Goal: Task Accomplishment & Management: Use online tool/utility

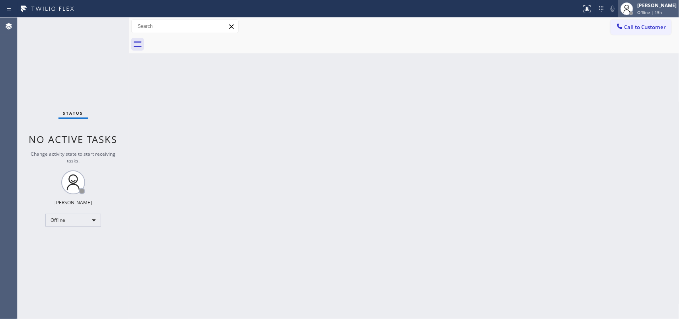
click at [661, 4] on div "[PERSON_NAME]" at bounding box center [656, 5] width 39 height 7
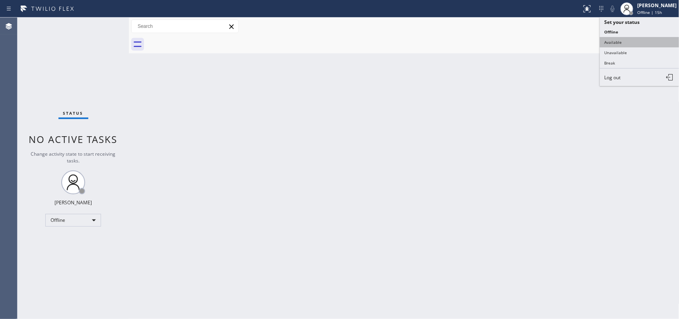
click at [610, 39] on button "Available" at bounding box center [640, 42] width 80 height 10
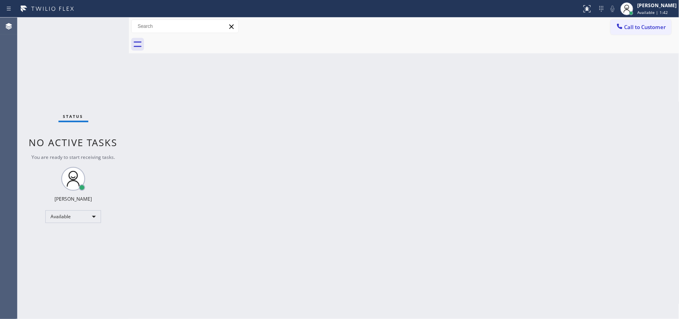
click at [104, 25] on div "Status No active tasks You are ready to start receiving tasks. [PERSON_NAME] Av…" at bounding box center [73, 168] width 111 height 301
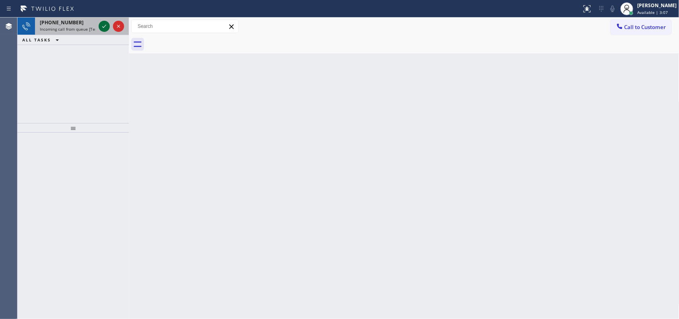
click at [103, 25] on icon at bounding box center [104, 26] width 10 height 10
click at [103, 26] on icon at bounding box center [104, 26] width 10 height 10
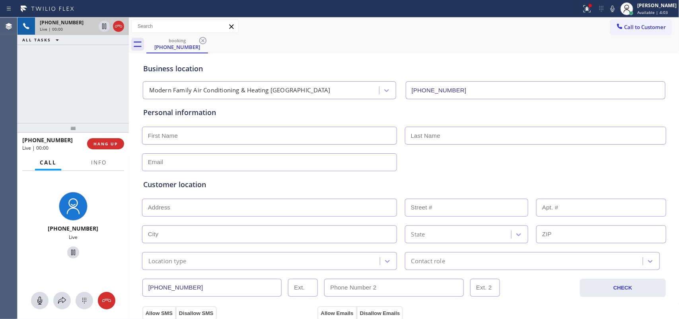
type input "[PHONE_NUMBER]"
click at [101, 142] on span "HANG UP" at bounding box center [106, 144] width 24 height 6
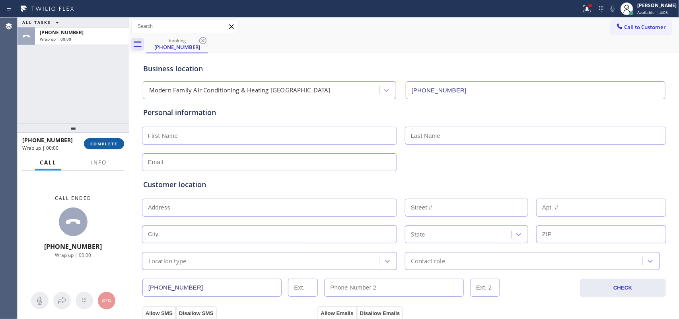
click at [101, 142] on span "COMPLETE" at bounding box center [103, 144] width 27 height 6
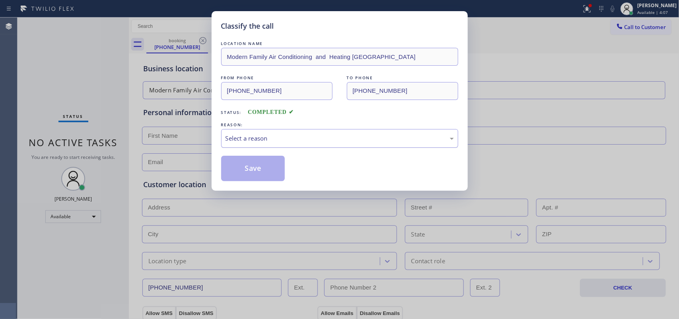
click at [270, 134] on div "Select a reason" at bounding box center [340, 138] width 228 height 9
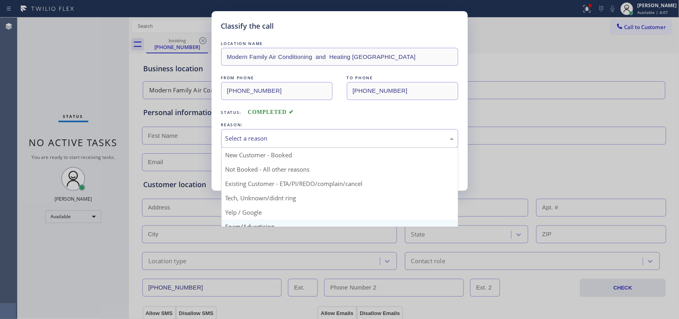
scroll to position [55, 0]
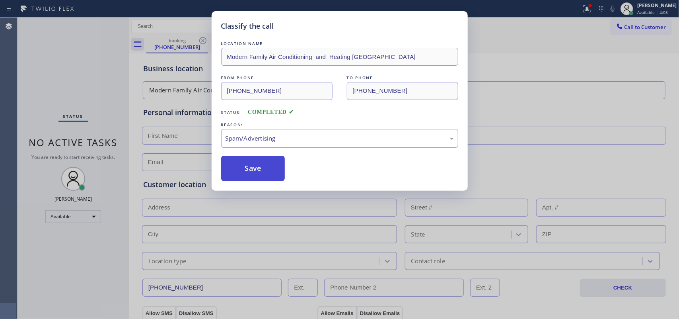
click at [261, 164] on button "Save" at bounding box center [253, 168] width 64 height 25
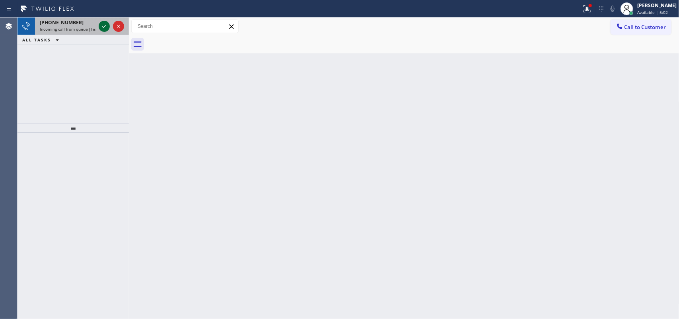
click at [101, 23] on icon at bounding box center [104, 26] width 10 height 10
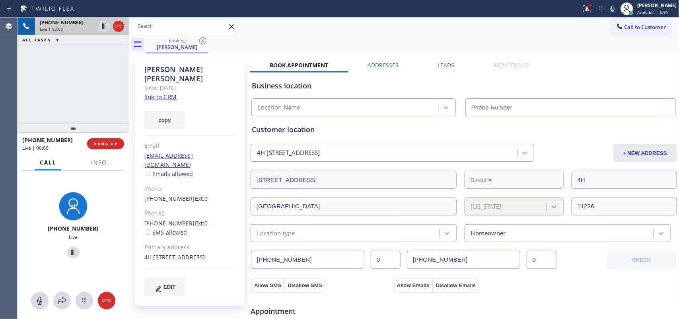
type input "[PHONE_NUMBER]"
click at [168, 93] on link "link to CRM" at bounding box center [160, 97] width 32 height 8
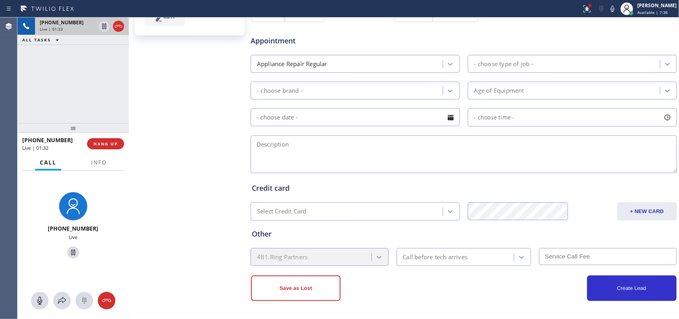
scroll to position [72, 0]
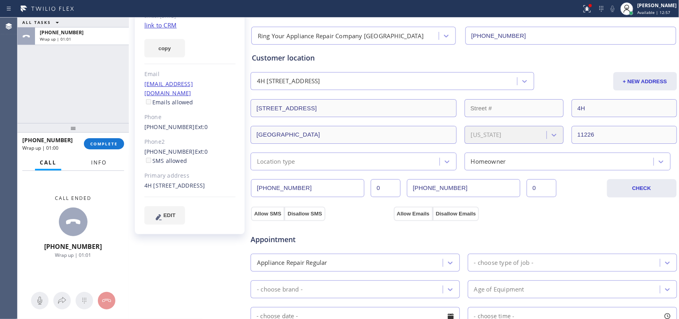
click at [100, 162] on span "Info" at bounding box center [99, 162] width 16 height 7
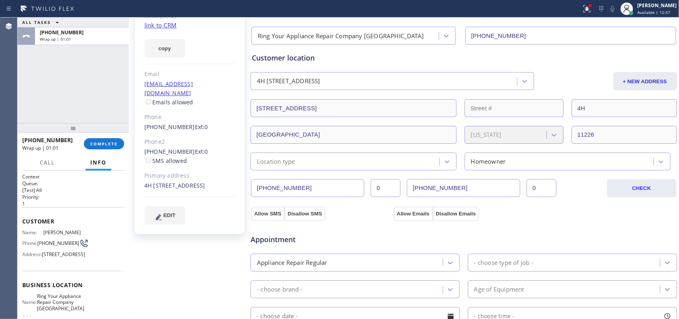
scroll to position [106, 0]
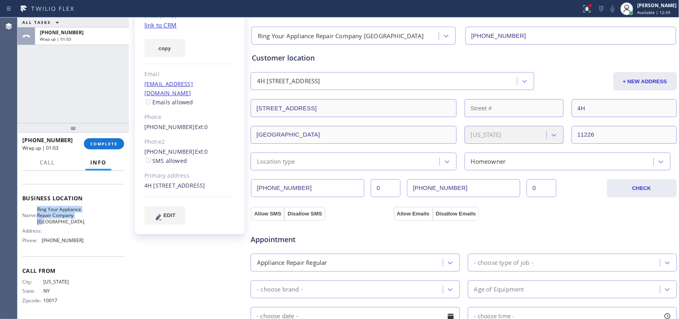
drag, startPoint x: 53, startPoint y: 224, endPoint x: 42, endPoint y: 199, distance: 26.9
click at [42, 206] on span "Ring Your Appliance Repair Company [GEOGRAPHIC_DATA]" at bounding box center [60, 215] width 47 height 18
copy span "Ring Your Appliance Repair Company [GEOGRAPHIC_DATA]"
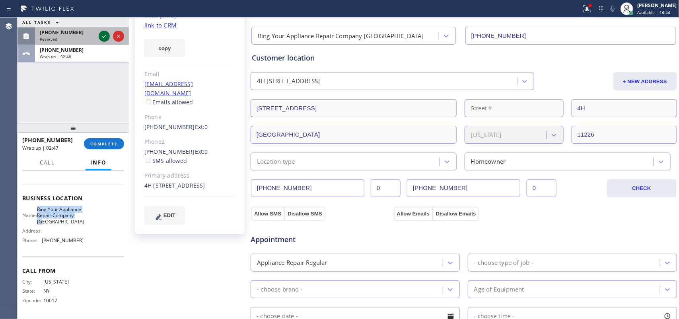
click at [100, 33] on icon at bounding box center [104, 36] width 10 height 10
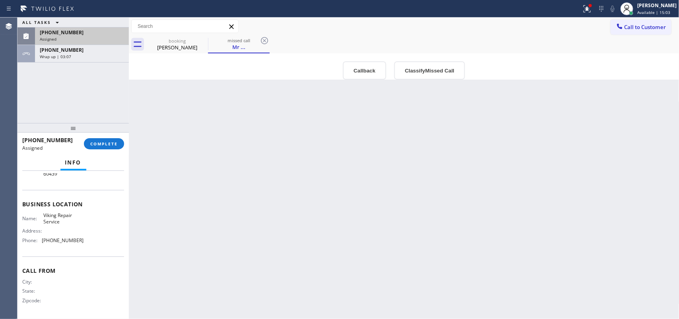
scroll to position [94, 0]
click at [84, 34] on div "[PHONE_NUMBER]" at bounding box center [82, 32] width 84 height 7
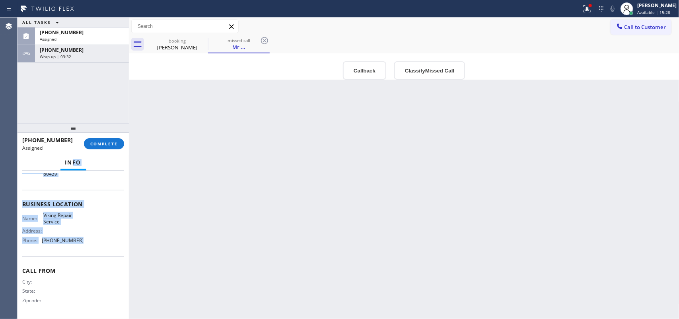
scroll to position [0, 0]
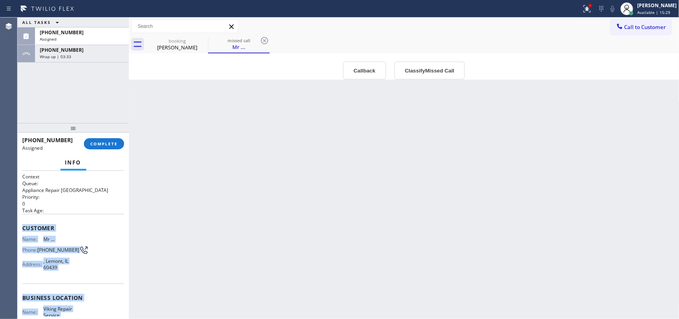
drag, startPoint x: 84, startPoint y: 244, endPoint x: 19, endPoint y: 229, distance: 66.6
click at [19, 229] on div "Context Queue: Appliance Repair High End Priority: 0 Task Age: Customer Name: M…" at bounding box center [73, 245] width 111 height 148
copy div "Customer Name: Mr ... Phone: [PHONE_NUMBER] Address: [GEOGRAPHIC_DATA] Business…"
click at [105, 142] on span "COMPLETE" at bounding box center [103, 144] width 27 height 6
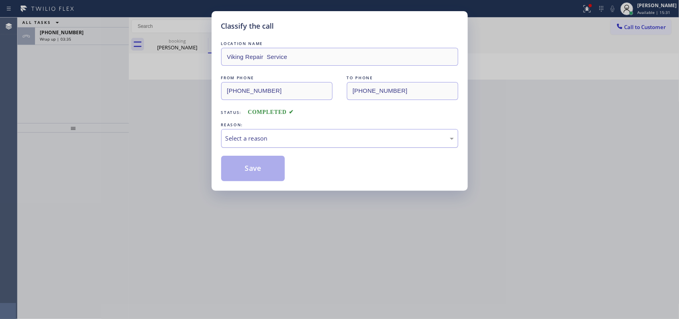
click at [336, 134] on div "Select a reason" at bounding box center [340, 138] width 228 height 9
click at [291, 135] on div "Not Booked - All other reasons" at bounding box center [340, 138] width 228 height 9
click at [262, 170] on button "Save" at bounding box center [253, 168] width 64 height 25
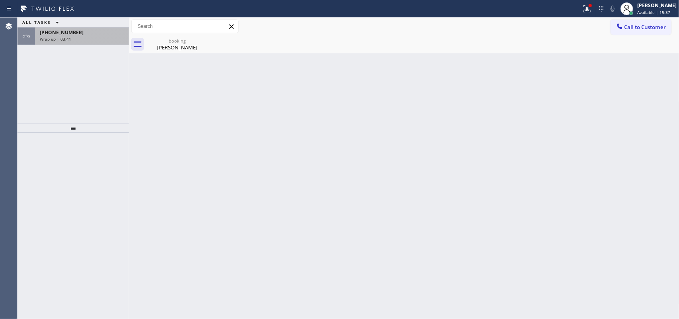
click at [77, 34] on div "[PHONE_NUMBER]" at bounding box center [82, 32] width 84 height 7
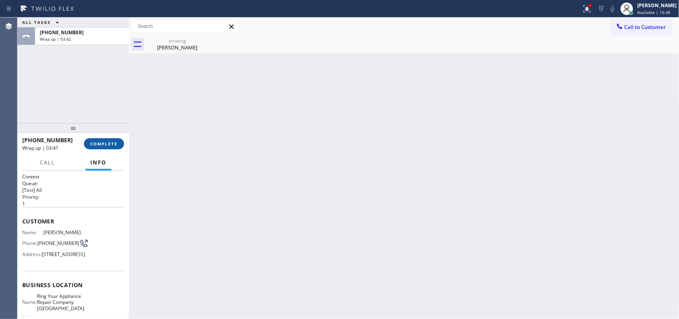
click at [105, 143] on span "COMPLETE" at bounding box center [103, 144] width 27 height 6
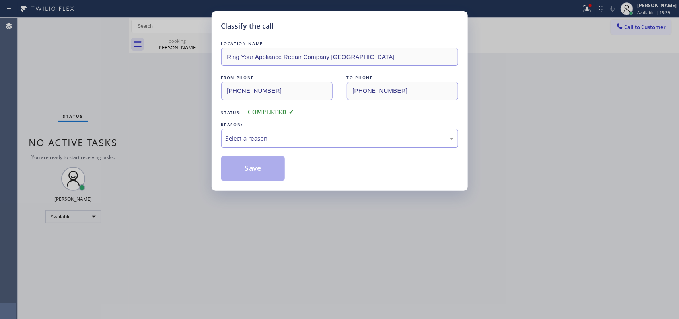
click at [343, 146] on div "Select a reason" at bounding box center [339, 138] width 237 height 19
drag, startPoint x: 292, startPoint y: 171, endPoint x: 314, endPoint y: 137, distance: 40.7
click at [314, 136] on div "Not Booked - All other reasons" at bounding box center [340, 138] width 228 height 9
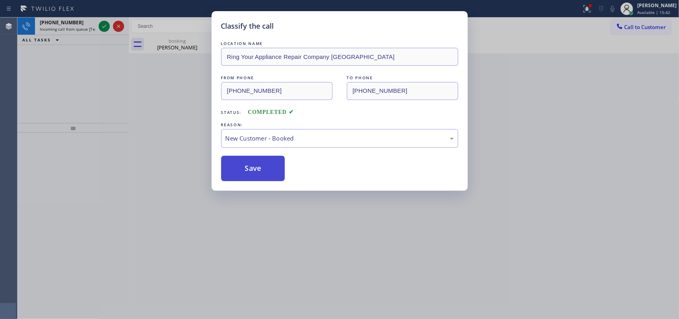
click at [253, 164] on button "Save" at bounding box center [253, 168] width 64 height 25
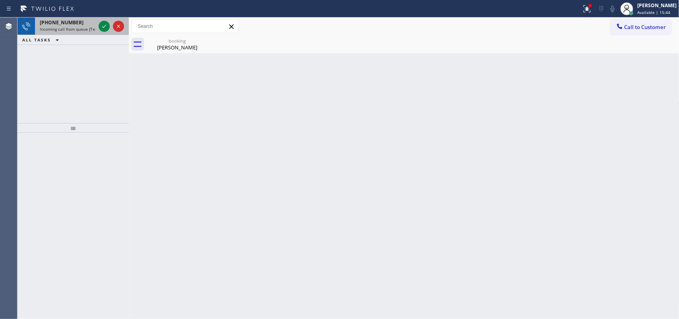
click at [98, 25] on div at bounding box center [111, 27] width 29 height 18
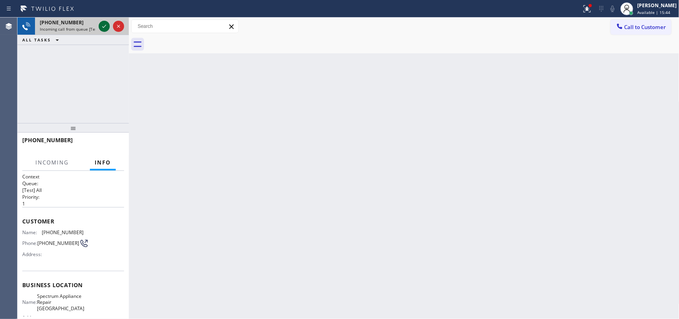
click at [104, 25] on icon at bounding box center [104, 26] width 10 height 10
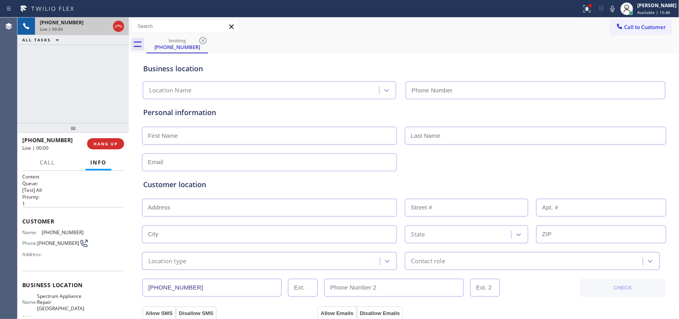
type input "[PHONE_NUMBER]"
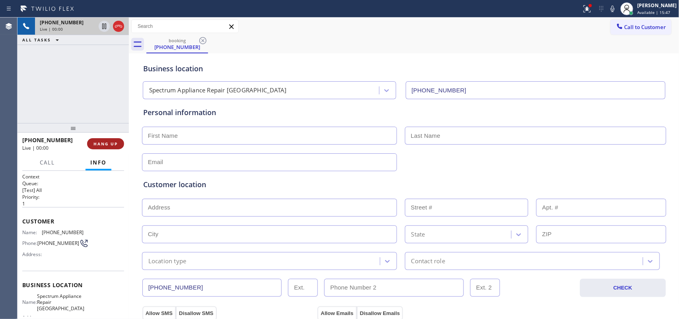
click at [113, 138] on button "HANG UP" at bounding box center [105, 143] width 37 height 11
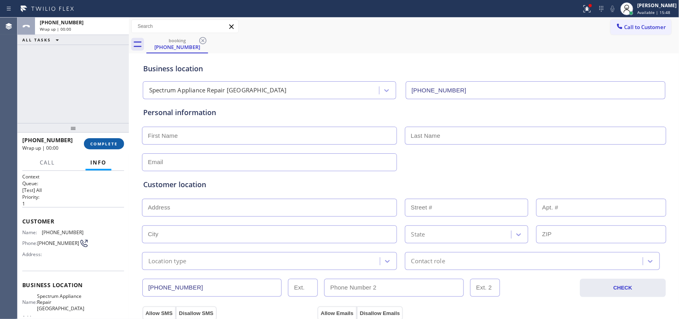
click at [112, 140] on button "COMPLETE" at bounding box center [104, 143] width 40 height 11
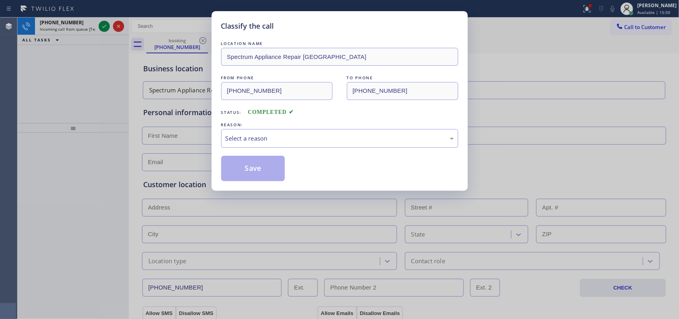
click at [265, 112] on span "COMPLETED" at bounding box center [271, 112] width 46 height 6
click at [266, 139] on div "Select a reason" at bounding box center [340, 138] width 228 height 9
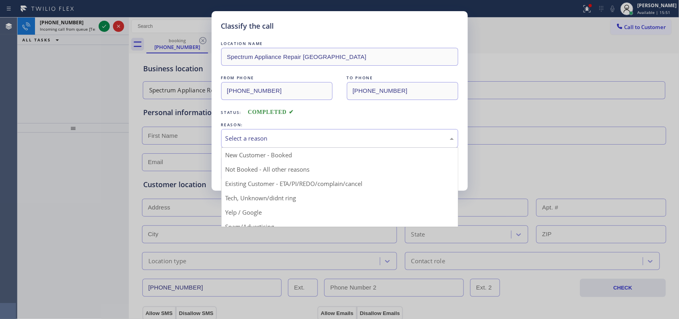
scroll to position [55, 0]
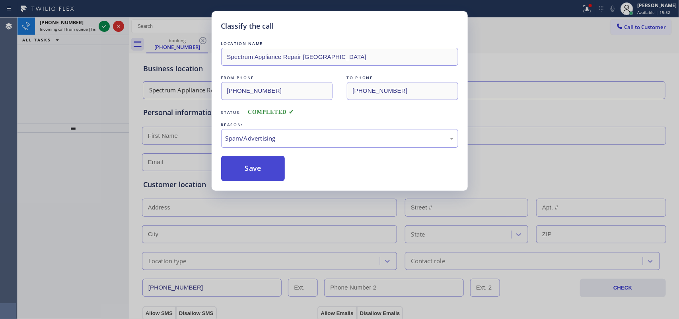
click at [252, 170] on button "Save" at bounding box center [253, 168] width 64 height 25
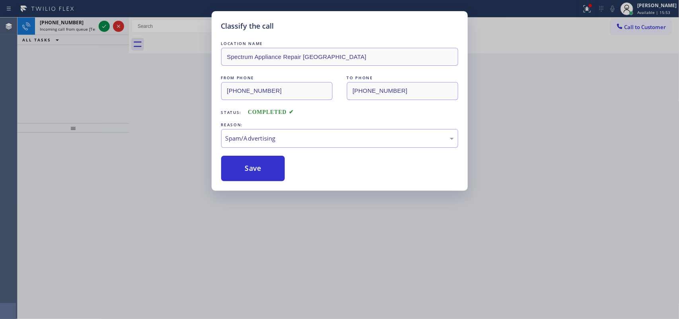
click at [103, 22] on div "Classify the call LOCATION NAME Spectrum Appliance Repair Piedmont FROM PHONE […" at bounding box center [339, 159] width 679 height 319
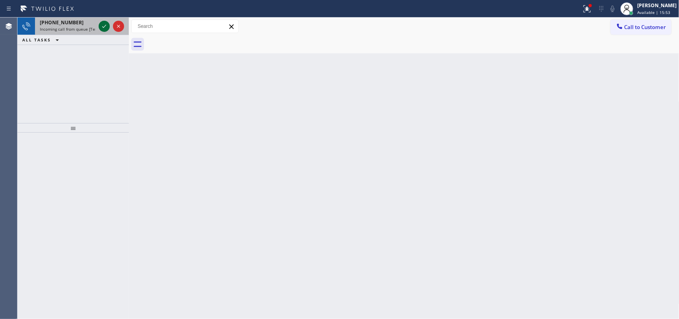
click at [102, 25] on icon at bounding box center [104, 26] width 10 height 10
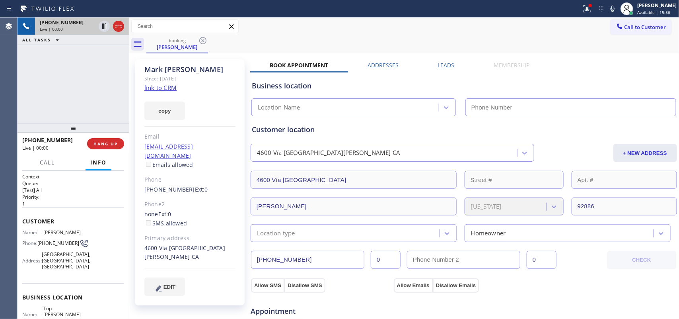
type input "[PHONE_NUMBER]"
click at [164, 86] on link "link to CRM" at bounding box center [160, 88] width 32 height 8
click at [49, 162] on span "Call" at bounding box center [47, 162] width 15 height 7
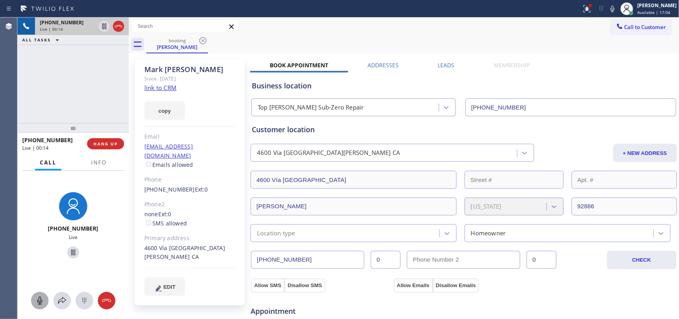
click at [40, 300] on icon at bounding box center [40, 301] width 10 height 10
click at [70, 250] on icon at bounding box center [73, 252] width 10 height 10
drag, startPoint x: 40, startPoint y: 300, endPoint x: 57, endPoint y: 275, distance: 29.9
click at [41, 299] on icon at bounding box center [40, 301] width 10 height 10
click at [70, 252] on icon at bounding box center [73, 252] width 6 height 6
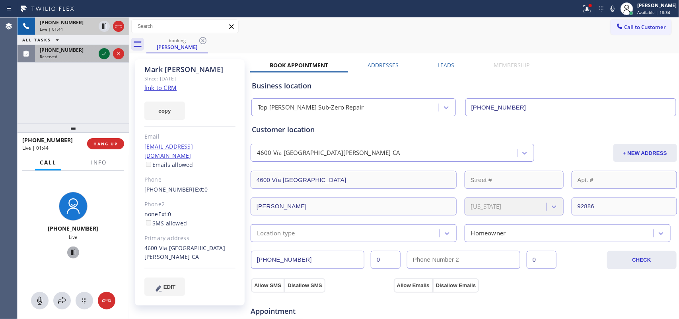
click at [102, 52] on icon at bounding box center [104, 54] width 10 height 10
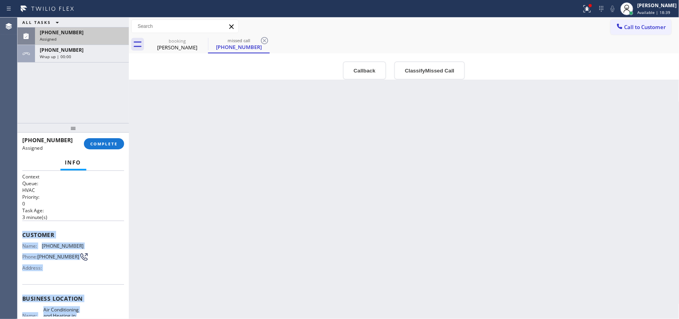
drag, startPoint x: 78, startPoint y: 247, endPoint x: 33, endPoint y: 224, distance: 51.3
click at [20, 236] on div "Context Queue: HVAC Priority: 0 Task Age: [DEMOGRAPHIC_DATA] minute(s) Customer…" at bounding box center [73, 245] width 111 height 148
copy div "Customer Name: [PHONE_NUMBER] Phone: [PHONE_NUMBER] Address: Business location …"
click at [414, 70] on button "Classify Missed Call" at bounding box center [429, 70] width 71 height 18
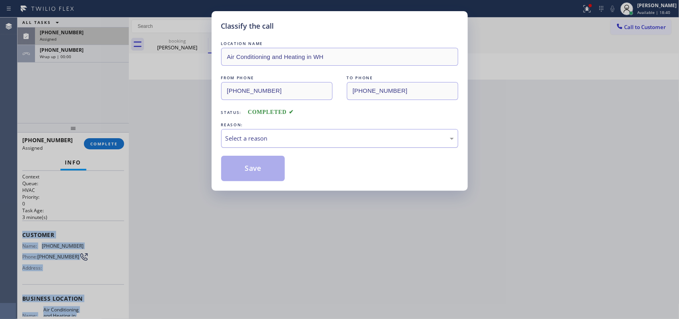
click at [390, 138] on div "Select a reason" at bounding box center [340, 138] width 228 height 9
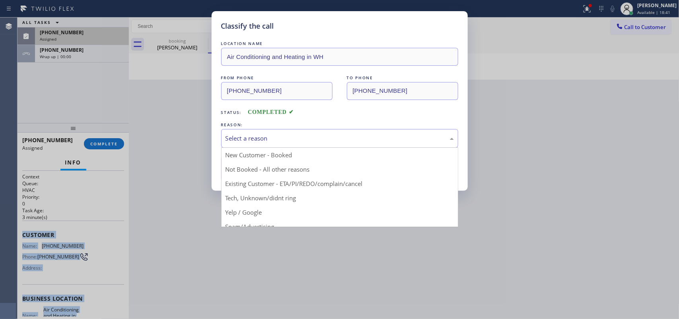
drag, startPoint x: 307, startPoint y: 198, endPoint x: 286, endPoint y: 184, distance: 25.6
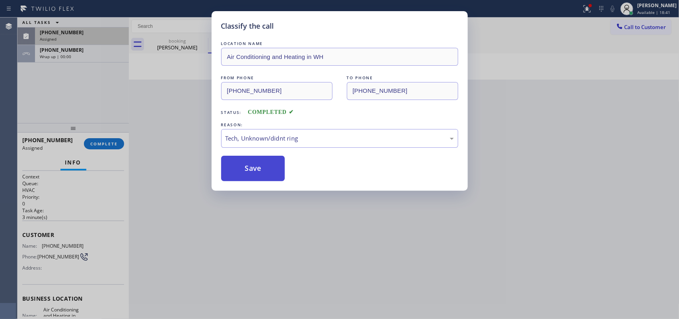
click at [271, 170] on button "Save" at bounding box center [253, 168] width 64 height 25
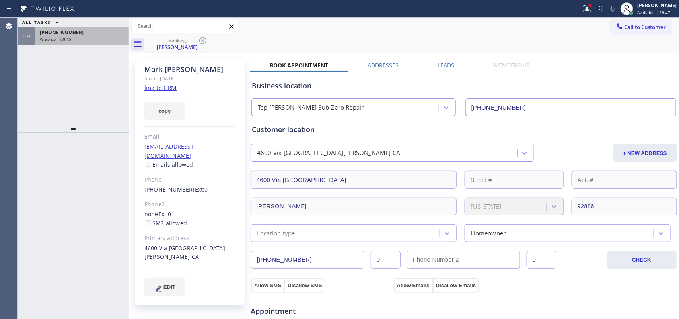
click at [62, 38] on span "Wrap up | 00:15" at bounding box center [55, 39] width 31 height 6
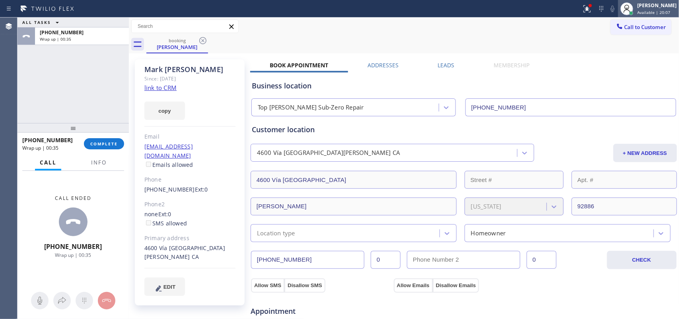
click at [654, 8] on div "[PERSON_NAME]" at bounding box center [656, 5] width 39 height 7
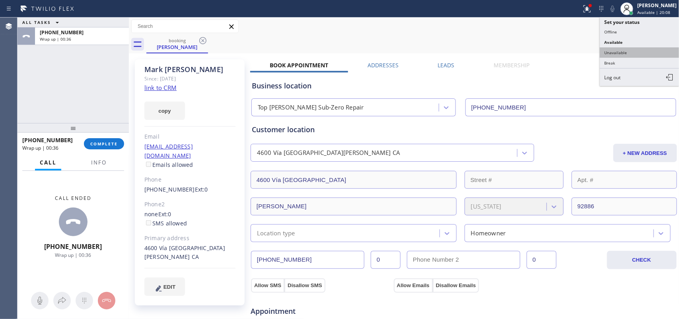
click at [635, 51] on button "Unavailable" at bounding box center [640, 52] width 80 height 10
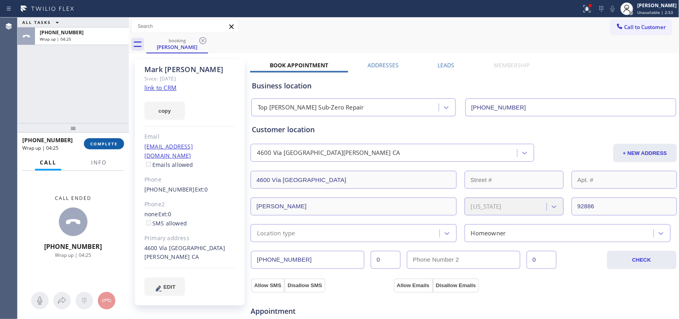
click at [105, 140] on button "COMPLETE" at bounding box center [104, 143] width 40 height 11
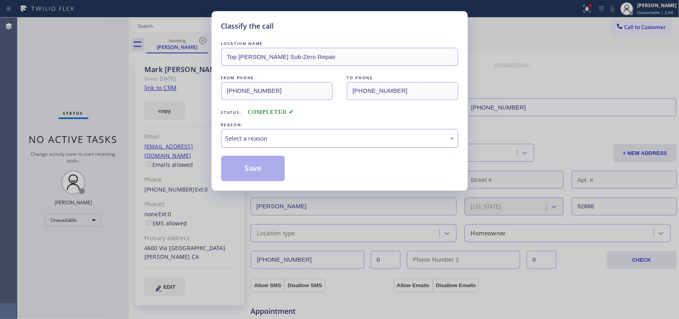
drag, startPoint x: 333, startPoint y: 138, endPoint x: 331, endPoint y: 146, distance: 8.1
click at [334, 138] on div "Select a reason" at bounding box center [340, 138] width 228 height 9
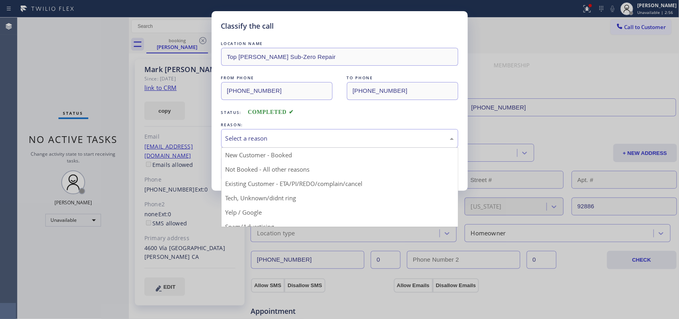
drag, startPoint x: 301, startPoint y: 183, endPoint x: 291, endPoint y: 182, distance: 10.4
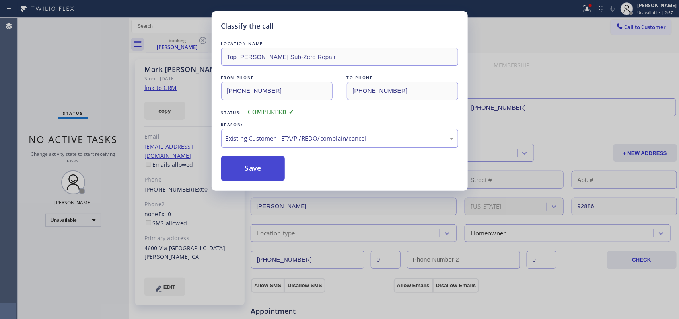
click at [259, 170] on button "Save" at bounding box center [253, 168] width 64 height 25
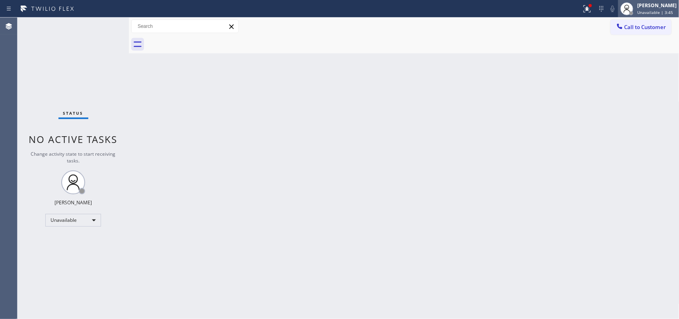
click at [660, 10] on span "Unavailable | 3:45" at bounding box center [655, 13] width 36 height 6
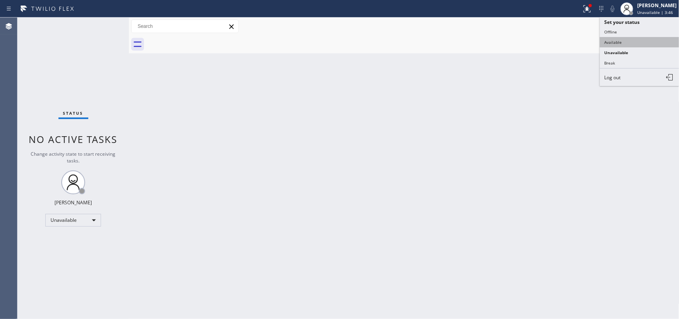
click at [627, 37] on button "Available" at bounding box center [640, 42] width 80 height 10
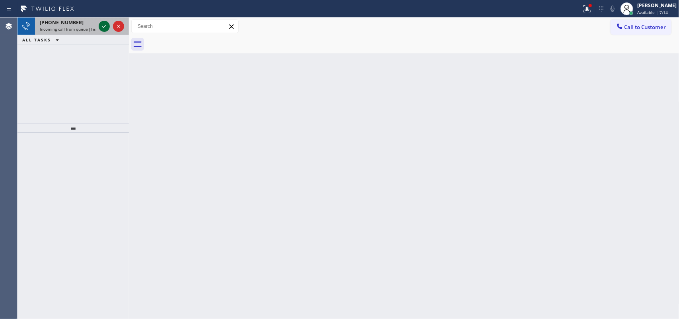
drag, startPoint x: 104, startPoint y: 22, endPoint x: 102, endPoint y: 26, distance: 4.4
click at [104, 22] on icon at bounding box center [104, 26] width 10 height 10
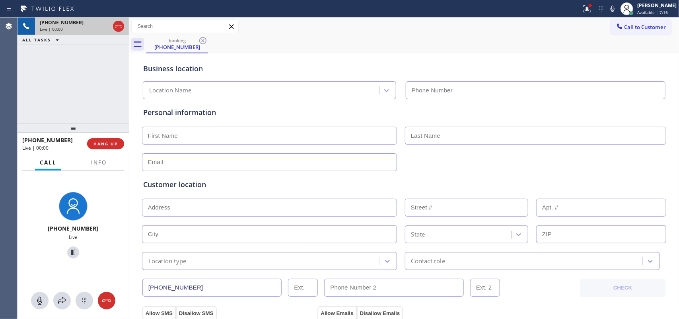
type input "[PHONE_NUMBER]"
click at [106, 144] on span "HANG UP" at bounding box center [106, 144] width 24 height 6
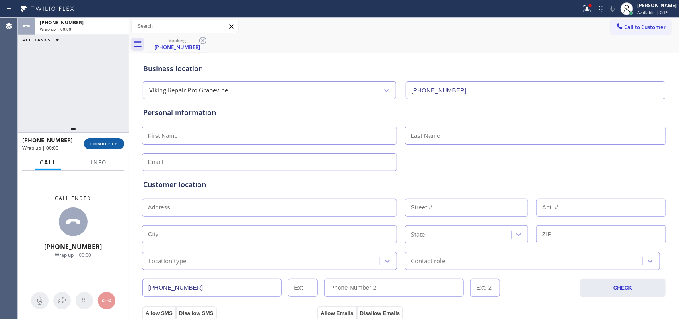
click at [106, 144] on span "COMPLETE" at bounding box center [103, 144] width 27 height 6
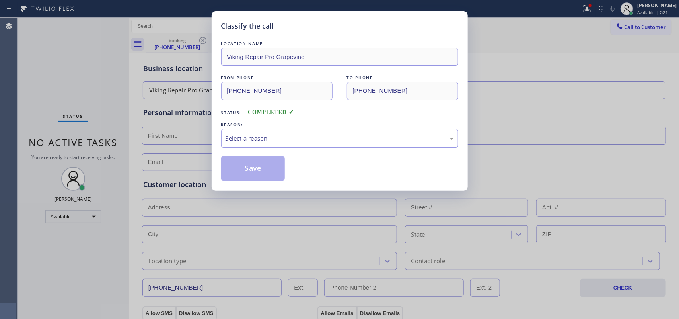
click at [257, 139] on div "Select a reason" at bounding box center [340, 138] width 228 height 9
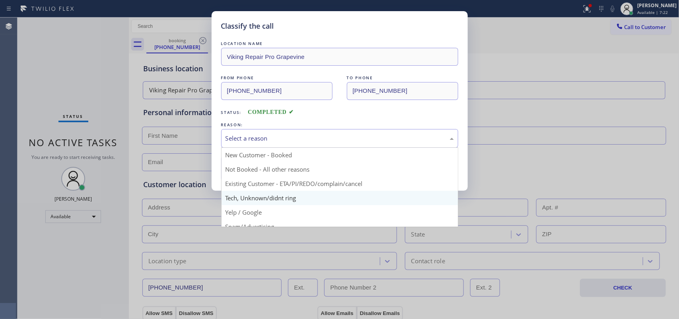
scroll to position [55, 0]
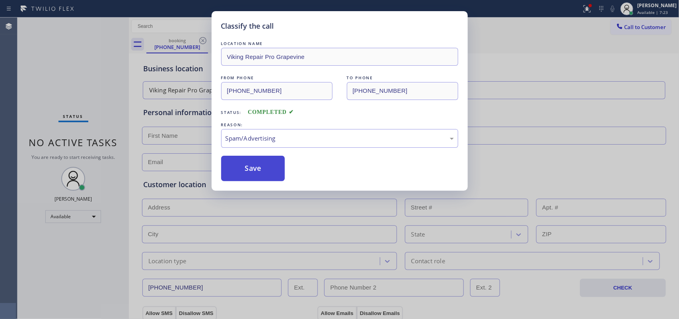
click at [263, 164] on button "Save" at bounding box center [253, 168] width 64 height 25
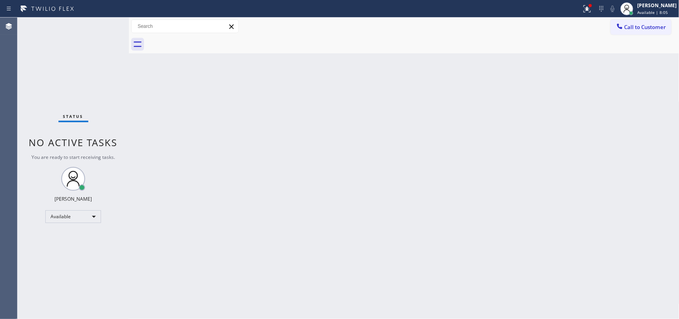
click at [99, 25] on div "Status No active tasks You are ready to start receiving tasks. [PERSON_NAME] Av…" at bounding box center [73, 168] width 111 height 301
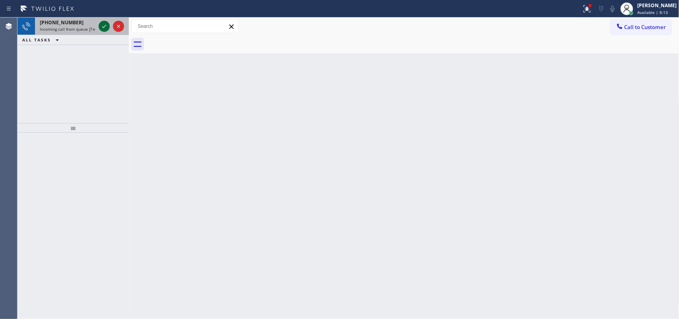
click at [104, 24] on icon at bounding box center [104, 26] width 10 height 10
click at [103, 26] on icon at bounding box center [104, 26] width 10 height 10
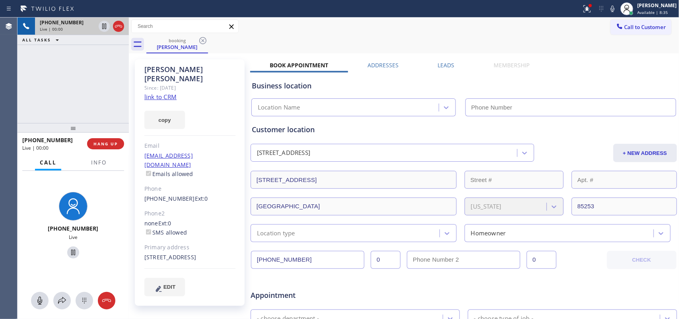
type input "[PHONE_NUMBER]"
click at [164, 93] on link "link to CRM" at bounding box center [160, 97] width 32 height 8
click at [40, 301] on icon at bounding box center [40, 301] width 10 height 10
click at [70, 253] on icon at bounding box center [73, 252] width 10 height 10
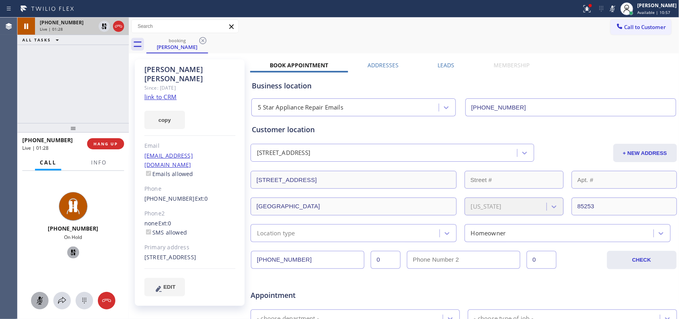
click at [37, 299] on icon at bounding box center [40, 301] width 10 height 10
drag, startPoint x: 68, startPoint y: 251, endPoint x: 170, endPoint y: 204, distance: 112.3
click at [69, 251] on icon at bounding box center [73, 252] width 10 height 10
click at [112, 144] on span "HANG UP" at bounding box center [106, 144] width 24 height 6
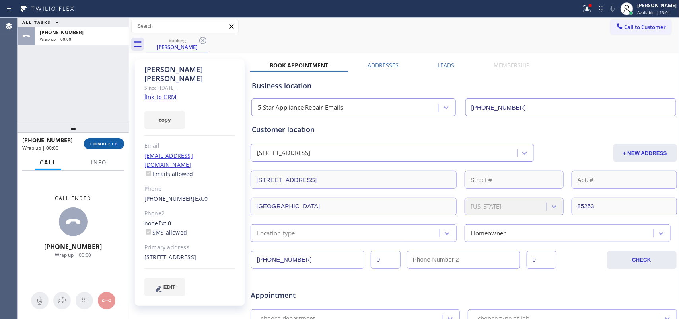
click at [105, 140] on button "COMPLETE" at bounding box center [104, 143] width 40 height 11
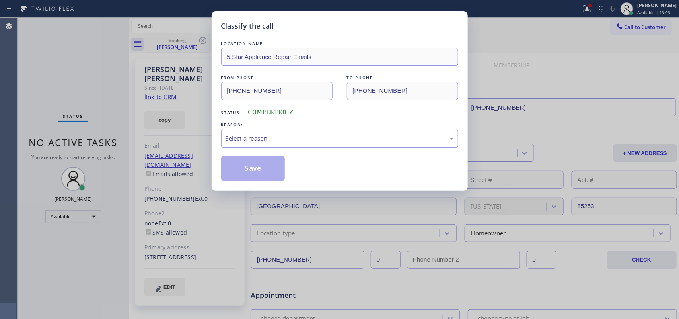
click at [258, 142] on div "Select a reason" at bounding box center [340, 138] width 228 height 9
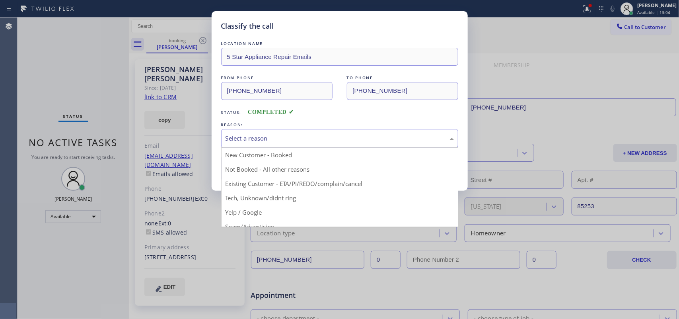
click at [287, 139] on div "Select a reason" at bounding box center [340, 138] width 228 height 9
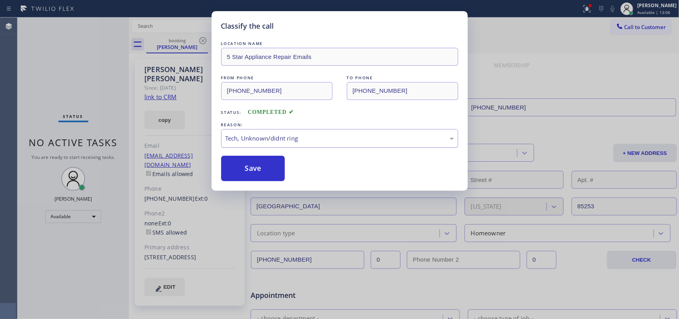
click at [302, 142] on div "Tech, Unknown/didnt ring" at bounding box center [340, 138] width 228 height 9
click at [277, 171] on button "Save" at bounding box center [253, 168] width 64 height 25
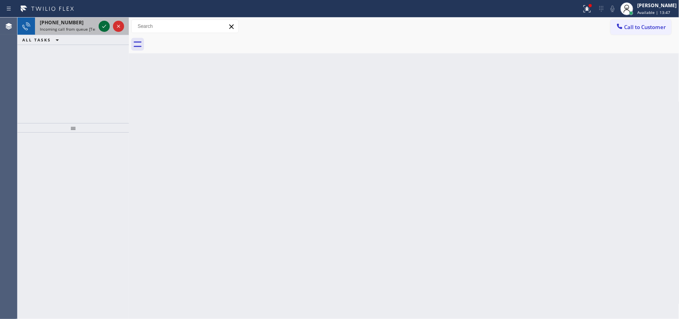
click at [103, 25] on icon at bounding box center [104, 26] width 10 height 10
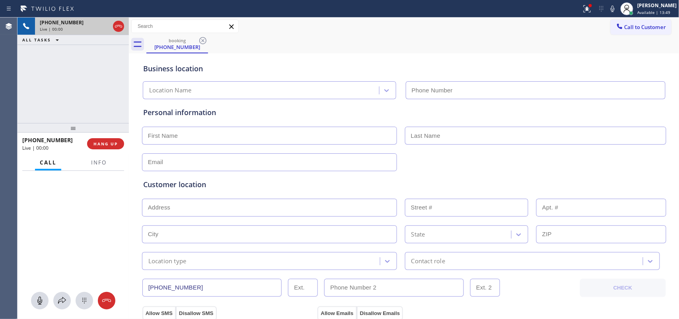
type input "[PHONE_NUMBER]"
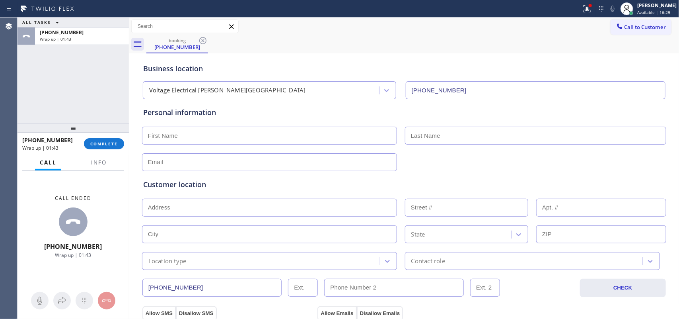
click at [103, 34] on div "ALL TASKS ALL TASKS ACTIVE TASKS TASKS IN WRAP UP [PHONE_NUMBER] Wrap up | 01:43" at bounding box center [73, 31] width 111 height 27
drag, startPoint x: 111, startPoint y: 140, endPoint x: 111, endPoint y: 134, distance: 6.0
click at [111, 134] on div "[PHONE_NUMBER] Wrap up | 01:45 COMPLETE" at bounding box center [73, 143] width 102 height 21
click at [110, 141] on button "COMPLETE" at bounding box center [104, 143] width 40 height 11
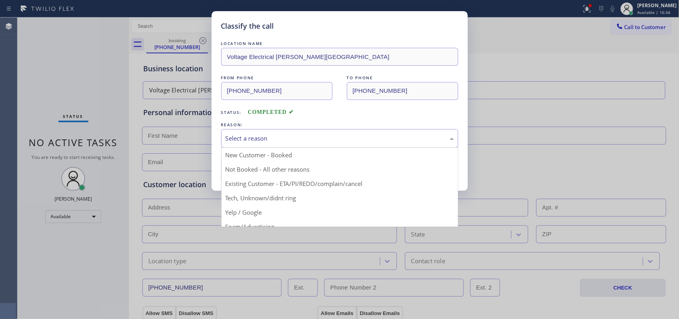
click at [287, 141] on div "Select a reason" at bounding box center [340, 138] width 228 height 9
click at [384, 113] on div "Status: COMPLETED" at bounding box center [339, 110] width 237 height 13
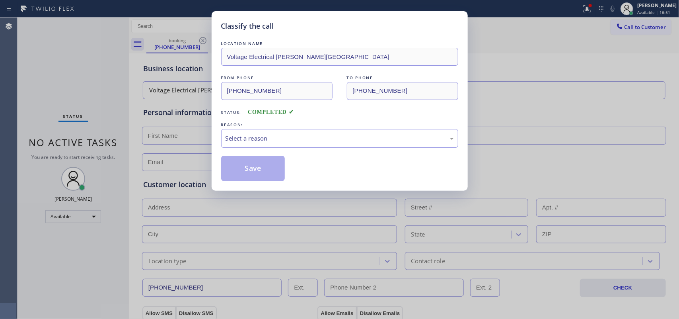
click at [212, 63] on div "Classify the call LOCATION NAME Voltage Electrical [PERSON_NAME][GEOGRAPHIC_DAT…" at bounding box center [340, 100] width 256 height 179
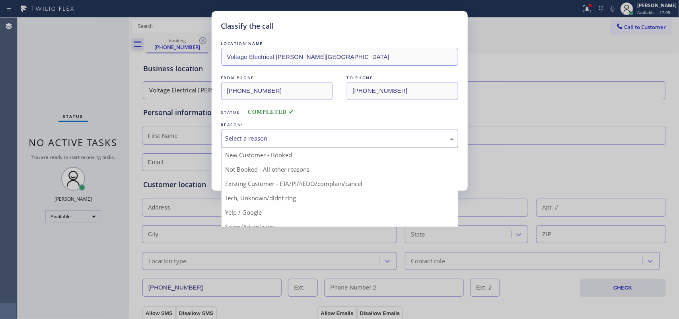
click at [290, 142] on div "Select a reason" at bounding box center [340, 138] width 228 height 9
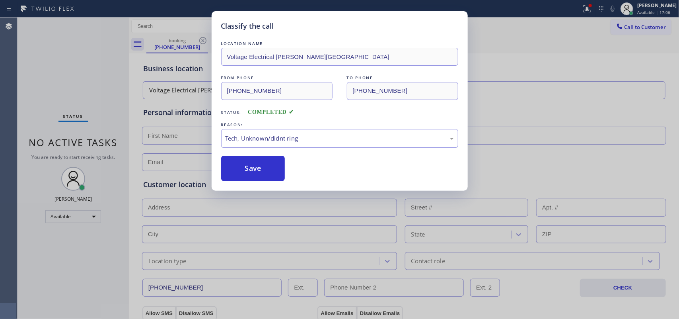
drag, startPoint x: 268, startPoint y: 170, endPoint x: 267, endPoint y: 142, distance: 28.3
click at [268, 170] on button "Save" at bounding box center [253, 168] width 64 height 25
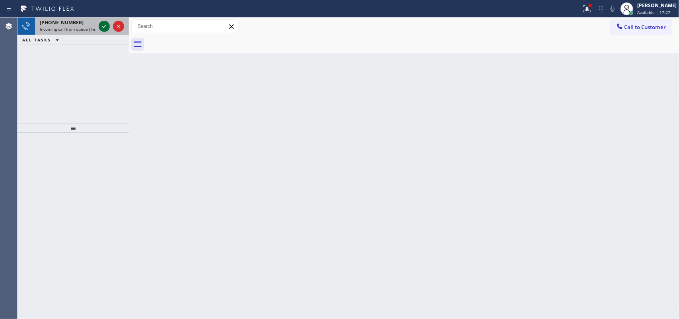
click at [101, 24] on icon at bounding box center [104, 26] width 10 height 10
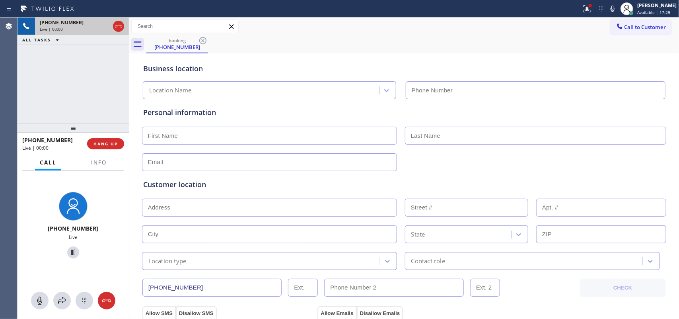
type input "[PHONE_NUMBER]"
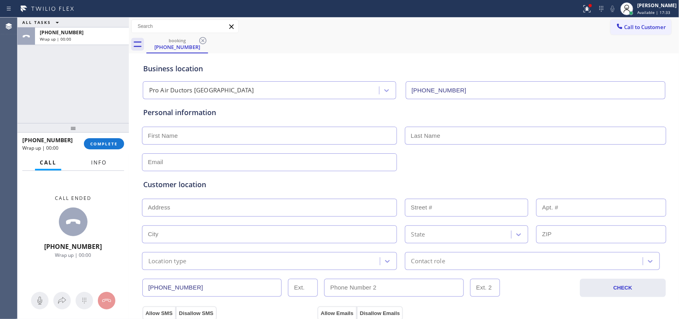
drag, startPoint x: 93, startPoint y: 164, endPoint x: 90, endPoint y: 182, distance: 18.9
click at [93, 164] on span "Info" at bounding box center [99, 162] width 16 height 7
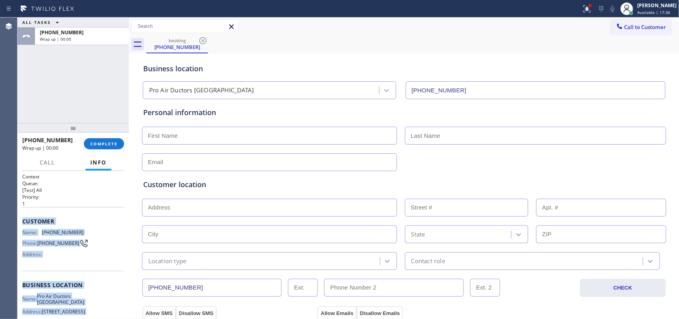
drag, startPoint x: 80, startPoint y: 242, endPoint x: 22, endPoint y: 219, distance: 62.4
click at [22, 219] on div "Context Queue: [Test] All Priority: 1 Customer Name: [PHONE_NUMBER] Phone: [PHO…" at bounding box center [73, 285] width 102 height 224
copy div "Customer Name: [PHONE_NUMBER] Phone: [PHONE_NUMBER] Address: Business location …"
click at [109, 143] on span "COMPLETE" at bounding box center [103, 144] width 27 height 6
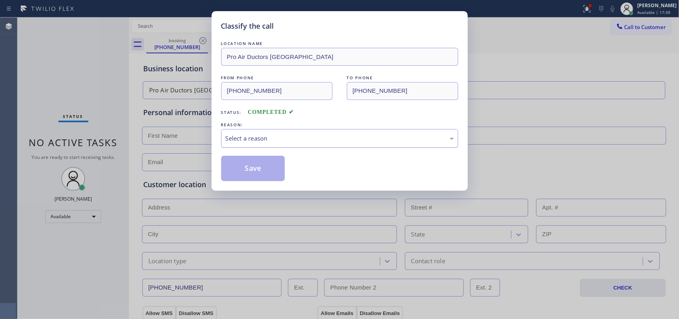
click at [293, 141] on div "Select a reason" at bounding box center [340, 138] width 228 height 9
drag, startPoint x: 265, startPoint y: 201, endPoint x: 245, endPoint y: 168, distance: 38.2
click at [243, 165] on button "Save" at bounding box center [253, 168] width 64 height 25
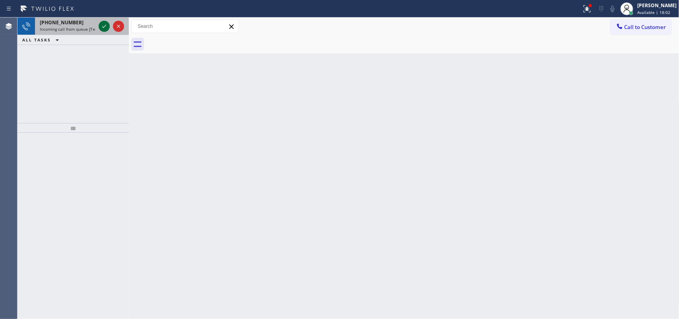
click at [105, 24] on icon at bounding box center [104, 26] width 10 height 10
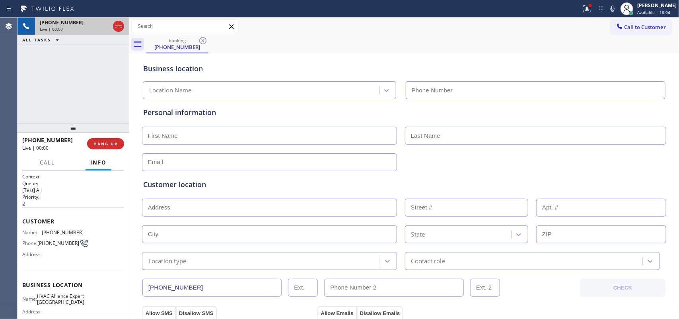
type input "[PHONE_NUMBER]"
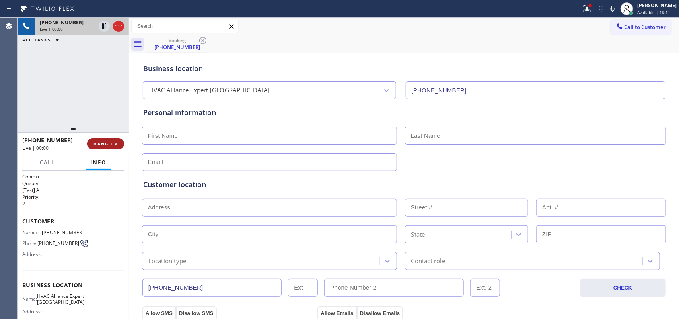
click at [112, 148] on button "HANG UP" at bounding box center [105, 143] width 37 height 11
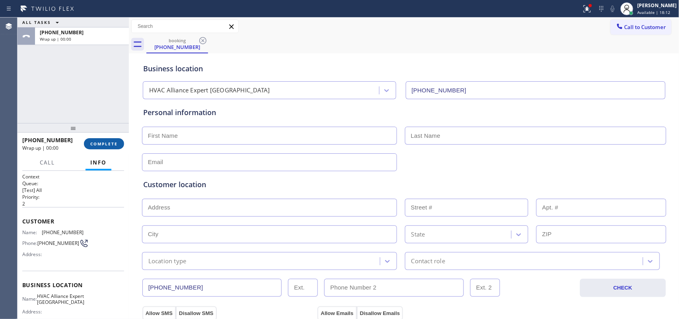
click at [112, 148] on button "COMPLETE" at bounding box center [104, 143] width 40 height 11
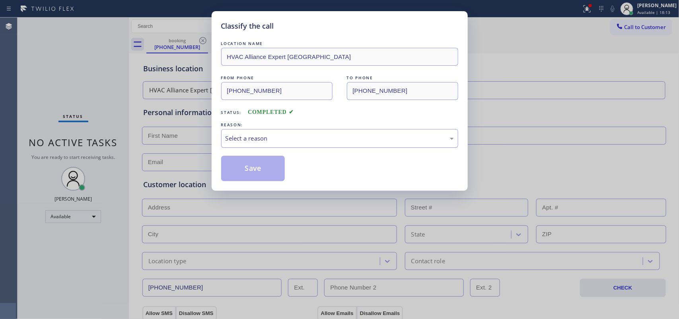
click at [281, 140] on div "Select a reason" at bounding box center [340, 138] width 228 height 9
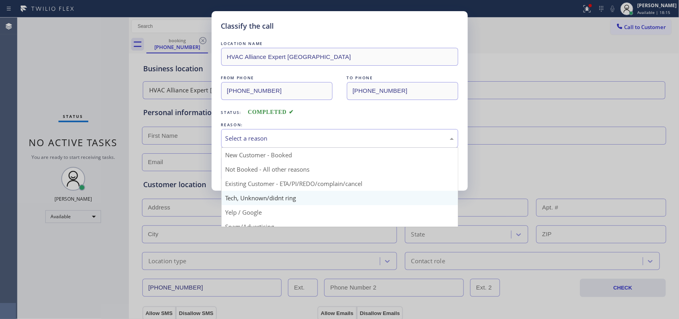
scroll to position [55, 0]
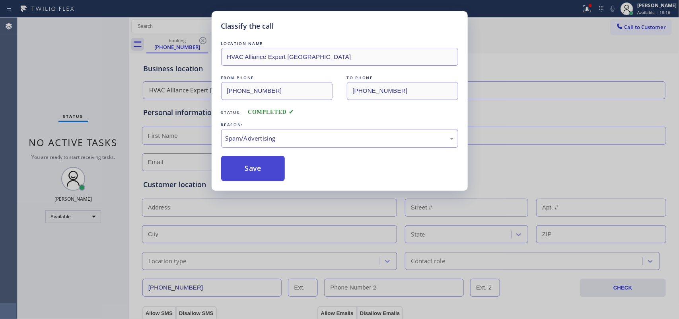
click at [267, 165] on button "Save" at bounding box center [253, 168] width 64 height 25
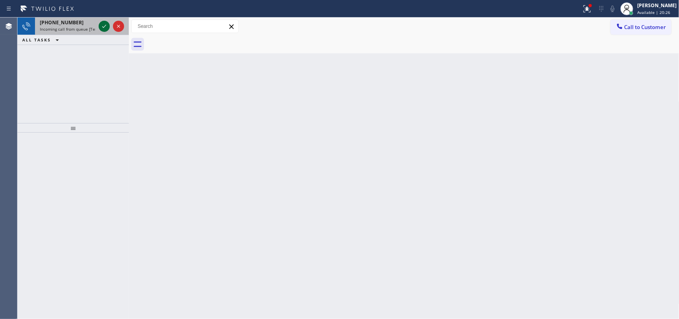
click at [103, 27] on icon at bounding box center [104, 26] width 4 height 3
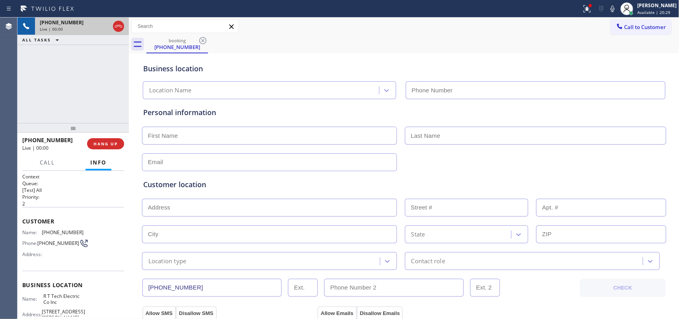
type input "[PHONE_NUMBER]"
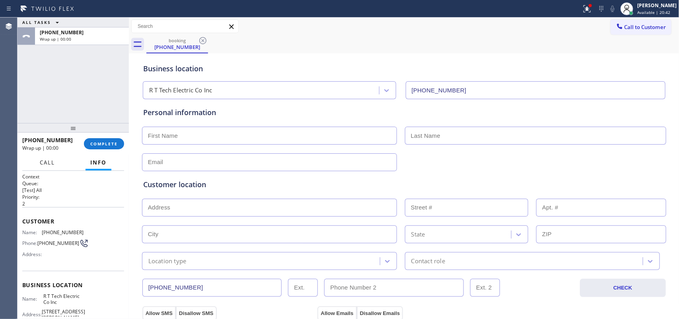
click at [52, 160] on span "Call" at bounding box center [47, 162] width 15 height 7
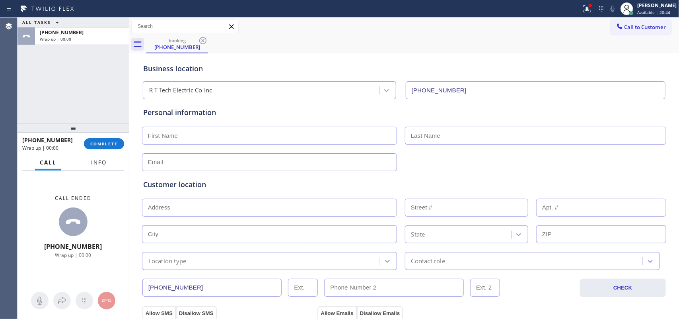
click at [92, 160] on span "Info" at bounding box center [99, 162] width 16 height 7
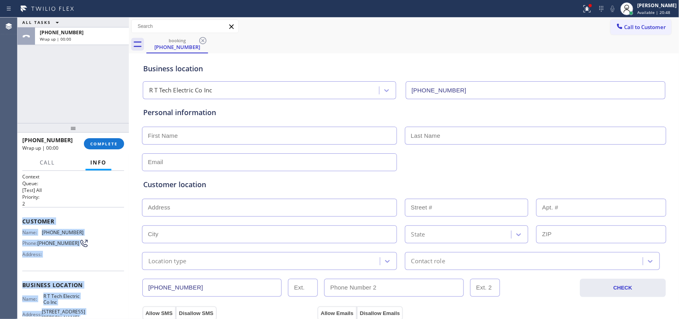
drag, startPoint x: 82, startPoint y: 243, endPoint x: 20, endPoint y: 225, distance: 63.8
click at [20, 225] on div "Context Queue: [Test] All Priority: 2 Customer Name: [PHONE_NUMBER] Phone: [PHO…" at bounding box center [73, 245] width 111 height 148
copy div "Customer Name: [PHONE_NUMBER] Phone: [PHONE_NUMBER] Address: Business location …"
click at [114, 148] on button "COMPLETE" at bounding box center [104, 143] width 40 height 11
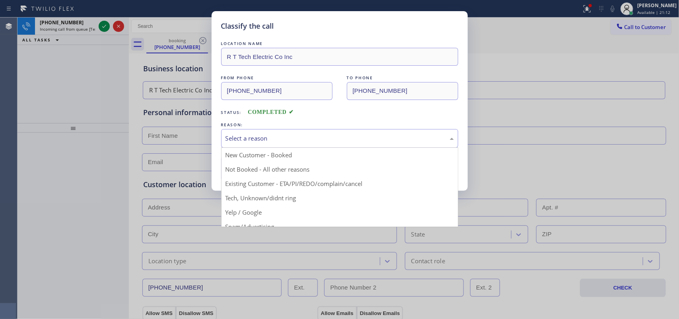
click at [253, 135] on div "Select a reason" at bounding box center [340, 138] width 228 height 9
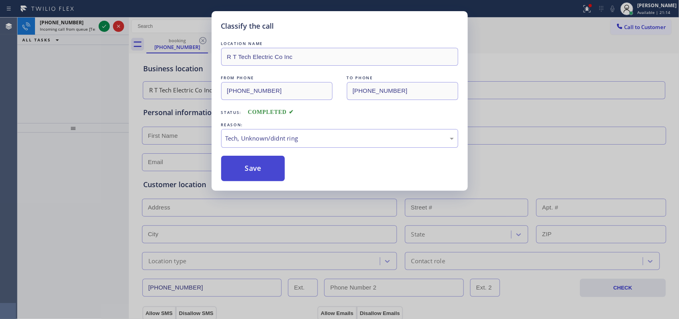
click at [260, 176] on button "Save" at bounding box center [253, 168] width 64 height 25
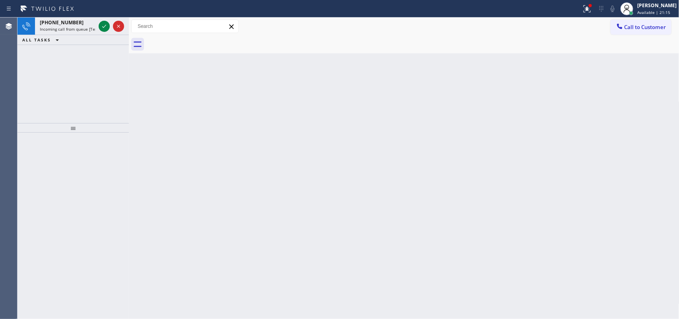
click at [103, 24] on icon at bounding box center [104, 26] width 10 height 10
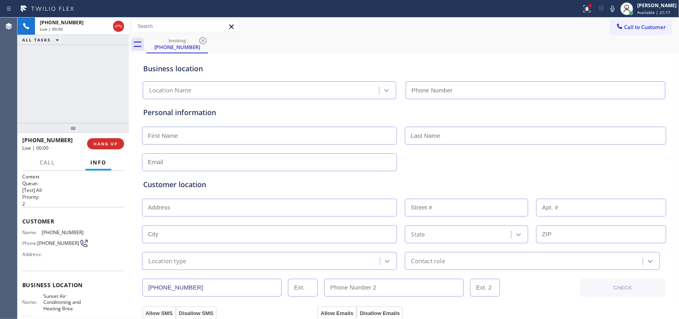
type input "[PHONE_NUMBER]"
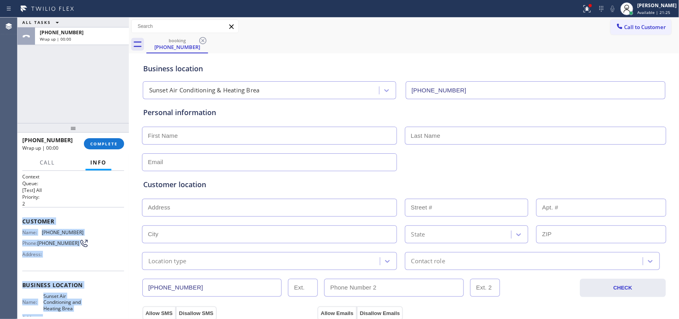
drag, startPoint x: 80, startPoint y: 242, endPoint x: 23, endPoint y: 221, distance: 61.4
click at [23, 221] on div "Context Queue: [Test] All Priority: 2 Customer Name: [PHONE_NUMBER] Phone: [PHO…" at bounding box center [73, 288] width 102 height 230
copy div "Customer Name: [PHONE_NUMBER] Phone: [PHONE_NUMBER] Address: Business location …"
click at [105, 143] on span "COMPLETE" at bounding box center [103, 144] width 27 height 6
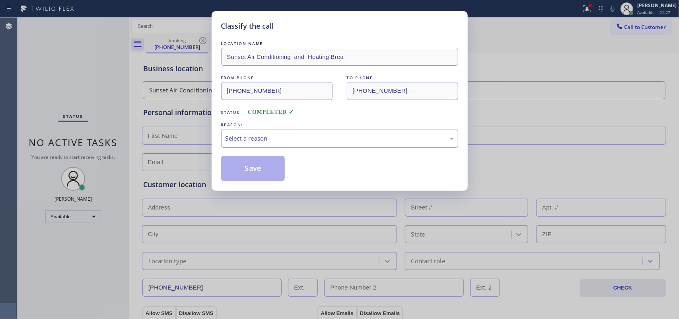
click at [319, 133] on div "Select a reason" at bounding box center [339, 138] width 237 height 19
drag, startPoint x: 271, startPoint y: 202, endPoint x: 265, endPoint y: 179, distance: 23.7
click at [262, 170] on button "Save" at bounding box center [253, 168] width 64 height 25
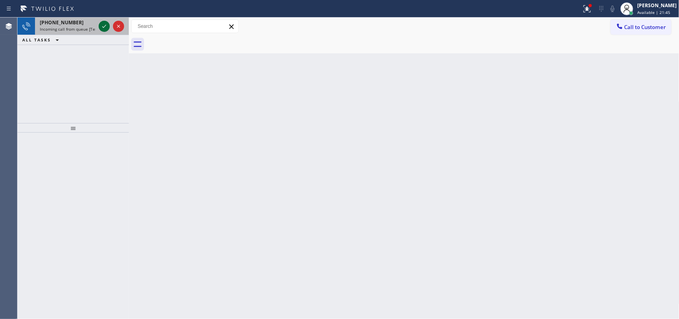
click at [103, 28] on icon at bounding box center [104, 26] width 10 height 10
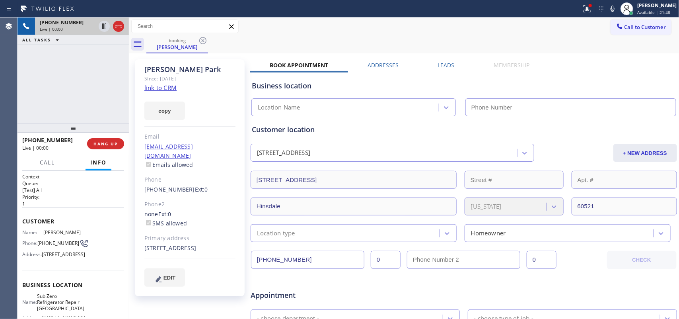
type input "[PHONE_NUMBER]"
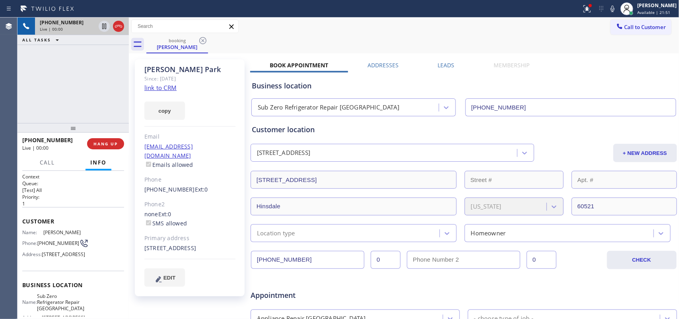
click at [174, 90] on link "link to CRM" at bounding box center [160, 88] width 32 height 8
click at [50, 165] on span "Call" at bounding box center [47, 162] width 15 height 7
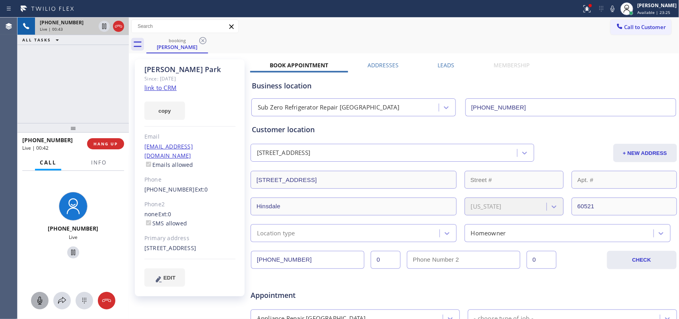
click at [39, 299] on icon at bounding box center [40, 301] width 10 height 10
click at [70, 251] on icon at bounding box center [73, 252] width 10 height 10
click at [42, 296] on icon at bounding box center [40, 301] width 10 height 10
click at [68, 251] on icon at bounding box center [73, 252] width 10 height 10
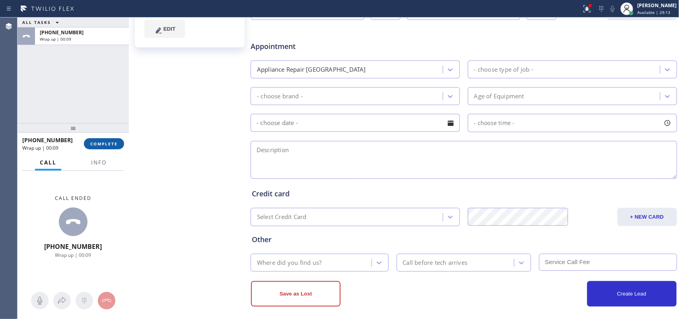
click at [113, 143] on span "COMPLETE" at bounding box center [103, 144] width 27 height 6
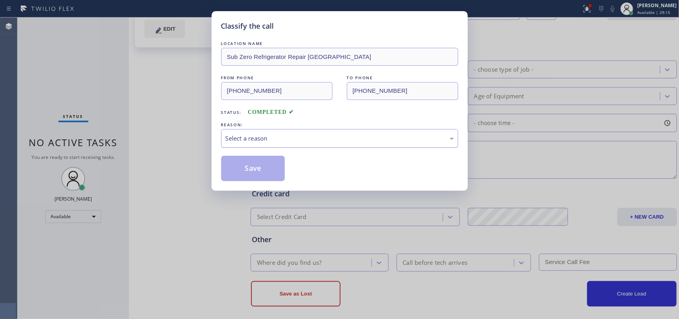
click at [238, 141] on div "Select a reason" at bounding box center [340, 138] width 228 height 9
click at [259, 174] on button "Save" at bounding box center [253, 168] width 64 height 25
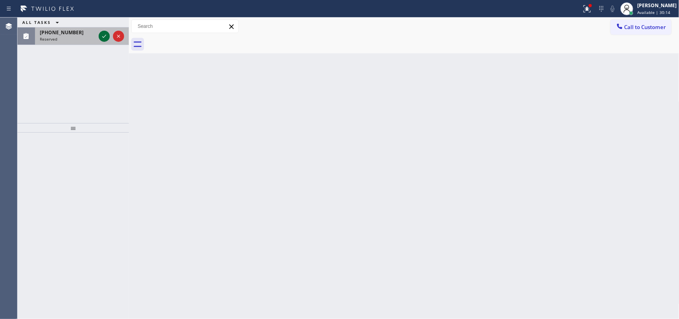
click at [104, 34] on icon at bounding box center [104, 36] width 10 height 10
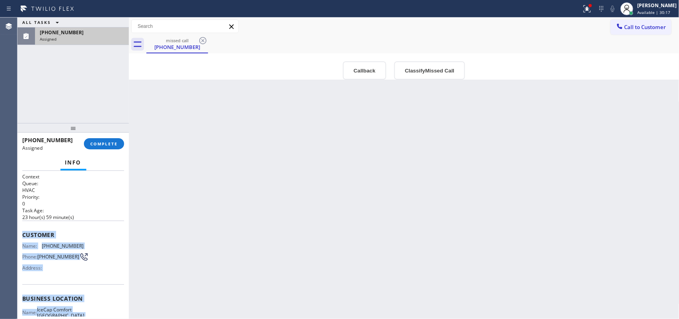
drag, startPoint x: 93, startPoint y: 243, endPoint x: 23, endPoint y: 231, distance: 71.0
click at [23, 231] on div "Context Queue: HVAC Priority: 0 Task Age: [DEMOGRAPHIC_DATA] hour(s) 59 minute(…" at bounding box center [73, 292] width 102 height 238
copy div "Customer Name: [PHONE_NUMBER] Phone: [PHONE_NUMBER] Address: Business location …"
click at [436, 64] on button "Classify Missed Call" at bounding box center [429, 70] width 71 height 18
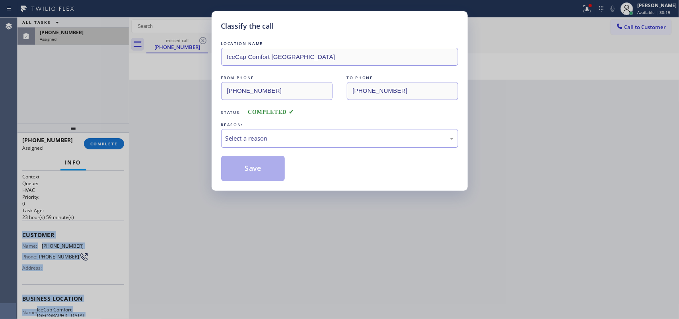
click at [398, 136] on div "Select a reason" at bounding box center [340, 138] width 228 height 9
click at [261, 166] on button "Save" at bounding box center [253, 168] width 64 height 25
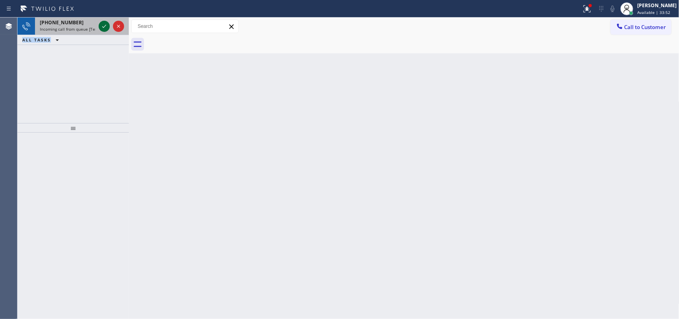
click at [103, 23] on icon at bounding box center [104, 26] width 10 height 10
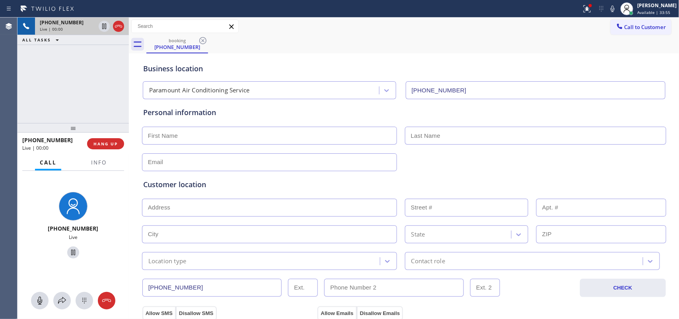
type input "[PHONE_NUMBER]"
click at [99, 163] on span "Info" at bounding box center [99, 162] width 16 height 7
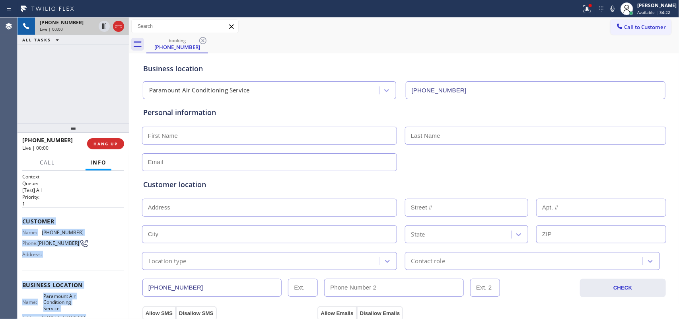
drag, startPoint x: 83, startPoint y: 240, endPoint x: 23, endPoint y: 216, distance: 64.5
click at [23, 216] on div "Context Queue: [Test] All Priority: 1 Customer Name: [PHONE_NUMBER] Phone: [PHO…" at bounding box center [73, 288] width 102 height 230
copy div "Customer Name: [PHONE_NUMBER] Phone: [PHONE_NUMBER] Address: Business location …"
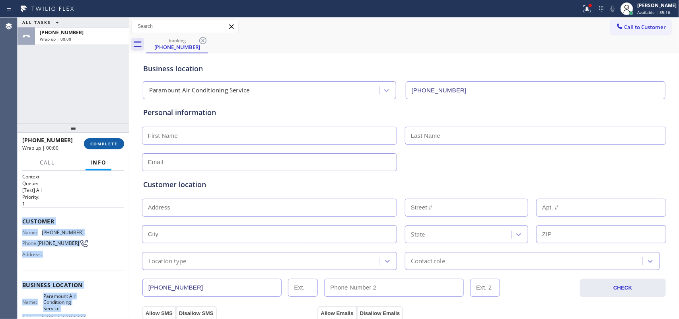
click at [110, 142] on span "COMPLETE" at bounding box center [103, 144] width 27 height 6
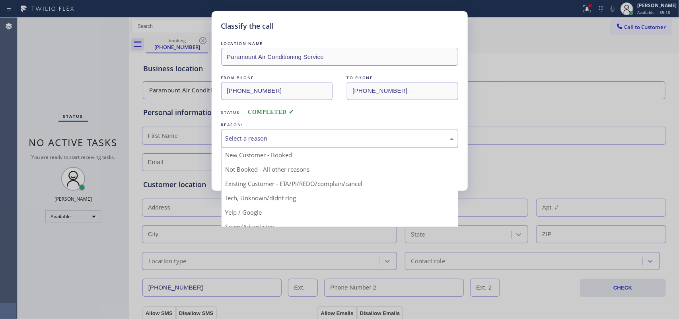
click at [291, 142] on div "Select a reason" at bounding box center [340, 138] width 228 height 9
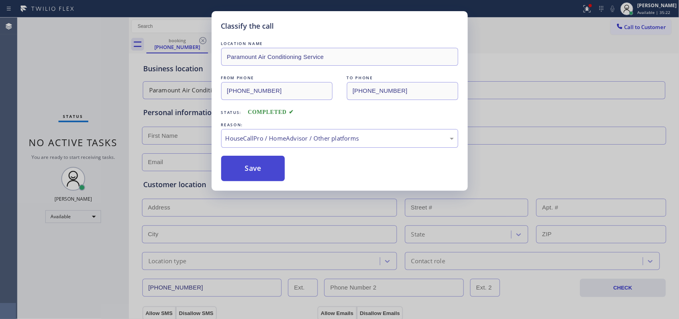
click at [255, 173] on button "Save" at bounding box center [253, 168] width 64 height 25
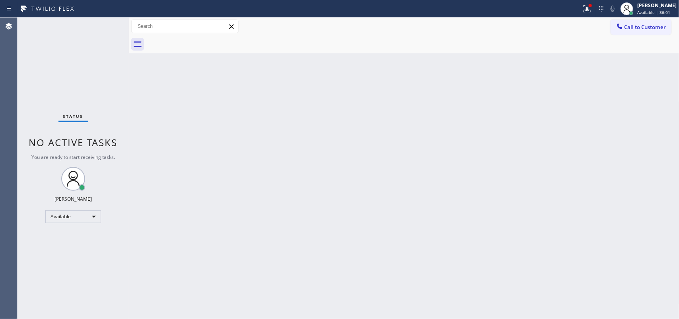
click at [100, 27] on div "Status No active tasks You are ready to start receiving tasks. [PERSON_NAME] Av…" at bounding box center [73, 168] width 111 height 301
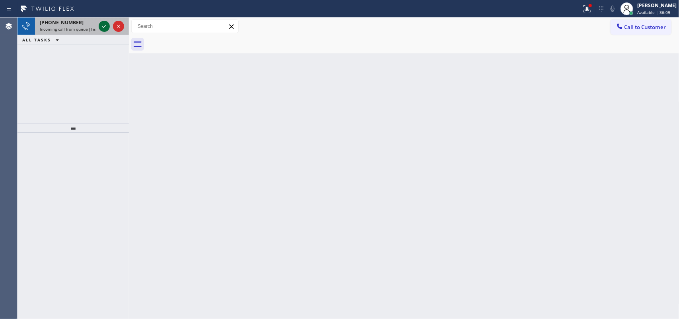
click at [109, 28] on div at bounding box center [111, 27] width 29 height 18
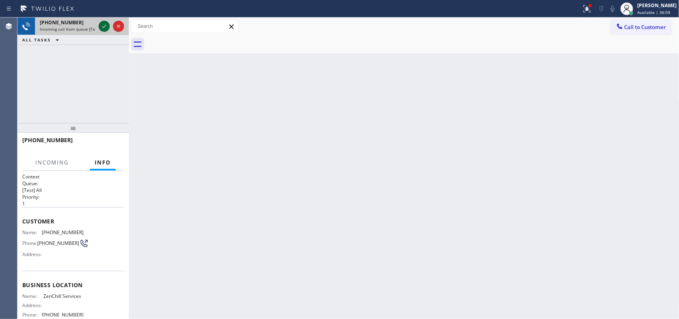
click at [104, 25] on icon at bounding box center [104, 26] width 10 height 10
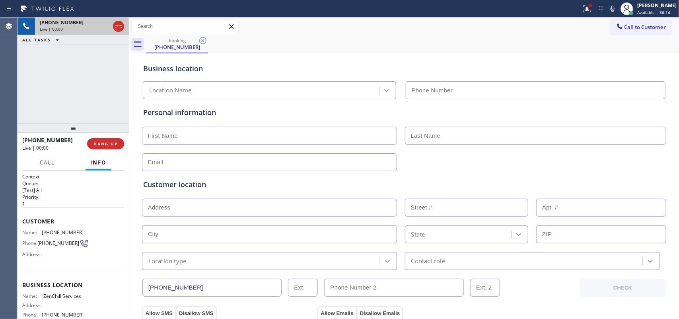
type input "[PHONE_NUMBER]"
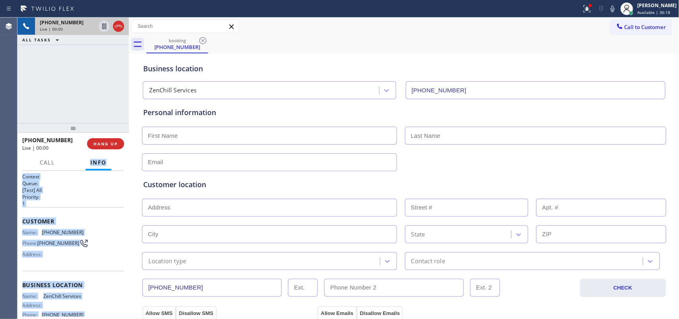
drag, startPoint x: 89, startPoint y: 277, endPoint x: 66, endPoint y: 168, distance: 110.5
click at [66, 168] on div "Call Info [PHONE_NUMBER] Live Context Queue: [Test] All Priority: 1 Customer Na…" at bounding box center [73, 237] width 111 height 164
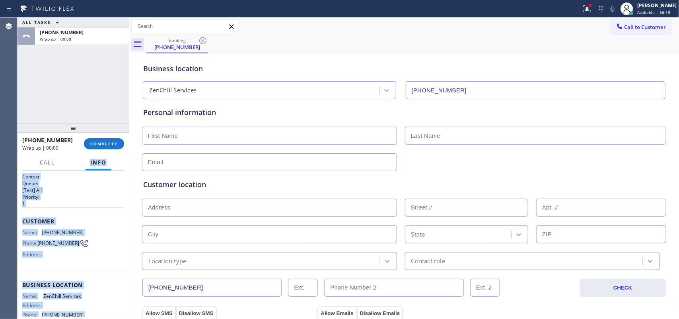
click at [87, 242] on div "Name: [PHONE_NUMBER] Phone: [PHONE_NUMBER] Address:" at bounding box center [73, 244] width 102 height 31
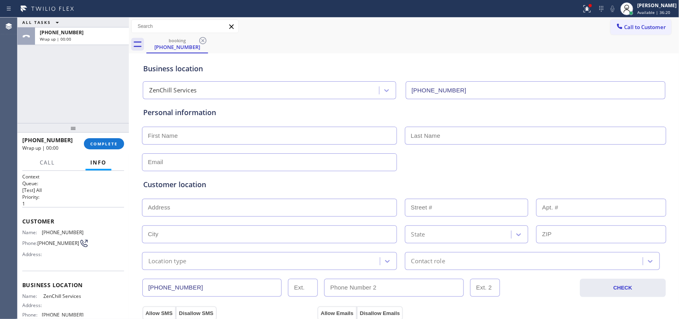
scroll to position [82, 0]
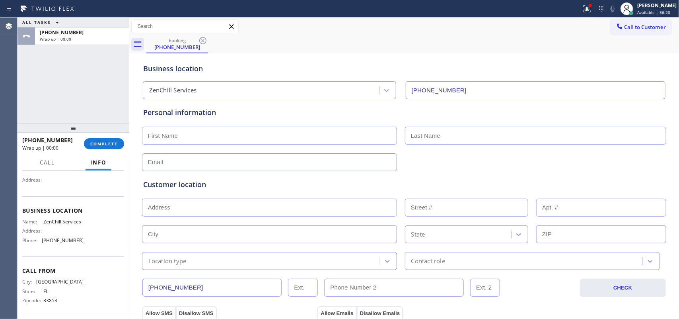
click at [107, 248] on div "Business location Name: ZenChill Services Address: Phone: [PHONE_NUMBER]" at bounding box center [73, 226] width 102 height 60
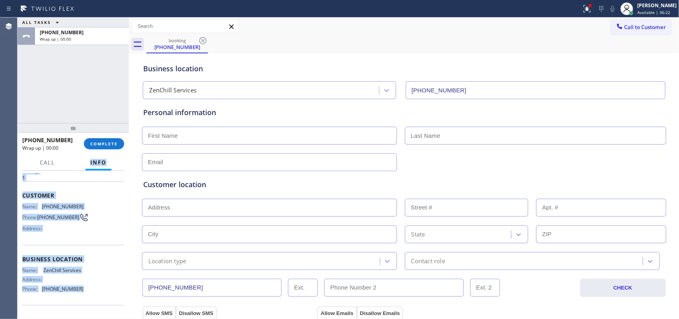
scroll to position [0, 0]
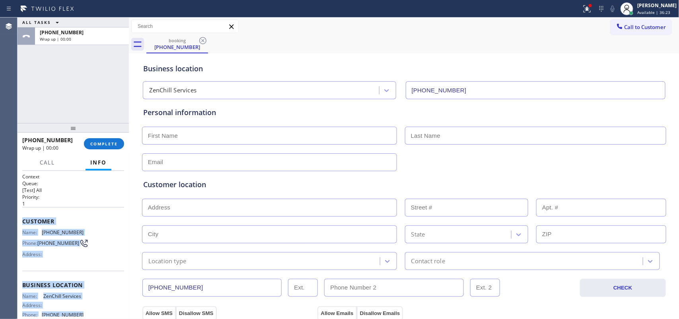
drag, startPoint x: 99, startPoint y: 254, endPoint x: 19, endPoint y: 216, distance: 89.4
click at [19, 216] on div "Context Queue: [Test] All Priority: 1 Customer Name: [PHONE_NUMBER] Phone: [PHO…" at bounding box center [73, 245] width 111 height 148
copy div "Customer Name: [PHONE_NUMBER] Phone: [PHONE_NUMBER] Address: Business location …"
click at [103, 145] on span "COMPLETE" at bounding box center [103, 144] width 27 height 6
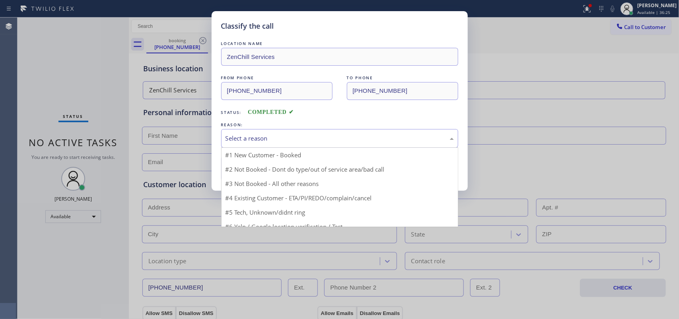
click at [286, 136] on div "Select a reason" at bounding box center [340, 138] width 228 height 9
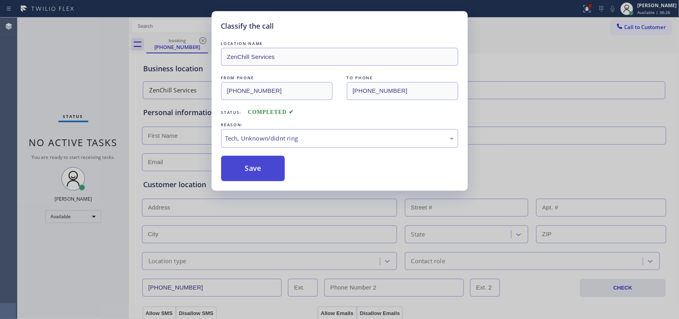
click at [259, 172] on button "Save" at bounding box center [253, 168] width 64 height 25
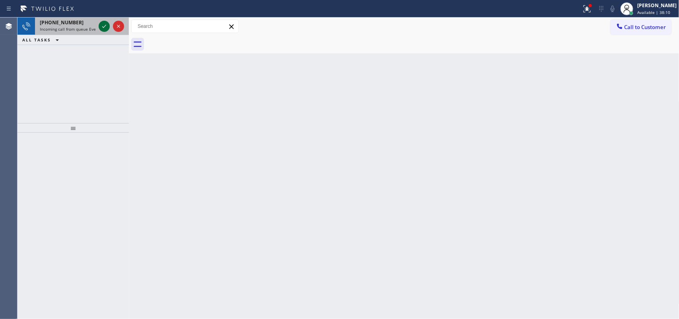
click at [105, 24] on icon at bounding box center [104, 26] width 10 height 10
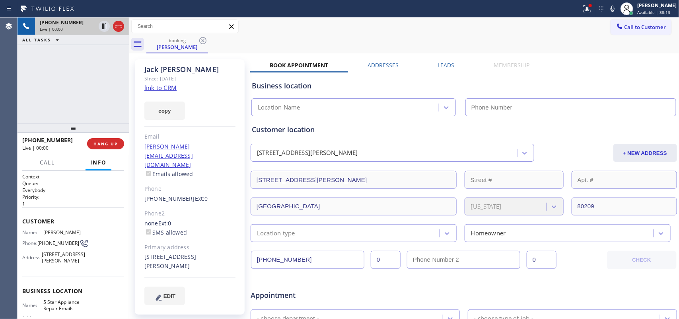
type input "[PHONE_NUMBER]"
click at [170, 89] on link "link to CRM" at bounding box center [160, 88] width 32 height 8
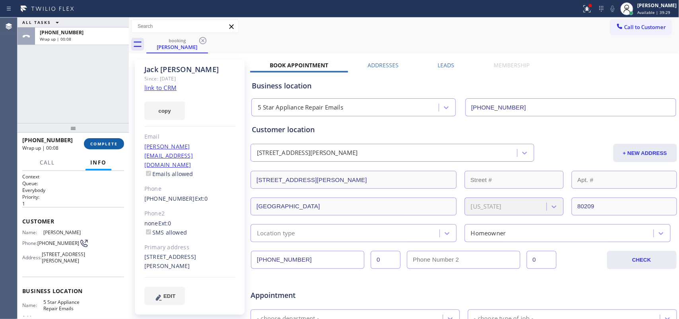
click at [108, 141] on span "COMPLETE" at bounding box center [103, 144] width 27 height 6
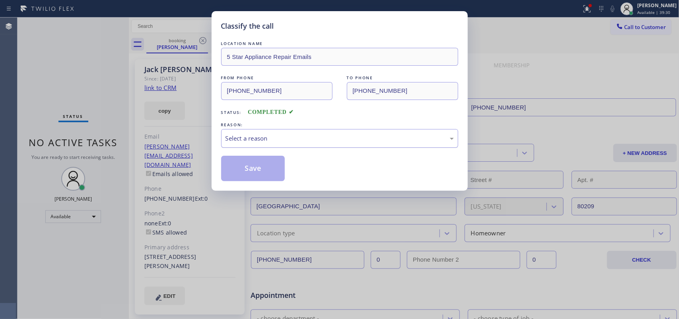
click at [290, 140] on div "Select a reason" at bounding box center [340, 138] width 228 height 9
click at [262, 179] on button "Save" at bounding box center [253, 168] width 64 height 25
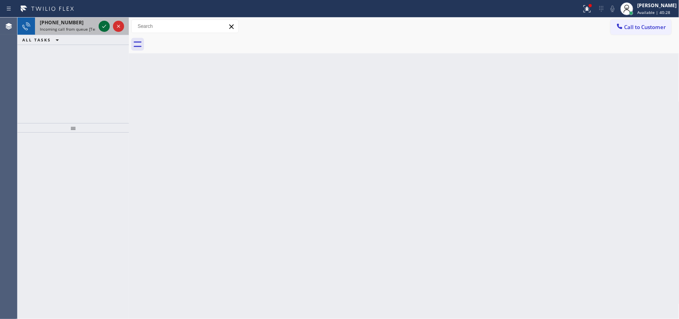
click at [103, 26] on icon at bounding box center [104, 26] width 10 height 10
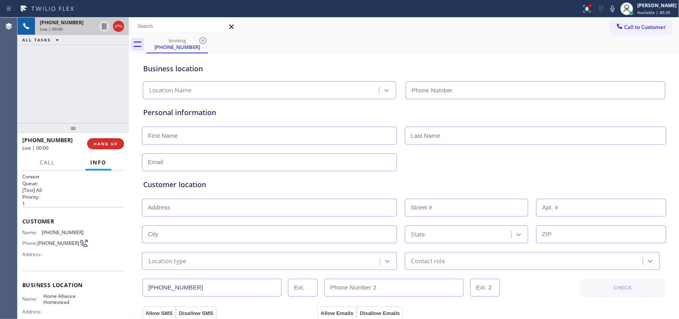
type input "[PHONE_NUMBER]"
click at [44, 159] on span "Call" at bounding box center [47, 162] width 15 height 7
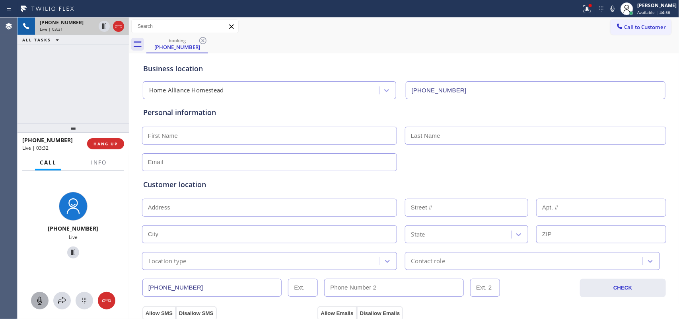
click at [40, 303] on icon at bounding box center [40, 301] width 10 height 10
click at [70, 251] on icon at bounding box center [73, 252] width 10 height 10
click at [192, 132] on input "text" at bounding box center [269, 136] width 255 height 18
type input "Mr."
type input "[PERSON_NAME]"
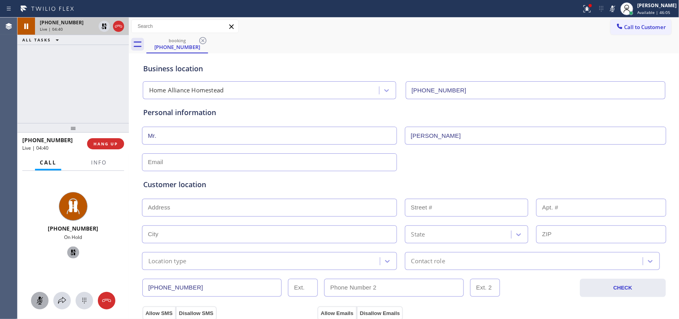
click at [205, 208] on input "text" at bounding box center [269, 208] width 255 height 18
paste input "GE SBS topload washer/ [DEMOGRAPHIC_DATA]/it won't start but has power/ Error U…"
click at [281, 219] on div "Customer location >> ADD NEW ADDRESS << + NEW ADDRESS GE SBS topload washer/ [D…" at bounding box center [404, 224] width 522 height 91
drag, startPoint x: 353, startPoint y: 204, endPoint x: 100, endPoint y: 215, distance: 252.9
click at [101, 216] on div "[PHONE_NUMBER] Live | 04:46 ALL TASKS ALL TASKS ACTIVE TASKS TASKS IN WRAP UP […" at bounding box center [349, 168] width 662 height 301
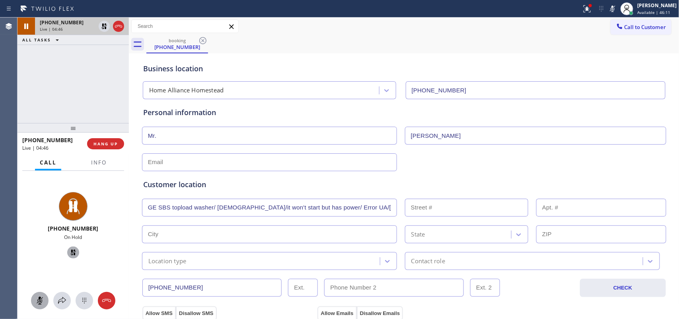
click at [101, 216] on div "[PHONE_NUMBER] On Hold" at bounding box center [73, 226] width 68 height 75
drag, startPoint x: 353, startPoint y: 208, endPoint x: 136, endPoint y: 217, distance: 217.4
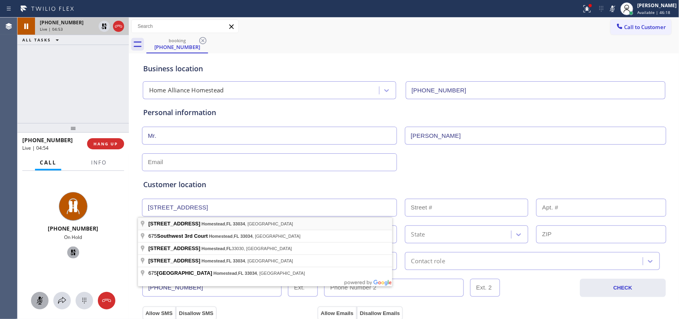
type input "[STREET_ADDRESS]"
type input "675"
type input "Homestead"
type input "33034"
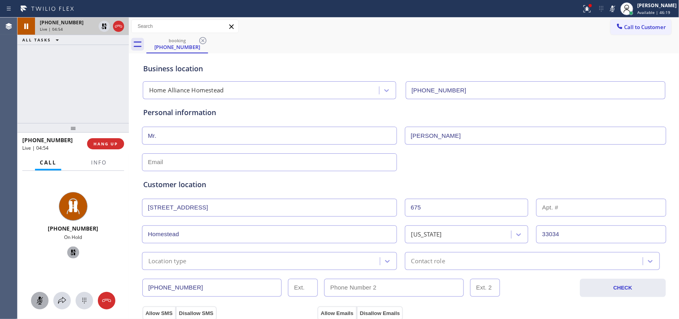
scroll to position [50, 0]
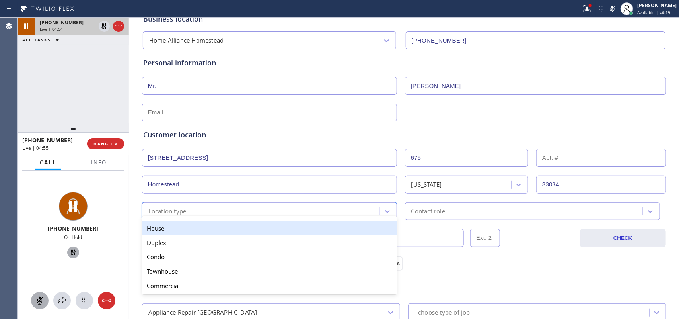
click at [296, 208] on div "Location type" at bounding box center [262, 211] width 236 height 14
click at [296, 223] on div "House" at bounding box center [269, 228] width 255 height 14
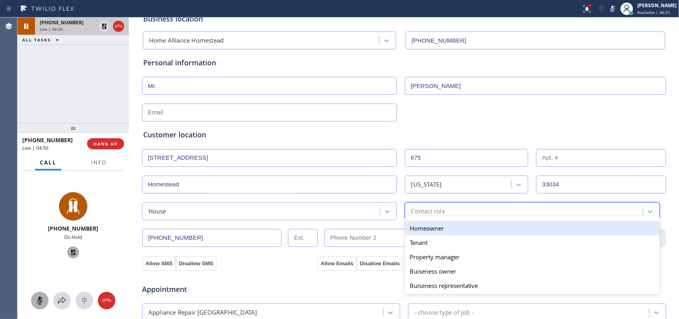
click at [436, 210] on div "Contact role" at bounding box center [428, 211] width 34 height 9
click at [440, 227] on div "Homeowner" at bounding box center [532, 228] width 255 height 14
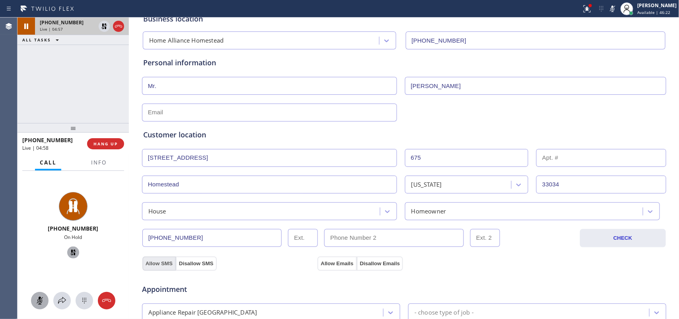
click at [164, 267] on button "Allow SMS" at bounding box center [158, 263] width 33 height 14
drag, startPoint x: 164, startPoint y: 267, endPoint x: 187, endPoint y: 266, distance: 23.1
click at [168, 266] on button "Allow SMS" at bounding box center [158, 263] width 33 height 14
click at [329, 261] on button "Allow Emails" at bounding box center [337, 263] width 39 height 14
click at [294, 116] on input "text" at bounding box center [269, 112] width 255 height 18
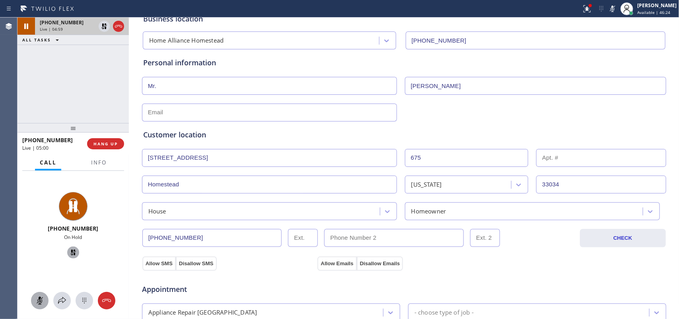
click at [294, 116] on input "text" at bounding box center [269, 112] width 255 height 18
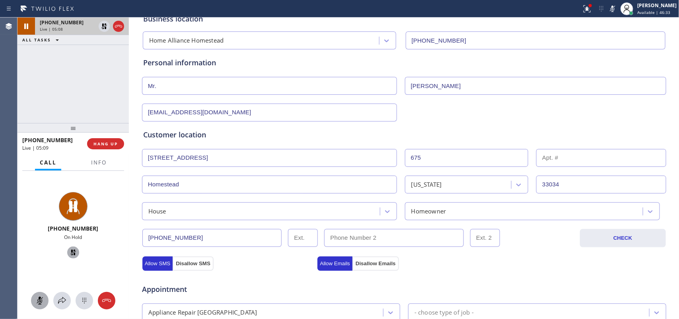
type input "[EMAIL_ADDRESS][DOMAIN_NAME]"
click at [332, 135] on div "Customer location" at bounding box center [404, 134] width 522 height 11
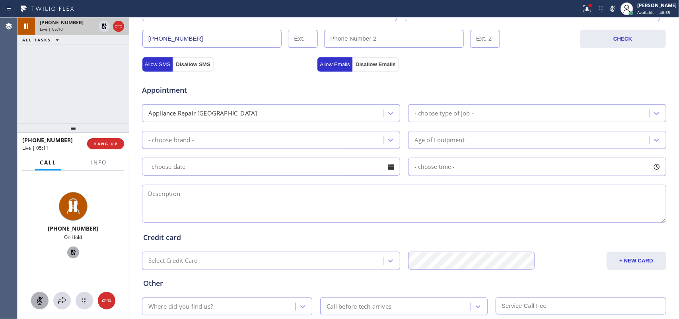
click at [396, 117] on div "Appliance Repair [GEOGRAPHIC_DATA]" at bounding box center [271, 113] width 258 height 18
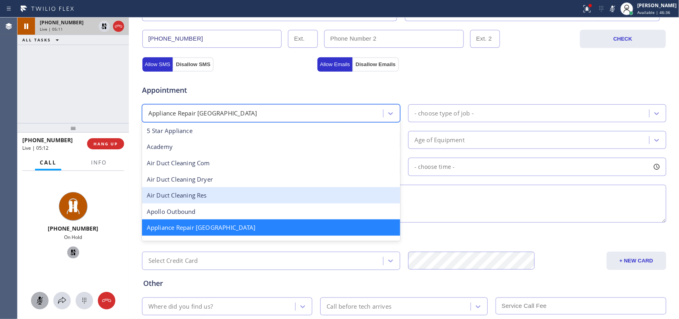
scroll to position [50, 0]
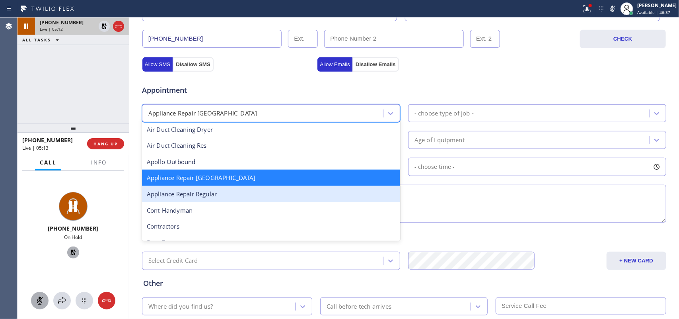
click at [291, 194] on div "Appliance Repair Regular" at bounding box center [271, 194] width 258 height 16
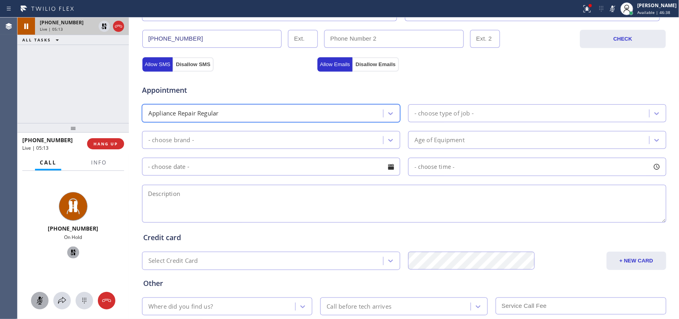
click at [434, 111] on div "- choose type of job -" at bounding box center [444, 113] width 59 height 9
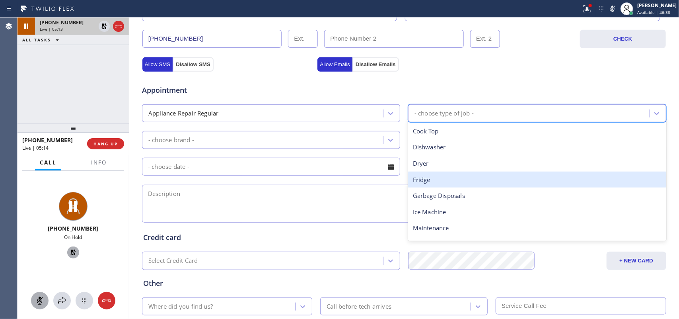
scroll to position [110, 0]
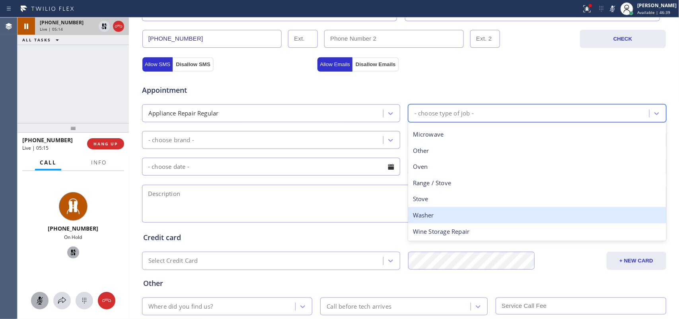
click at [441, 214] on div "Washer" at bounding box center [537, 215] width 258 height 16
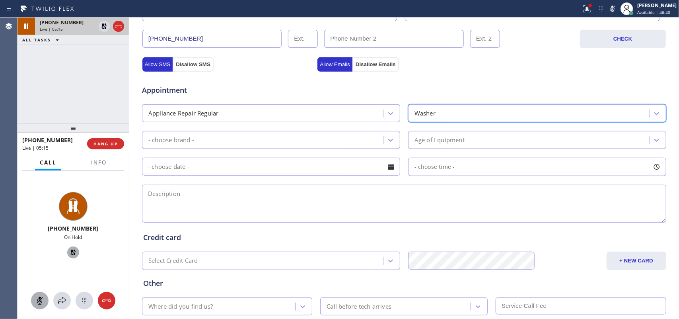
click at [373, 139] on div "- choose brand -" at bounding box center [263, 140] width 239 height 14
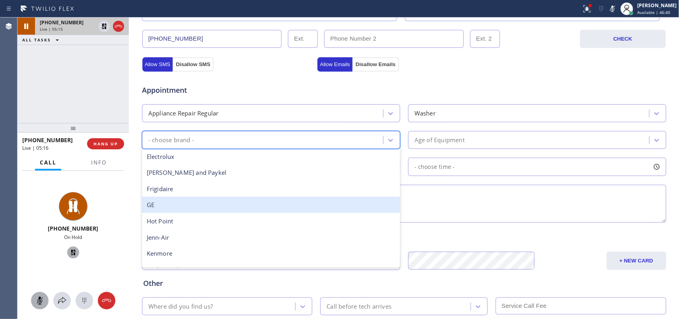
scroll to position [99, 0]
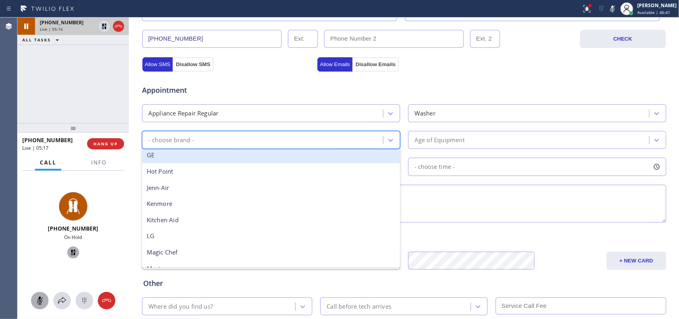
click at [272, 160] on div "GE" at bounding box center [271, 155] width 258 height 16
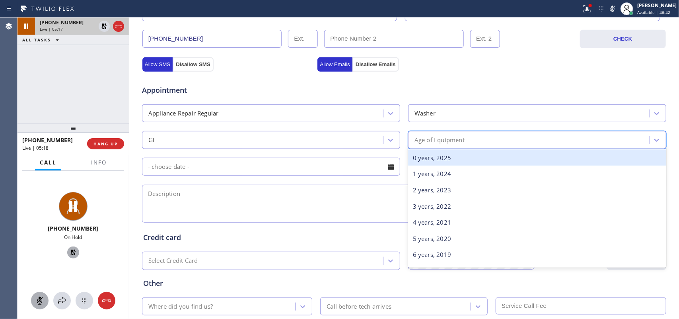
drag, startPoint x: 442, startPoint y: 138, endPoint x: 449, endPoint y: 179, distance: 41.5
click at [442, 138] on div "Age of Equipment" at bounding box center [440, 139] width 50 height 9
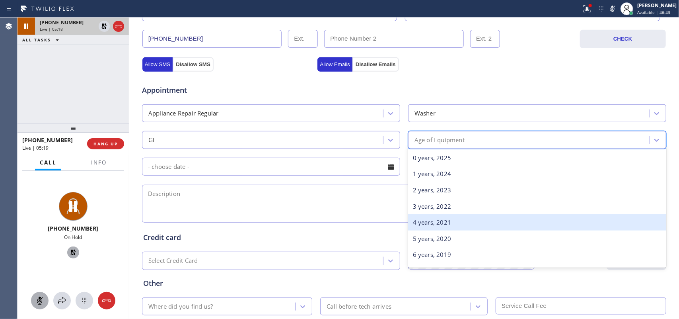
click at [457, 218] on div "4 years, 2021" at bounding box center [537, 222] width 258 height 16
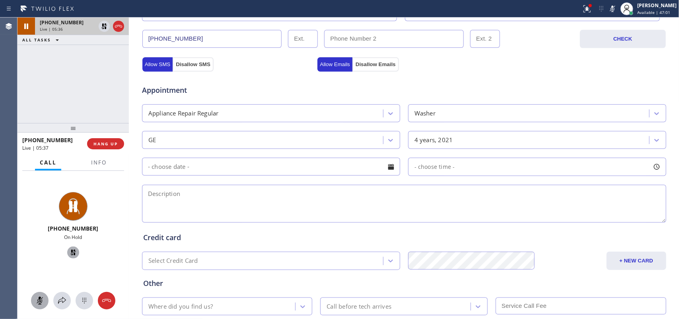
click at [39, 299] on icon at bounding box center [39, 300] width 5 height 8
click at [73, 251] on icon at bounding box center [73, 252] width 10 height 10
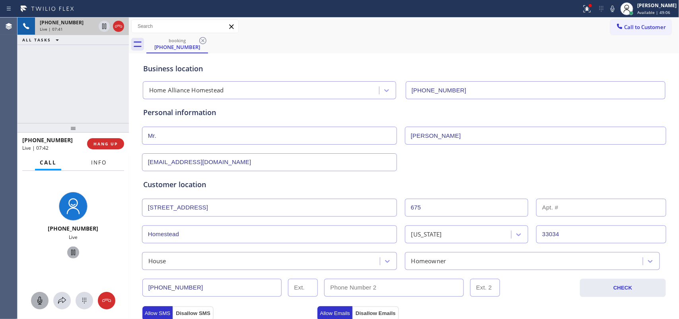
click at [95, 160] on span "Info" at bounding box center [99, 162] width 16 height 7
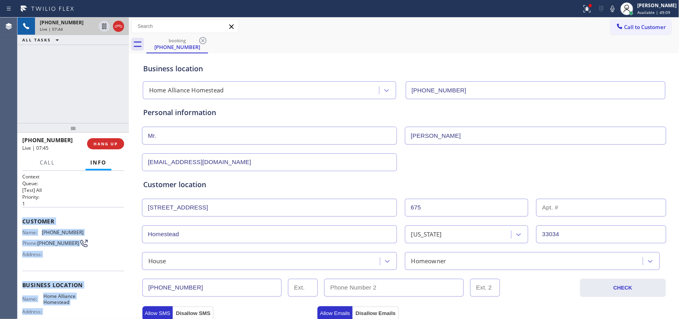
drag, startPoint x: 80, startPoint y: 240, endPoint x: 22, endPoint y: 223, distance: 60.6
click at [22, 223] on div "Context Queue: [Test] All Priority: 1 Customer Name: [PHONE_NUMBER] Phone: [PHO…" at bounding box center [73, 285] width 102 height 224
copy div "Customer Name: [PHONE_NUMBER] Phone: [PHONE_NUMBER] Address: Business location …"
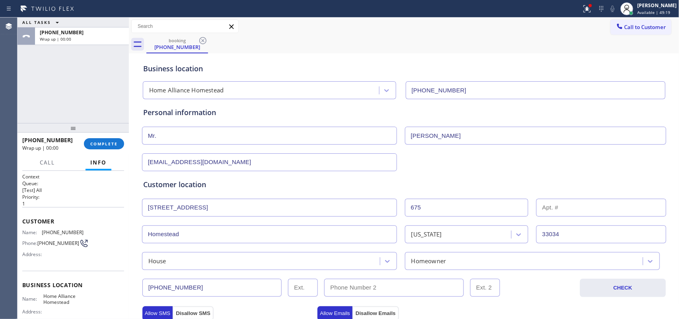
click at [271, 66] on div "Business location" at bounding box center [404, 68] width 522 height 11
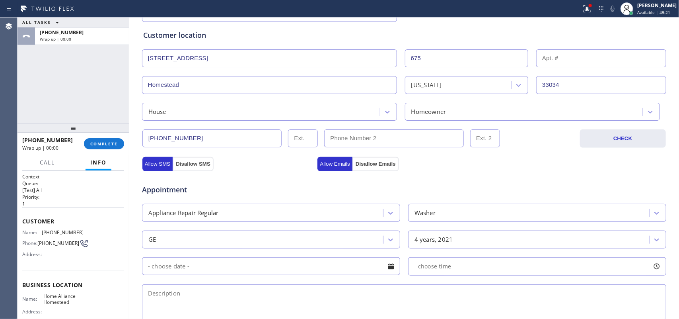
scroll to position [249, 0]
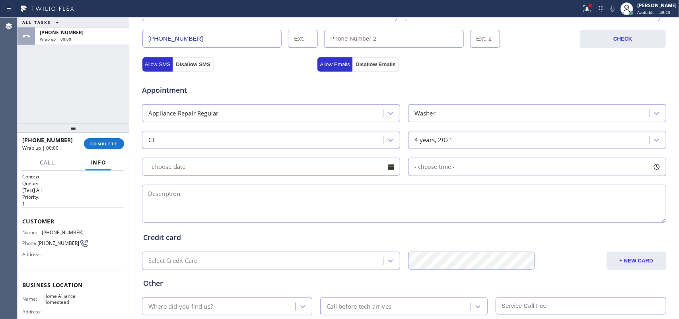
click at [389, 171] on div at bounding box center [391, 167] width 14 height 14
click at [509, 205] on textarea at bounding box center [404, 204] width 524 height 38
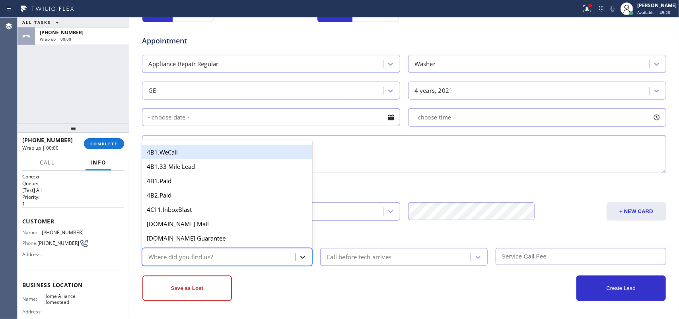
click at [302, 255] on icon at bounding box center [303, 257] width 8 height 8
type input "g"
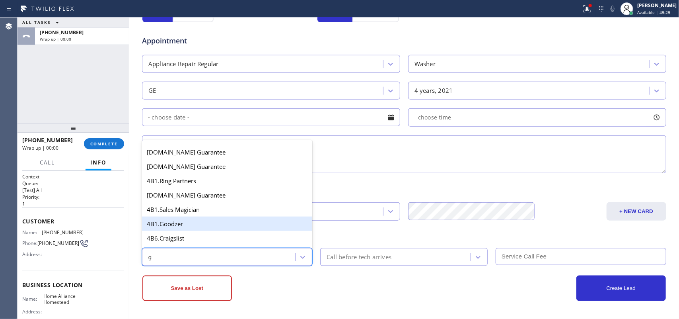
scroll to position [99, 0]
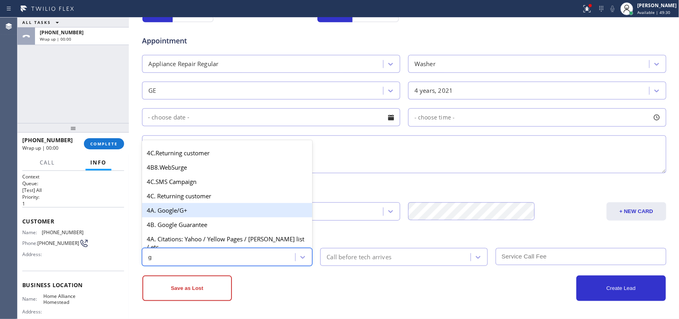
click at [220, 217] on div "4A. Google/G+" at bounding box center [227, 210] width 171 height 14
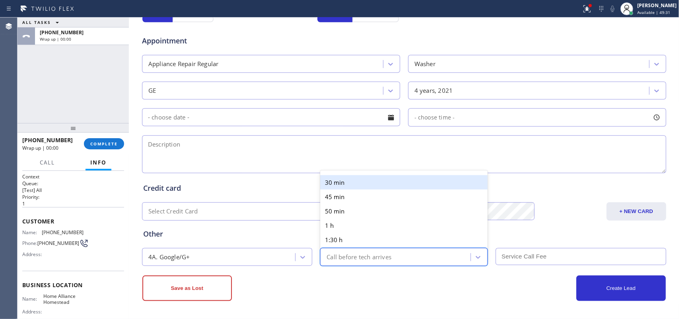
click at [336, 257] on div "Call before tech arrives" at bounding box center [359, 256] width 65 height 9
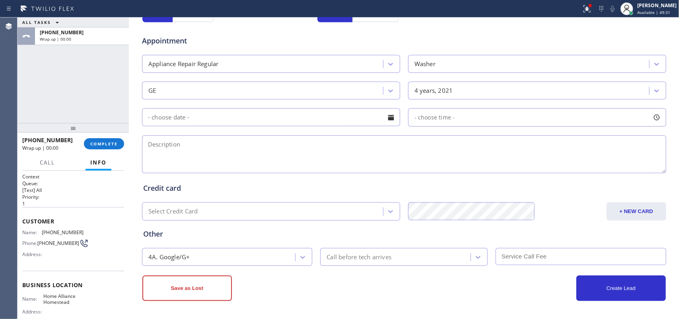
click at [297, 146] on textarea at bounding box center [404, 154] width 524 height 38
click at [222, 156] on textarea at bounding box center [404, 154] width 524 height 38
paste textarea "GE SBS topload washer/ [DEMOGRAPHIC_DATA]/it won't start but has power/ Error U…"
click at [518, 154] on textarea "GE SBS topload washer/ [DEMOGRAPHIC_DATA]/it won't start but has power/ Error U…" at bounding box center [404, 154] width 524 height 38
click at [517, 148] on textarea "GE SBS topload washer/ [DEMOGRAPHIC_DATA]/it won't start but has power/ Error U…" at bounding box center [404, 154] width 524 height 38
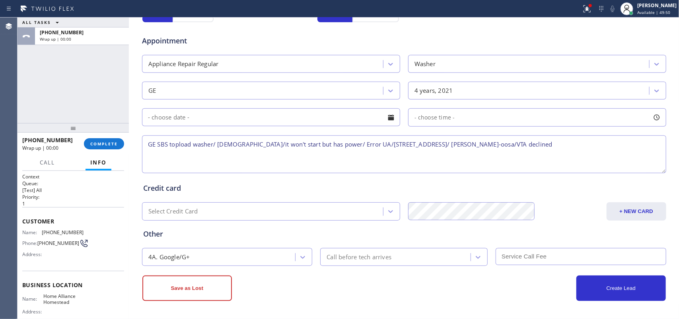
drag, startPoint x: 556, startPoint y: 144, endPoint x: 530, endPoint y: 142, distance: 26.4
click at [532, 142] on textarea "GE SBS topload washer/ [DEMOGRAPHIC_DATA]/it won't start but has power/ Error U…" at bounding box center [404, 154] width 524 height 38
click at [528, 142] on textarea "GE SBS topload washer/ [DEMOGRAPHIC_DATA]/it won't start but has power/ Error U…" at bounding box center [404, 154] width 524 height 38
drag, startPoint x: 559, startPoint y: 147, endPoint x: 528, endPoint y: 145, distance: 31.1
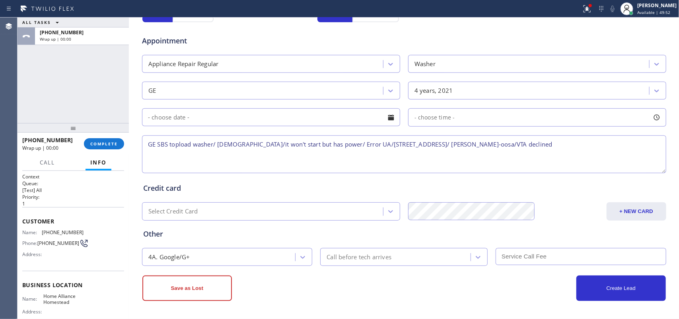
click at [528, 145] on textarea "GE SBS topload washer/ [DEMOGRAPHIC_DATA]/it won't start but has power/ Error U…" at bounding box center [404, 154] width 524 height 38
click at [524, 145] on textarea "GE SBS topload washer/ [DEMOGRAPHIC_DATA]/it won't start but has power/ Error U…" at bounding box center [404, 154] width 524 height 38
drag, startPoint x: 571, startPoint y: 147, endPoint x: 514, endPoint y: 141, distance: 58.0
click at [514, 141] on textarea "GE SBS topload washer/ [DEMOGRAPHIC_DATA]/it won't start but has power/ Error U…" at bounding box center [404, 154] width 524 height 38
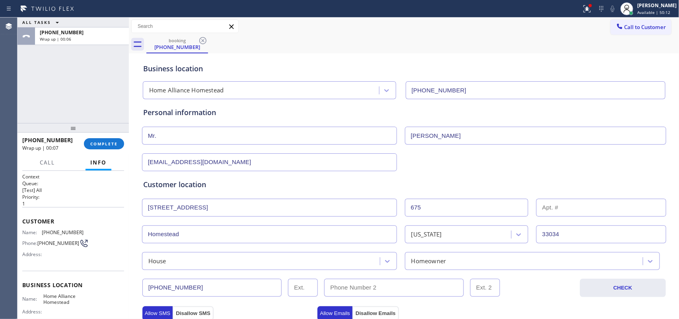
scroll to position [249, 0]
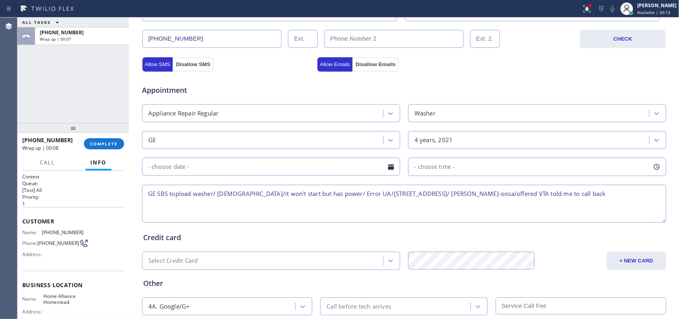
click at [609, 195] on textarea "GE SBS topload washer/ [DEMOGRAPHIC_DATA]/it won't start but has power/ Error U…" at bounding box center [404, 204] width 524 height 38
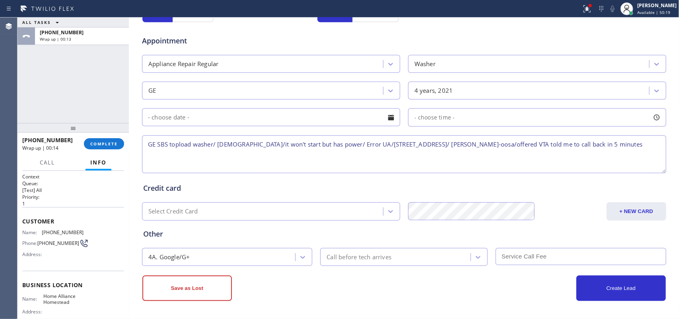
scroll to position [299, 0]
type textarea "GE SBS topload washer/ [DEMOGRAPHIC_DATA]/it won't start but has power/ Error U…"
click at [196, 286] on button "Save as Lost" at bounding box center [187, 287] width 90 height 25
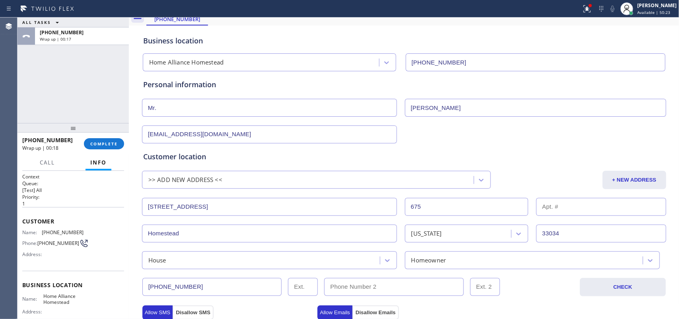
scroll to position [0, 0]
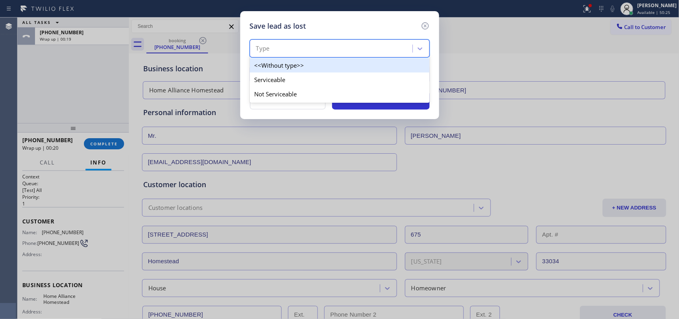
click at [394, 46] on div "Type" at bounding box center [332, 49] width 160 height 14
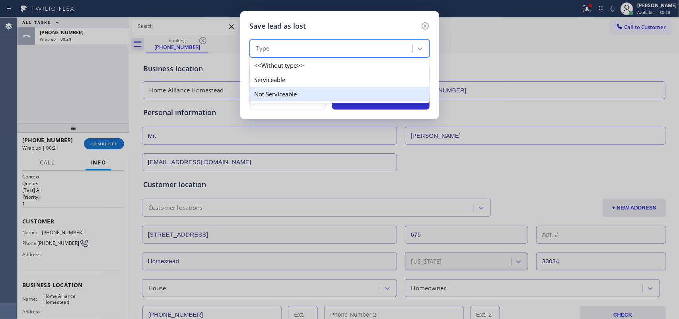
click at [378, 93] on div "Not Serviceable" at bounding box center [340, 94] width 180 height 14
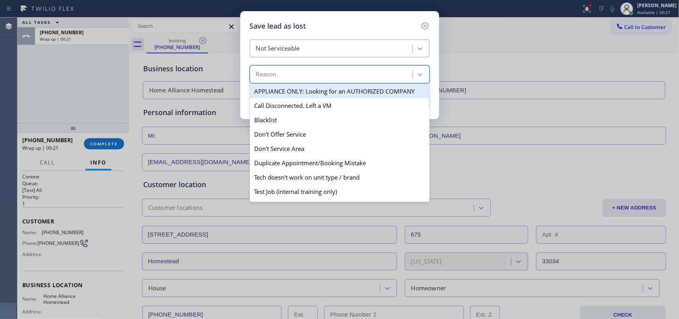
click at [373, 78] on div "Reason" at bounding box center [332, 75] width 160 height 14
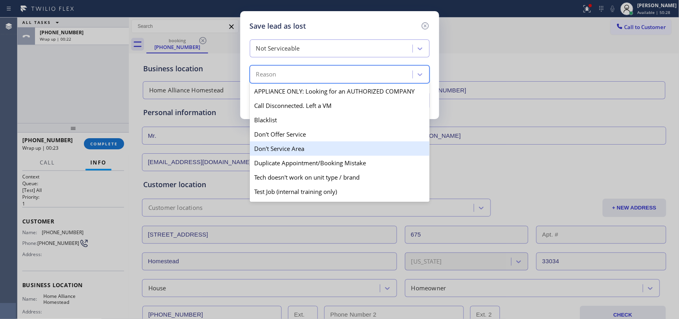
click at [357, 148] on div "Don't Service Area" at bounding box center [340, 148] width 180 height 14
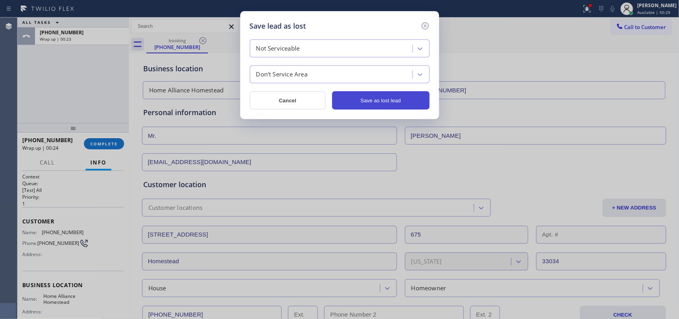
click at [374, 98] on button "Save as lost lead" at bounding box center [380, 100] width 97 height 18
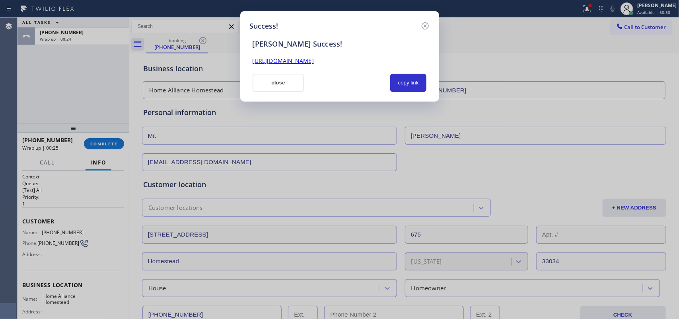
click at [312, 62] on link "[URL][DOMAIN_NAME]" at bounding box center [283, 61] width 61 height 8
click at [283, 74] on button "close" at bounding box center [279, 83] width 52 height 18
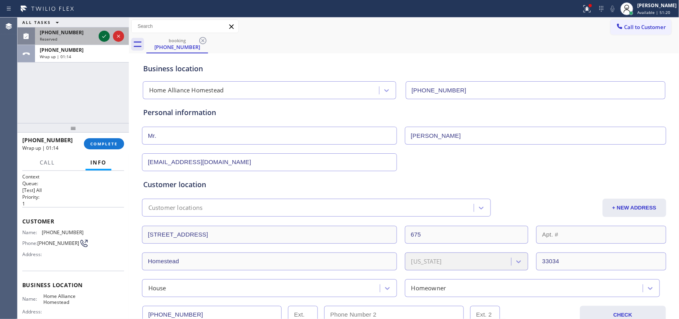
click at [101, 34] on icon at bounding box center [104, 36] width 10 height 10
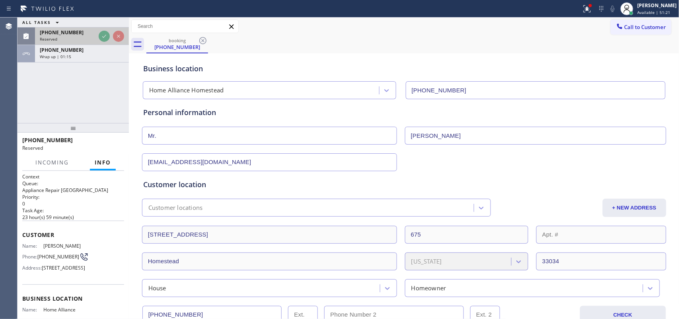
click at [74, 37] on div "Reserved" at bounding box center [68, 39] width 56 height 6
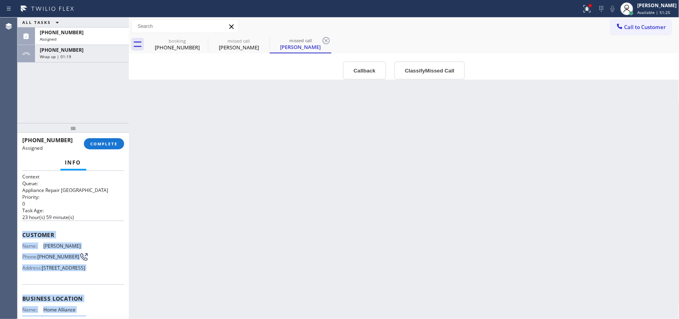
drag, startPoint x: 93, startPoint y: 244, endPoint x: 18, endPoint y: 230, distance: 76.1
click at [18, 230] on div "Context Queue: Appliance Repair High End Priority: 0 Task Age: [DEMOGRAPHIC_DAT…" at bounding box center [73, 245] width 111 height 148
click at [416, 72] on button "Classify Missed Call" at bounding box center [429, 70] width 71 height 18
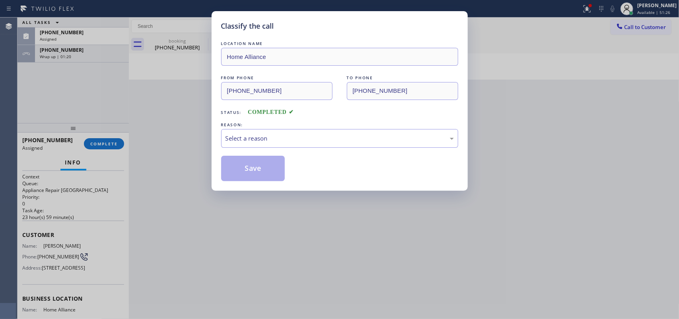
click at [381, 126] on div "REASON:" at bounding box center [339, 125] width 237 height 8
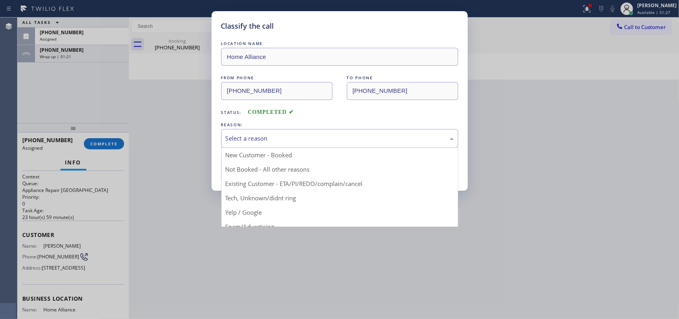
click at [371, 141] on div "Select a reason" at bounding box center [340, 138] width 228 height 9
drag, startPoint x: 287, startPoint y: 197, endPoint x: 277, endPoint y: 188, distance: 14.4
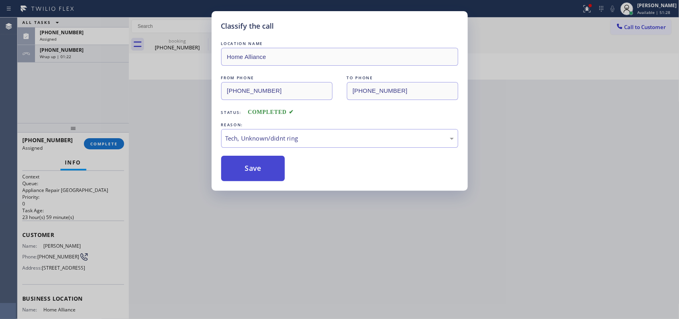
click at [263, 170] on button "Save" at bounding box center [253, 168] width 64 height 25
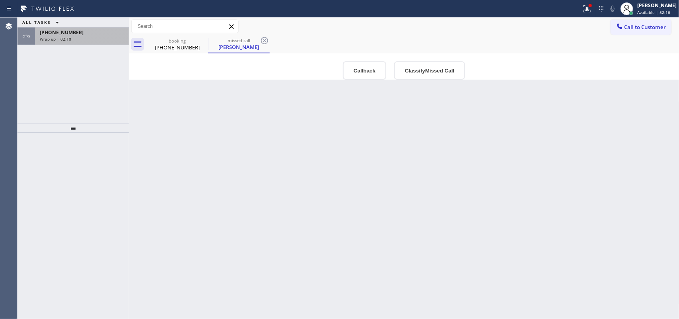
click at [88, 39] on div "Wrap up | 02:10" at bounding box center [82, 39] width 84 height 6
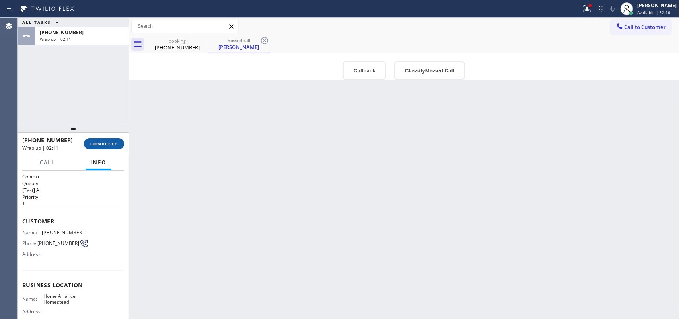
click at [115, 144] on span "COMPLETE" at bounding box center [103, 144] width 27 height 6
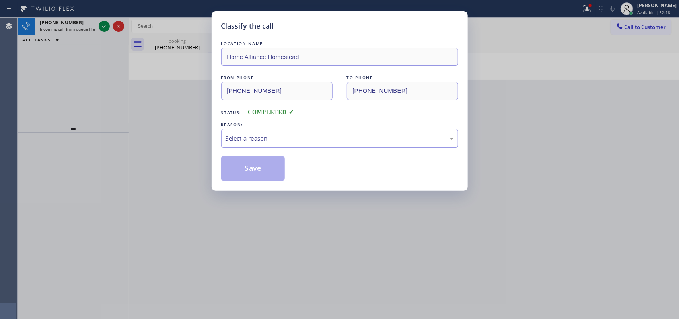
click at [236, 137] on div "Select a reason" at bounding box center [340, 138] width 228 height 9
click at [261, 170] on button "Save" at bounding box center [253, 168] width 64 height 25
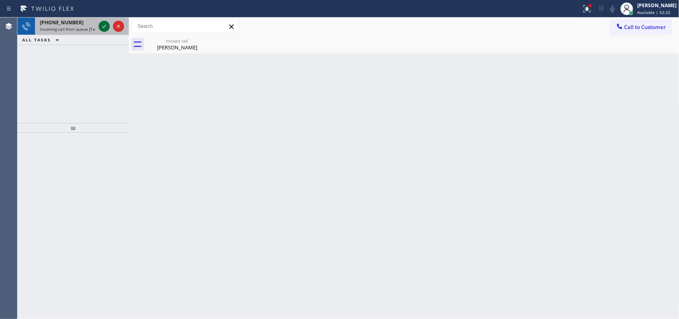
click at [100, 23] on icon at bounding box center [104, 26] width 10 height 10
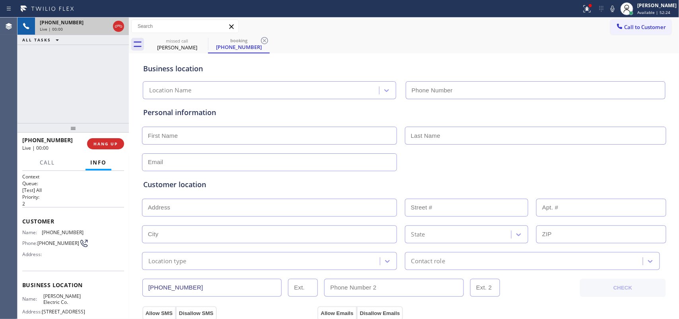
type input "[PHONE_NUMBER]"
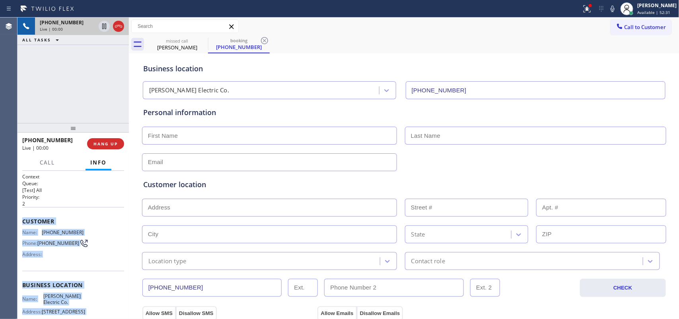
drag, startPoint x: 88, startPoint y: 244, endPoint x: 24, endPoint y: 214, distance: 70.3
click at [24, 214] on div "Context Queue: [Test] All Priority: 2 Customer Name: [PHONE_NUMBER] Phone: [PHO…" at bounding box center [73, 285] width 102 height 224
click at [116, 144] on span "HANG UP" at bounding box center [106, 144] width 24 height 6
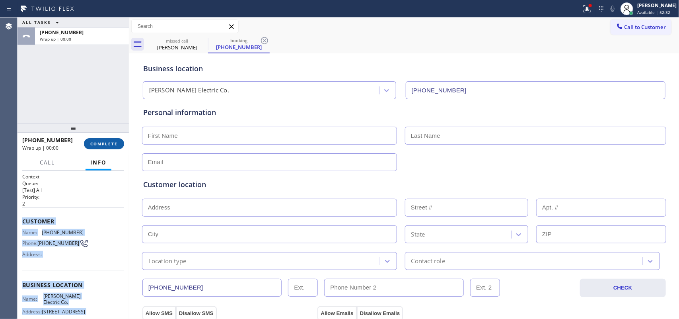
drag, startPoint x: 94, startPoint y: 142, endPoint x: 123, endPoint y: 140, distance: 28.3
click at [94, 142] on span "COMPLETE" at bounding box center [103, 144] width 27 height 6
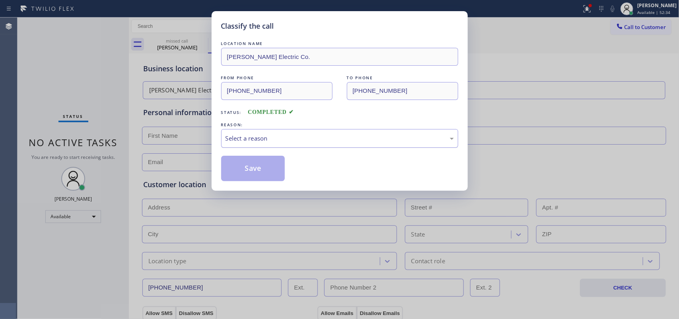
click at [247, 141] on div "Select a reason" at bounding box center [340, 138] width 228 height 9
click at [275, 133] on div "Tech, Unknown/didnt ring" at bounding box center [339, 138] width 237 height 19
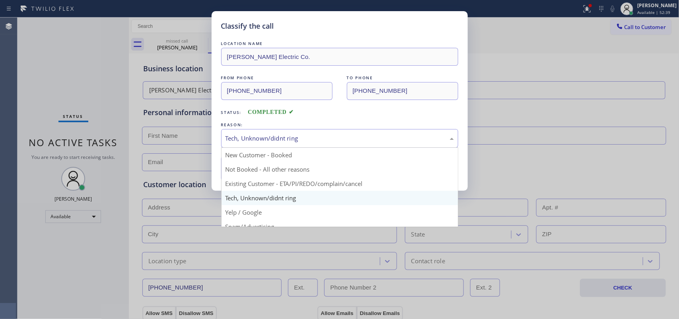
click at [294, 138] on div "Tech, Unknown/didnt ring" at bounding box center [340, 138] width 228 height 9
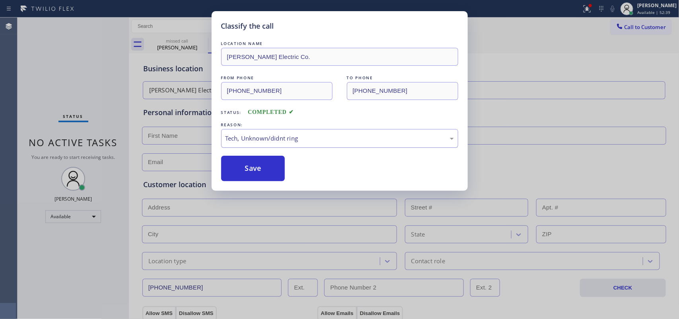
click at [294, 138] on div "Tech, Unknown/didnt ring" at bounding box center [340, 138] width 228 height 9
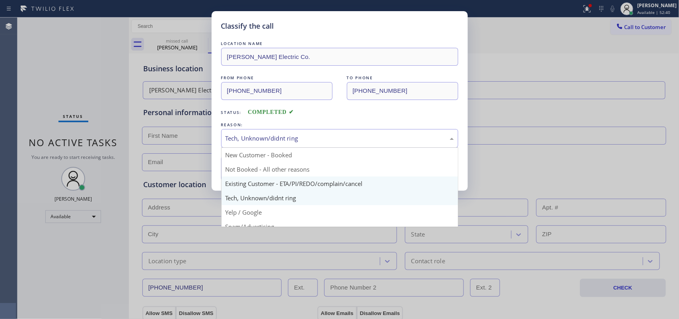
scroll to position [55, 0]
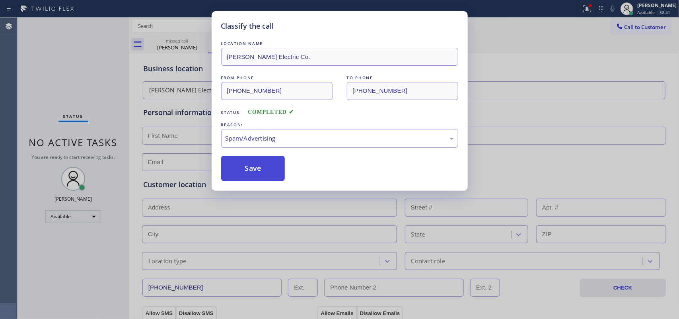
click at [265, 169] on button "Save" at bounding box center [253, 168] width 64 height 25
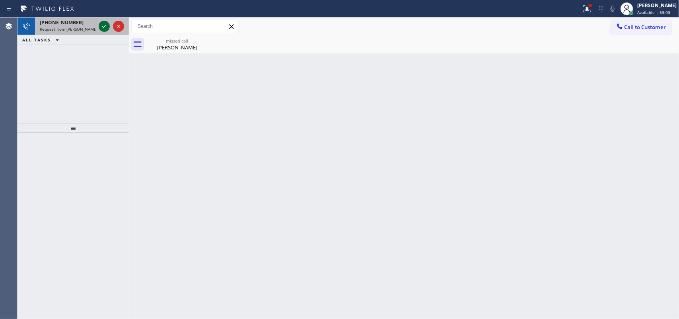
click at [103, 27] on icon at bounding box center [104, 26] width 4 height 3
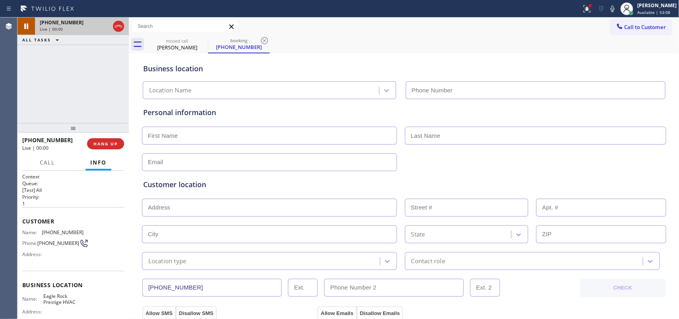
type input "[PHONE_NUMBER]"
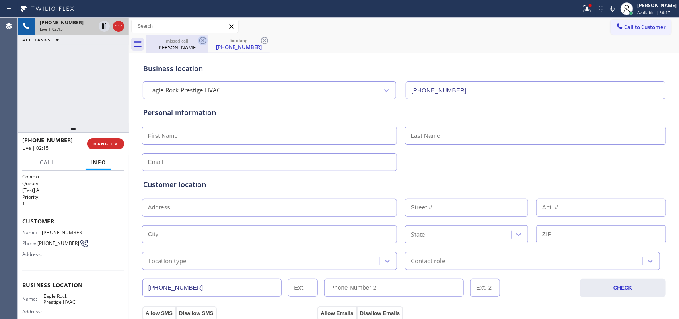
click at [201, 38] on icon at bounding box center [202, 40] width 7 height 7
click at [201, 41] on icon at bounding box center [203, 41] width 10 height 10
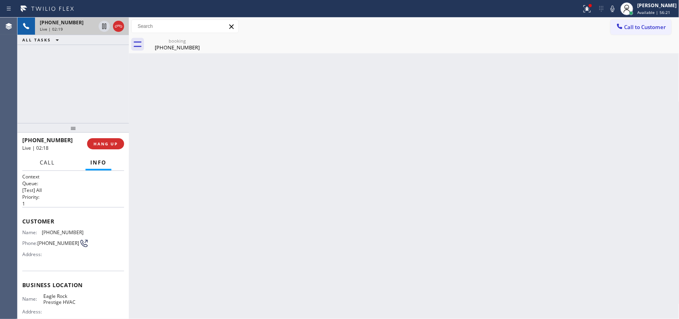
click at [49, 161] on span "Call" at bounding box center [47, 162] width 15 height 7
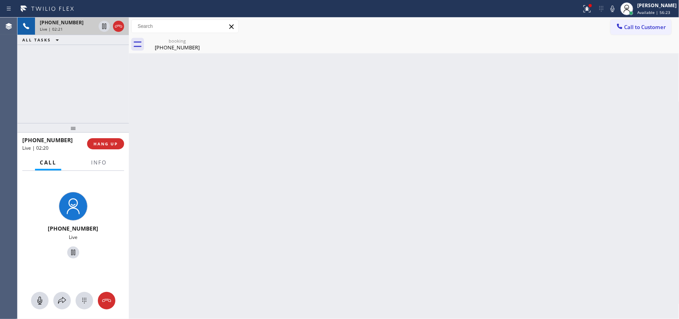
drag, startPoint x: 37, startPoint y: 298, endPoint x: 40, endPoint y: 291, distance: 7.3
click at [37, 298] on icon at bounding box center [40, 301] width 10 height 10
drag, startPoint x: 68, startPoint y: 253, endPoint x: 88, endPoint y: 224, distance: 35.5
click at [68, 253] on icon at bounding box center [73, 252] width 10 height 10
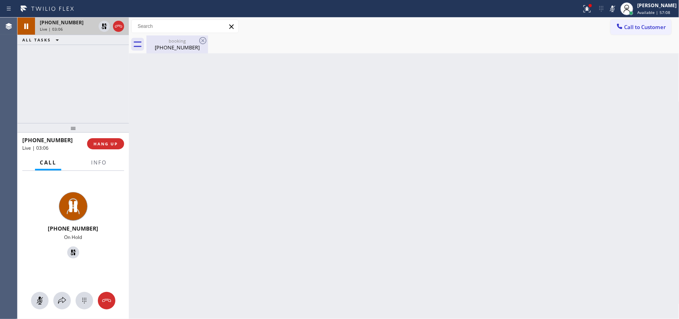
click at [166, 40] on div "booking" at bounding box center [177, 41] width 60 height 6
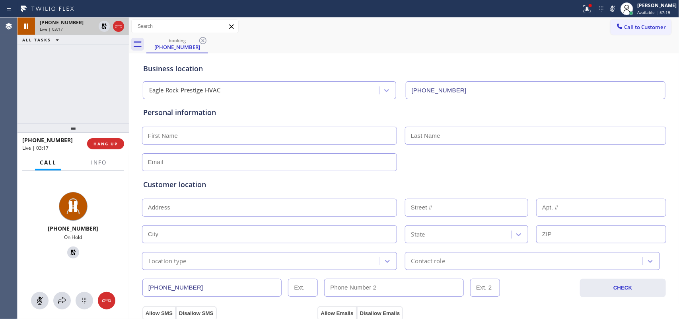
click at [298, 212] on input "text" at bounding box center [269, 208] width 255 height 18
paste input "[STREET_ADDRESS][PERSON_NAME],"
type input "[STREET_ADDRESS][PERSON_NAME]"
type input "5140"
type input "[GEOGRAPHIC_DATA]"
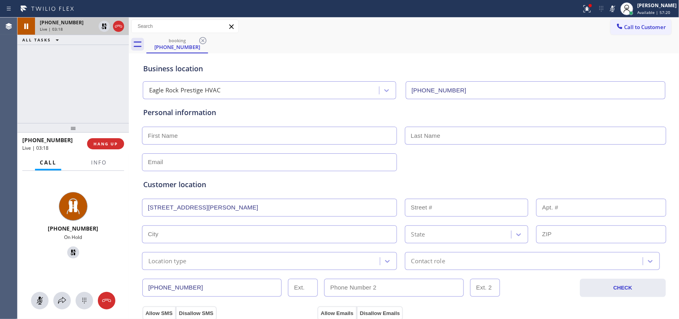
type input "90042"
click at [286, 138] on input "text" at bounding box center [269, 136] width 255 height 18
type input "[PERSON_NAME]"
click at [39, 299] on icon at bounding box center [39, 300] width 5 height 8
click at [70, 251] on icon at bounding box center [73, 252] width 6 height 6
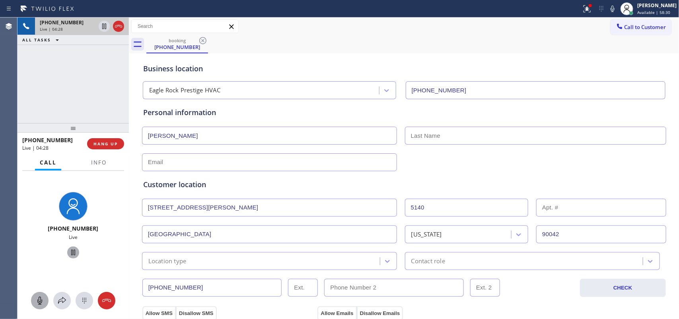
click at [341, 24] on div "Call to Customer Outbound call Location Search location Your caller id phone nu…" at bounding box center [404, 26] width 551 height 14
click at [42, 299] on icon at bounding box center [40, 301] width 10 height 10
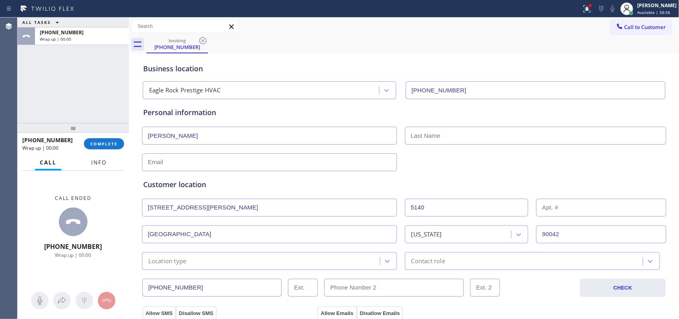
click at [99, 164] on span "Info" at bounding box center [99, 162] width 16 height 7
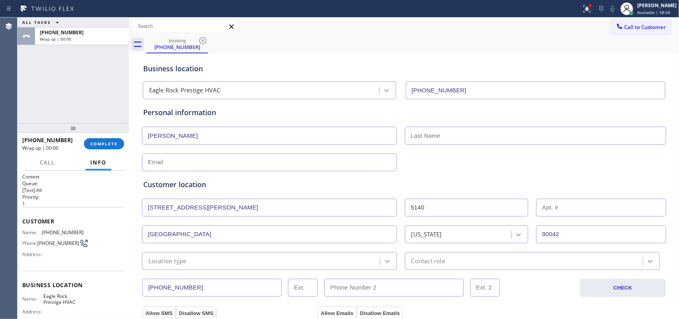
scroll to position [88, 0]
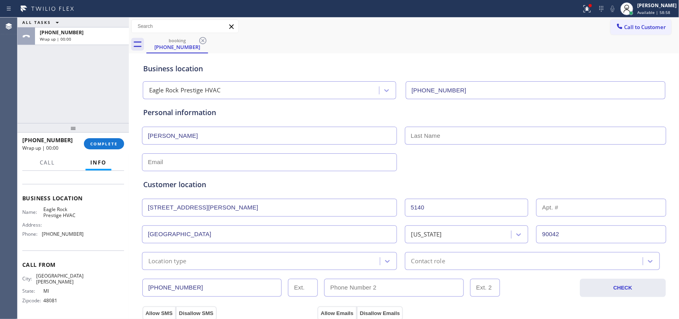
click at [86, 239] on div "Name: Eagle Rock Prestige HVAC Address: Phone: [PHONE_NUMBER]" at bounding box center [73, 223] width 102 height 34
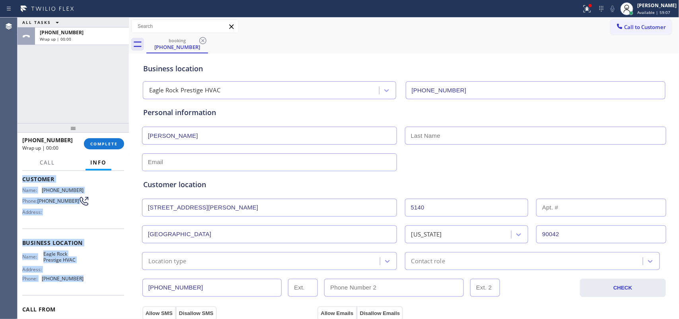
scroll to position [0, 0]
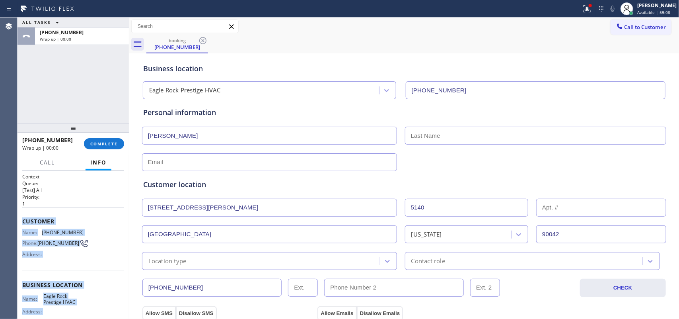
drag, startPoint x: 92, startPoint y: 232, endPoint x: 19, endPoint y: 221, distance: 73.9
click at [19, 221] on div "Context Queue: [Test] All Priority: 1 Customer Name: [PHONE_NUMBER] Phone: [PHO…" at bounding box center [73, 245] width 111 height 148
click at [651, 10] on span "Available | 59:11" at bounding box center [653, 13] width 33 height 6
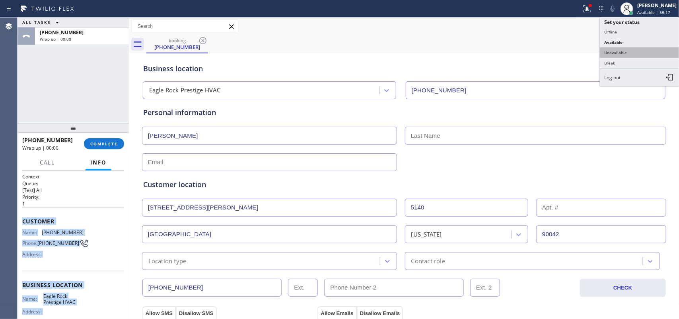
click at [639, 54] on button "Unavailable" at bounding box center [640, 52] width 80 height 10
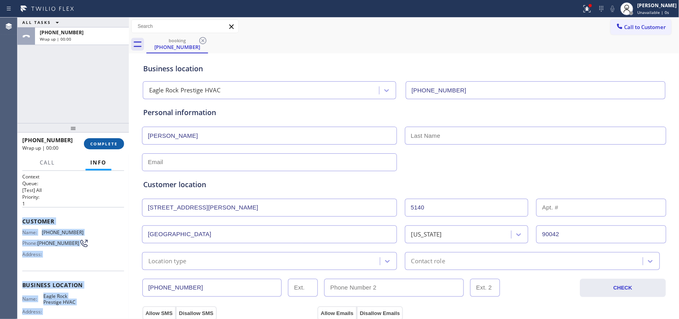
click at [98, 143] on span "COMPLETE" at bounding box center [103, 144] width 27 height 6
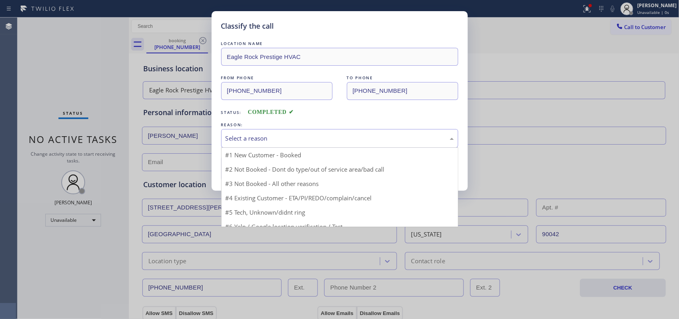
click at [242, 146] on div "Select a reason" at bounding box center [339, 138] width 237 height 19
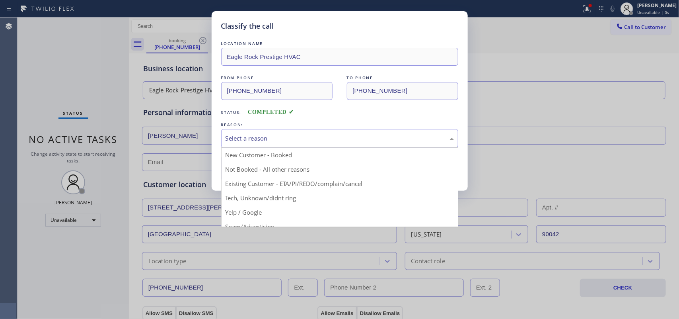
scroll to position [50, 0]
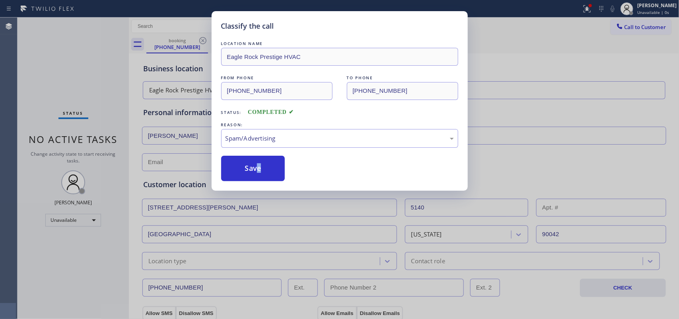
drag, startPoint x: 259, startPoint y: 178, endPoint x: 376, endPoint y: 205, distance: 120.8
drag, startPoint x: 375, startPoint y: 201, endPoint x: 357, endPoint y: 154, distance: 50.5
click at [374, 199] on div "Classify the call LOCATION NAME [GEOGRAPHIC_DATA] Prestige HVAC FROM PHONE [PHO…" at bounding box center [339, 159] width 679 height 319
click at [345, 128] on div "REASON:" at bounding box center [339, 125] width 237 height 8
click at [333, 138] on div "Spam/Advertising" at bounding box center [340, 138] width 228 height 9
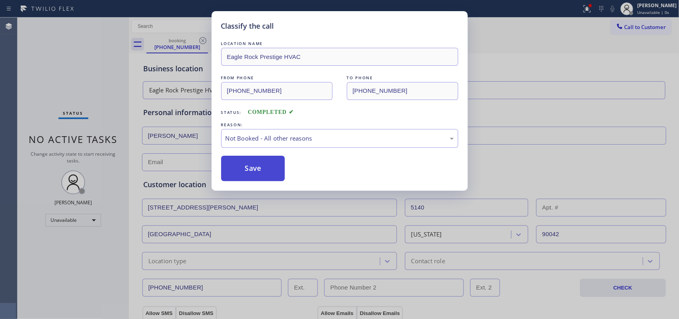
click at [269, 168] on button "Save" at bounding box center [253, 168] width 64 height 25
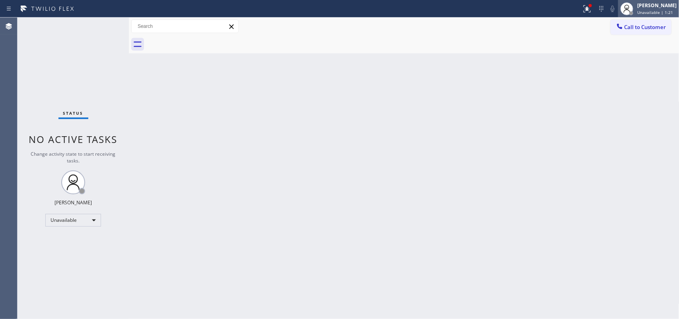
click at [645, 13] on span "Unavailable | 1:21" at bounding box center [655, 13] width 36 height 6
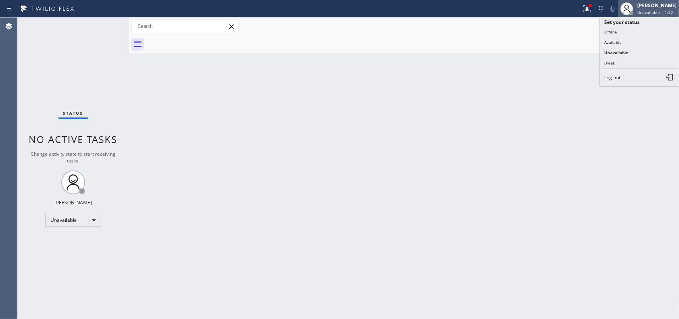
click at [645, 13] on span "Unavailable | 1:22" at bounding box center [655, 13] width 36 height 6
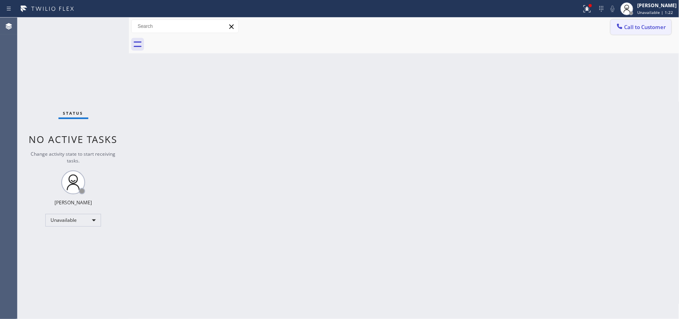
click at [638, 26] on span "Call to Customer" at bounding box center [646, 26] width 42 height 7
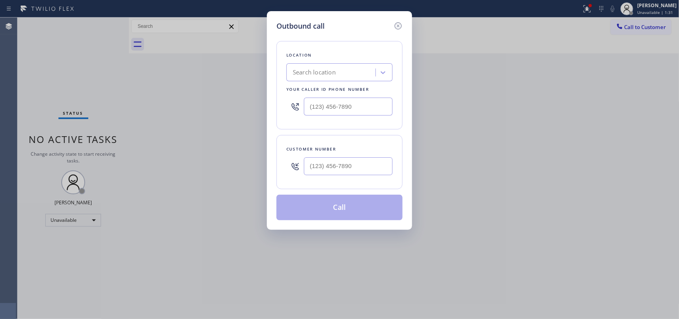
click at [283, 52] on div "Location Search location Your caller id phone number" at bounding box center [340, 85] width 126 height 88
drag, startPoint x: 351, startPoint y: 106, endPoint x: 305, endPoint y: 104, distance: 46.6
click at [305, 104] on input "(___) ___-____" at bounding box center [348, 106] width 89 height 18
paste input "818) 732-8552"
type input "[PHONE_NUMBER]"
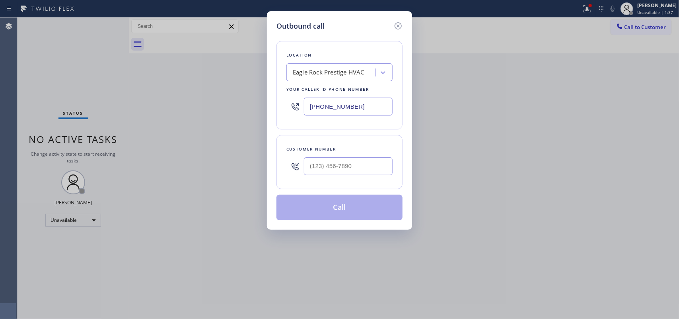
click at [275, 114] on div "Outbound call Location [GEOGRAPHIC_DATA] Prestige HVAC Your caller id phone num…" at bounding box center [339, 120] width 145 height 218
click at [339, 173] on input "(___) ___-____" at bounding box center [348, 166] width 89 height 18
paste input "586) 615-0235"
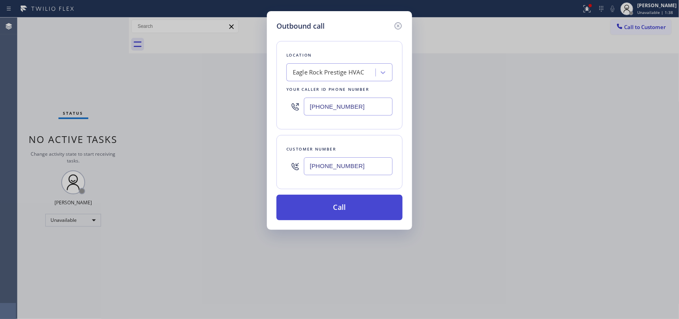
type input "[PHONE_NUMBER]"
click at [360, 214] on button "Call" at bounding box center [340, 207] width 126 height 25
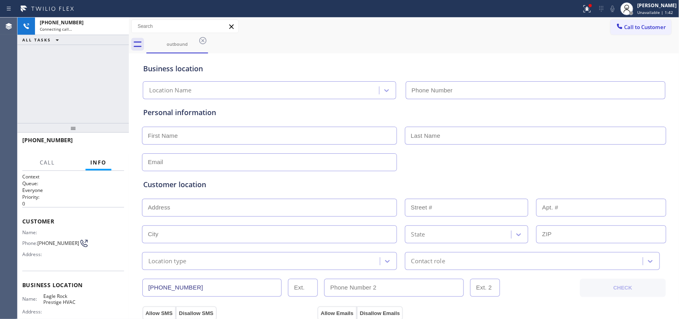
type input "[PHONE_NUMBER]"
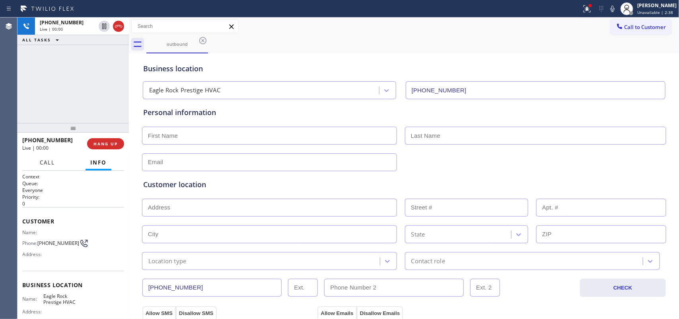
click at [51, 160] on span "Call" at bounding box center [47, 162] width 15 height 7
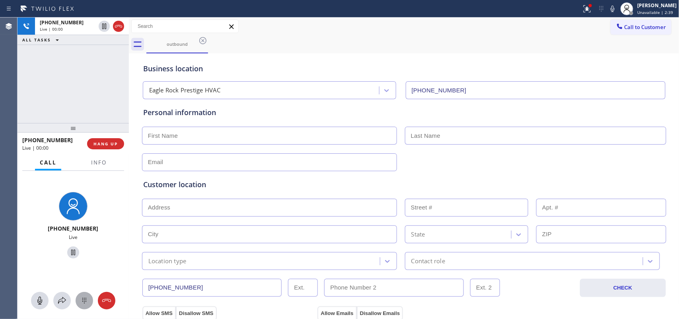
click at [82, 301] on icon at bounding box center [84, 301] width 4 height 6
click at [72, 206] on span "ABC" at bounding box center [73, 208] width 10 height 6
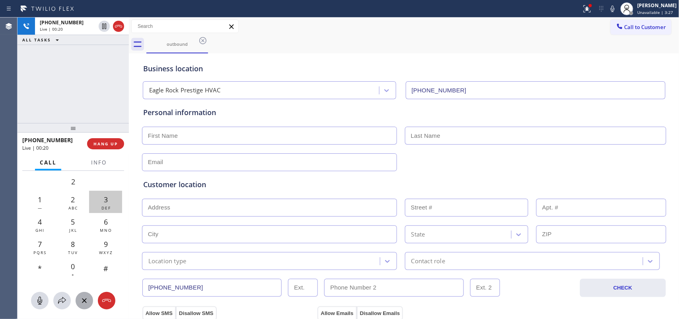
click at [104, 201] on span "3" at bounding box center [106, 200] width 4 height 10
click at [105, 143] on span "HANG UP" at bounding box center [106, 144] width 24 height 6
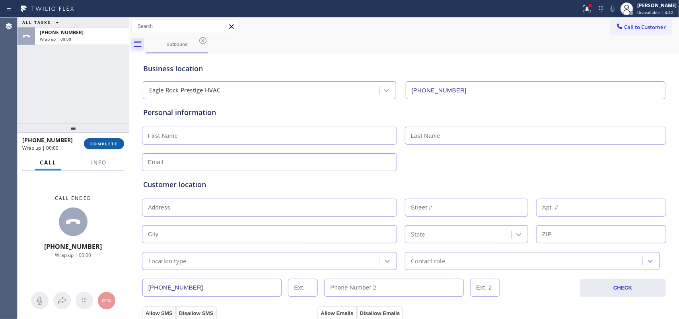
click at [121, 143] on button "COMPLETE" at bounding box center [104, 143] width 40 height 11
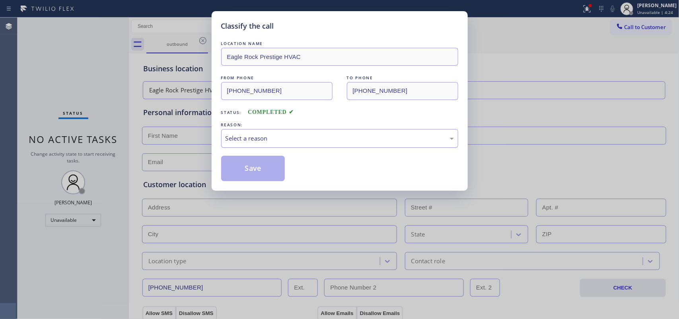
click at [232, 136] on div "Select a reason" at bounding box center [340, 138] width 228 height 9
click at [273, 171] on button "Save" at bounding box center [253, 168] width 64 height 25
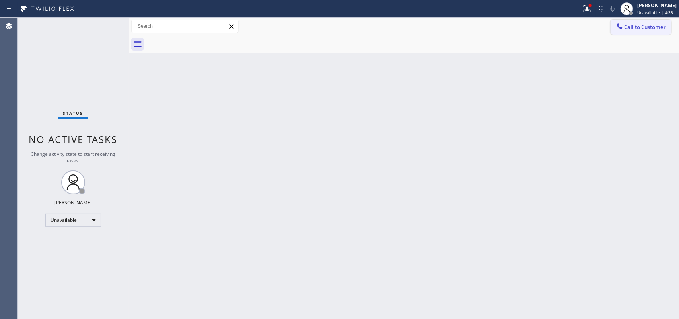
click at [635, 27] on span "Call to Customer" at bounding box center [646, 26] width 42 height 7
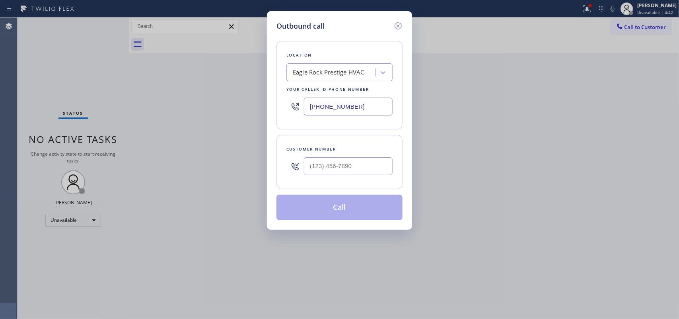
click at [201, 109] on div "Outbound call Location [GEOGRAPHIC_DATA] Prestige HVAC Your caller id phone num…" at bounding box center [339, 159] width 679 height 319
drag, startPoint x: 367, startPoint y: 164, endPoint x: 281, endPoint y: 169, distance: 86.5
click at [281, 169] on div "Customer number (___) ___-____" at bounding box center [340, 162] width 126 height 54
paste input "586) 615-0235"
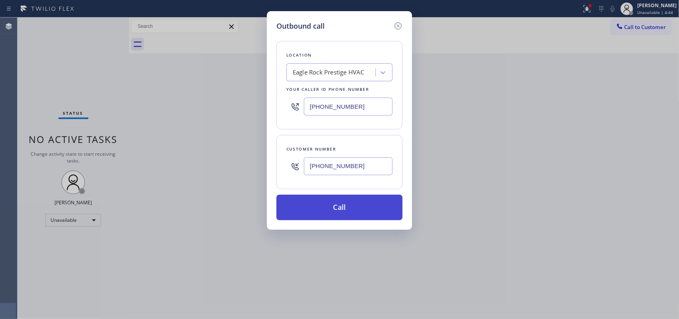
type input "[PHONE_NUMBER]"
click at [351, 209] on button "Call" at bounding box center [340, 207] width 126 height 25
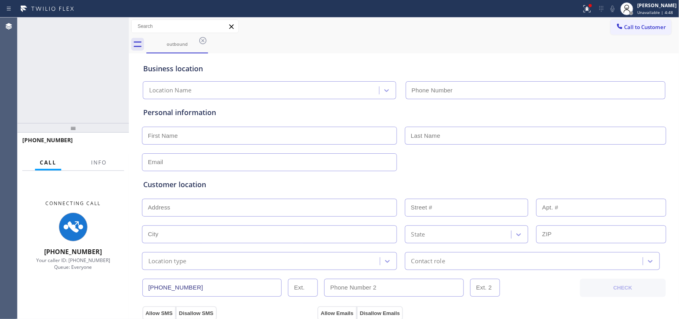
type input "[PHONE_NUMBER]"
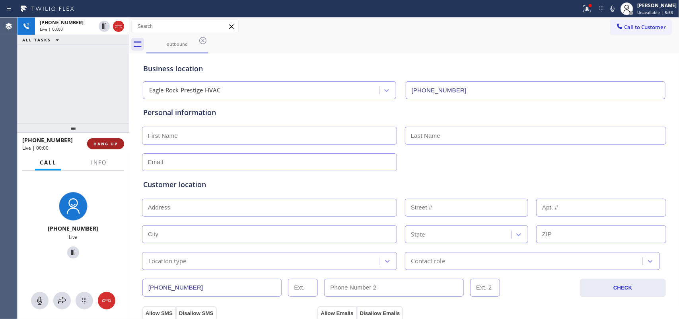
click at [107, 142] on span "HANG UP" at bounding box center [106, 144] width 24 height 6
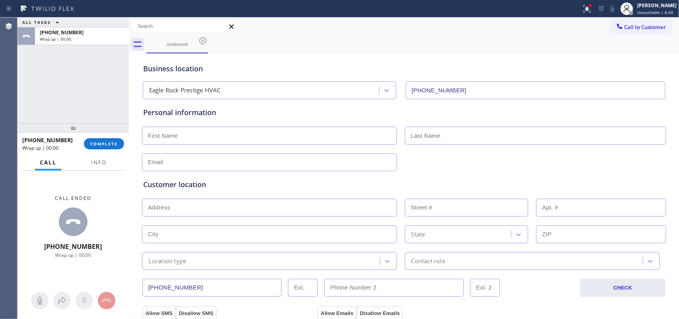
click at [320, 138] on input "text" at bounding box center [269, 136] width 255 height 18
type input "Mr."
type input "[PERSON_NAME]"
click at [328, 163] on input "text" at bounding box center [269, 162] width 255 height 18
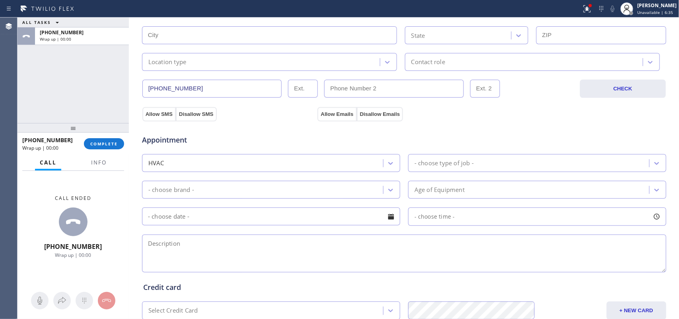
scroll to position [99, 0]
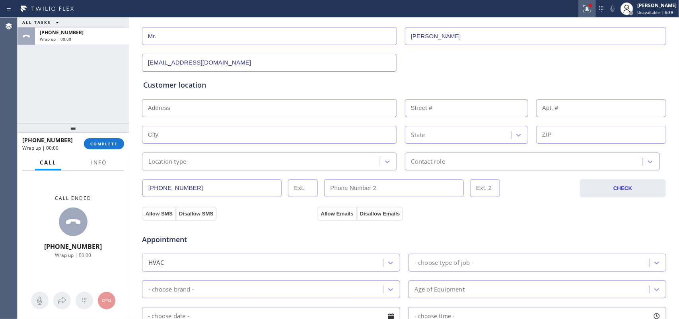
type input "[EMAIL_ADDRESS][DOMAIN_NAME]"
click at [282, 117] on input "text" at bounding box center [269, 108] width 255 height 18
paste input "[STREET_ADDRESS][PERSON_NAME],"
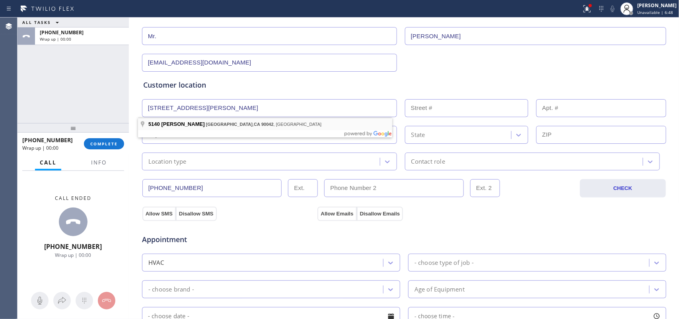
type input "[STREET_ADDRESS][PERSON_NAME]"
type input "5140"
type input "[GEOGRAPHIC_DATA]"
type input "90042"
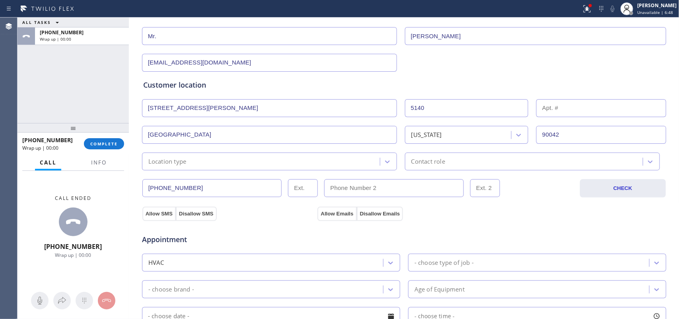
click at [329, 161] on div "Location type" at bounding box center [262, 161] width 236 height 14
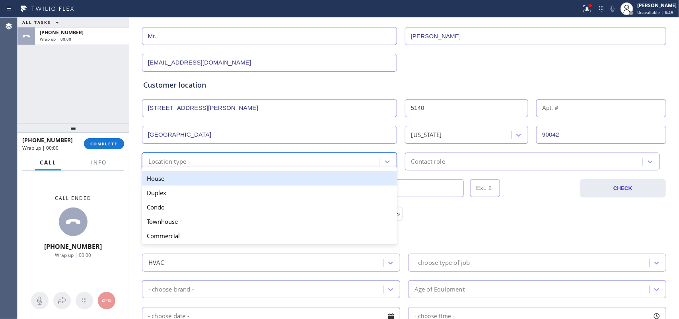
click at [317, 177] on div "House" at bounding box center [269, 178] width 255 height 14
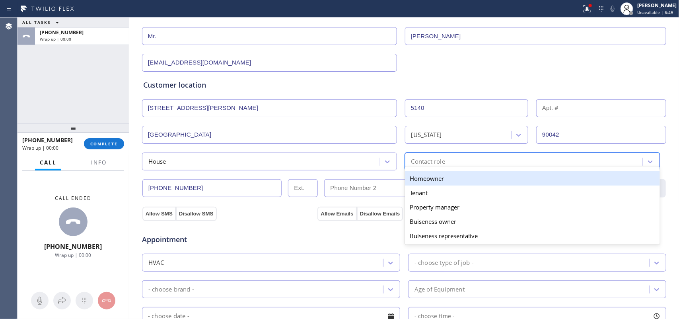
click at [433, 154] on div "Contact role" at bounding box center [532, 161] width 255 height 18
click at [435, 173] on div "Homeowner" at bounding box center [532, 178] width 255 height 14
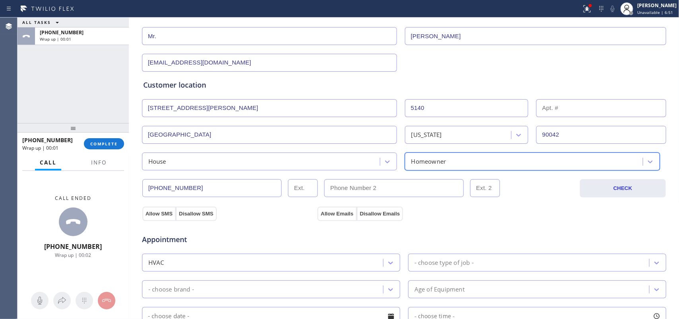
click at [154, 219] on div "Appointment HVAC - choose type of job - - choose brand - Age of Equipment - cho…" at bounding box center [404, 295] width 525 height 156
click at [156, 217] on button "Allow SMS" at bounding box center [158, 214] width 33 height 14
click at [333, 218] on div "Appointment HVAC - choose type of job - - choose brand - Age of Equipment - cho…" at bounding box center [404, 295] width 525 height 156
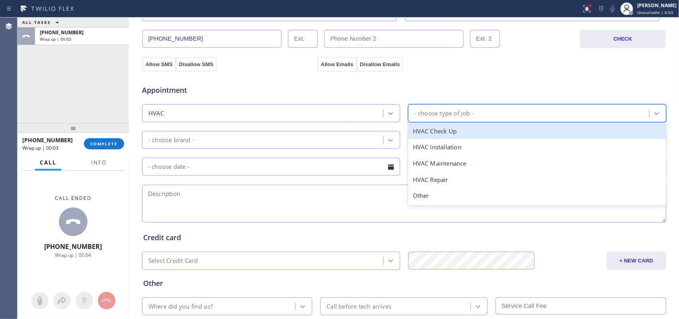
click at [503, 109] on div "- choose type of job -" at bounding box center [530, 113] width 239 height 14
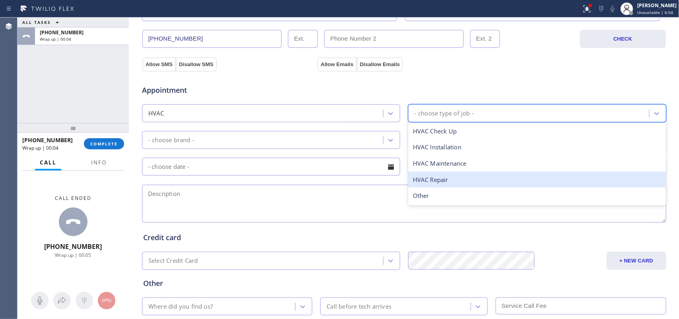
click at [458, 176] on div "HVAC Repair" at bounding box center [537, 179] width 258 height 16
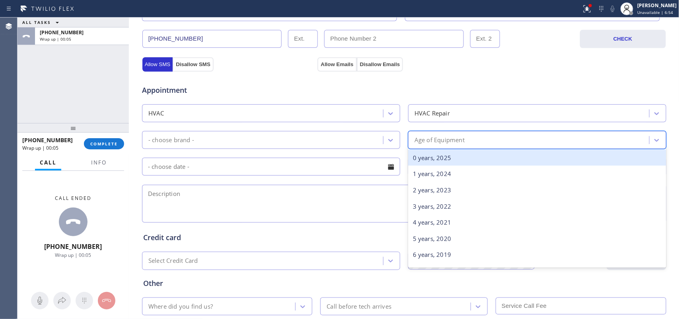
click at [411, 146] on div "Age of Equipment" at bounding box center [530, 140] width 239 height 14
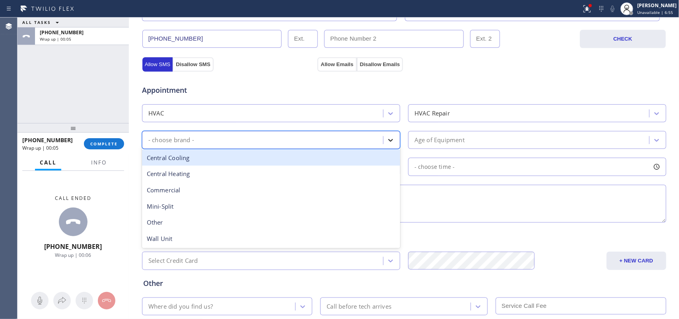
click at [391, 137] on div at bounding box center [391, 140] width 14 height 14
click at [365, 159] on div "Central Cooling" at bounding box center [271, 158] width 258 height 16
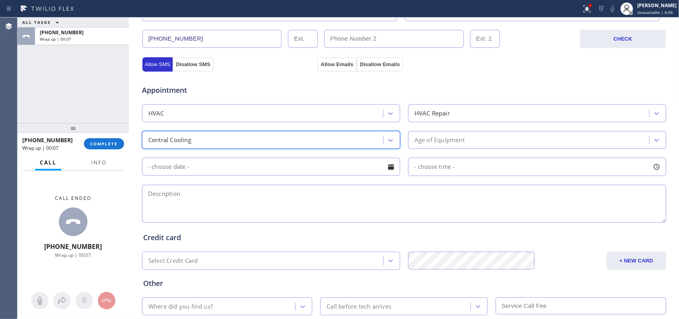
click at [448, 142] on div "Age of Equipment" at bounding box center [440, 139] width 50 height 9
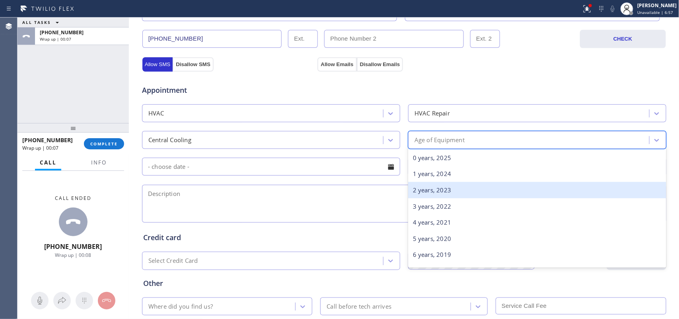
scroll to position [298, 0]
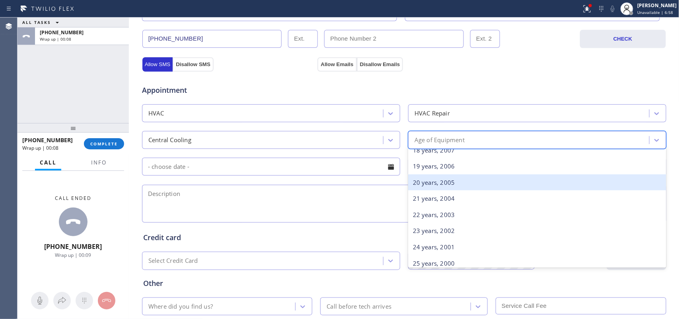
click at [458, 176] on div "20 years, 2005" at bounding box center [537, 182] width 258 height 16
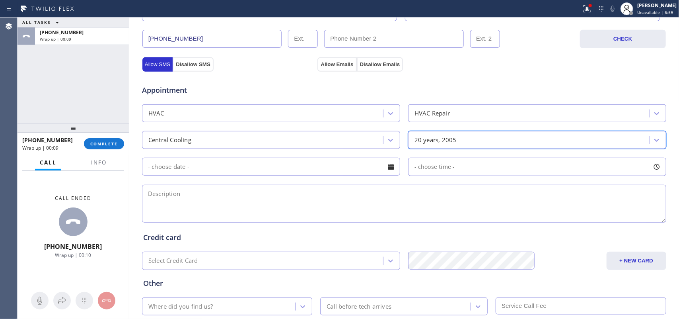
scroll to position [299, 0]
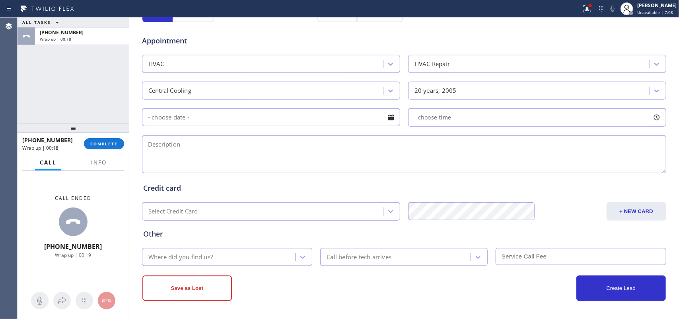
click at [243, 150] on textarea at bounding box center [404, 154] width 524 height 38
paste textarea "house-ho/Central unit 1/ 1 tstat/ 20 years/ the condenser at the roof/ the furn…"
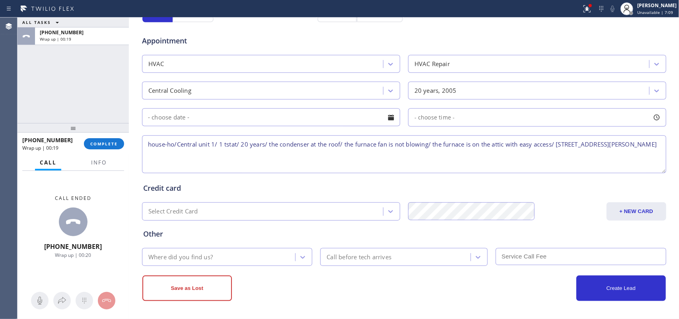
click at [323, 162] on textarea "house-ho/Central unit 1/ 1 tstat/ 20 years/ the condenser at the roof/ the furn…" at bounding box center [404, 154] width 524 height 38
click at [233, 156] on textarea "house-ho/Central unit 1/ 1 tstat/ 20 years/ the condenser at the roof/ the furn…" at bounding box center [404, 154] width 524 height 38
type textarea "house-ho/Central unit 1/ 1 tstat/ 20 years/ the condenser at the roof/ the furn…"
click at [239, 250] on div "Where did you find us?" at bounding box center [219, 257] width 151 height 14
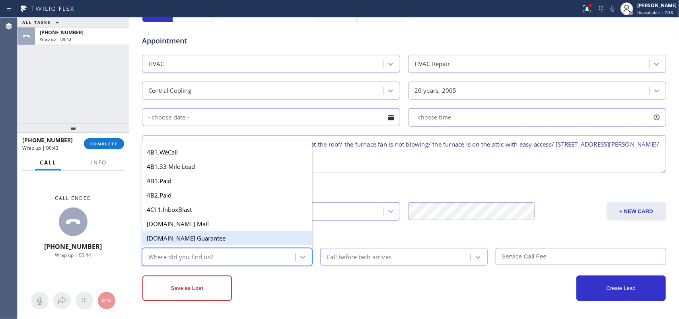
type input "g"
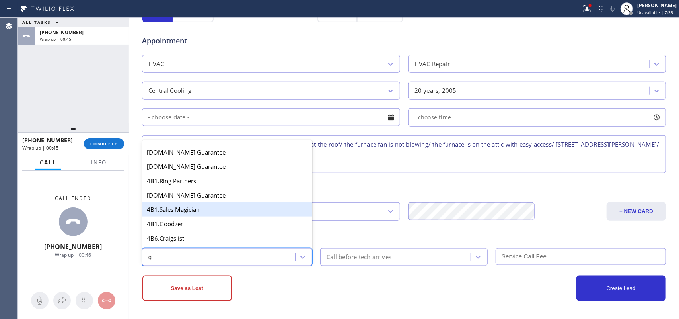
scroll to position [150, 0]
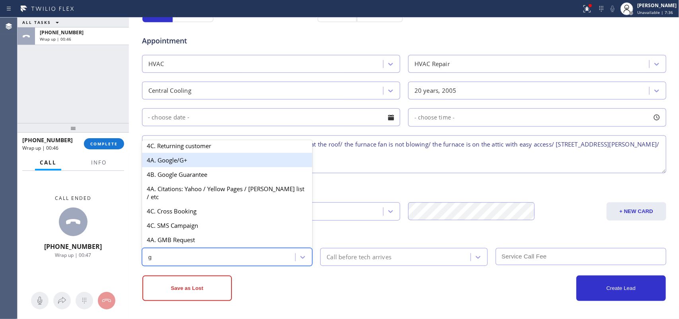
click at [195, 163] on div "4A. Google/G+" at bounding box center [227, 160] width 171 height 14
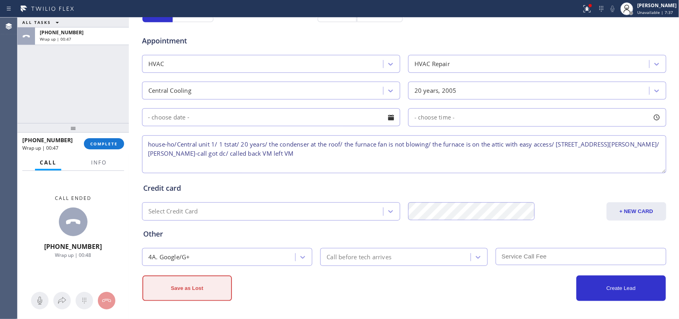
click at [209, 283] on button "Save as Lost" at bounding box center [187, 287] width 90 height 25
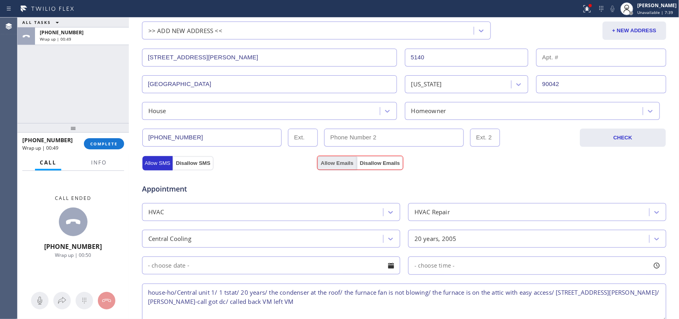
click at [335, 166] on button "Allow Emails" at bounding box center [337, 163] width 39 height 14
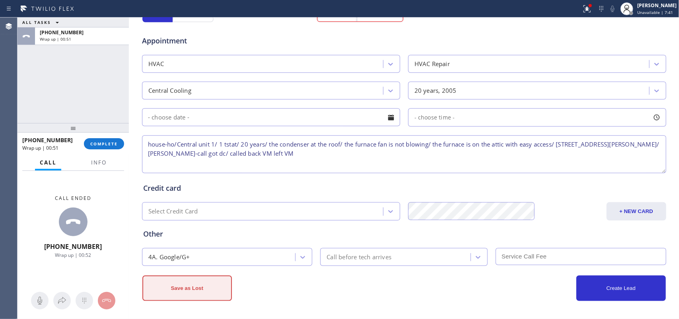
click at [207, 289] on button "Save as Lost" at bounding box center [187, 287] width 90 height 25
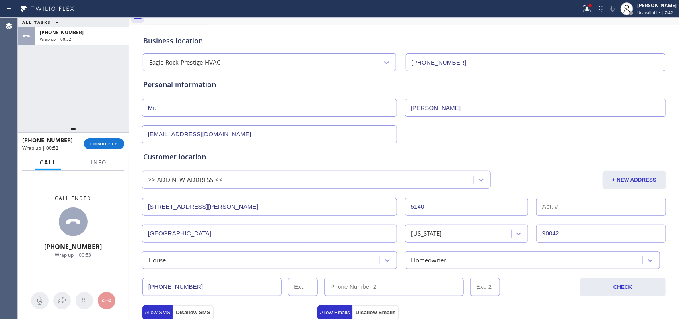
scroll to position [0, 0]
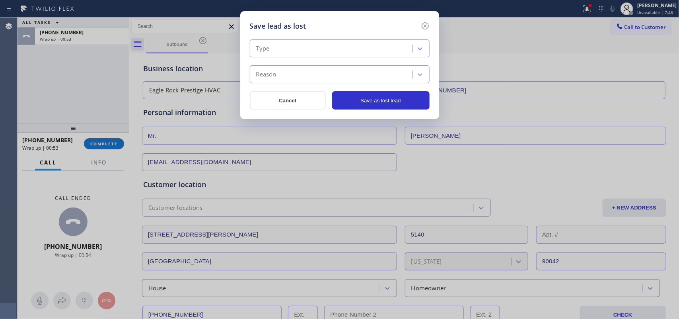
click at [374, 38] on div "Type Reason Cancel Save as lost lead" at bounding box center [340, 70] width 180 height 78
click at [376, 46] on div "Type" at bounding box center [332, 49] width 160 height 14
click at [381, 49] on div "Type" at bounding box center [332, 49] width 160 height 14
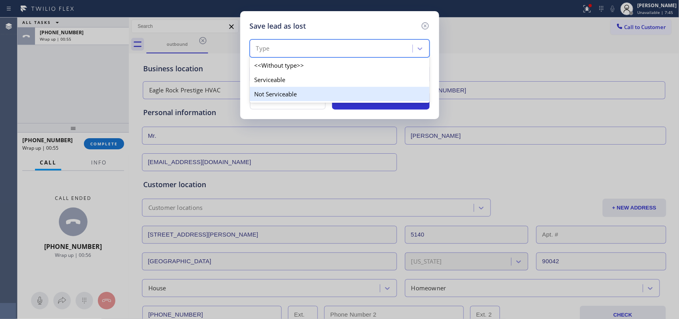
click at [352, 96] on div "Not Serviceable" at bounding box center [340, 94] width 180 height 14
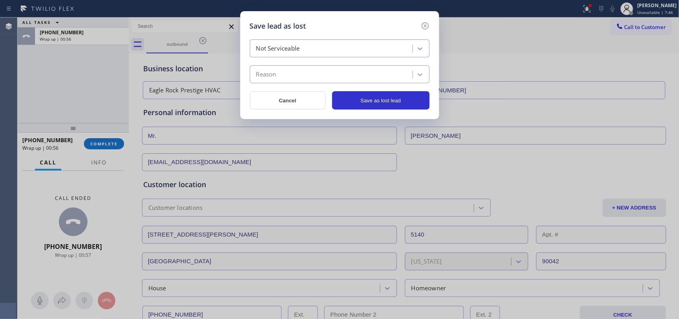
click at [353, 70] on div "Reason" at bounding box center [332, 75] width 160 height 14
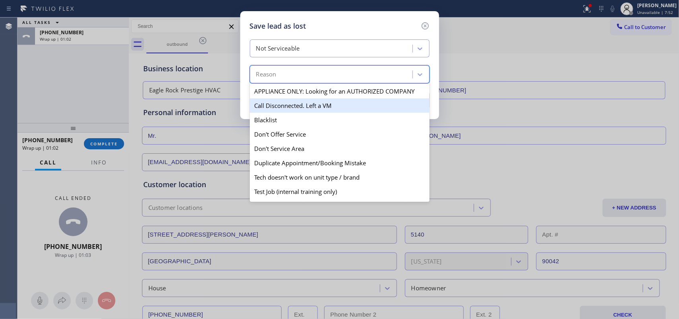
click at [339, 105] on div "Call Disconnected. Left a VM" at bounding box center [340, 105] width 180 height 14
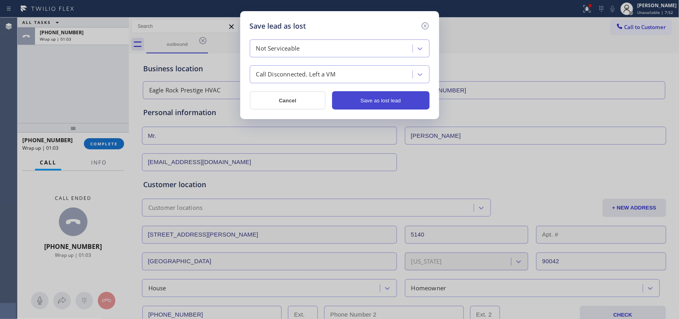
click at [378, 101] on button "Save as lost lead" at bounding box center [380, 100] width 97 height 18
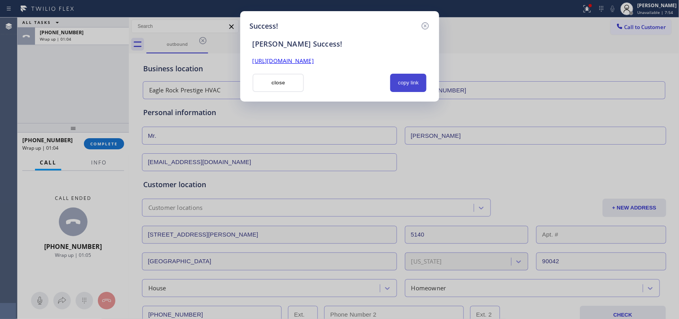
click at [423, 82] on button "copy link" at bounding box center [408, 83] width 37 height 18
click at [314, 60] on link "[URL][DOMAIN_NAME]" at bounding box center [283, 61] width 61 height 8
click at [259, 89] on button "close" at bounding box center [279, 83] width 52 height 18
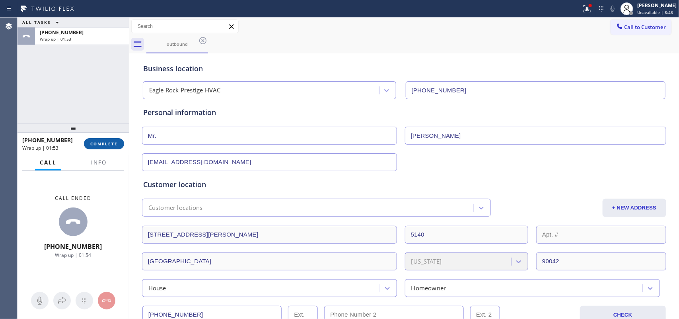
click at [109, 143] on span "COMPLETE" at bounding box center [103, 144] width 27 height 6
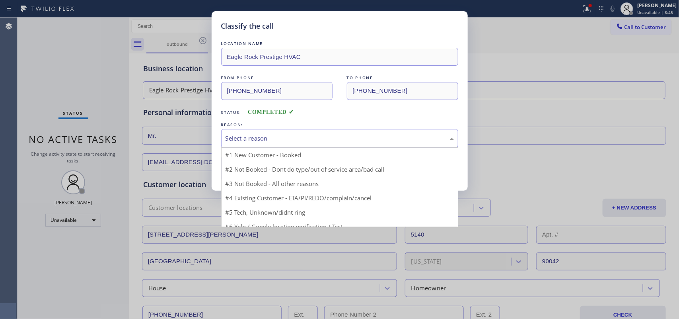
click at [343, 140] on div "Select a reason" at bounding box center [340, 138] width 228 height 9
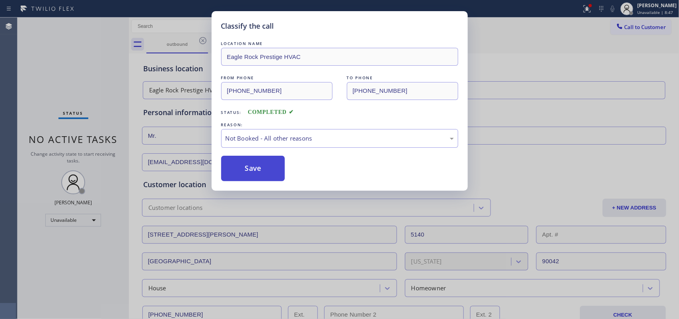
click at [274, 171] on button "Save" at bounding box center [253, 168] width 64 height 25
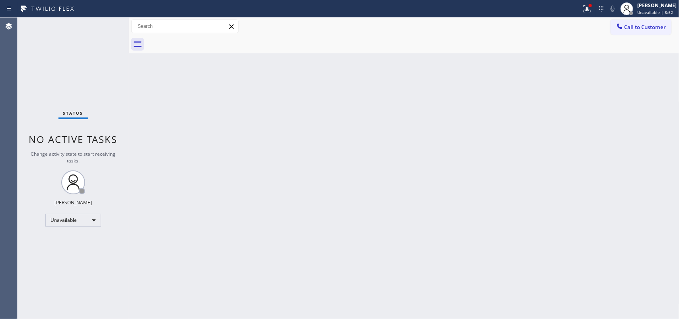
click at [353, 76] on div "Back to Dashboard Change Sender ID Customers Technicians Select a contact Outbo…" at bounding box center [404, 168] width 551 height 301
click at [654, 28] on span "Call to Customer" at bounding box center [646, 26] width 42 height 7
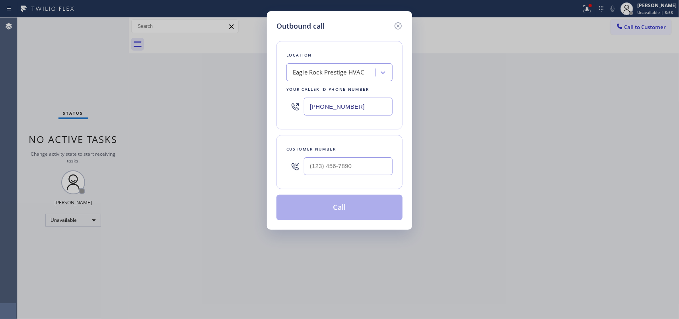
click at [361, 104] on input "[PHONE_NUMBER]" at bounding box center [348, 106] width 89 height 18
drag, startPoint x: 361, startPoint y: 104, endPoint x: 289, endPoint y: 104, distance: 72.4
click at [289, 104] on div "[PHONE_NUMBER]" at bounding box center [339, 107] width 106 height 26
click at [289, 104] on div at bounding box center [295, 107] width 18 height 26
drag, startPoint x: 310, startPoint y: 110, endPoint x: 287, endPoint y: 110, distance: 22.7
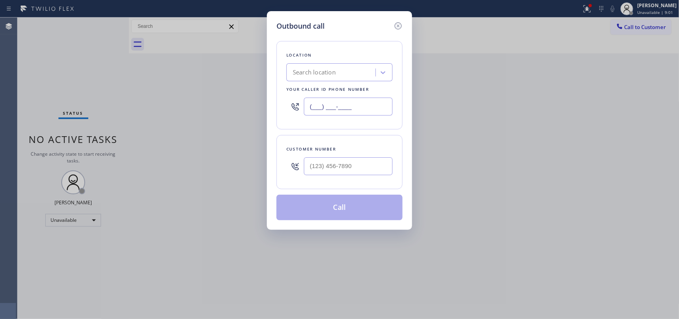
click at [287, 110] on div "(___) ___-____" at bounding box center [339, 107] width 106 height 26
paste input "305) 501-8647"
type input "[PHONE_NUMBER]"
click at [332, 39] on div "Location Home Alliance Homestead Your caller id phone number [PHONE_NUMBER] Cus…" at bounding box center [340, 125] width 126 height 189
drag, startPoint x: 361, startPoint y: 168, endPoint x: 296, endPoint y: 168, distance: 65.3
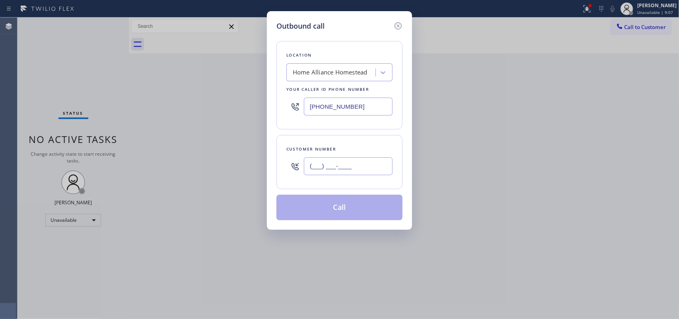
click at [296, 168] on div "(___) ___-____" at bounding box center [339, 166] width 106 height 26
paste input "786) 538-6315"
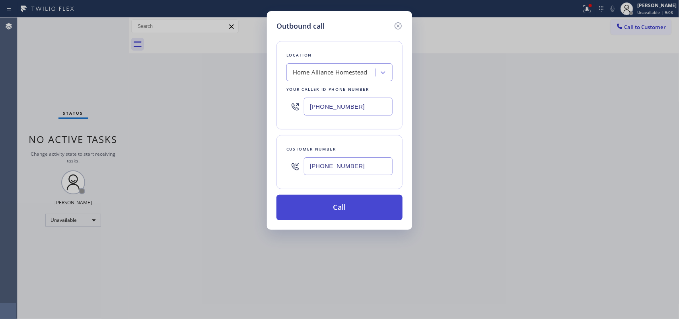
type input "[PHONE_NUMBER]"
click at [339, 211] on button "Call" at bounding box center [340, 207] width 126 height 25
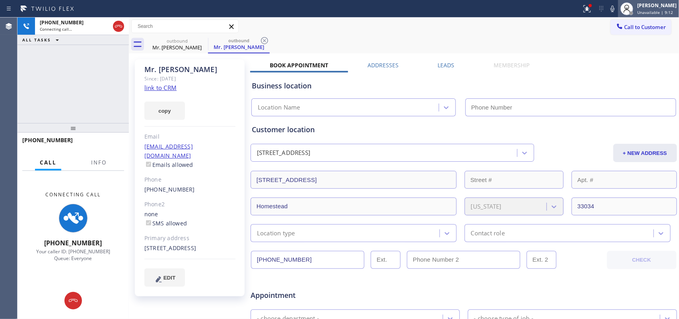
type input "[PHONE_NUMBER]"
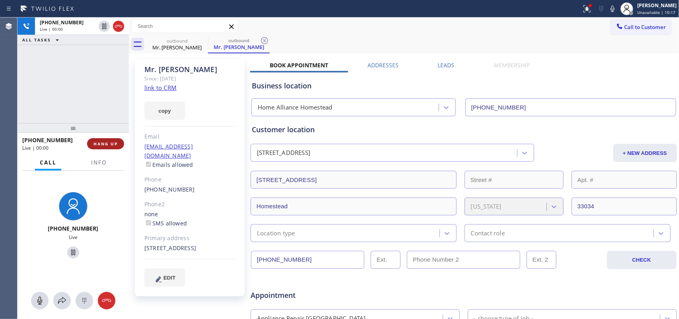
click at [104, 146] on button "HANG UP" at bounding box center [105, 143] width 37 height 11
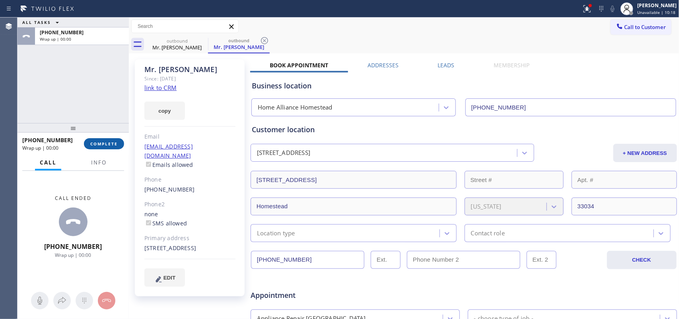
click at [104, 146] on button "COMPLETE" at bounding box center [104, 143] width 40 height 11
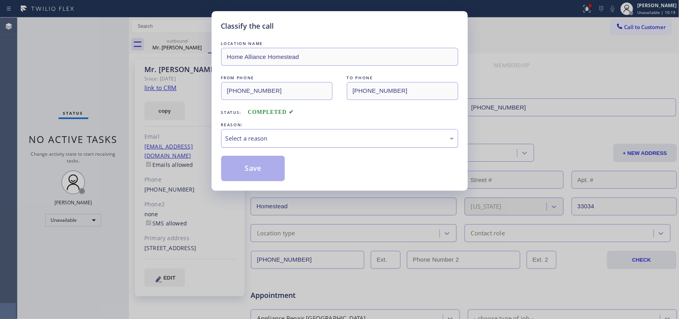
click at [328, 142] on div "Select a reason" at bounding box center [340, 138] width 228 height 9
click at [251, 168] on button "Save" at bounding box center [253, 168] width 64 height 25
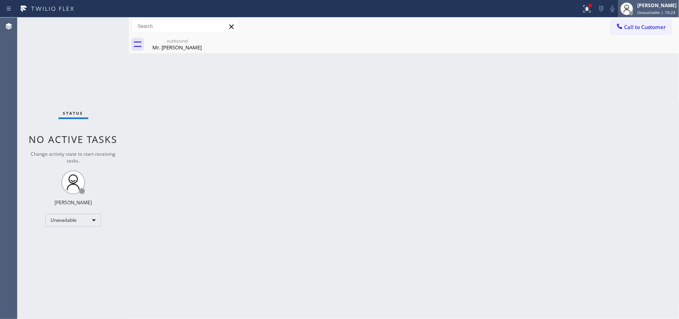
click at [651, 13] on span "Unavailable | 10:23" at bounding box center [656, 13] width 38 height 6
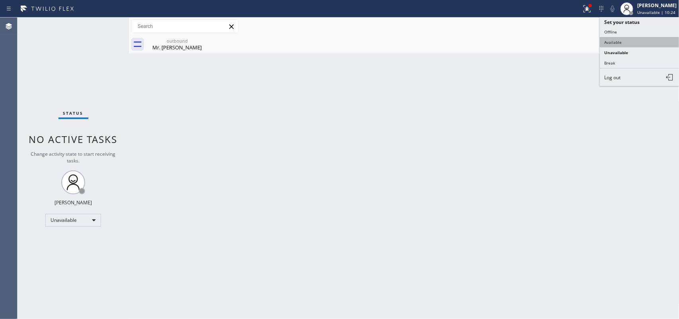
click at [622, 45] on button "Available" at bounding box center [640, 42] width 80 height 10
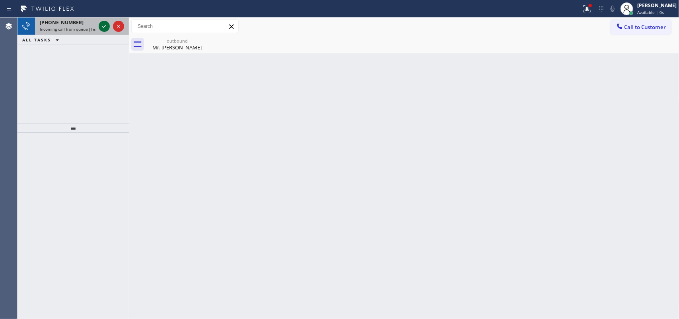
click at [101, 24] on icon at bounding box center [104, 26] width 10 height 10
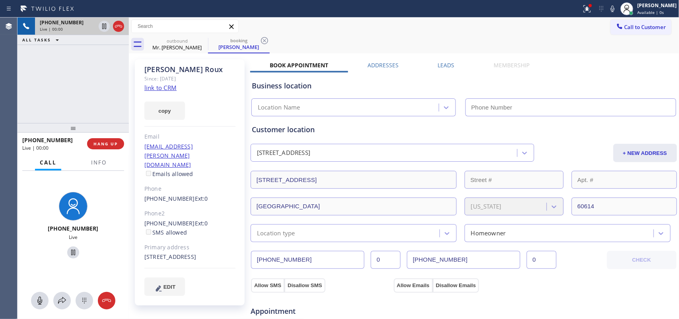
type input "[PHONE_NUMBER]"
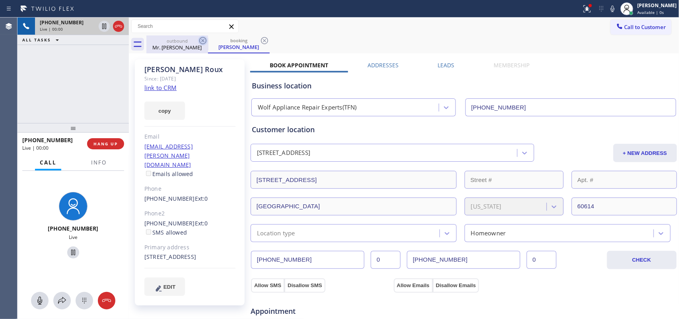
click at [203, 39] on icon at bounding box center [203, 41] width 10 height 10
click at [201, 39] on icon at bounding box center [203, 41] width 10 height 10
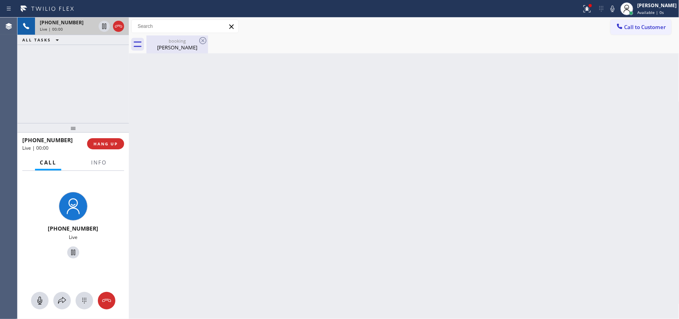
click at [168, 40] on div "booking" at bounding box center [177, 41] width 60 height 6
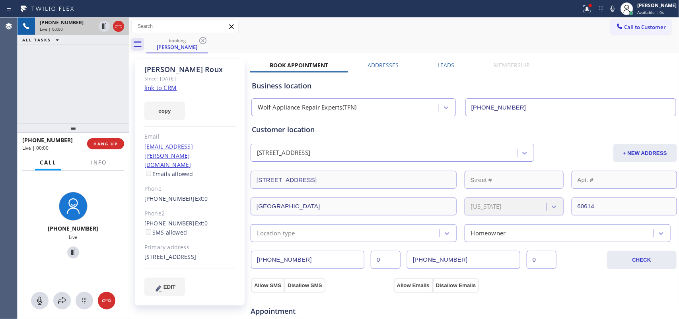
click at [175, 82] on div "Since: [DATE]" at bounding box center [189, 78] width 91 height 9
click at [168, 86] on link "link to CRM" at bounding box center [160, 88] width 32 height 8
click at [38, 296] on icon at bounding box center [40, 301] width 10 height 10
click at [69, 253] on icon at bounding box center [73, 252] width 10 height 10
click at [41, 297] on icon at bounding box center [40, 301] width 10 height 10
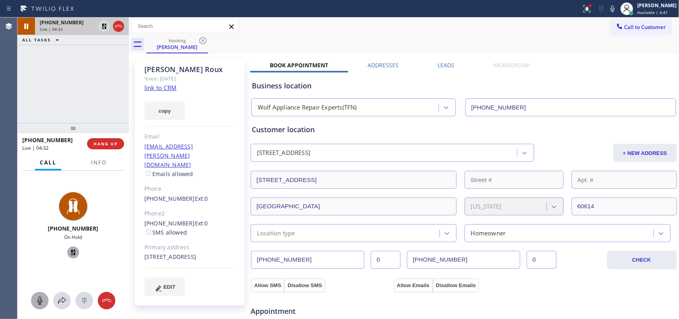
click at [72, 253] on icon at bounding box center [73, 252] width 10 height 10
drag, startPoint x: 136, startPoint y: 179, endPoint x: 183, endPoint y: 182, distance: 47.8
click at [183, 182] on div "[PERSON_NAME] Since: [DATE] link to CRM copy Email [EMAIL_ADDRESS][PERSON_NAME]…" at bounding box center [190, 182] width 110 height 246
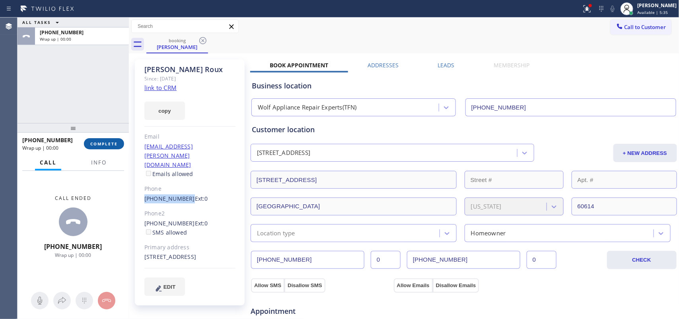
click at [102, 145] on span "COMPLETE" at bounding box center [103, 144] width 27 height 6
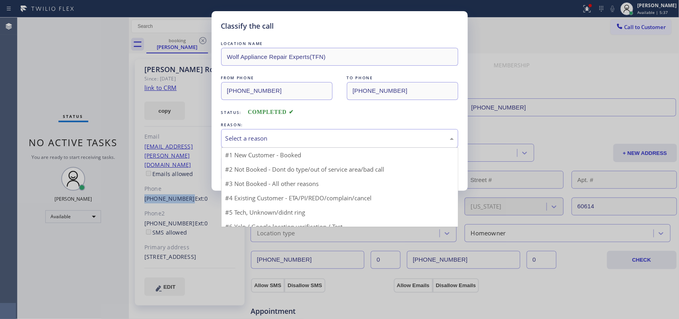
click at [249, 134] on div "Select a reason" at bounding box center [340, 138] width 228 height 9
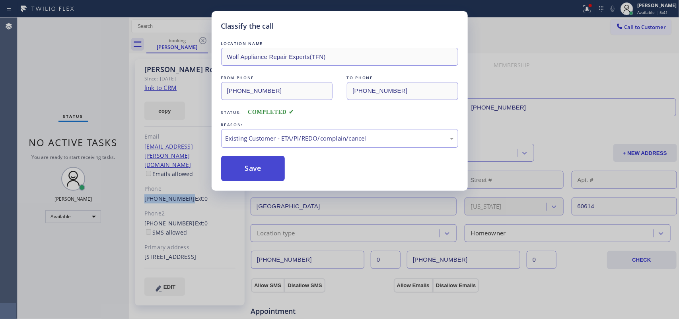
click at [253, 170] on button "Save" at bounding box center [253, 168] width 64 height 25
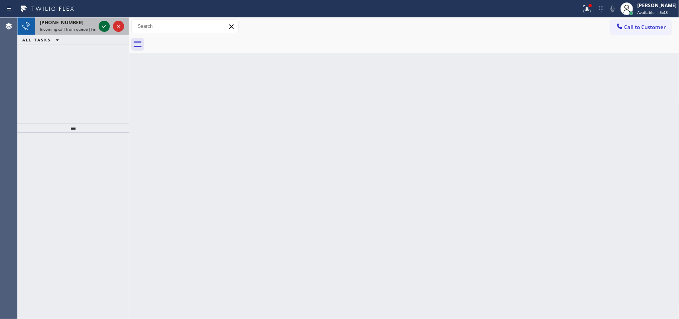
click at [102, 28] on icon at bounding box center [104, 26] width 10 height 10
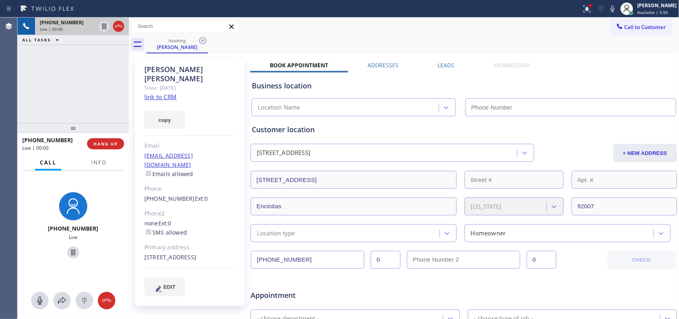
type input "[PHONE_NUMBER]"
click at [168, 93] on link "link to CRM" at bounding box center [160, 97] width 32 height 8
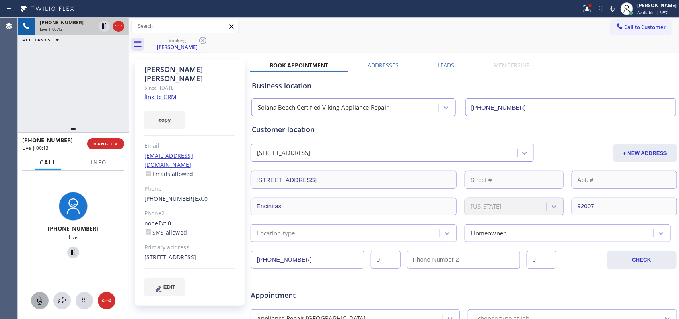
click at [40, 298] on icon at bounding box center [40, 301] width 10 height 10
click at [68, 251] on icon at bounding box center [73, 252] width 10 height 10
click at [40, 301] on icon at bounding box center [39, 300] width 5 height 8
click at [70, 255] on icon at bounding box center [73, 252] width 10 height 10
click at [108, 141] on span "HANG UP" at bounding box center [106, 144] width 24 height 6
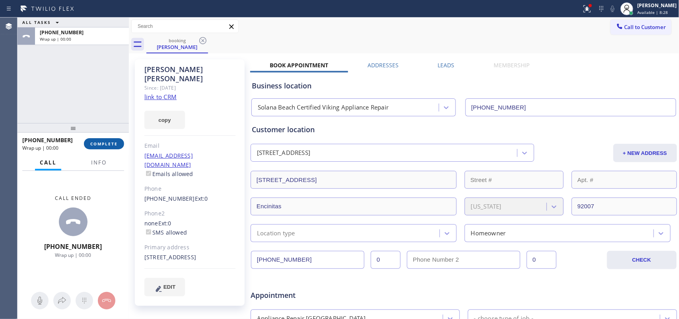
click at [108, 141] on span "COMPLETE" at bounding box center [103, 144] width 27 height 6
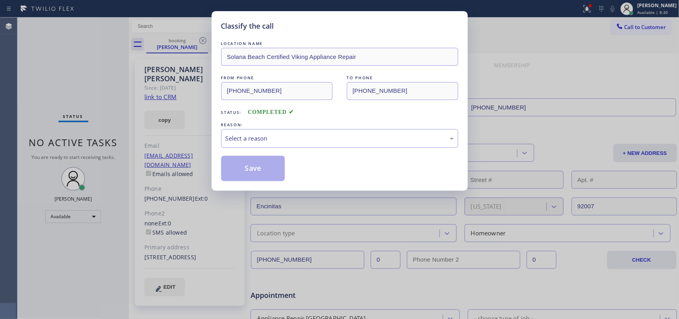
click at [287, 150] on div "LOCATION NAME [GEOGRAPHIC_DATA] Certified Viking Appliance Repair FROM PHONE [P…" at bounding box center [339, 110] width 237 height 142
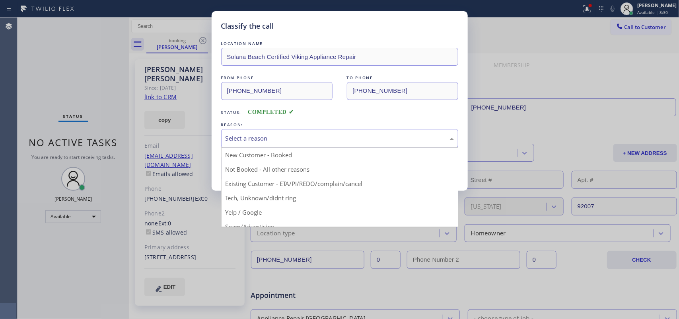
click at [287, 144] on div "Select a reason" at bounding box center [339, 138] width 237 height 19
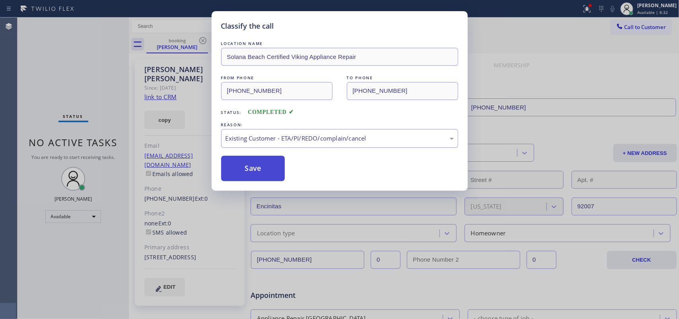
click at [260, 176] on button "Save" at bounding box center [253, 168] width 64 height 25
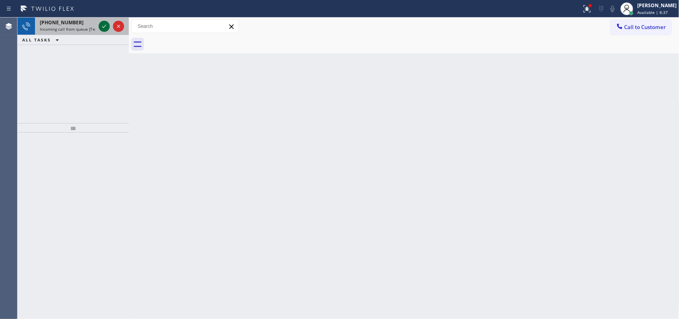
click at [101, 26] on icon at bounding box center [104, 26] width 10 height 10
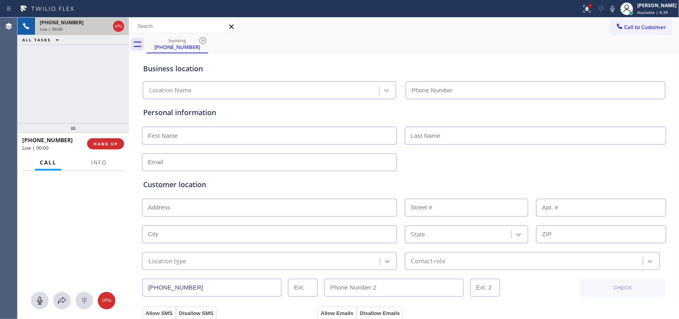
type input "[PHONE_NUMBER]"
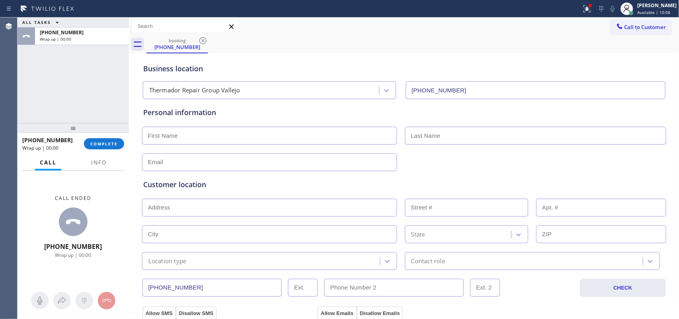
drag, startPoint x: 121, startPoint y: 147, endPoint x: 392, endPoint y: 222, distance: 281.5
click at [392, 222] on div "ALL TASKS ALL TASKS ACTIVE TASKS TASKS IN WRAP UP [PHONE_NUMBER] Wrap up | 00:0…" at bounding box center [349, 168] width 662 height 301
click at [261, 138] on input "text" at bounding box center [269, 136] width 255 height 18
type input "Miss"
type input "[PERSON_NAME]"
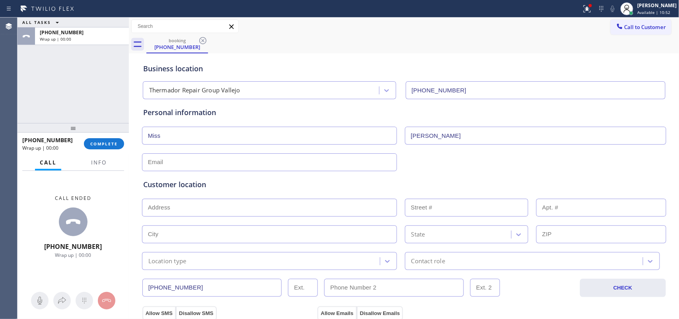
click at [172, 158] on input "text" at bounding box center [269, 162] width 255 height 18
type input "[EMAIL_ADDRESS][DOMAIN_NAME]"
click at [225, 206] on input "text" at bounding box center [269, 208] width 255 height 18
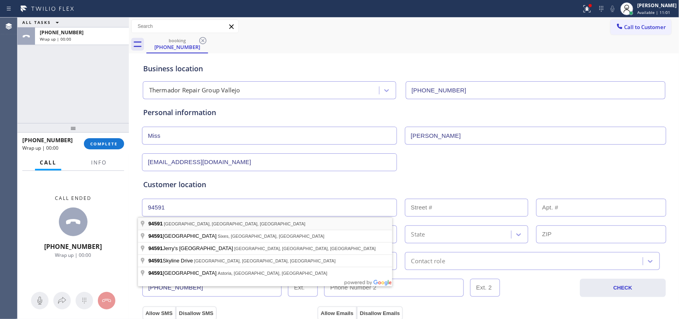
type input "[GEOGRAPHIC_DATA], [GEOGRAPHIC_DATA]"
type input "Vallejo"
type input "94591"
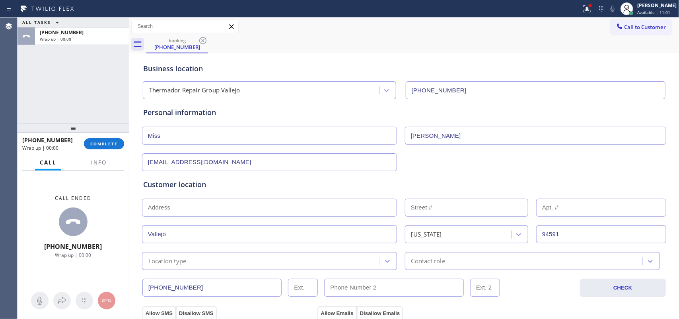
scroll to position [199, 0]
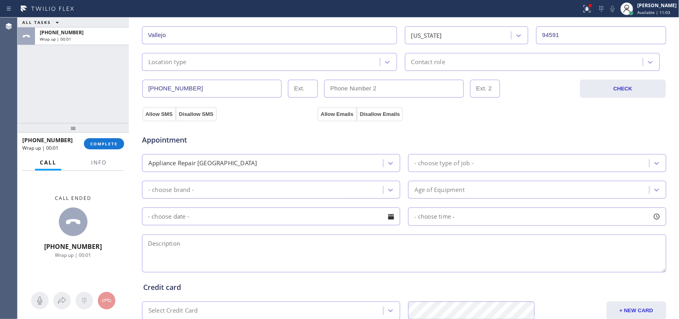
click at [214, 62] on div "Location type" at bounding box center [262, 62] width 236 height 14
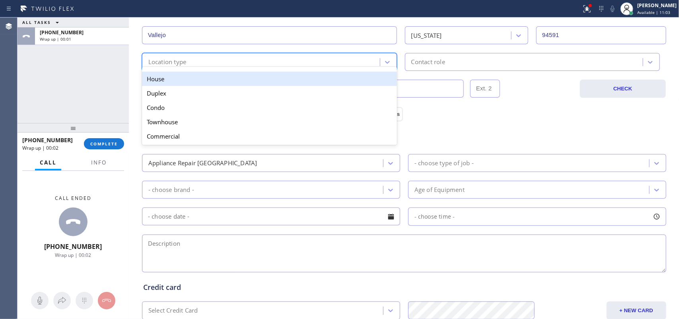
click at [222, 81] on div "House" at bounding box center [269, 79] width 255 height 14
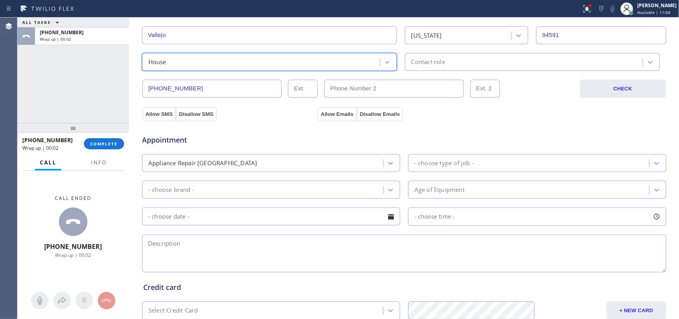
click at [411, 58] on div "Contact role" at bounding box center [428, 61] width 34 height 9
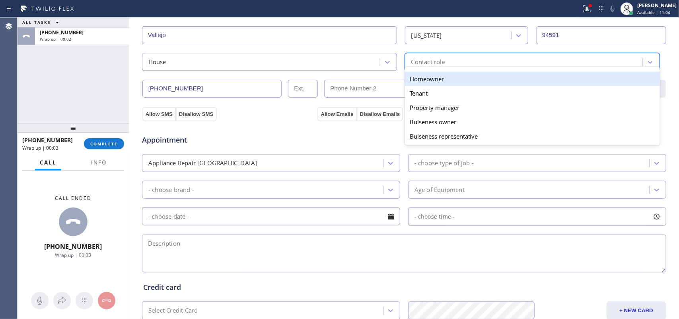
click at [419, 76] on div "Homeowner" at bounding box center [532, 79] width 255 height 14
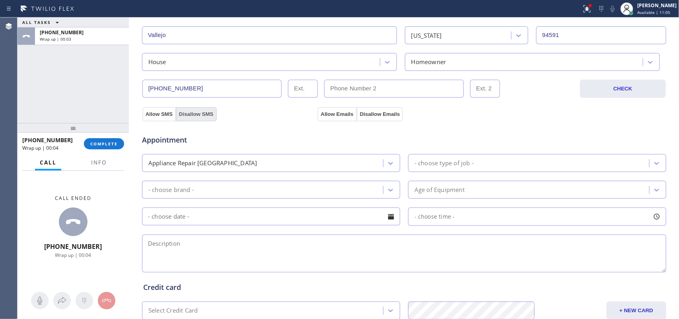
drag, startPoint x: 162, startPoint y: 116, endPoint x: 192, endPoint y: 113, distance: 30.5
click at [166, 115] on button "Allow SMS" at bounding box center [158, 114] width 33 height 14
click at [345, 114] on button "Allow Emails" at bounding box center [337, 114] width 39 height 14
click at [384, 162] on div at bounding box center [391, 163] width 14 height 14
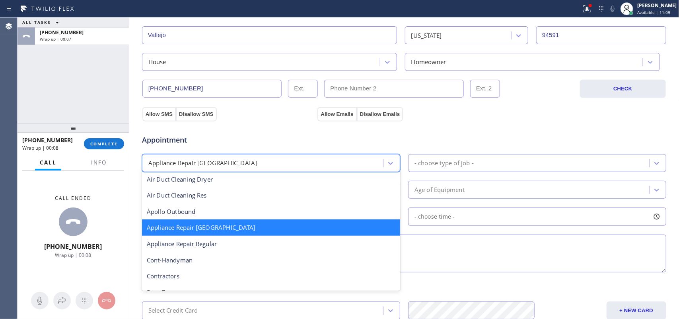
scroll to position [0, 0]
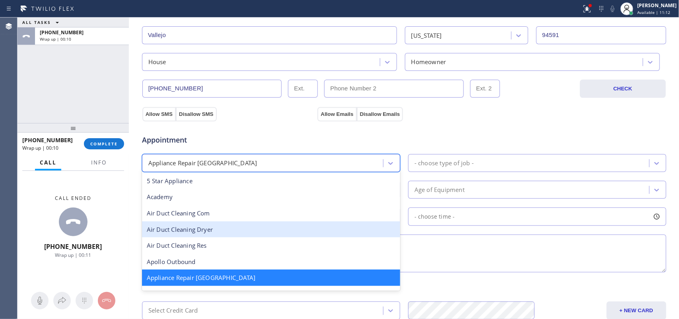
click at [269, 232] on div "Air Duct Cleaning Dryer" at bounding box center [271, 229] width 258 height 16
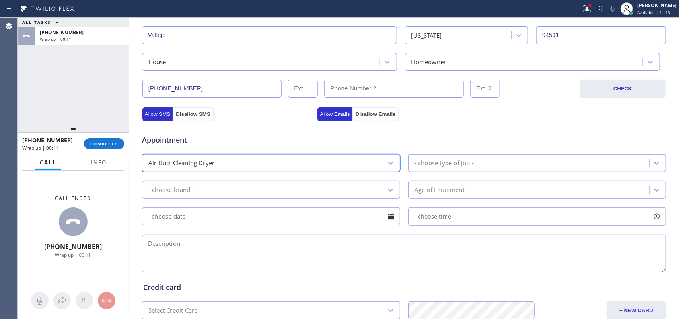
click at [444, 160] on div "- choose type of job -" at bounding box center [444, 162] width 59 height 9
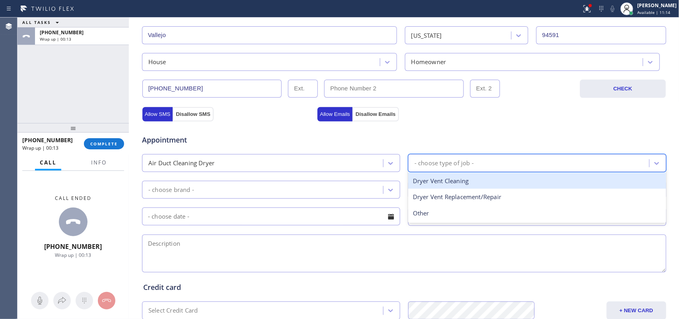
click at [468, 182] on div "Dryer Vent Cleaning" at bounding box center [537, 181] width 258 height 16
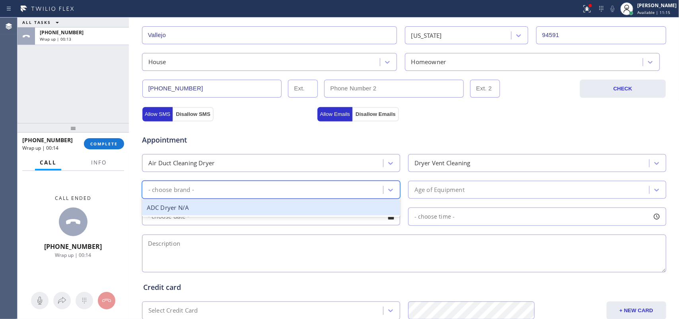
click at [379, 187] on div "- choose brand -" at bounding box center [263, 190] width 239 height 14
click at [351, 204] on div "ADC Dryer N/A" at bounding box center [271, 207] width 258 height 16
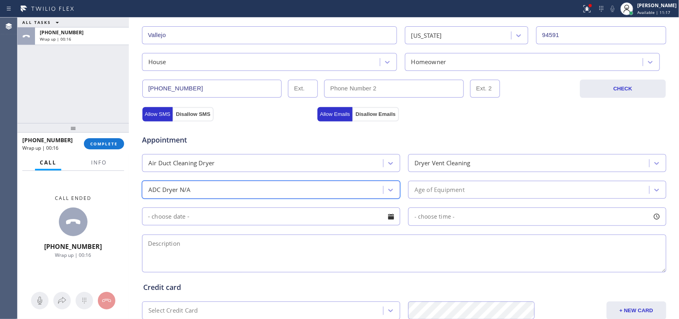
click at [443, 187] on div "Age of Equipment" at bounding box center [440, 189] width 50 height 9
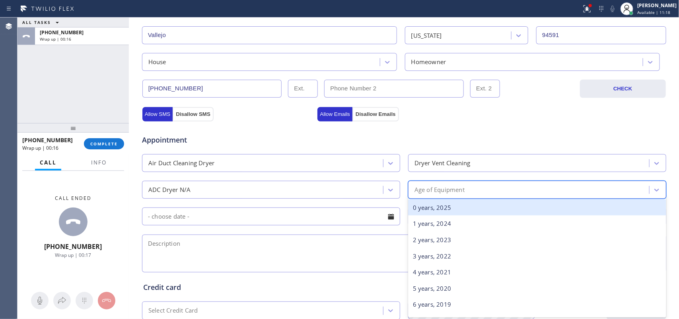
click at [443, 207] on div "0 years, 2025" at bounding box center [537, 207] width 258 height 16
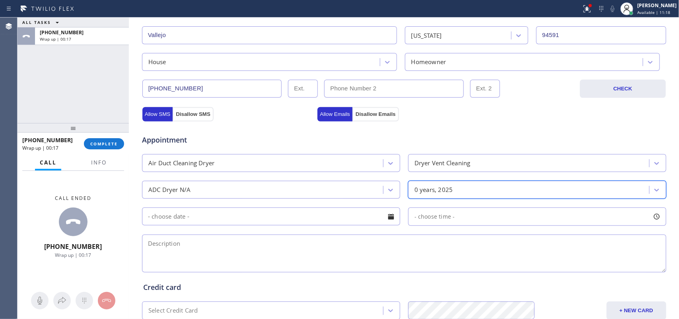
scroll to position [299, 0]
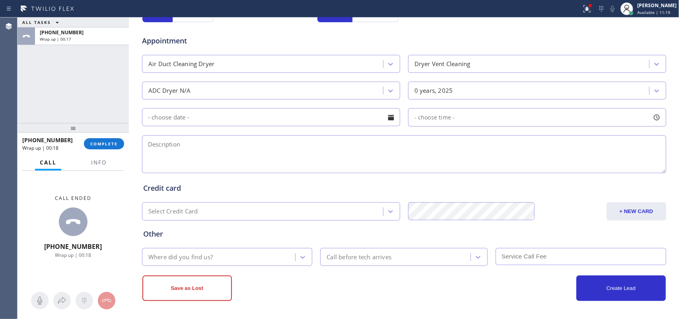
click at [435, 152] on textarea at bounding box center [404, 154] width 524 height 38
type textarea "Dryer Vent Cleaning/ [PERSON_NAME]-oosa"
click at [265, 259] on div "Where did you find us?" at bounding box center [219, 257] width 151 height 14
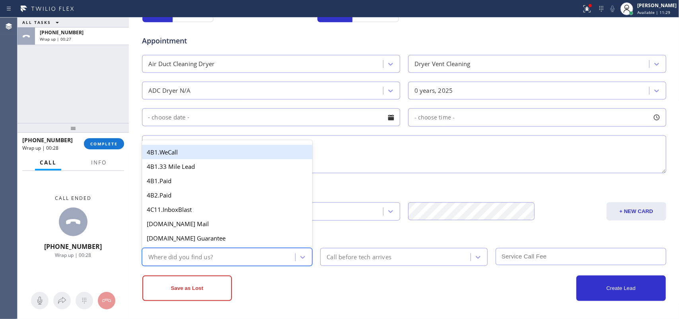
type input "g"
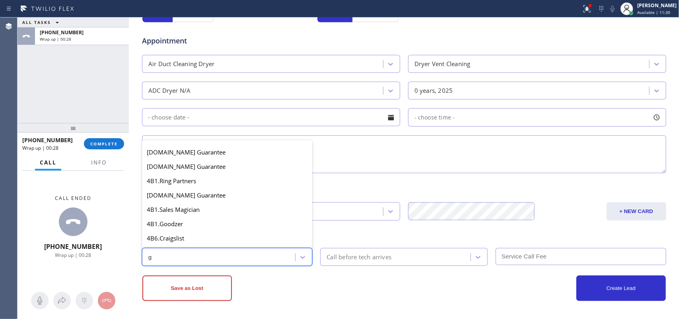
scroll to position [150, 0]
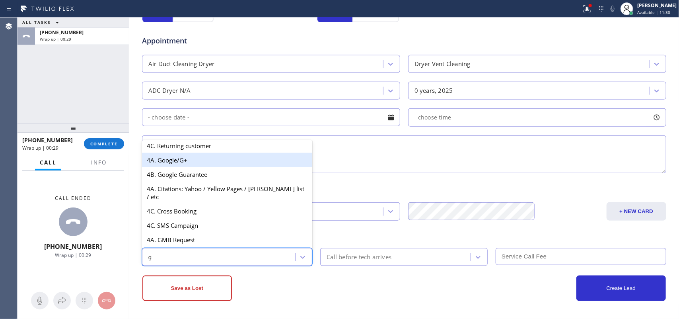
click at [194, 166] on div "4A. Google/G+" at bounding box center [227, 160] width 171 height 14
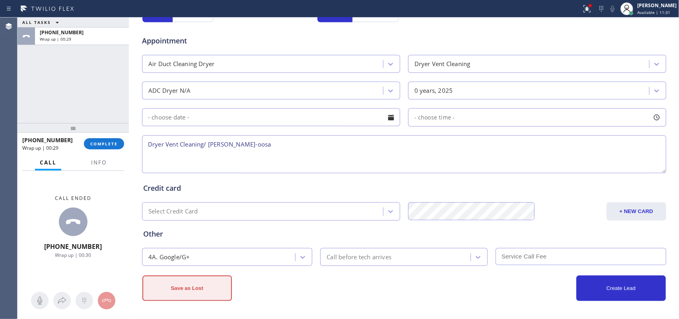
click at [193, 280] on button "Save as Lost" at bounding box center [187, 287] width 90 height 25
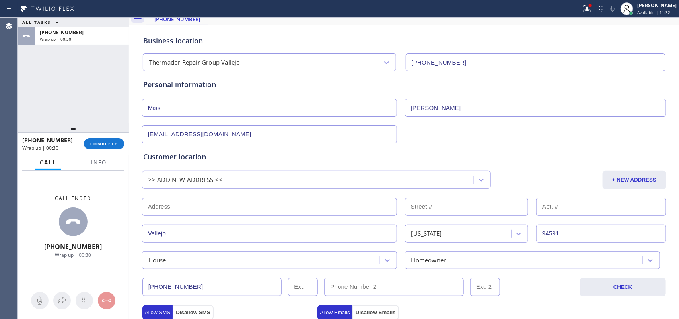
scroll to position [0, 0]
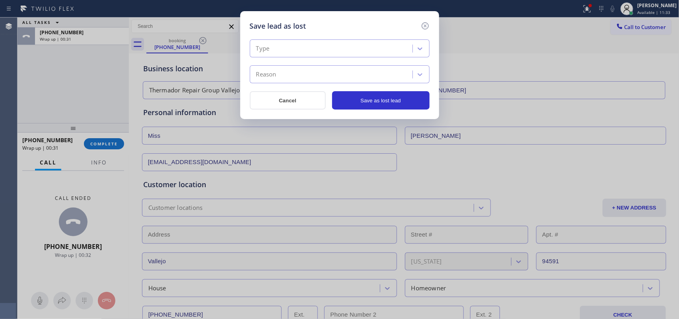
click at [343, 52] on div "Type" at bounding box center [332, 49] width 160 height 14
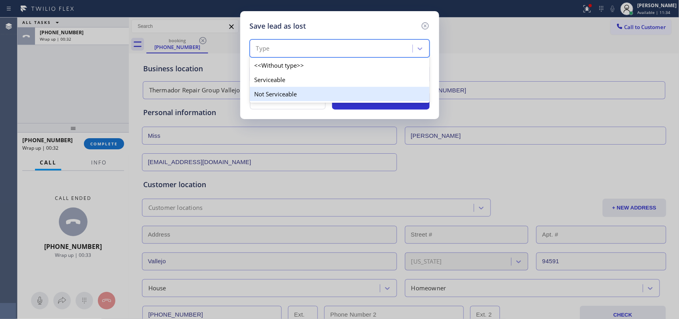
click at [334, 90] on div "Not Serviceable" at bounding box center [340, 94] width 180 height 14
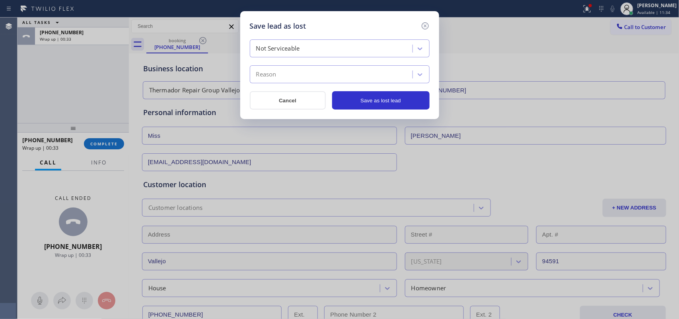
click at [333, 78] on div "Reason" at bounding box center [332, 75] width 160 height 14
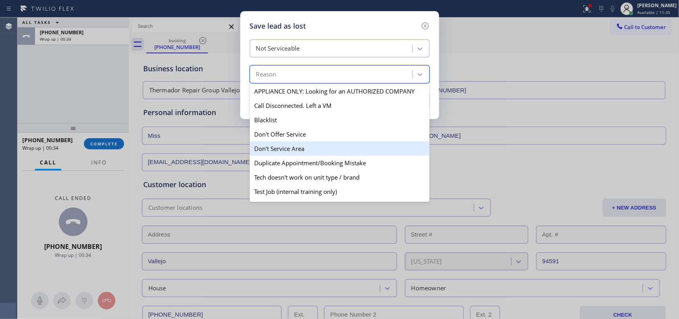
click at [311, 152] on div "Don't Service Area" at bounding box center [340, 148] width 180 height 14
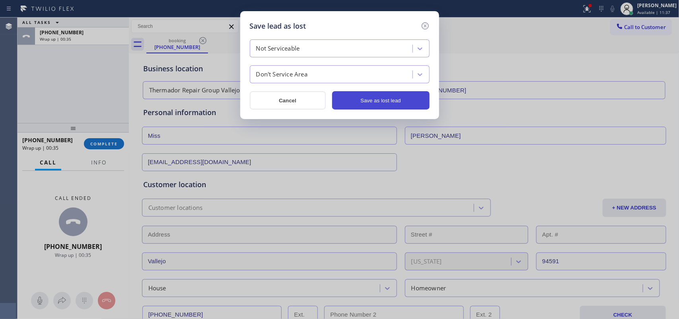
click at [362, 99] on button "Save as lost lead" at bounding box center [380, 100] width 97 height 18
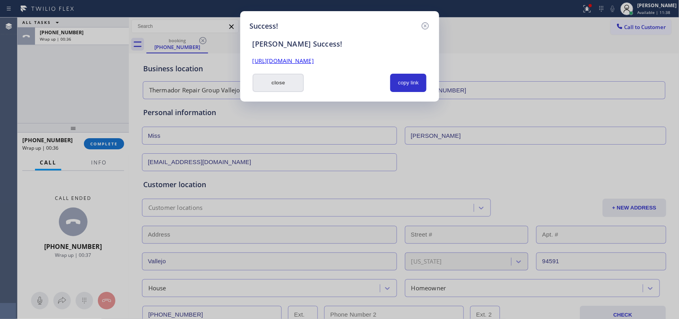
click at [261, 83] on button "close" at bounding box center [279, 83] width 52 height 18
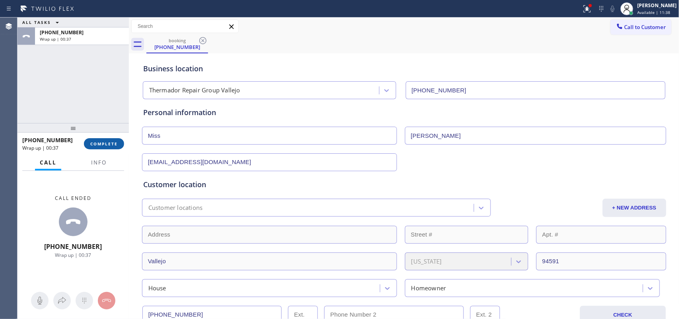
click at [110, 144] on span "COMPLETE" at bounding box center [103, 144] width 27 height 6
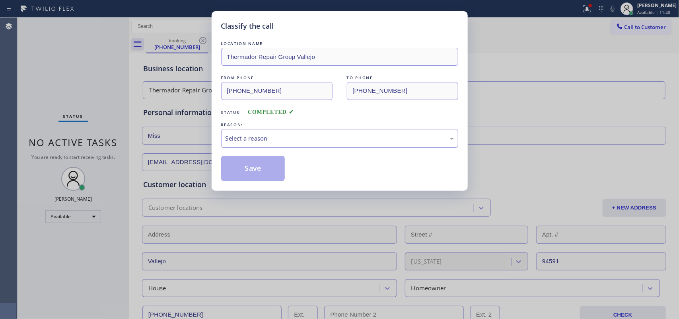
click at [251, 131] on div "Select a reason" at bounding box center [339, 138] width 237 height 19
click at [272, 164] on button "Save" at bounding box center [253, 168] width 64 height 25
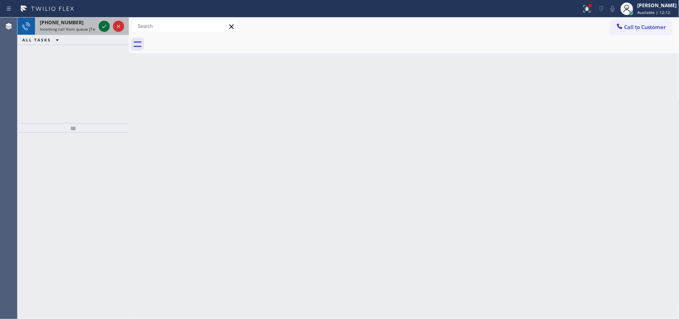
click at [104, 23] on icon at bounding box center [104, 26] width 10 height 10
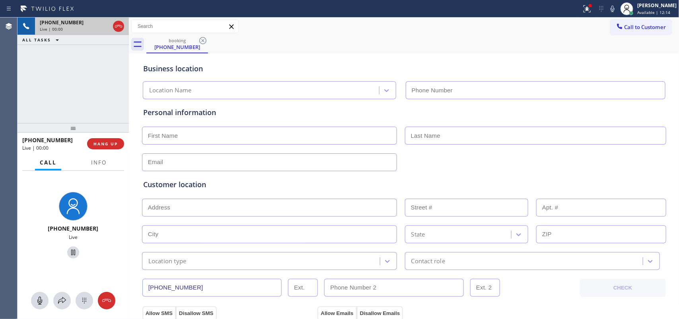
type input "[PHONE_NUMBER]"
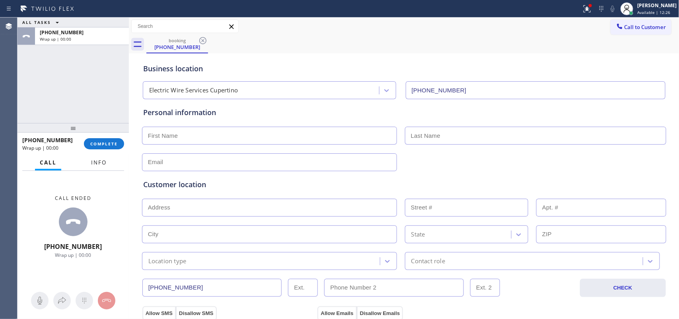
click at [97, 159] on span "Info" at bounding box center [99, 162] width 16 height 7
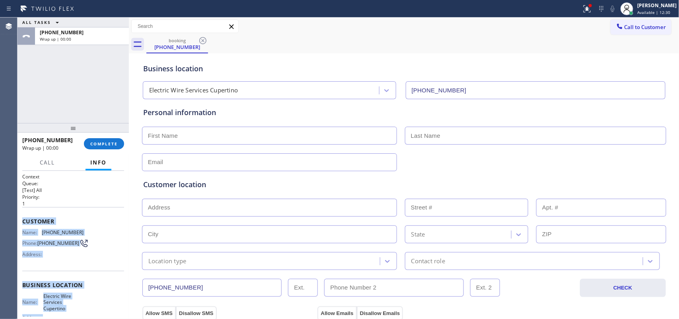
drag, startPoint x: 82, startPoint y: 234, endPoint x: 20, endPoint y: 220, distance: 64.1
click at [20, 220] on div "Context Queue: [Test] All Priority: 1 Customer Name: [PHONE_NUMBER] Phone: [PHO…" at bounding box center [73, 245] width 111 height 148
click at [101, 142] on span "COMPLETE" at bounding box center [103, 144] width 27 height 6
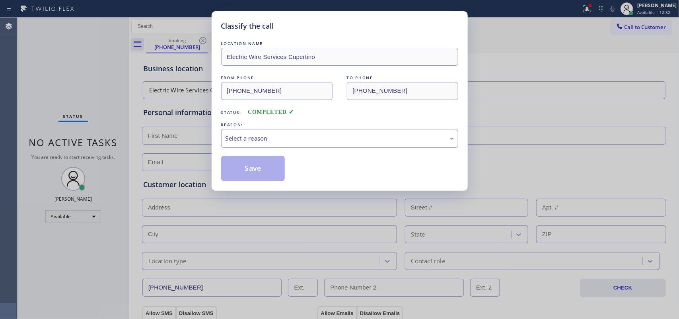
click at [222, 137] on div "Select a reason" at bounding box center [339, 138] width 237 height 19
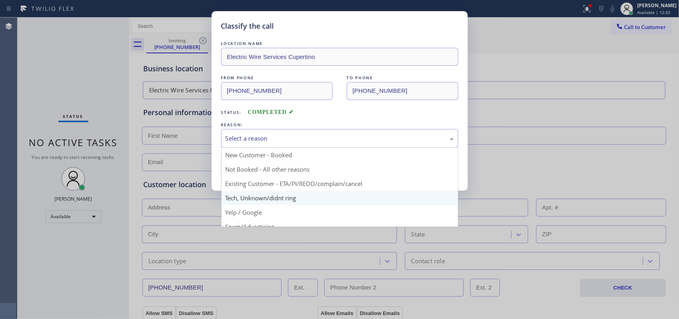
scroll to position [55, 0]
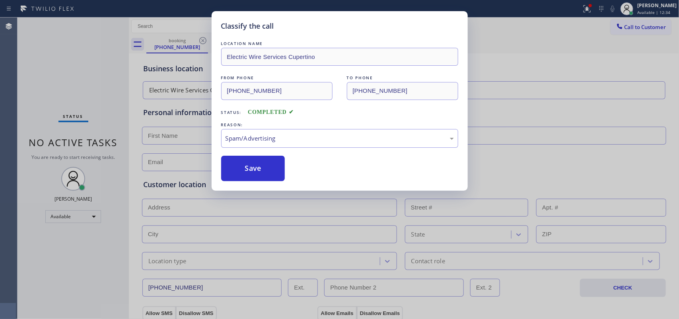
click at [263, 173] on button "Save" at bounding box center [253, 168] width 64 height 25
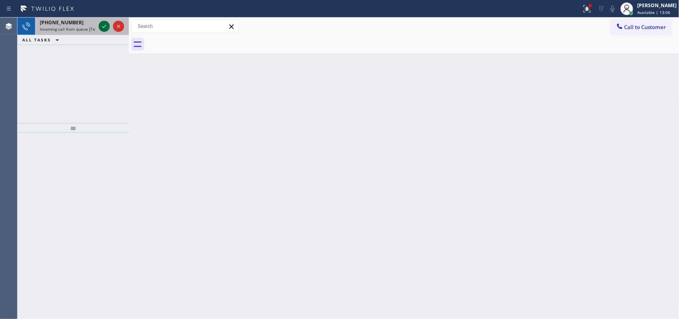
click at [101, 24] on icon at bounding box center [104, 26] width 10 height 10
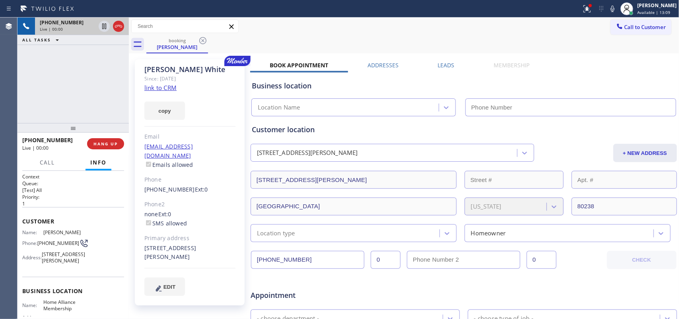
type input "[PHONE_NUMBER]"
click at [177, 90] on div "[PERSON_NAME] Since: [DATE] link to CRM copy Email [EMAIL_ADDRESS][DOMAIN_NAME]…" at bounding box center [190, 182] width 110 height 246
click at [170, 86] on link "link to CRM" at bounding box center [160, 88] width 32 height 8
click at [42, 164] on span "Call" at bounding box center [47, 162] width 15 height 7
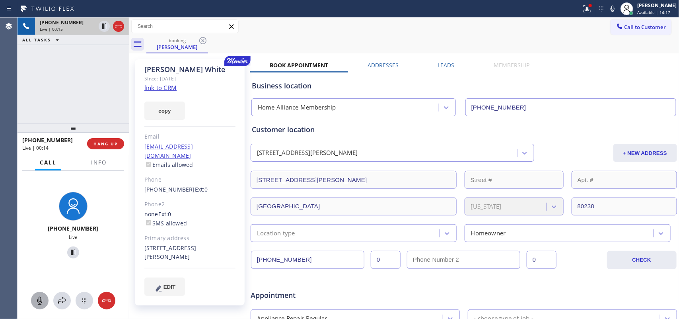
click at [39, 300] on icon at bounding box center [39, 300] width 5 height 8
click at [70, 253] on icon at bounding box center [73, 252] width 10 height 10
drag, startPoint x: 35, startPoint y: 301, endPoint x: 45, endPoint y: 282, distance: 21.5
click at [35, 300] on icon at bounding box center [40, 301] width 10 height 10
click at [70, 251] on icon at bounding box center [73, 252] width 6 height 6
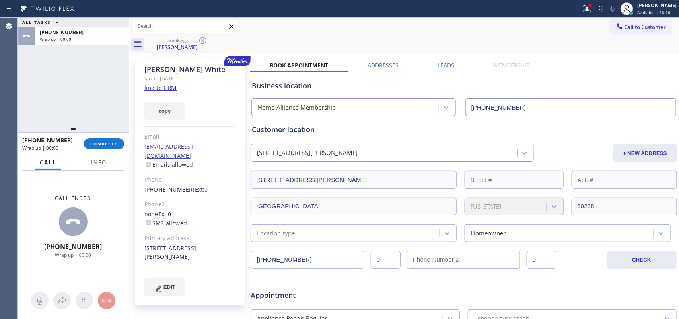
click at [111, 151] on div "[PHONE_NUMBER] Wrap up | 00:00 COMPLETE" at bounding box center [73, 143] width 102 height 21
click at [109, 138] on button "COMPLETE" at bounding box center [104, 143] width 40 height 11
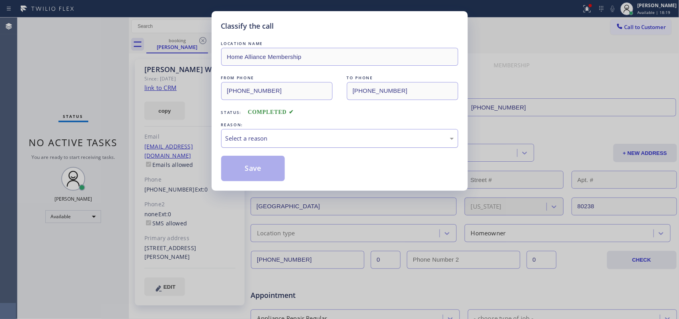
click at [272, 144] on div "Select a reason" at bounding box center [339, 138] width 237 height 19
click at [288, 138] on div "Not Booked - All other reasons" at bounding box center [340, 138] width 228 height 9
click at [279, 171] on button "Save" at bounding box center [253, 168] width 64 height 25
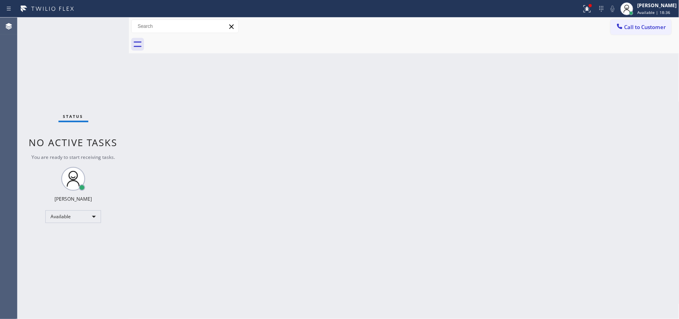
click at [107, 30] on div "Status No active tasks You are ready to start receiving tasks. [PERSON_NAME] Av…" at bounding box center [73, 168] width 111 height 301
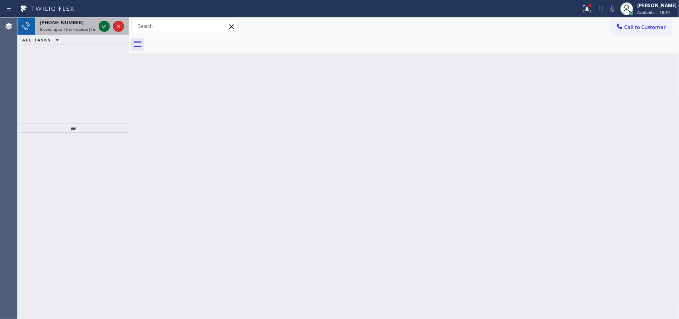
click at [107, 25] on icon at bounding box center [104, 26] width 10 height 10
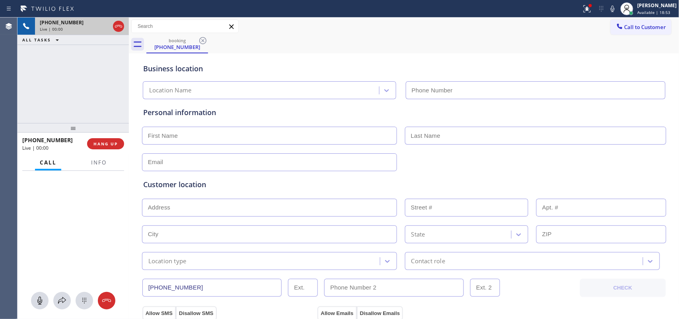
type input "[PHONE_NUMBER]"
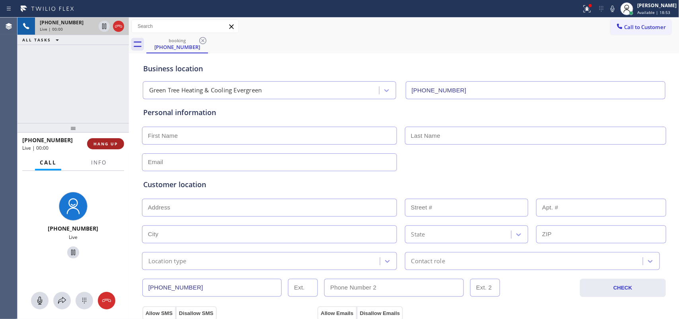
click at [111, 142] on span "HANG UP" at bounding box center [106, 144] width 24 height 6
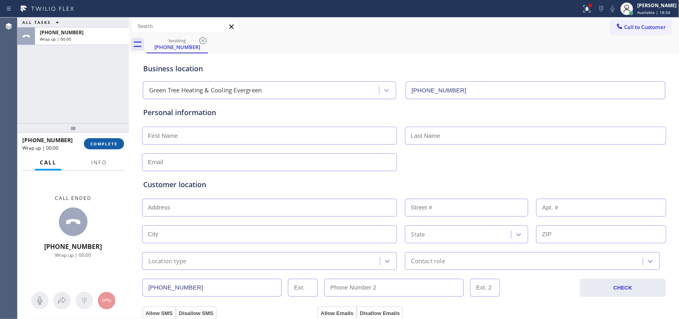
click at [111, 142] on span "COMPLETE" at bounding box center [103, 144] width 27 height 6
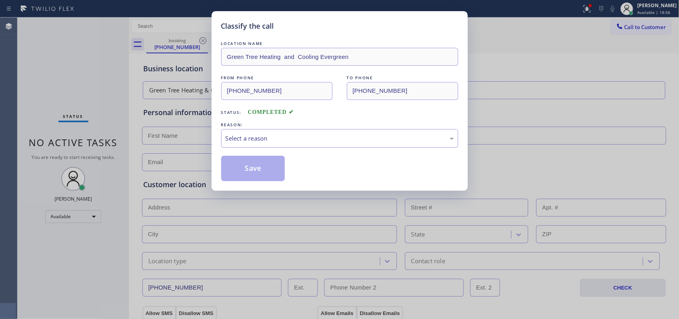
click at [286, 128] on div "REASON:" at bounding box center [339, 125] width 237 height 8
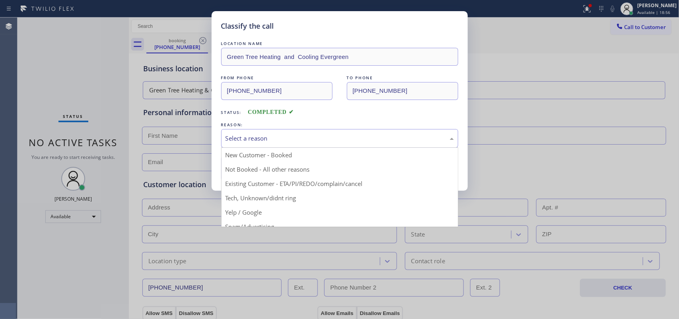
click at [283, 134] on div "Select a reason" at bounding box center [340, 138] width 228 height 9
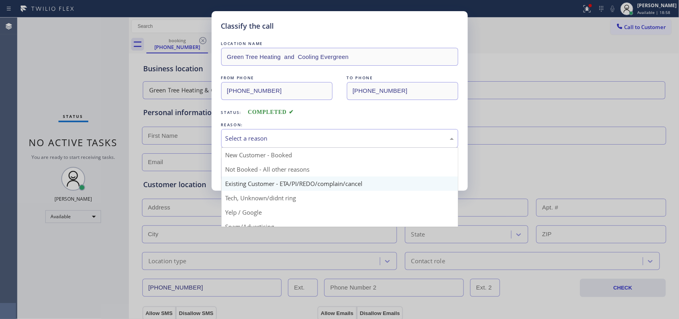
scroll to position [55, 0]
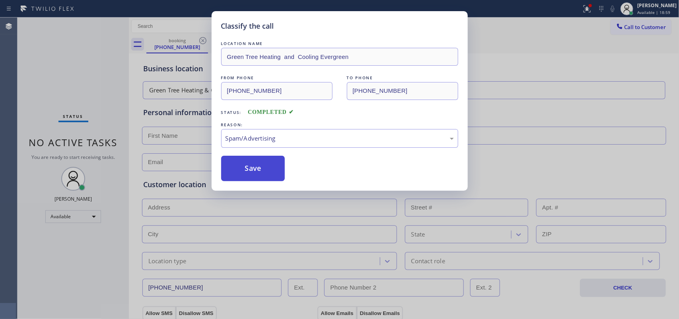
click at [257, 171] on button "Save" at bounding box center [253, 168] width 64 height 25
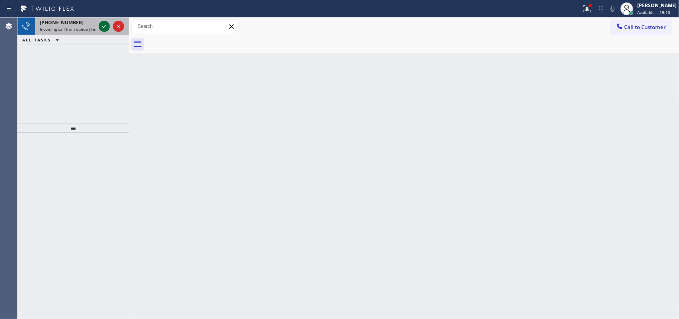
click at [105, 25] on icon at bounding box center [104, 26] width 10 height 10
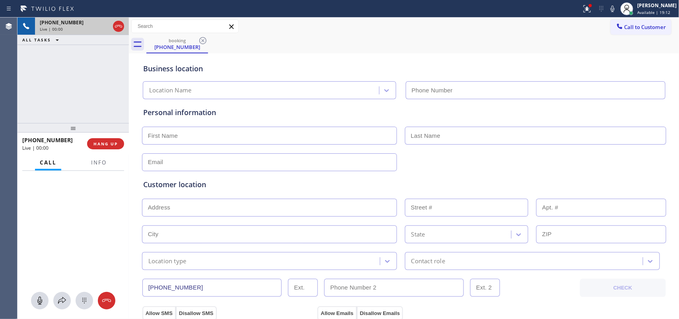
type input "[PHONE_NUMBER]"
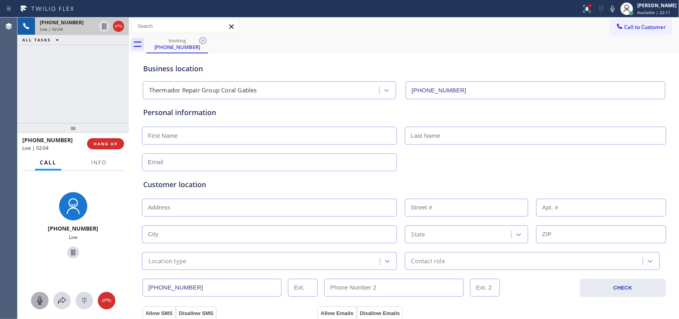
click at [38, 299] on icon at bounding box center [40, 301] width 10 height 10
click at [70, 251] on icon at bounding box center [73, 252] width 10 height 10
drag, startPoint x: 37, startPoint y: 296, endPoint x: 58, endPoint y: 277, distance: 27.6
click at [38, 296] on icon at bounding box center [40, 301] width 10 height 10
click at [70, 251] on icon at bounding box center [73, 252] width 10 height 10
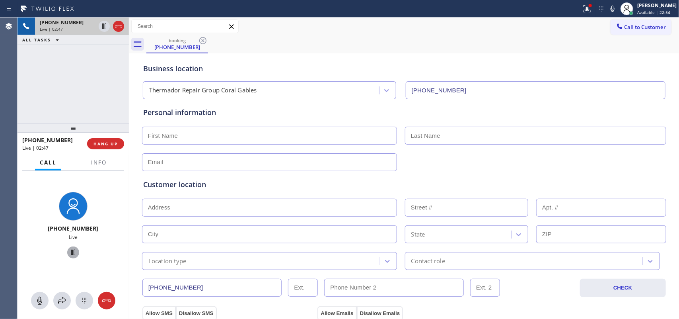
click at [337, 143] on input "text" at bounding box center [269, 136] width 255 height 18
type input "[PERSON_NAME]"
click at [434, 140] on input "text" at bounding box center [535, 136] width 261 height 18
click at [380, 64] on div "Business location" at bounding box center [404, 68] width 522 height 11
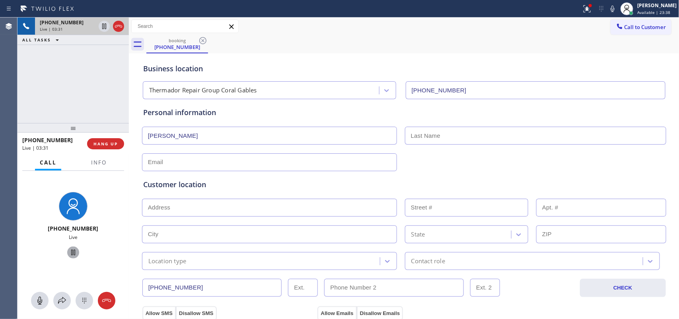
click at [440, 136] on input "text" at bounding box center [535, 136] width 261 height 18
paste input "[PERSON_NAME]"
type input "[PERSON_NAME]"
click at [169, 163] on input "text" at bounding box center [269, 162] width 255 height 18
paste input "[EMAIL_ADDRESS][DOMAIN_NAME]"
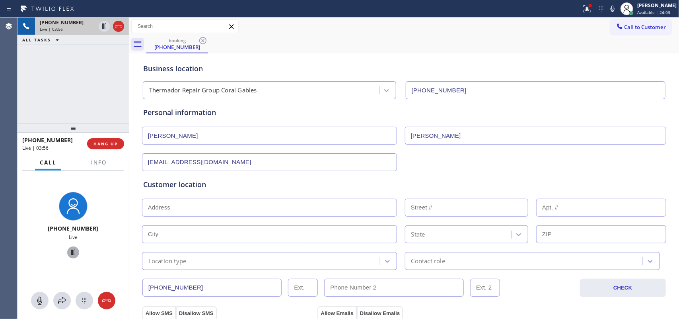
type input "[EMAIL_ADDRESS][DOMAIN_NAME]"
click at [269, 209] on input "text" at bounding box center [269, 208] width 255 height 18
paste input "[STREET_ADDRESS][PERSON_NAME],"
type input "[STREET_ADDRESS][PERSON_NAME]"
type input "2109"
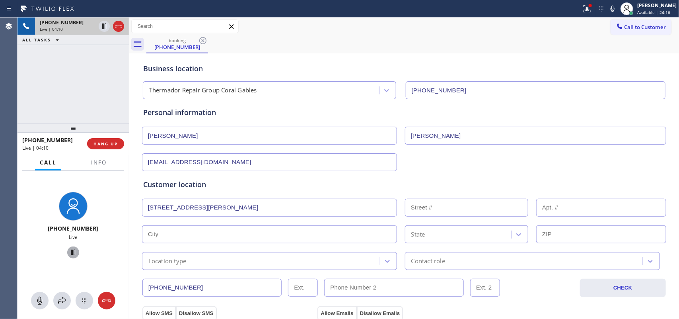
type input "[GEOGRAPHIC_DATA]"
type input "33408"
click at [222, 136] on input "[PERSON_NAME]" at bounding box center [269, 136] width 255 height 18
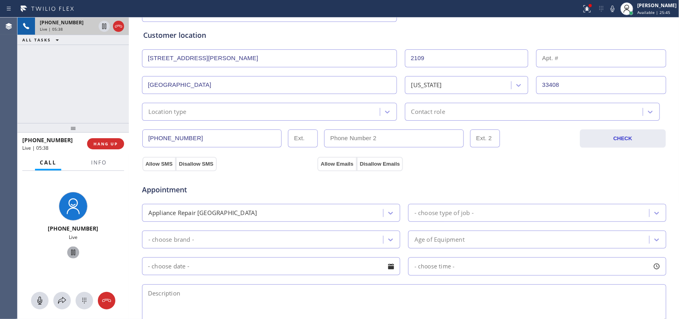
scroll to position [199, 0]
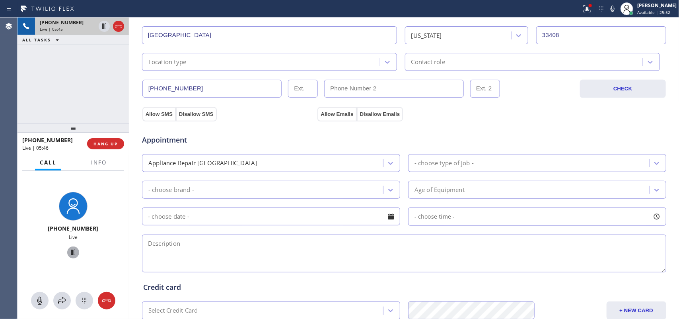
click at [241, 130] on div "Appointment" at bounding box center [228, 136] width 175 height 19
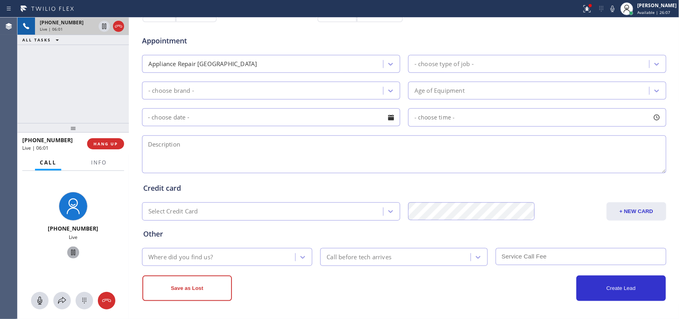
scroll to position [100, 0]
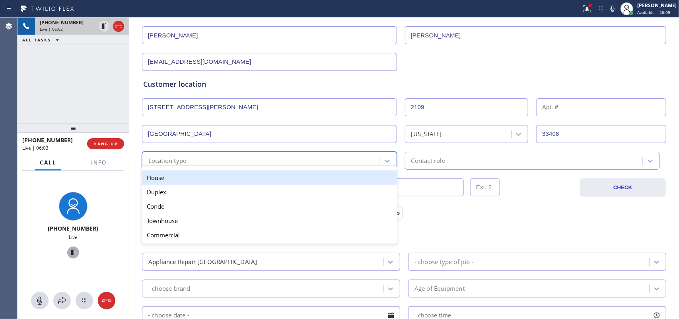
click at [220, 164] on div "Location type" at bounding box center [262, 161] width 236 height 14
click at [221, 178] on div "House" at bounding box center [269, 177] width 255 height 14
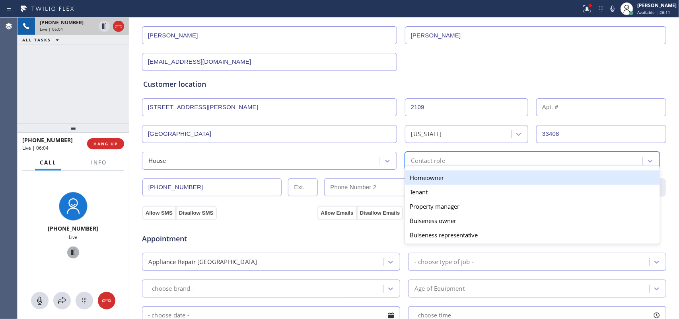
click at [414, 161] on div "Contact role" at bounding box center [428, 160] width 34 height 9
click at [434, 182] on div "Homeowner" at bounding box center [532, 177] width 255 height 14
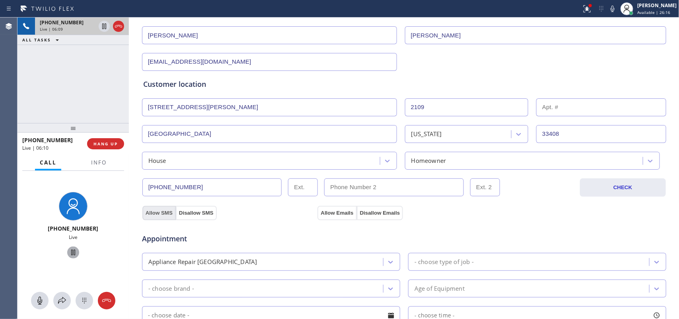
click at [162, 216] on button "Allow SMS" at bounding box center [158, 213] width 33 height 14
click at [334, 214] on button "Allow Emails" at bounding box center [337, 213] width 39 height 14
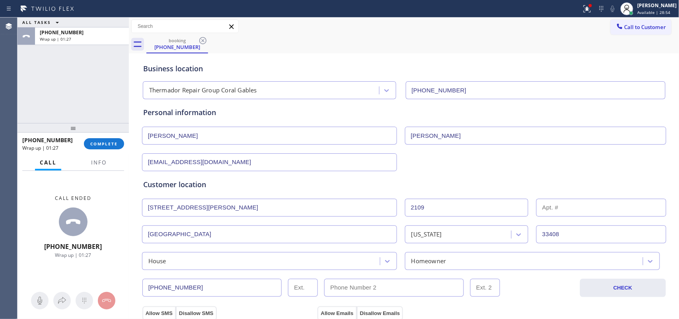
scroll to position [199, 0]
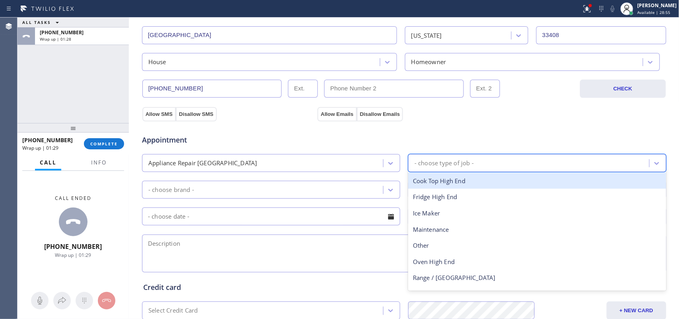
click at [516, 162] on div "- choose type of job -" at bounding box center [530, 163] width 239 height 14
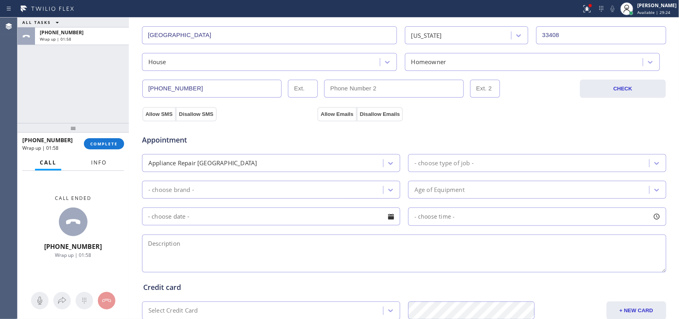
click at [99, 163] on span "Info" at bounding box center [99, 162] width 16 height 7
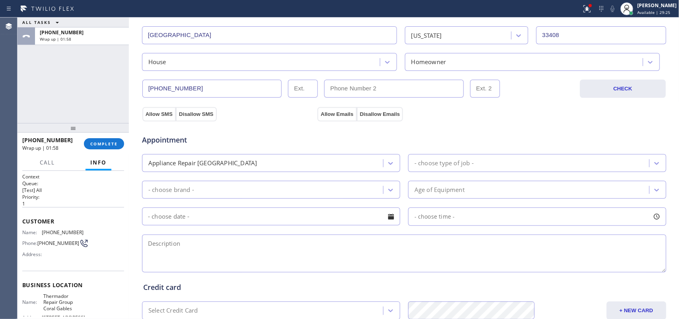
scroll to position [100, 0]
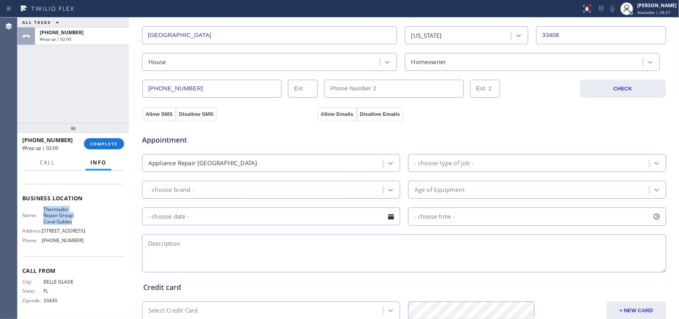
drag, startPoint x: 74, startPoint y: 209, endPoint x: 43, endPoint y: 196, distance: 33.5
click at [43, 206] on span "Thermador Repair Group Coral Gables" at bounding box center [63, 215] width 40 height 18
click at [277, 251] on textarea at bounding box center [404, 253] width 524 height 38
paste textarea "12-3/ $79/ house-ho/ Thermador cooktop/ 5 years/ one of the burner is not worki…"
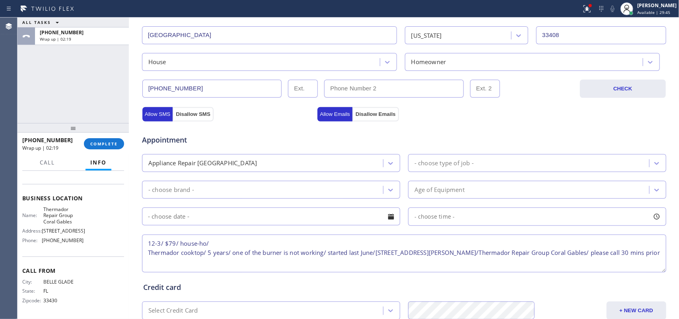
click at [444, 163] on div "- choose type of job -" at bounding box center [444, 162] width 59 height 9
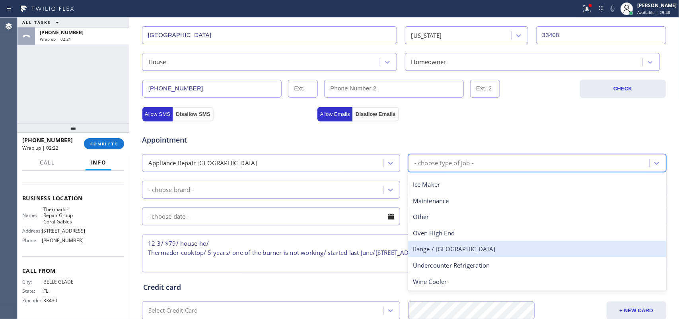
scroll to position [0, 0]
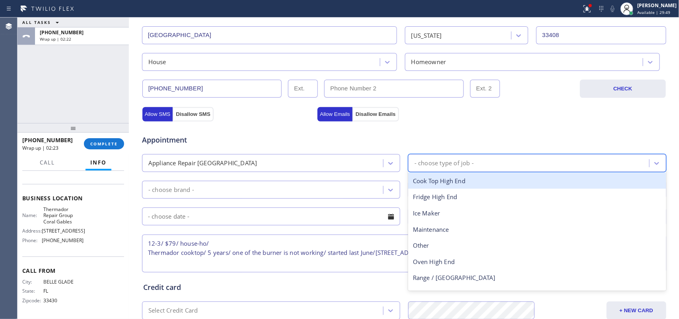
click at [448, 177] on div "Cook Top High End" at bounding box center [537, 181] width 258 height 16
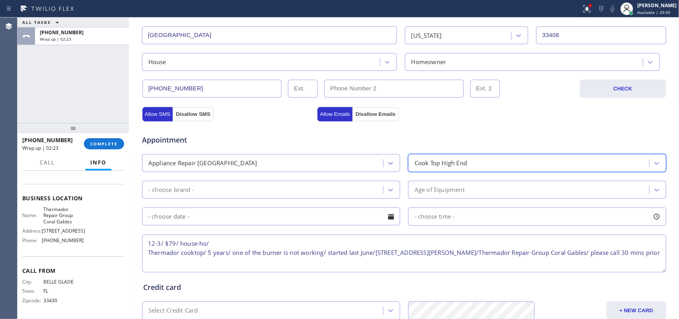
click at [370, 185] on div "- choose brand -" at bounding box center [263, 190] width 239 height 14
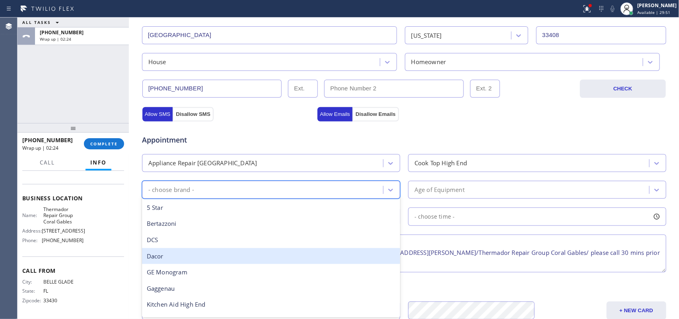
scroll to position [110, 0]
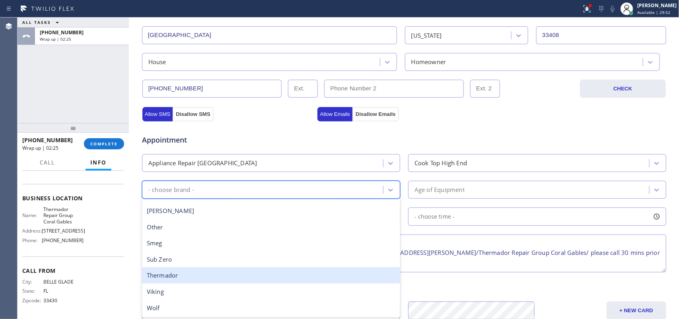
click at [283, 276] on div "Thermador" at bounding box center [271, 275] width 258 height 16
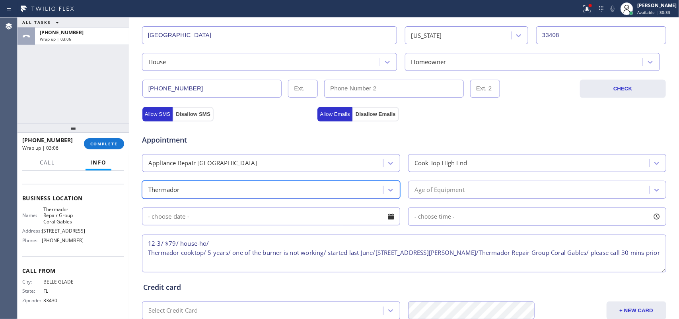
click at [224, 246] on textarea "12-3/ $79/ house-ho/ Thermador cooktop/ 5 years/ one of the burner is not worki…" at bounding box center [404, 253] width 524 height 38
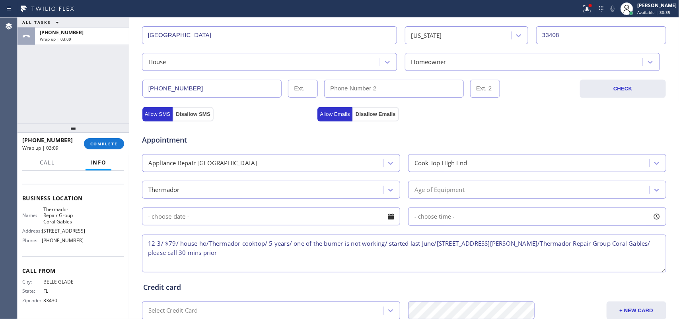
click at [267, 253] on textarea "12-3/ $79/ house-ho/Thermador cooktop/ 5 years/ one of the burner is not workin…" at bounding box center [404, 253] width 524 height 38
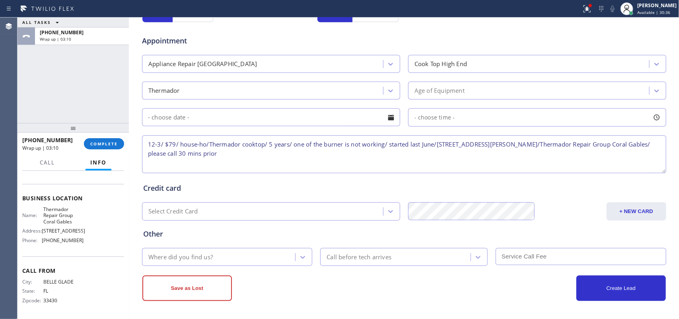
type textarea "12-3/ $79/ house-ho/Thermador cooktop/ 5 years/ one of the burner is not workin…"
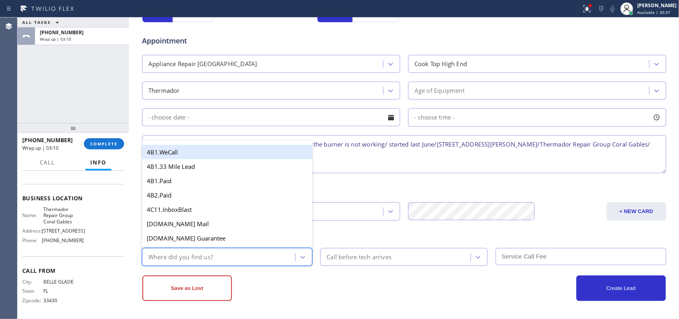
click at [265, 255] on div "Where did you find us?" at bounding box center [219, 257] width 151 height 14
type input "g"
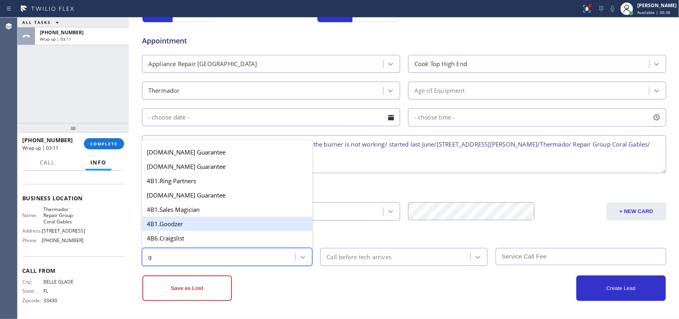
scroll to position [150, 0]
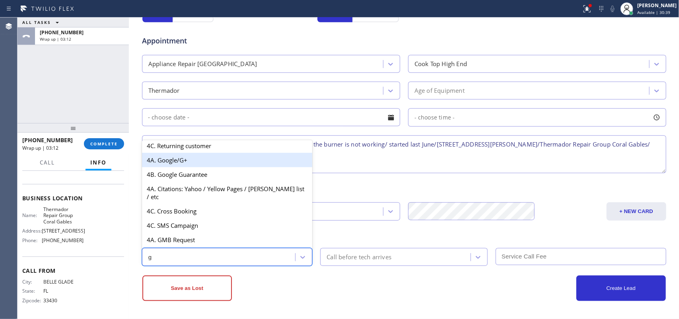
click at [216, 167] on div "4A. Google/G+" at bounding box center [227, 160] width 171 height 14
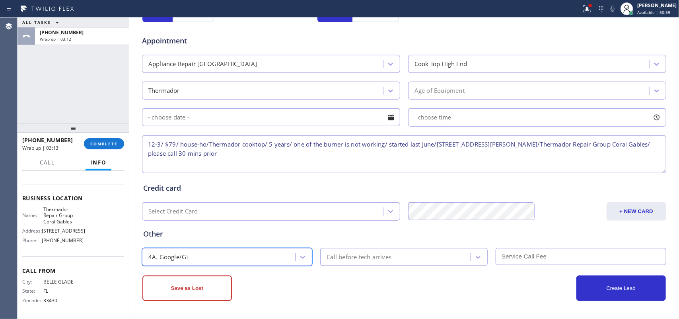
click at [354, 251] on div "Call before tech arrives" at bounding box center [397, 257] width 148 height 14
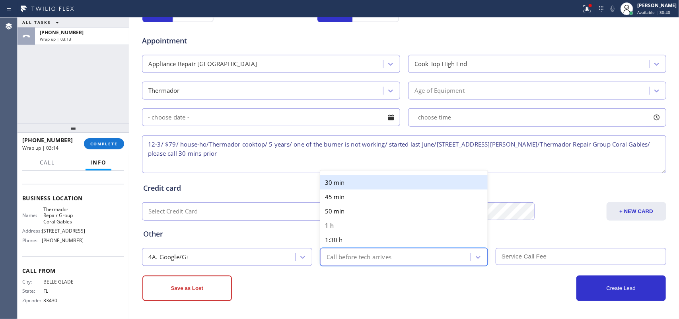
click at [349, 181] on div "30 min" at bounding box center [404, 182] width 168 height 14
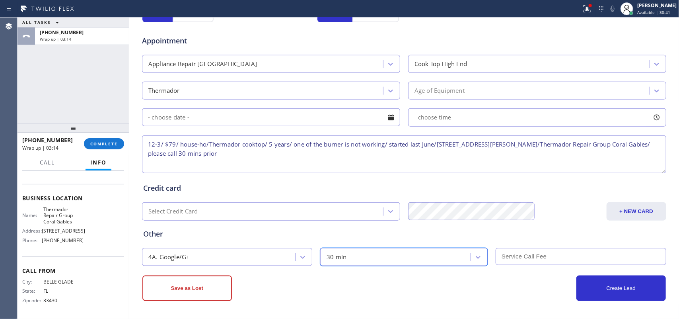
click at [530, 259] on input "text" at bounding box center [581, 256] width 171 height 17
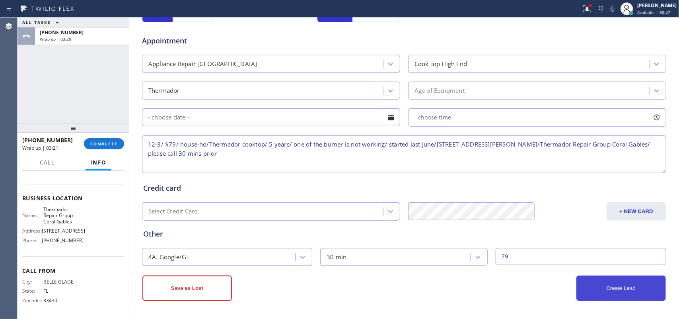
type input "79"
click at [624, 289] on button "Create Lead" at bounding box center [622, 287] width 90 height 25
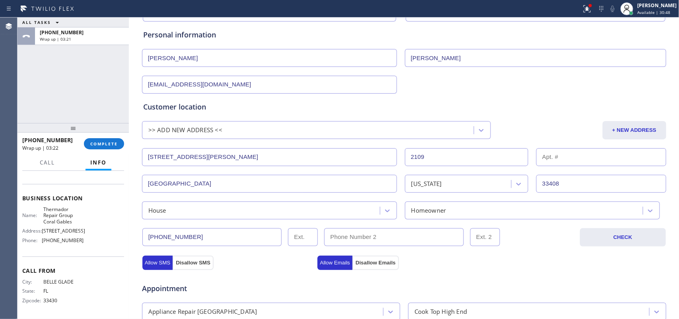
scroll to position [227, 0]
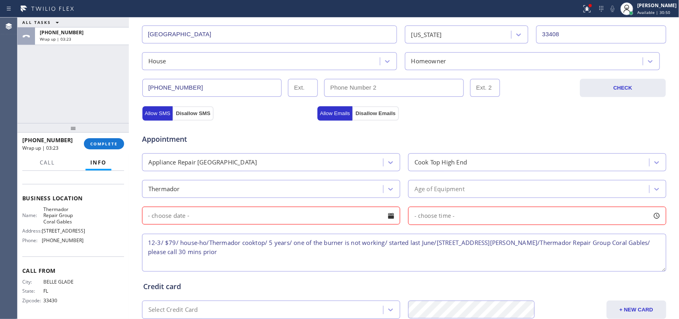
click at [386, 217] on div at bounding box center [391, 216] width 14 height 14
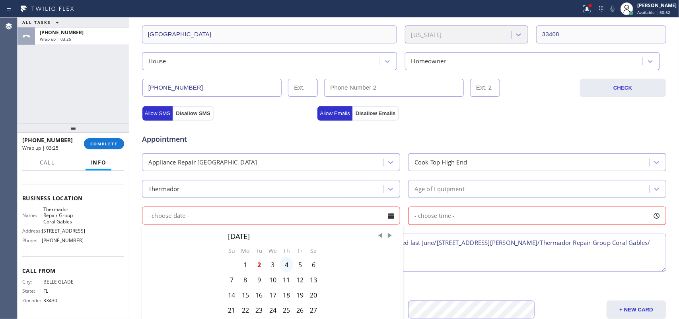
click at [284, 267] on div "4" at bounding box center [287, 264] width 14 height 15
type input "[DATE]"
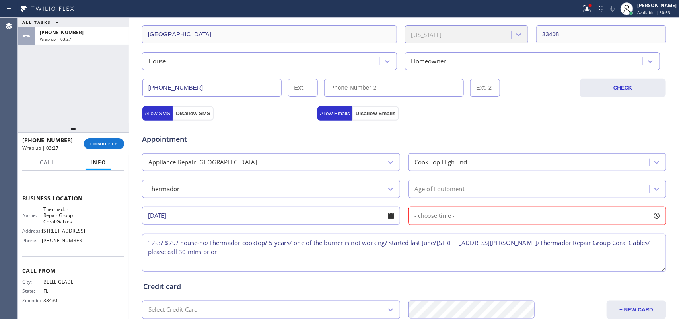
click at [652, 218] on div at bounding box center [657, 216] width 14 height 14
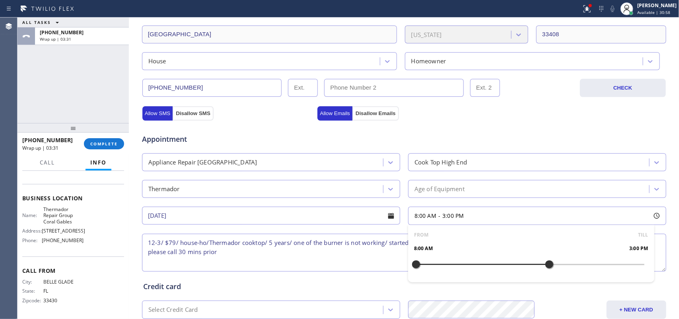
drag, startPoint x: 415, startPoint y: 263, endPoint x: 549, endPoint y: 273, distance: 134.9
click at [549, 273] on div at bounding box center [550, 264] width 10 height 17
drag, startPoint x: 410, startPoint y: 261, endPoint x: 486, endPoint y: 265, distance: 76.5
click at [487, 265] on div at bounding box center [492, 264] width 10 height 17
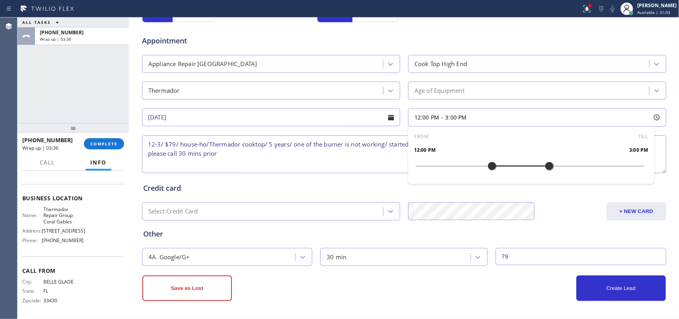
click at [307, 178] on div "Credit card Select Credit Card + NEW CARD CANCEL SAVE" at bounding box center [404, 198] width 525 height 46
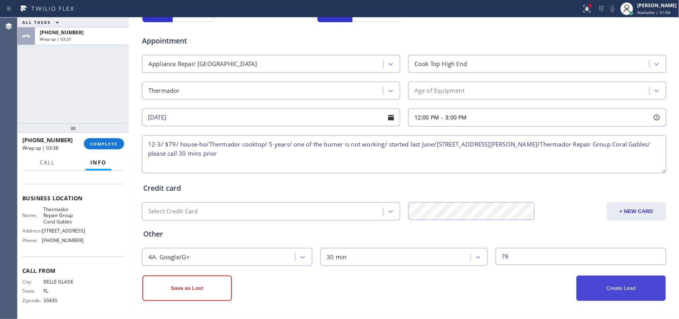
click at [596, 285] on button "Create Lead" at bounding box center [622, 287] width 90 height 25
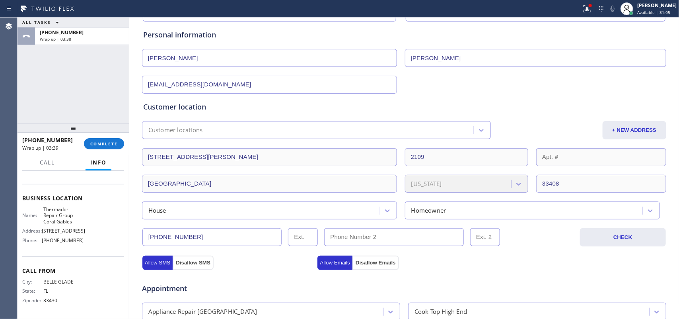
scroll to position [0, 0]
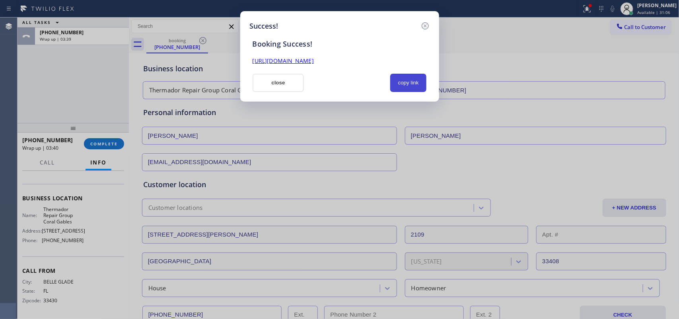
click at [415, 83] on button "copy link" at bounding box center [408, 83] width 37 height 18
click at [314, 58] on link "[URL][DOMAIN_NAME]" at bounding box center [283, 61] width 61 height 8
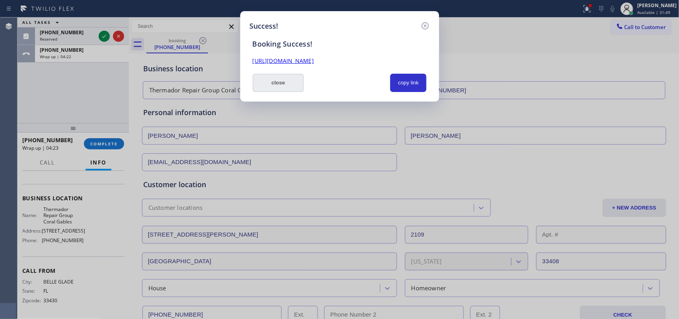
click at [267, 79] on button "close" at bounding box center [279, 83] width 52 height 18
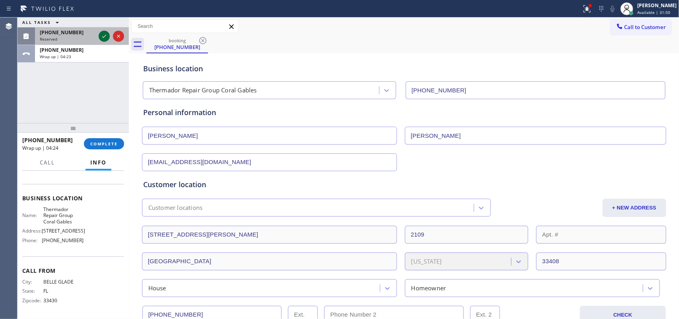
click at [104, 35] on icon at bounding box center [104, 36] width 10 height 10
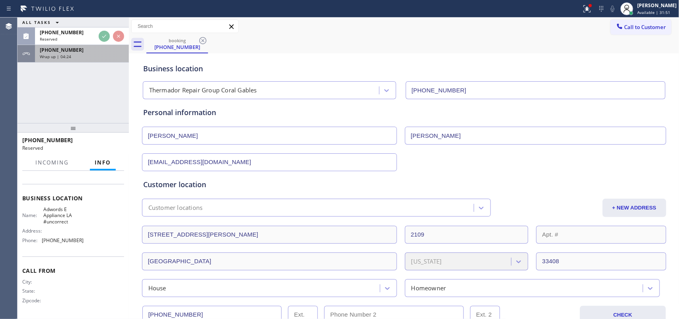
click at [86, 58] on div "Wrap up | 04:24" at bounding box center [82, 57] width 84 height 6
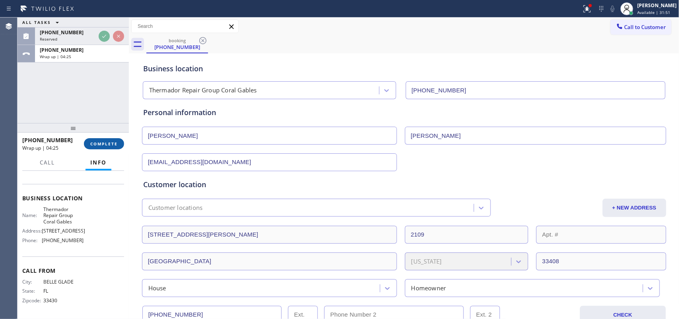
click at [107, 142] on span "COMPLETE" at bounding box center [103, 144] width 27 height 6
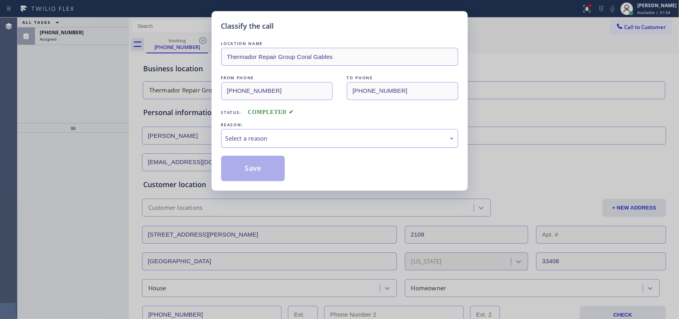
click at [247, 142] on div "Select a reason" at bounding box center [340, 138] width 228 height 9
click at [247, 180] on button "Save" at bounding box center [253, 168] width 64 height 25
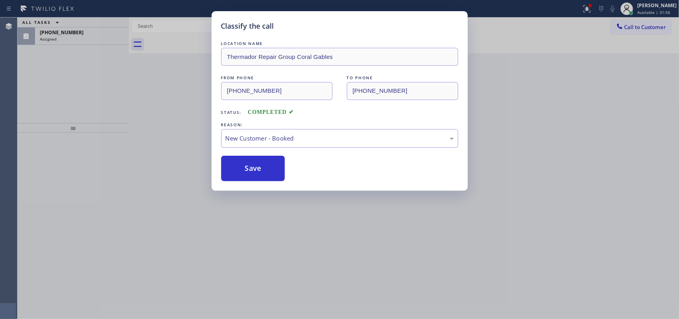
click at [58, 28] on div "Classify the call LOCATION NAME Thermador Repair Group Coral Gables FROM PHONE …" at bounding box center [339, 159] width 679 height 319
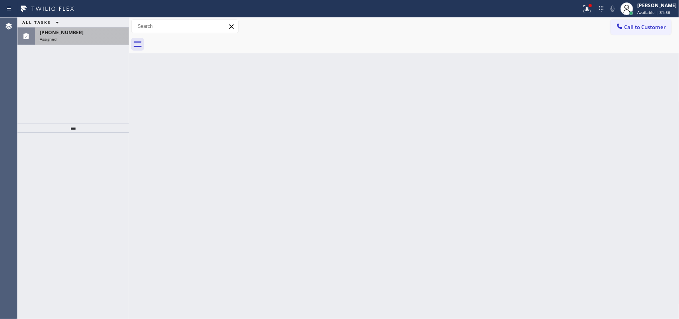
click at [58, 32] on span "[PHONE_NUMBER]" at bounding box center [62, 32] width 44 height 7
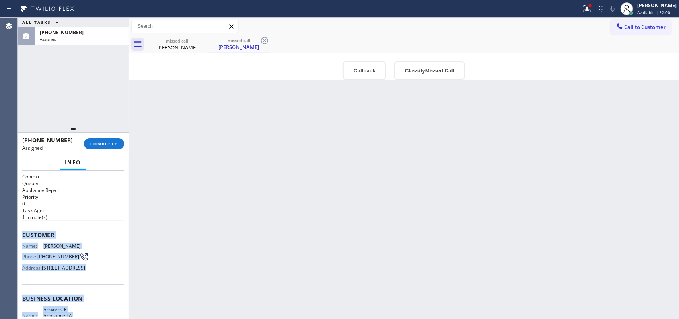
drag, startPoint x: 87, startPoint y: 250, endPoint x: 22, endPoint y: 236, distance: 65.9
click at [22, 236] on div "Context Queue: Appliance Repair Priority: 0 Task Age: [DEMOGRAPHIC_DATA] minute…" at bounding box center [73, 295] width 102 height 244
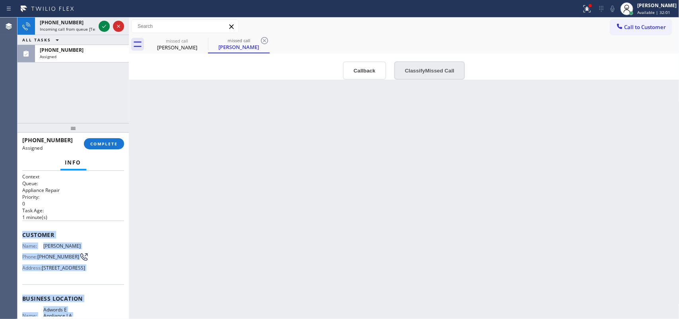
click at [439, 75] on button "Classify Missed Call" at bounding box center [429, 70] width 71 height 18
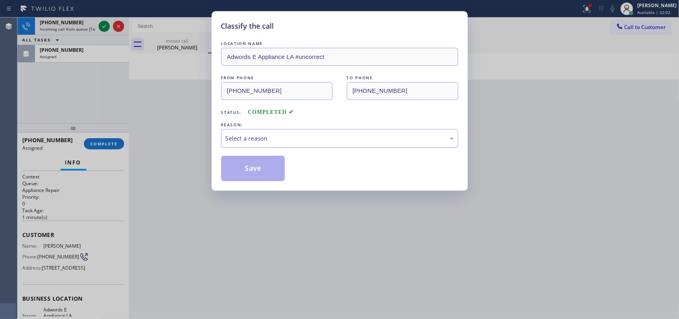
click at [401, 129] on div "REASON:" at bounding box center [339, 125] width 237 height 8
click at [398, 138] on div "Select a reason" at bounding box center [340, 138] width 228 height 9
click at [273, 167] on button "Save" at bounding box center [253, 168] width 64 height 25
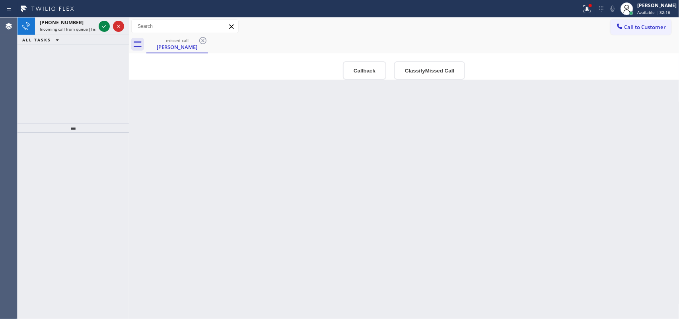
click at [104, 25] on icon at bounding box center [104, 26] width 10 height 10
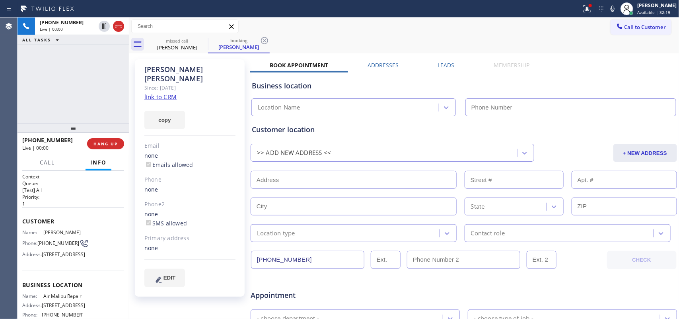
type input "[PHONE_NUMBER]"
click at [164, 93] on link "link to CRM" at bounding box center [160, 97] width 32 height 8
click at [55, 164] on button "Call" at bounding box center [47, 163] width 25 height 16
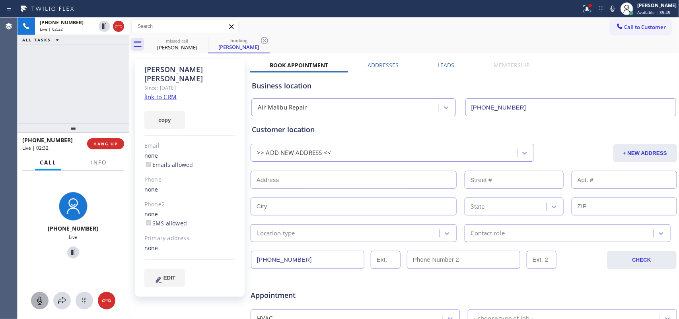
click at [43, 297] on icon at bounding box center [40, 301] width 10 height 10
click at [70, 251] on icon at bounding box center [73, 252] width 10 height 10
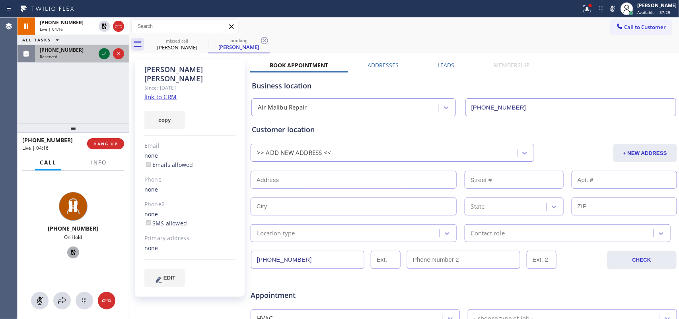
click at [103, 53] on icon at bounding box center [104, 54] width 10 height 10
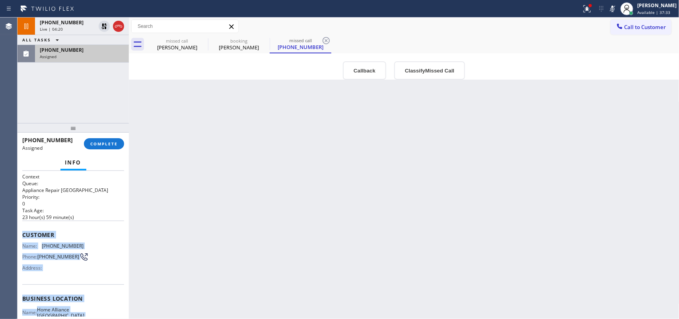
drag, startPoint x: 91, startPoint y: 246, endPoint x: 22, endPoint y: 231, distance: 70.4
click at [22, 231] on div "Context Queue: Appliance Repair High End Priority: 0 Task Age: [DEMOGRAPHIC_DAT…" at bounding box center [73, 292] width 102 height 238
click at [421, 70] on button "Classify Missed Call" at bounding box center [429, 70] width 71 height 18
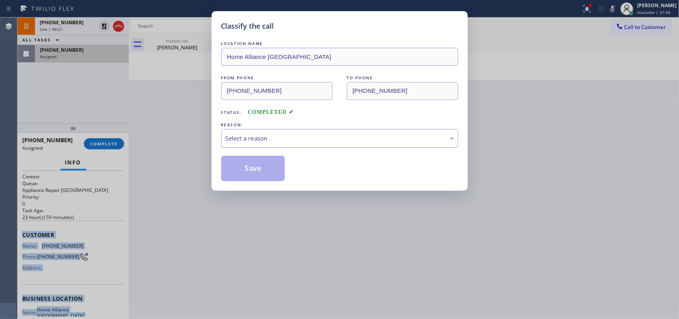
click at [389, 142] on div "Select a reason" at bounding box center [340, 138] width 228 height 9
click at [277, 173] on button "Save" at bounding box center [253, 168] width 64 height 25
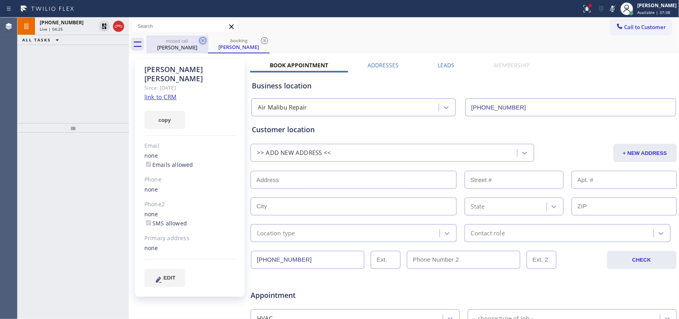
click at [202, 40] on icon at bounding box center [202, 40] width 7 height 7
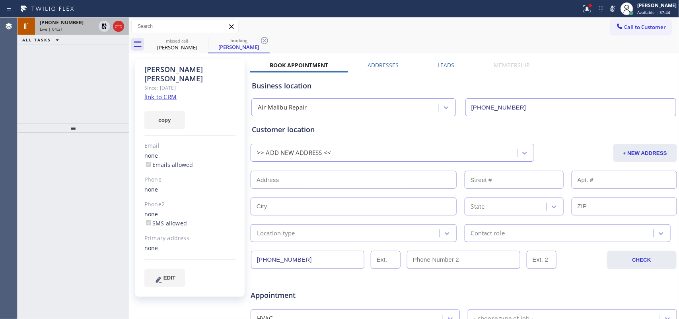
click at [78, 29] on div "Live | 04:31" at bounding box center [68, 29] width 56 height 6
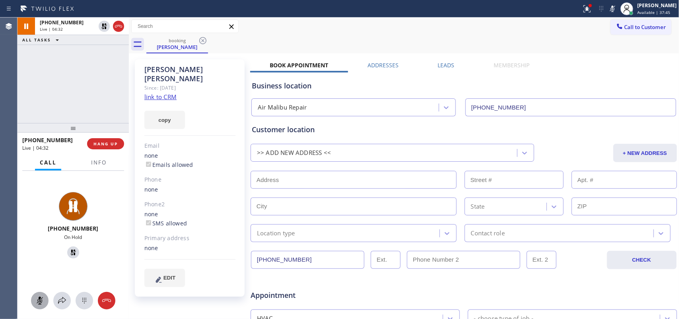
click at [43, 299] on icon at bounding box center [40, 301] width 10 height 10
click at [70, 255] on icon at bounding box center [73, 252] width 6 height 6
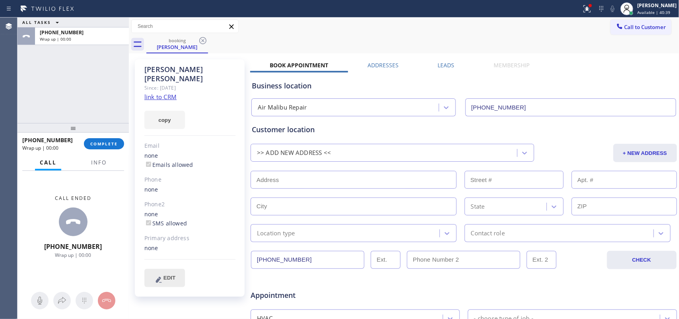
click at [172, 269] on button "EDIT" at bounding box center [164, 278] width 41 height 18
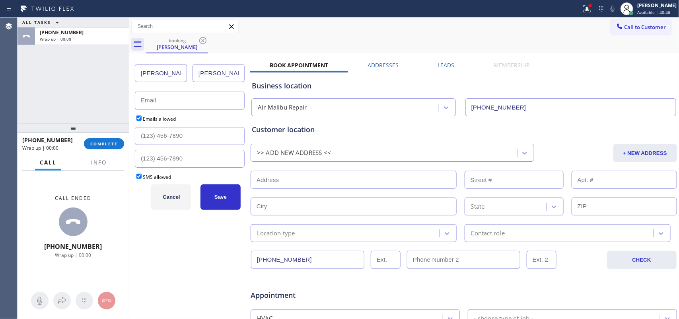
drag, startPoint x: 172, startPoint y: 105, endPoint x: 133, endPoint y: 105, distance: 39.0
click at [133, 105] on div "[PERSON_NAME] Emails allowed SMS allowed Cancel Save" at bounding box center [190, 313] width 119 height 516
paste input "[EMAIL_ADDRESS][DOMAIN_NAME]"
type input "[EMAIL_ADDRESS][DOMAIN_NAME]"
drag, startPoint x: 265, startPoint y: 263, endPoint x: 240, endPoint y: 263, distance: 25.9
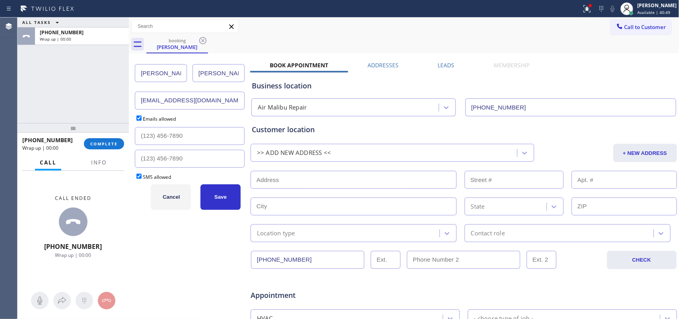
click at [240, 263] on div "[PERSON_NAME] [EMAIL_ADDRESS][DOMAIN_NAME] Emails allowed SMS allowed Cancel Sa…" at bounding box center [404, 313] width 547 height 516
drag, startPoint x: 193, startPoint y: 142, endPoint x: 105, endPoint y: 143, distance: 88.7
click at [105, 143] on div "ALL TASKS ALL TASKS ACTIVE TASKS TASKS IN WRAP UP [PHONE_NUMBER] Wrap up | 00:0…" at bounding box center [349, 168] width 662 height 301
paste input "262) 347-8735"
type input "[PHONE_NUMBER]"
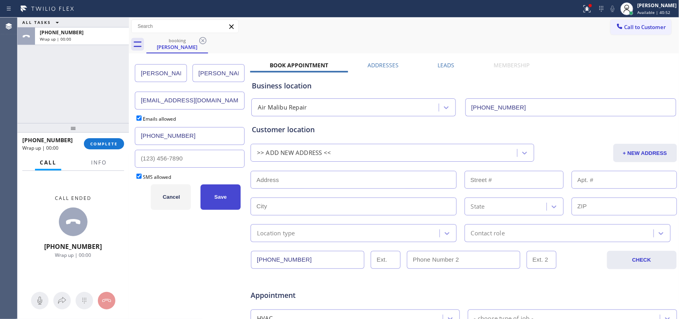
click at [227, 203] on button "Save" at bounding box center [221, 196] width 40 height 25
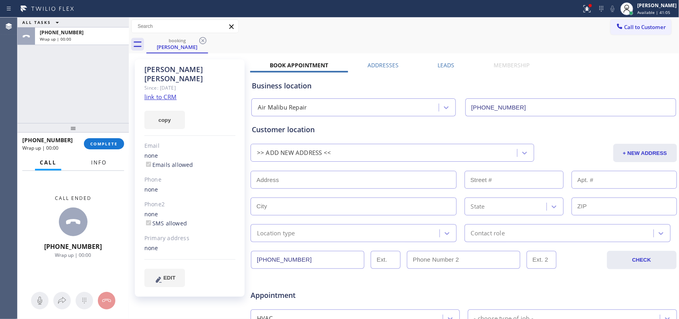
click at [104, 164] on span "Info" at bounding box center [99, 162] width 16 height 7
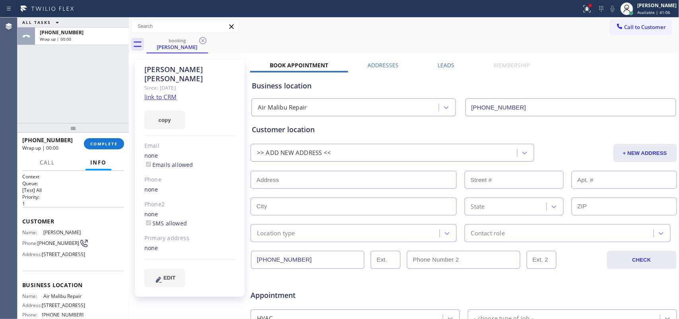
scroll to position [50, 0]
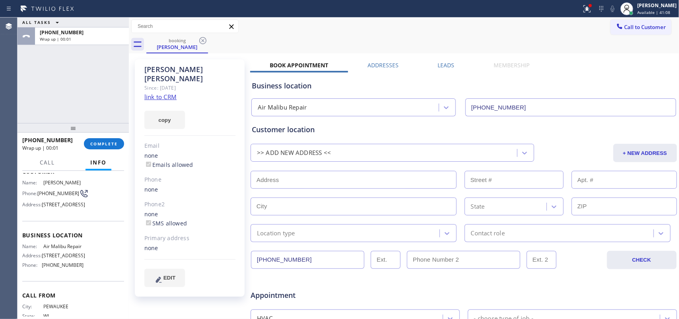
drag, startPoint x: 72, startPoint y: 218, endPoint x: 41, endPoint y: 207, distance: 32.8
click at [41, 207] on div "Address: [STREET_ADDRESS]" at bounding box center [52, 204] width 61 height 6
click at [357, 182] on input "text" at bounding box center [354, 180] width 206 height 18
paste input "[STREET_ADDRESS]"
type input "[STREET_ADDRESS]"
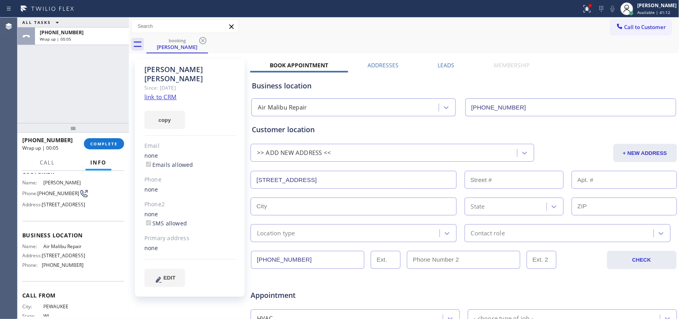
type input "4310"
type input "Malibu"
type input "90265"
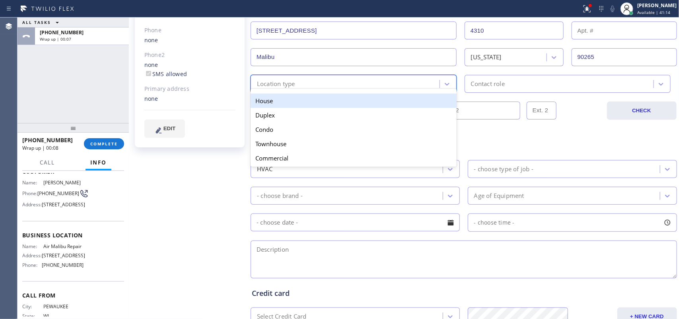
click at [332, 87] on div "Location type" at bounding box center [346, 84] width 187 height 14
click at [334, 102] on div "House" at bounding box center [354, 101] width 206 height 14
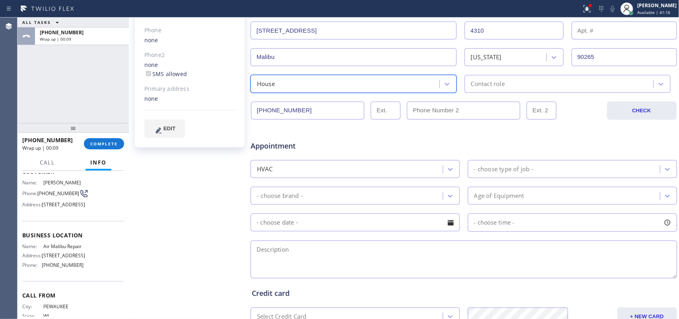
click at [538, 80] on div "Contact role" at bounding box center [560, 84] width 187 height 14
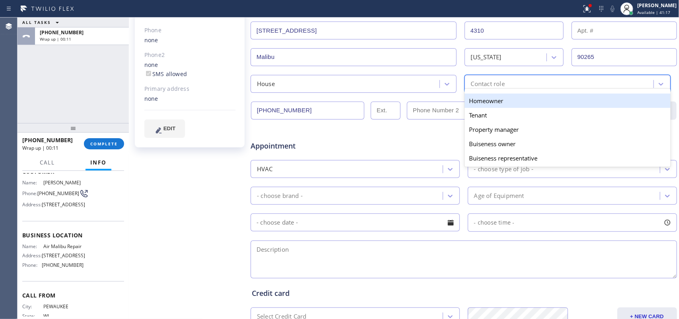
click at [545, 102] on div "Homeowner" at bounding box center [568, 101] width 206 height 14
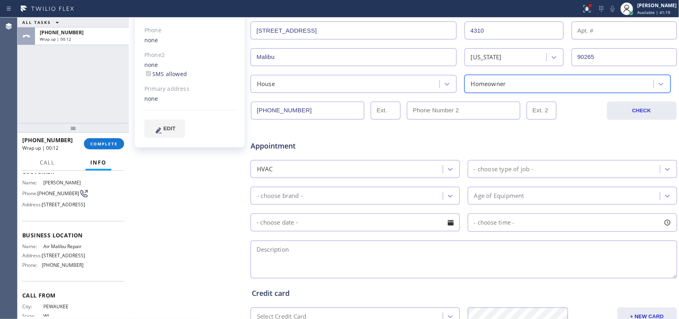
click at [534, 171] on div "- choose type of job -" at bounding box center [565, 169] width 190 height 14
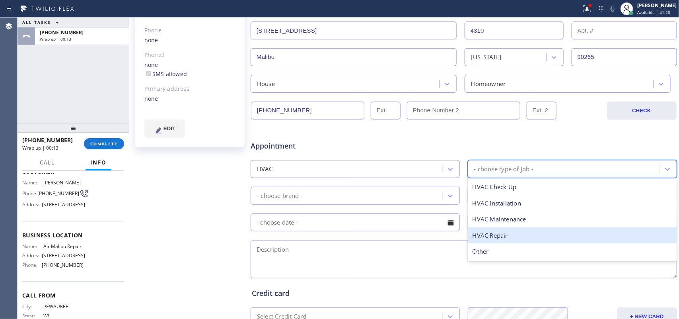
drag, startPoint x: 528, startPoint y: 231, endPoint x: 493, endPoint y: 220, distance: 36.1
click at [528, 232] on div "HVAC Repair" at bounding box center [572, 235] width 209 height 16
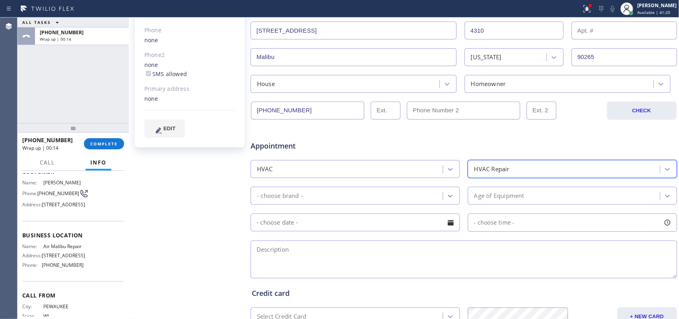
click at [443, 191] on div at bounding box center [450, 196] width 14 height 14
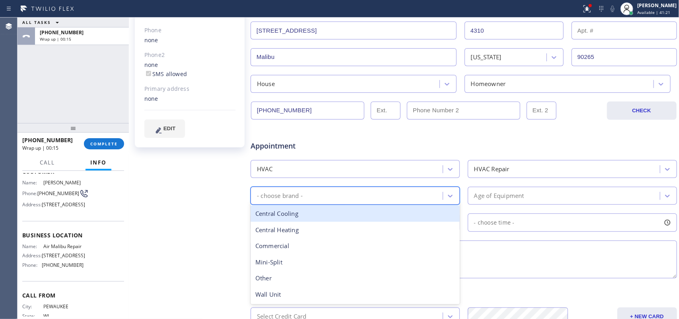
drag, startPoint x: 398, startPoint y: 216, endPoint x: 485, endPoint y: 208, distance: 86.7
click at [398, 215] on div "Central Cooling" at bounding box center [355, 213] width 209 height 16
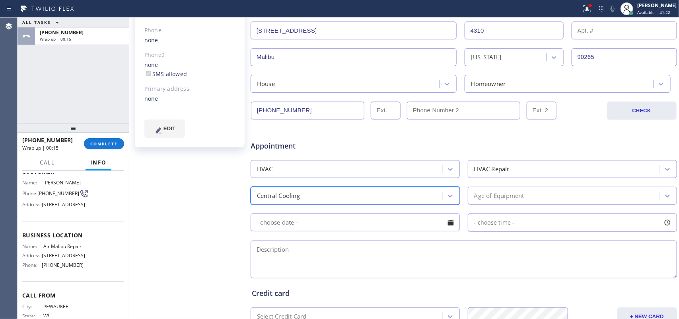
click at [524, 195] on div "Age of Equipment" at bounding box center [565, 196] width 190 height 14
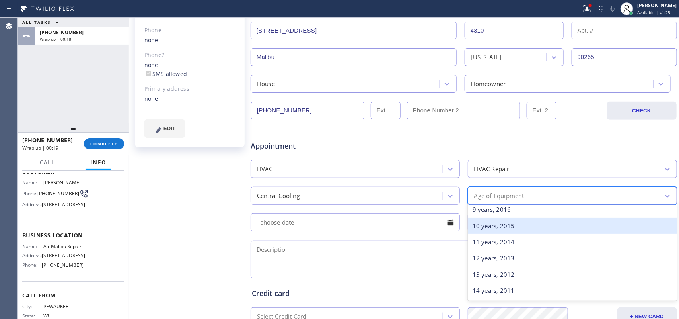
click at [536, 233] on div "10 years, 2015" at bounding box center [572, 226] width 209 height 16
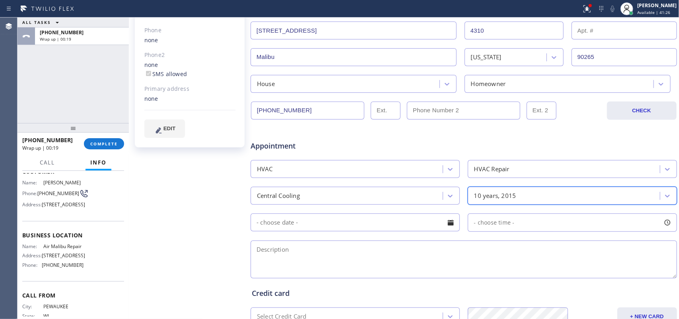
scroll to position [249, 0]
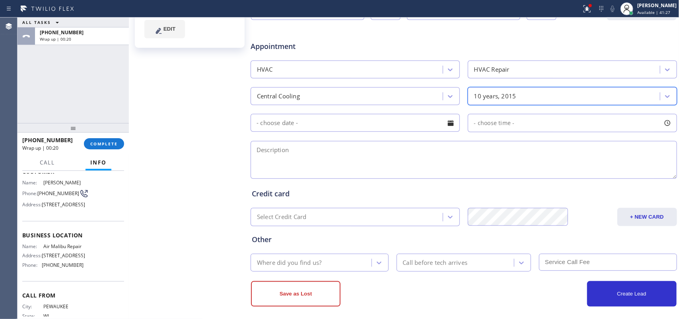
click at [446, 120] on div at bounding box center [451, 123] width 14 height 14
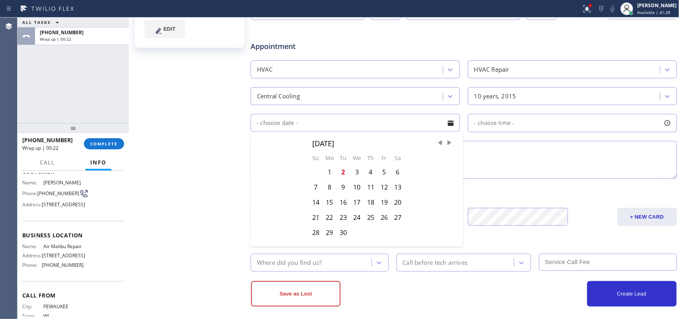
drag, startPoint x: 341, startPoint y: 173, endPoint x: 455, endPoint y: 152, distance: 115.3
click at [341, 172] on div "2" at bounding box center [344, 171] width 14 height 15
type input "[DATE]"
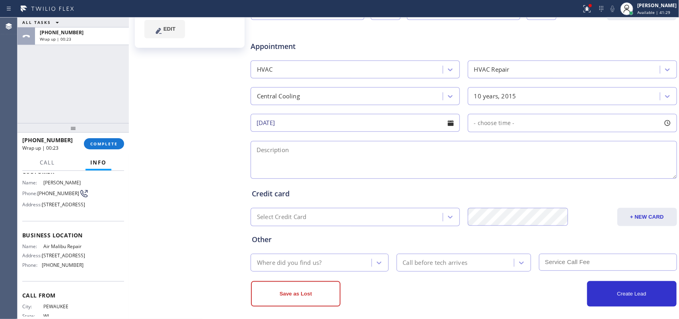
click at [661, 123] on div at bounding box center [668, 123] width 14 height 14
drag, startPoint x: 472, startPoint y: 172, endPoint x: 590, endPoint y: 174, distance: 117.4
click at [590, 174] on div at bounding box center [595, 171] width 10 height 17
drag, startPoint x: 472, startPoint y: 170, endPoint x: 530, endPoint y: 170, distance: 58.9
click at [531, 170] on div at bounding box center [536, 171] width 10 height 17
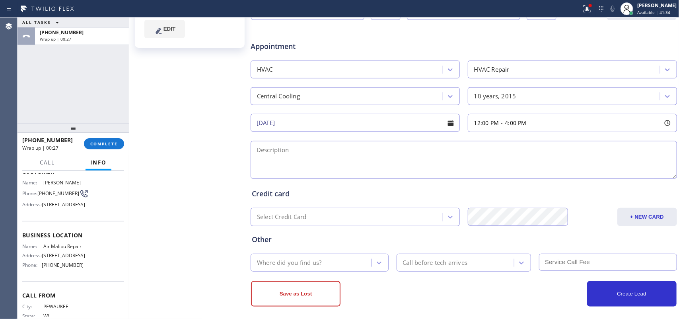
click at [395, 156] on textarea at bounding box center [464, 160] width 427 height 38
click at [258, 158] on textarea "12-4/" at bounding box center [464, 160] width 427 height 38
drag, startPoint x: 292, startPoint y: 150, endPoint x: 240, endPoint y: 144, distance: 52.1
click at [241, 144] on div "[PERSON_NAME] Since: [DATE] link to CRM copy Email none Emails allowed Phone no…" at bounding box center [404, 65] width 547 height 516
paste textarea "$69/house-ho/central unit 1/ 1 tstat/condenser on the roof has a ladder/more th…"
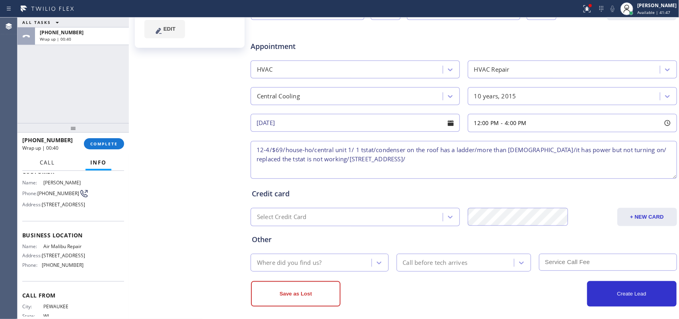
click at [46, 164] on span "Call" at bounding box center [47, 162] width 15 height 7
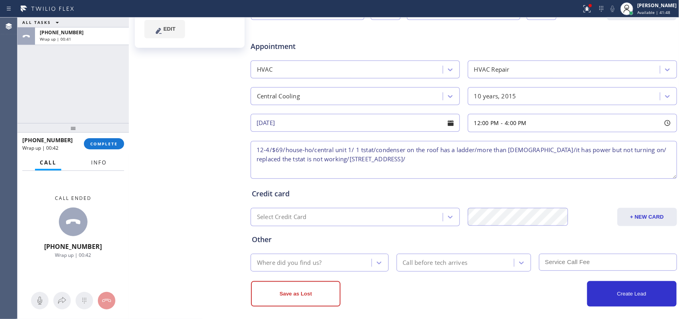
click at [98, 165] on span "Info" at bounding box center [99, 162] width 16 height 7
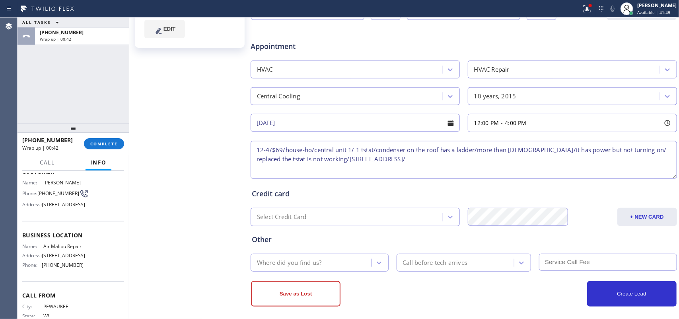
scroll to position [99, 0]
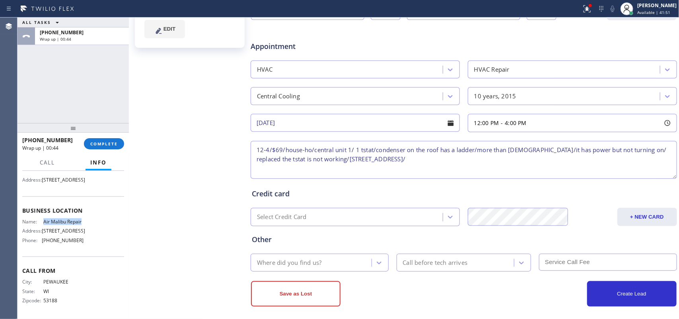
drag, startPoint x: 58, startPoint y: 215, endPoint x: 41, endPoint y: 209, distance: 18.5
click at [41, 218] on div "Name: Air Malibu Repair" at bounding box center [52, 221] width 61 height 6
click at [436, 161] on textarea "12-4/$69/house-ho/central unit 1/ 1 tstat/condenser on the roof has a ladder/mo…" at bounding box center [464, 160] width 427 height 38
paste textarea "Air Malibu Repair"
click at [456, 159] on textarea "12-4/$69/house-ho/central unit 1/ 1 tstat/condenser on the roof has a ladder/mo…" at bounding box center [464, 160] width 427 height 38
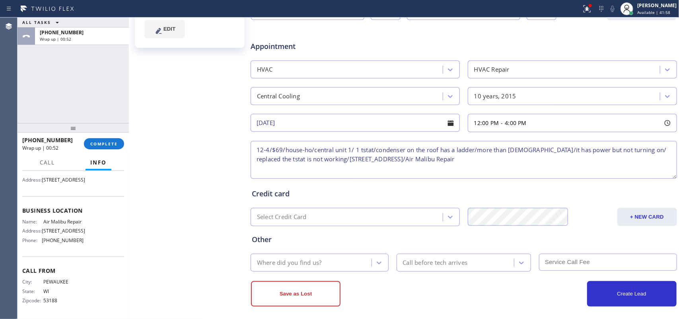
click at [487, 163] on textarea "12-4/$69/house-ho/central unit 1/ 1 tstat/condenser on the roof has a ladder/mo…" at bounding box center [464, 160] width 427 height 38
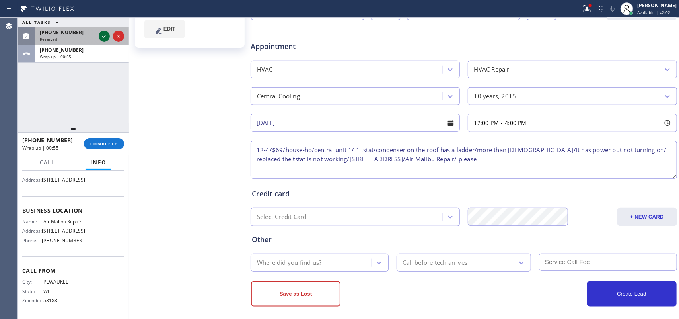
type textarea "12-4/$69/house-ho/central unit 1/ 1 tstat/condenser on the roof has a ladder/mo…"
click at [104, 35] on icon at bounding box center [104, 36] width 10 height 10
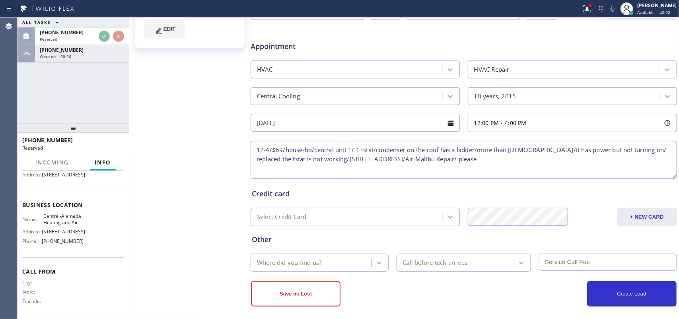
scroll to position [107, 0]
click at [543, 166] on textarea "12-4/$69/house-ho/central unit 1/ 1 tstat/condenser on the roof has a ladder/mo…" at bounding box center [464, 160] width 427 height 38
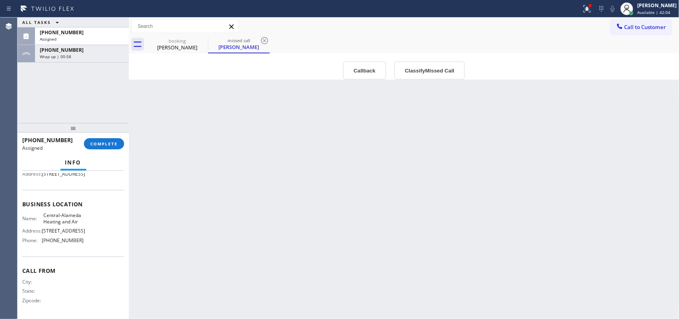
scroll to position [0, 0]
click at [176, 43] on div "booking" at bounding box center [177, 41] width 60 height 6
type input "[DATE]"
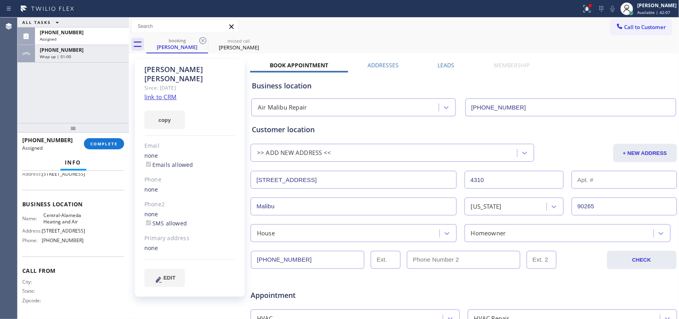
scroll to position [255, 0]
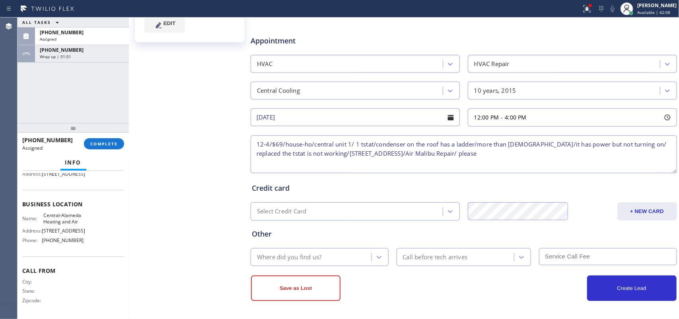
click at [517, 158] on textarea "12-4/$69/house-ho/central unit 1/ 1 tstat/condenser on the roof has a ladder/mo…" at bounding box center [464, 154] width 427 height 38
drag, startPoint x: 567, startPoint y: 157, endPoint x: 253, endPoint y: 145, distance: 314.2
click at [253, 145] on textarea "12-4/$69/house-ho/central unit 1/ 1 tstat/condenser on the roof has a ladder/mo…" at bounding box center [464, 154] width 427 height 38
type textarea "12-4/$69/house-ho/central unit 1/ 1 tstat/condenser on the roof has a ladder/mo…"
click at [378, 259] on icon at bounding box center [379, 257] width 8 height 8
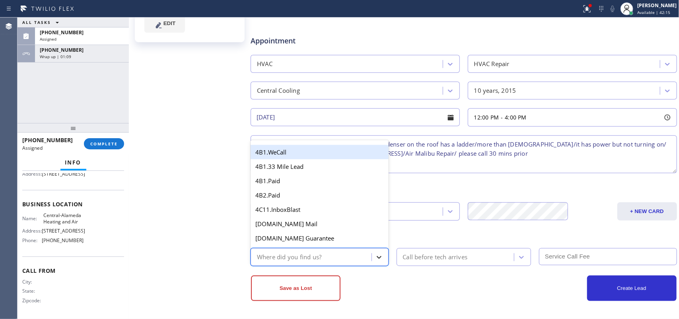
type input "g"
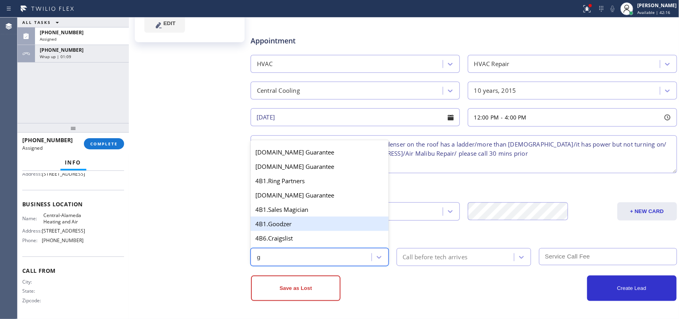
scroll to position [158, 0]
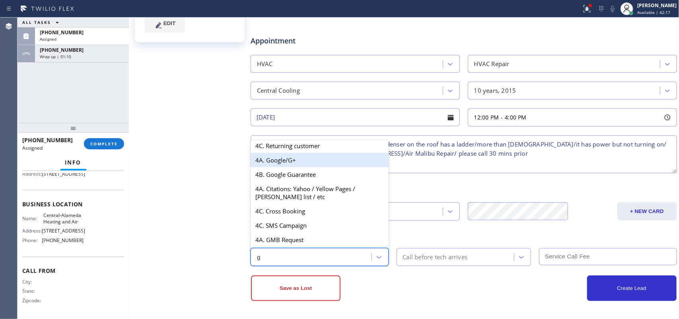
click at [304, 158] on div "4A. Google/G+" at bounding box center [320, 160] width 138 height 14
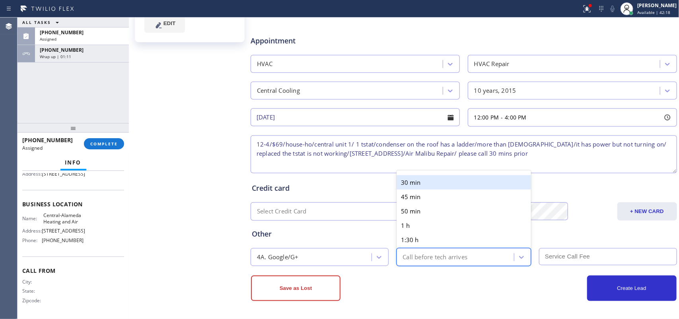
drag, startPoint x: 433, startPoint y: 261, endPoint x: 432, endPoint y: 210, distance: 51.3
click at [433, 261] on div "Call before tech arrives" at bounding box center [435, 256] width 65 height 9
click at [428, 180] on div "30 min" at bounding box center [464, 182] width 135 height 14
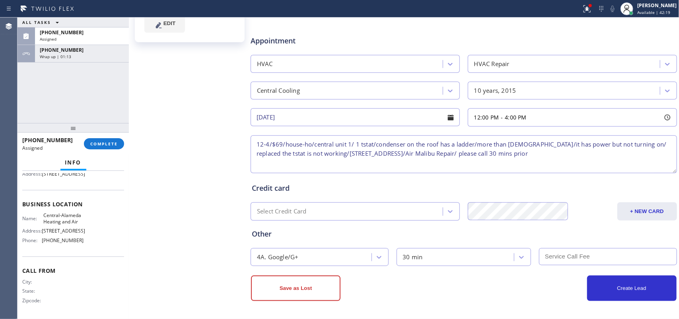
click at [586, 256] on input "text" at bounding box center [608, 256] width 138 height 17
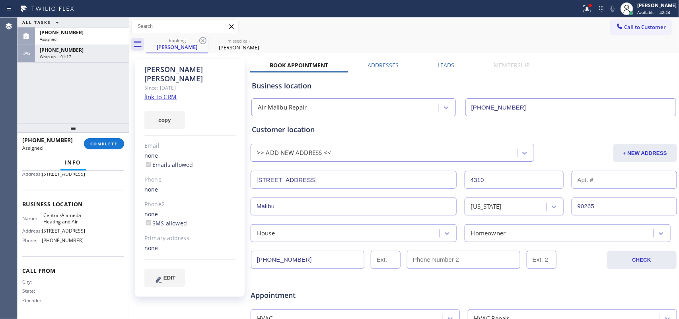
scroll to position [255, 0]
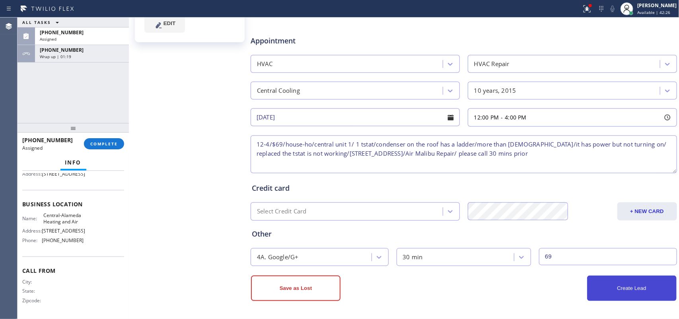
type input "69"
click at [631, 287] on button "Create Lead" at bounding box center [632, 287] width 90 height 25
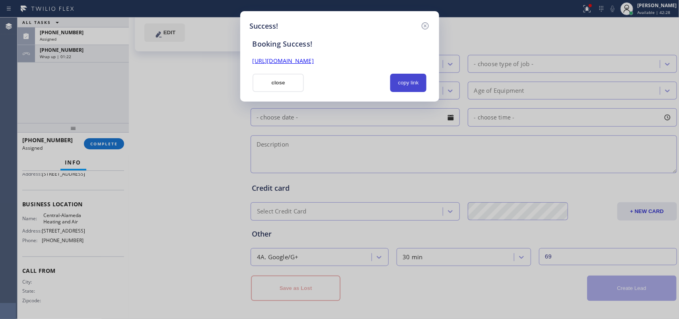
click at [407, 84] on button "copy link" at bounding box center [408, 83] width 37 height 18
click at [314, 60] on link "[URL][DOMAIN_NAME]" at bounding box center [283, 61] width 61 height 8
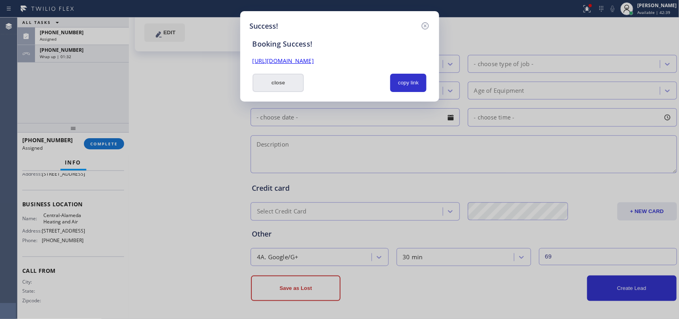
click at [288, 86] on button "close" at bounding box center [279, 83] width 52 height 18
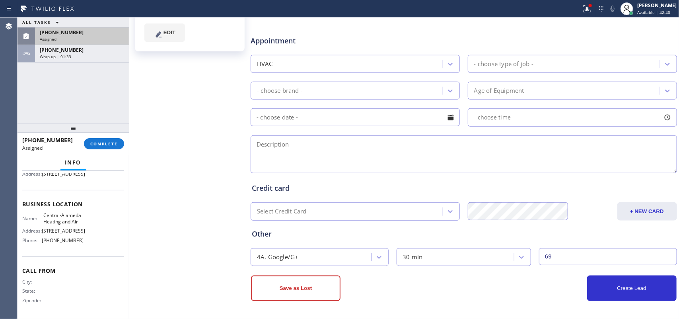
click at [54, 29] on span "[PHONE_NUMBER]" at bounding box center [62, 32] width 44 height 7
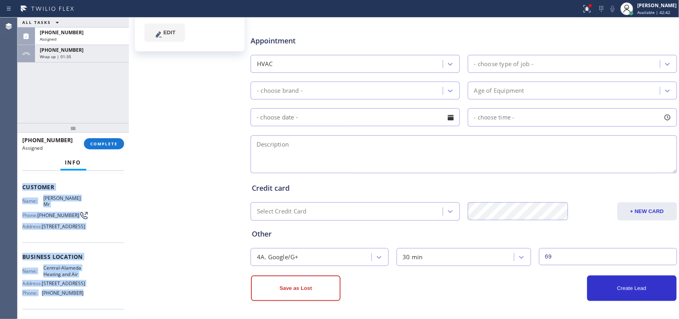
scroll to position [0, 0]
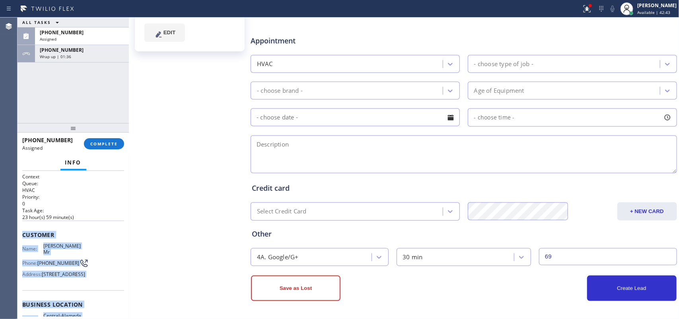
drag, startPoint x: 89, startPoint y: 246, endPoint x: 23, endPoint y: 230, distance: 67.9
click at [23, 230] on div "Context Queue: HVAC Priority: 0 Task Age: [DEMOGRAPHIC_DATA] hour(s) 59 minute(…" at bounding box center [73, 295] width 102 height 244
click at [115, 142] on span "COMPLETE" at bounding box center [103, 144] width 27 height 6
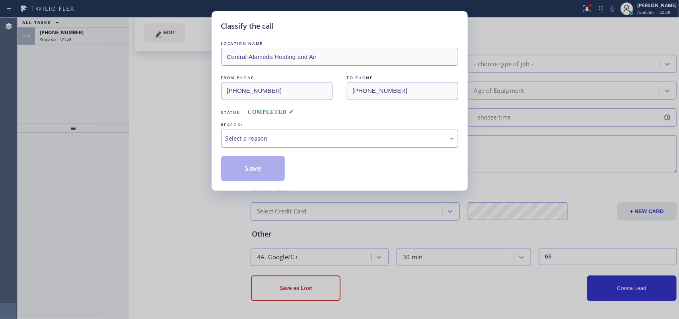
click at [337, 140] on div "Select a reason" at bounding box center [340, 138] width 228 height 9
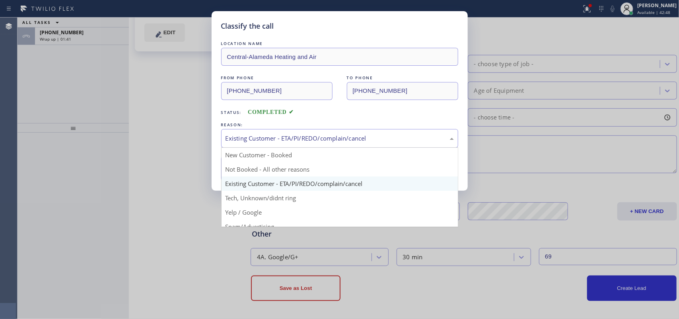
click at [293, 133] on div "Existing Customer - ETA/PI/REDO/complain/cancel" at bounding box center [339, 138] width 237 height 19
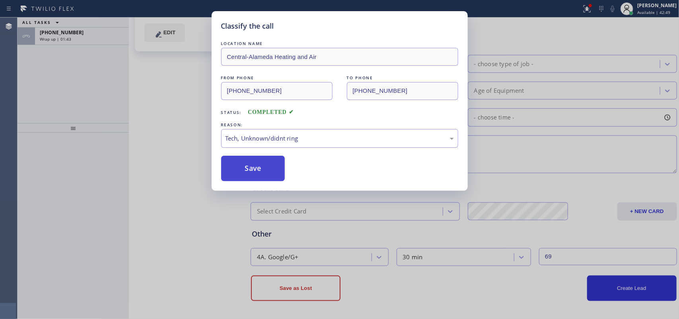
click at [257, 171] on button "Save" at bounding box center [253, 168] width 64 height 25
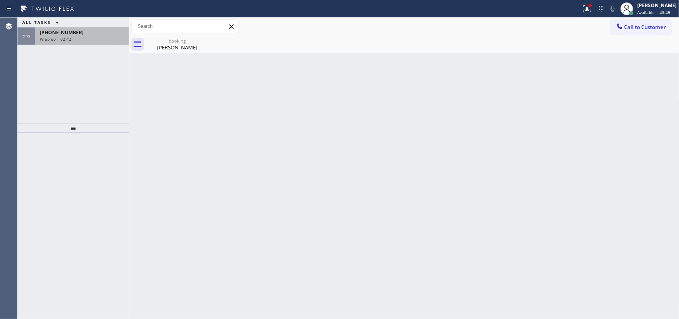
click at [86, 35] on div "[PHONE_NUMBER]" at bounding box center [82, 32] width 84 height 7
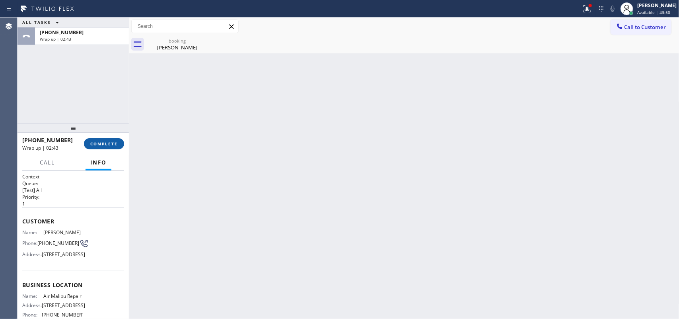
click at [115, 141] on span "COMPLETE" at bounding box center [103, 144] width 27 height 6
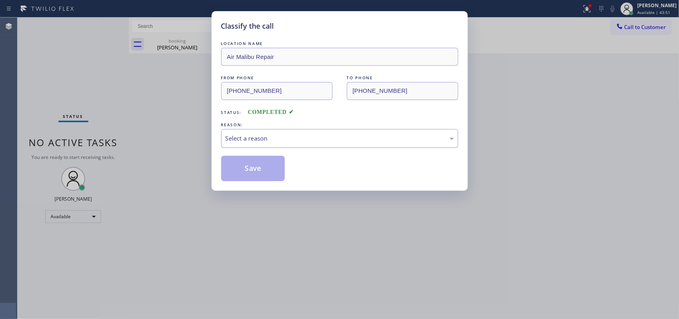
click at [302, 136] on div "Select a reason" at bounding box center [340, 138] width 228 height 9
drag, startPoint x: 296, startPoint y: 154, endPoint x: 285, endPoint y: 158, distance: 12.2
click at [296, 154] on div "LOCATION NAME Air Malibu Repair FROM PHONE [PHONE_NUMBER] TO PHONE [PHONE_NUMBE…" at bounding box center [339, 110] width 237 height 142
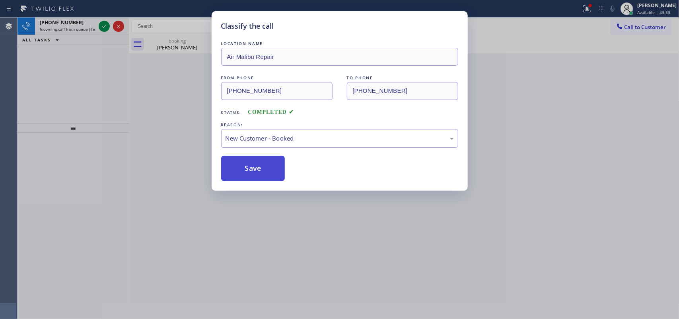
click at [261, 170] on button "Save" at bounding box center [253, 168] width 64 height 25
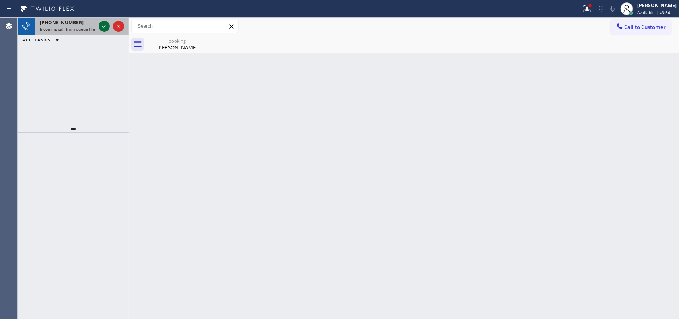
click at [103, 26] on icon at bounding box center [104, 26] width 10 height 10
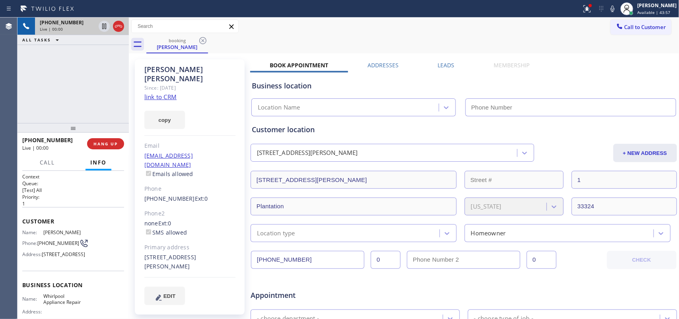
scroll to position [199, 0]
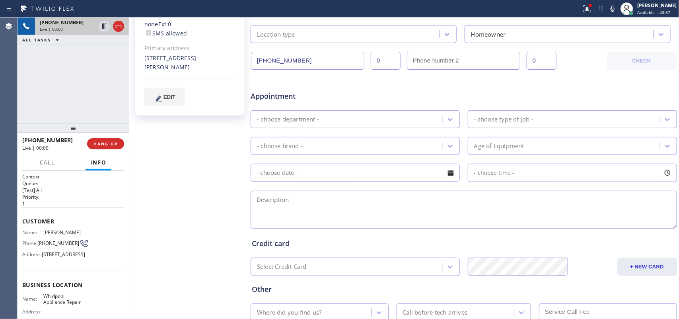
type input "[PHONE_NUMBER]"
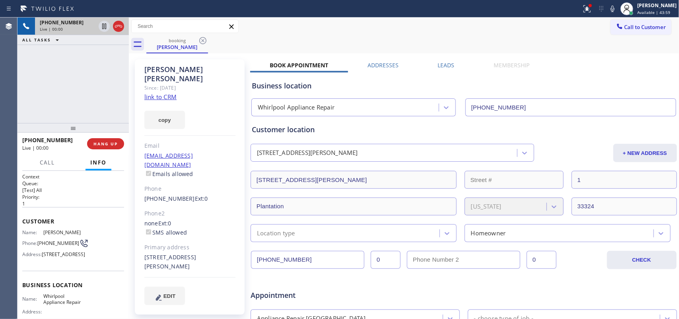
click at [166, 93] on link "link to CRM" at bounding box center [160, 97] width 32 height 8
click at [100, 52] on icon at bounding box center [104, 54] width 10 height 10
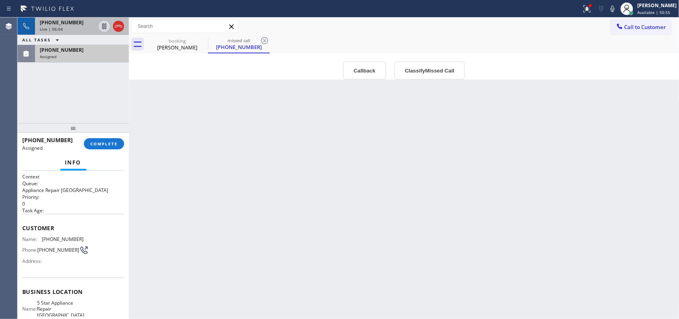
click at [96, 49] on div "[PHONE_NUMBER]" at bounding box center [82, 50] width 84 height 7
click at [98, 256] on div "Name: [PHONE_NUMBER] Phone: [PHONE_NUMBER] Address:" at bounding box center [73, 251] width 102 height 31
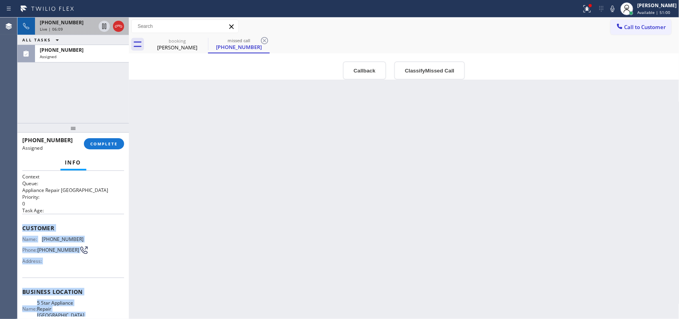
drag, startPoint x: 80, startPoint y: 240, endPoint x: 22, endPoint y: 221, distance: 60.5
click at [22, 221] on div "Context Queue: Appliance Repair High End Priority: 0 Task Age: Customer Name: […" at bounding box center [73, 291] width 102 height 237
click at [110, 138] on button "COMPLETE" at bounding box center [104, 143] width 40 height 11
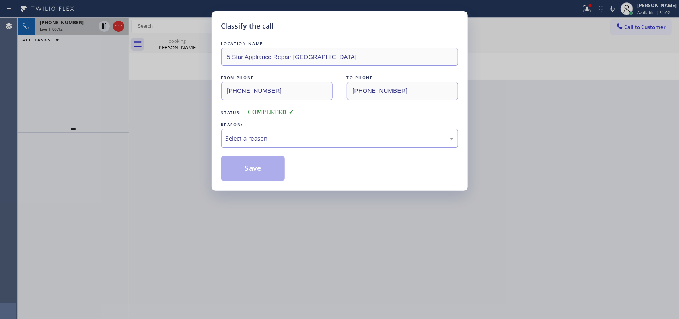
click at [362, 144] on div "Select a reason" at bounding box center [339, 138] width 237 height 19
click at [266, 173] on button "Save" at bounding box center [253, 168] width 64 height 25
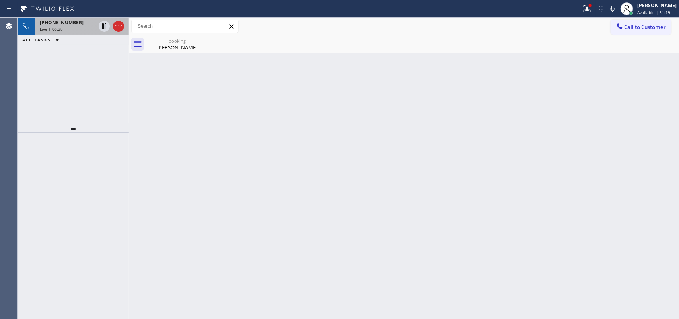
click at [78, 25] on div "[PHONE_NUMBER]" at bounding box center [68, 22] width 56 height 7
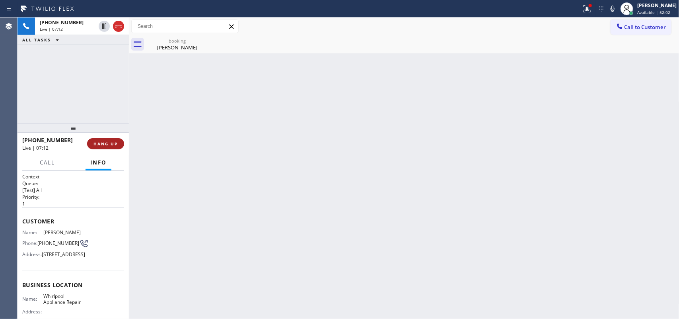
click at [114, 145] on span "HANG UP" at bounding box center [106, 144] width 24 height 6
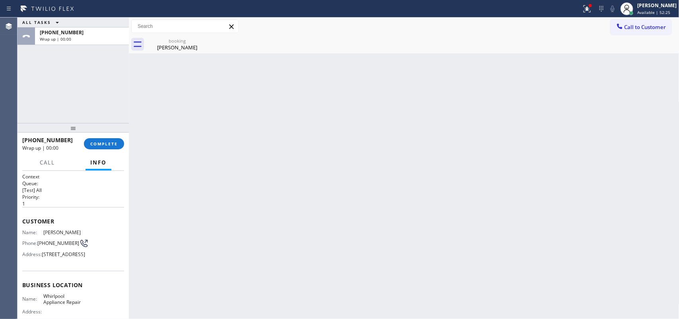
scroll to position [106, 0]
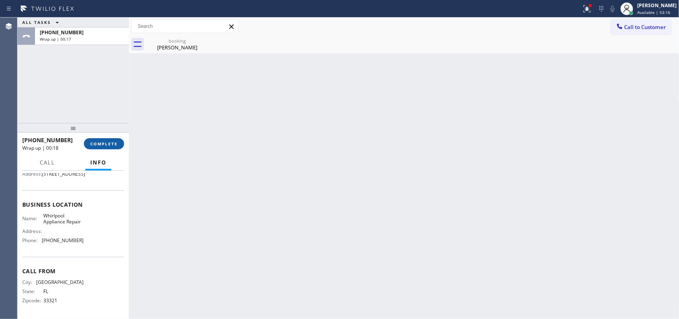
click at [117, 148] on button "COMPLETE" at bounding box center [104, 143] width 40 height 11
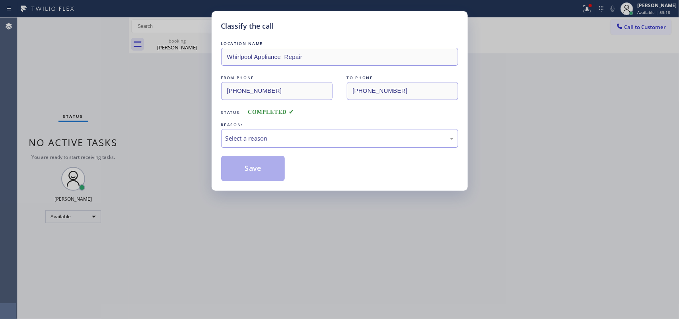
click at [394, 142] on div "Select a reason" at bounding box center [340, 138] width 228 height 9
click at [265, 169] on button "Save" at bounding box center [253, 168] width 64 height 25
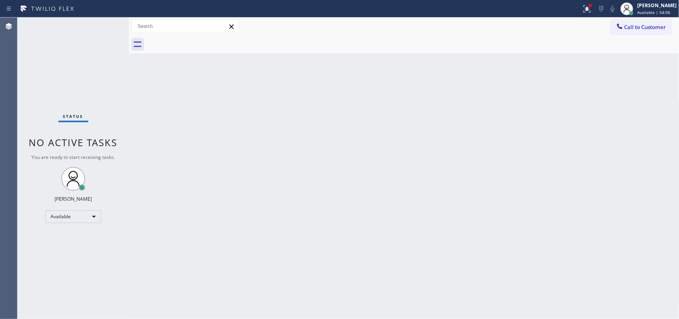
click at [103, 23] on div "Status No active tasks You are ready to start receiving tasks. [PERSON_NAME] Av…" at bounding box center [73, 168] width 111 height 301
click at [103, 25] on div "Status No active tasks You are ready to start receiving tasks. [PERSON_NAME] Av…" at bounding box center [73, 168] width 111 height 301
click at [102, 24] on div "Status No active tasks You are ready to start receiving tasks. [PERSON_NAME] Av…" at bounding box center [73, 168] width 111 height 301
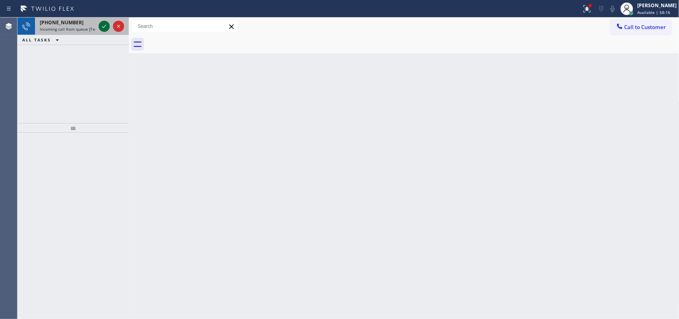
click at [104, 25] on icon at bounding box center [104, 26] width 10 height 10
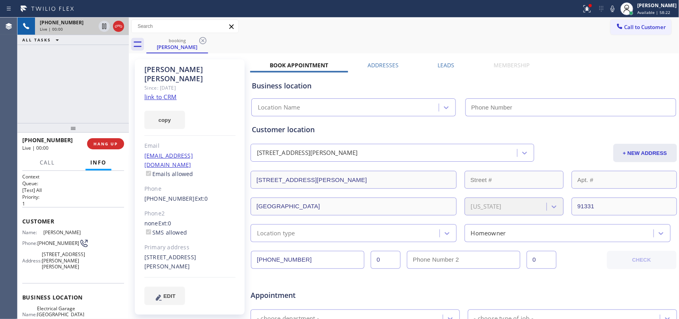
type input "[PHONE_NUMBER]"
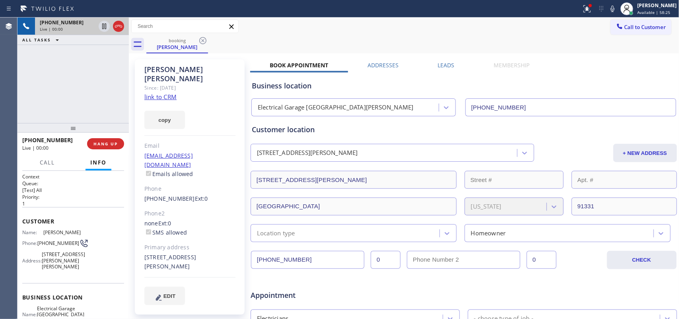
click at [170, 93] on link "link to CRM" at bounding box center [160, 97] width 32 height 8
click at [46, 162] on span "Call" at bounding box center [47, 162] width 15 height 7
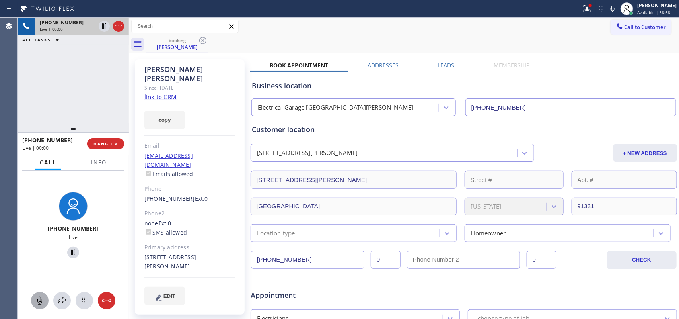
click at [38, 297] on icon at bounding box center [40, 301] width 10 height 10
drag, startPoint x: 72, startPoint y: 249, endPoint x: 138, endPoint y: 104, distance: 159.9
click at [72, 249] on icon at bounding box center [73, 252] width 10 height 10
drag, startPoint x: 39, startPoint y: 301, endPoint x: 43, endPoint y: 294, distance: 8.1
click at [40, 299] on rect at bounding box center [40, 300] width 6 height 6
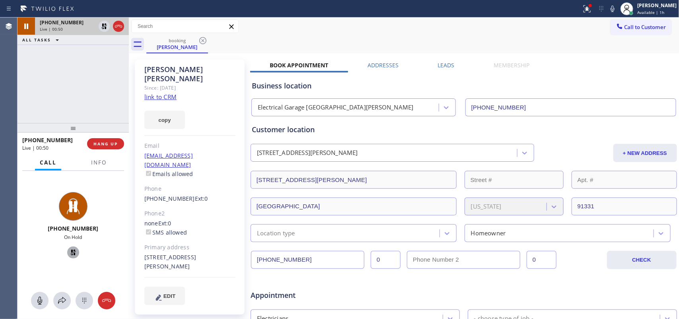
click at [69, 252] on icon at bounding box center [73, 252] width 10 height 10
click at [64, 300] on icon at bounding box center [62, 301] width 10 height 10
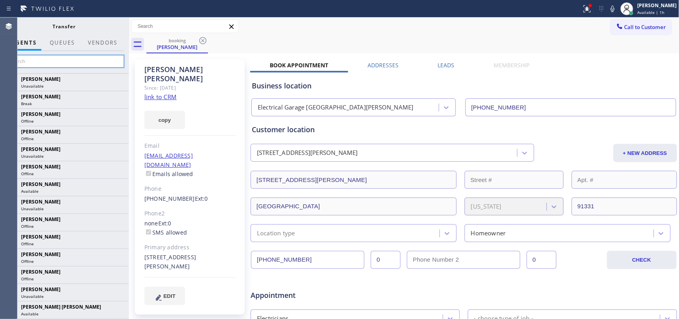
click at [93, 62] on input "text" at bounding box center [64, 61] width 120 height 13
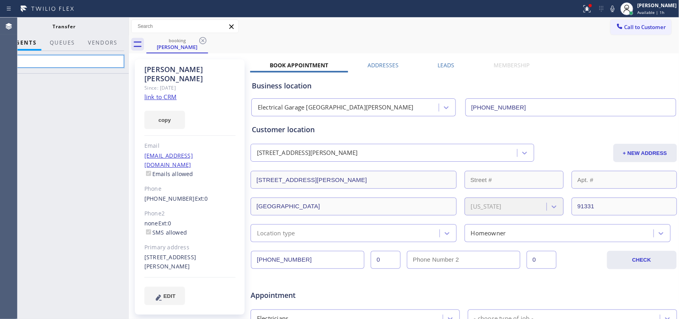
type input "d"
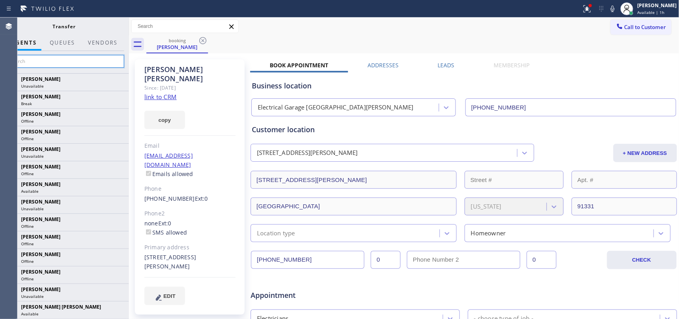
click at [60, 64] on input "text" at bounding box center [64, 61] width 120 height 13
click at [87, 59] on input "text" at bounding box center [64, 61] width 120 height 13
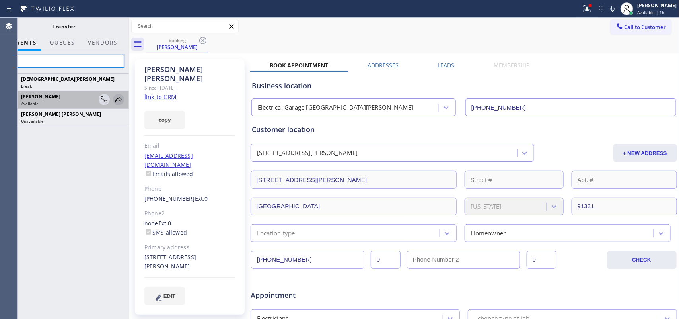
type input "chr"
click at [118, 100] on icon at bounding box center [119, 100] width 10 height 10
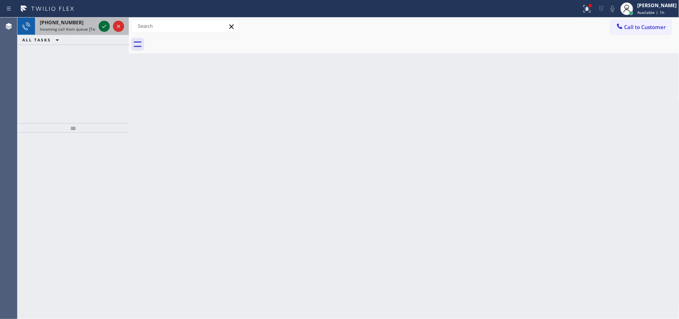
click at [104, 26] on icon at bounding box center [104, 26] width 4 height 3
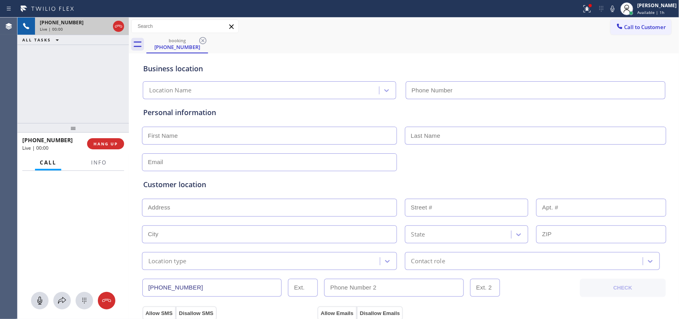
type input "[PHONE_NUMBER]"
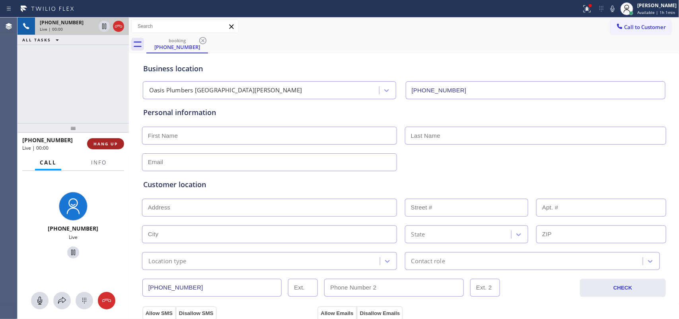
click at [118, 140] on button "HANG UP" at bounding box center [105, 143] width 37 height 11
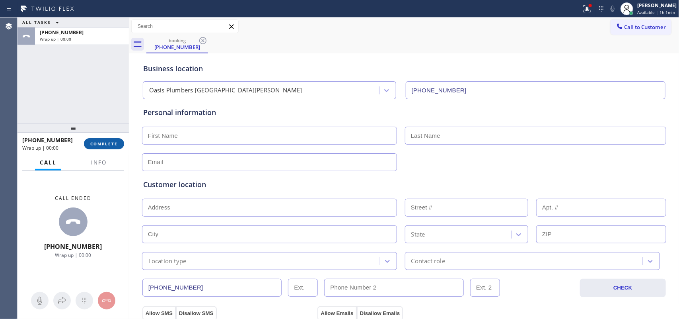
click at [118, 140] on button "COMPLETE" at bounding box center [104, 143] width 40 height 11
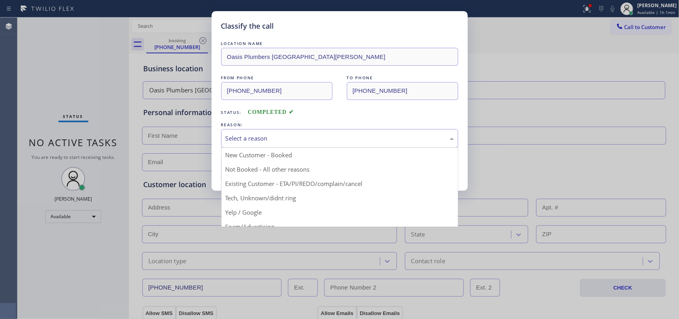
click at [351, 137] on div "Select a reason" at bounding box center [340, 138] width 228 height 9
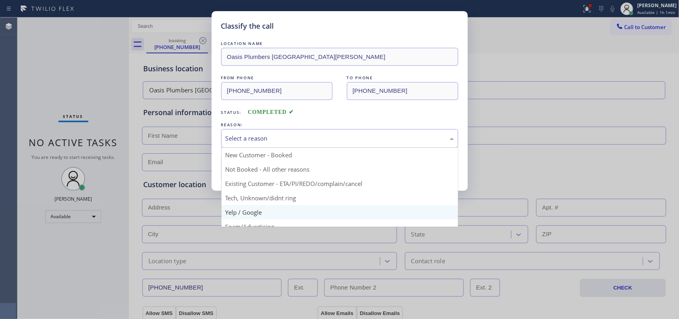
scroll to position [55, 0]
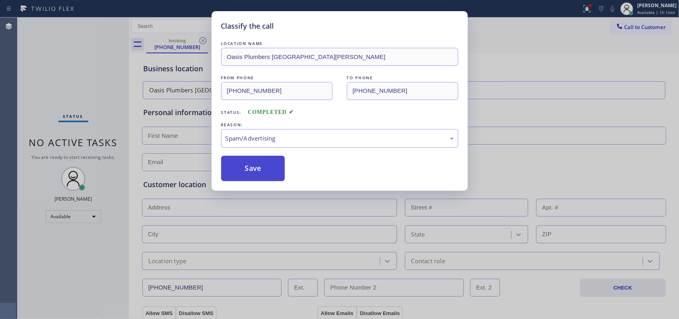
click at [261, 171] on button "Save" at bounding box center [253, 168] width 64 height 25
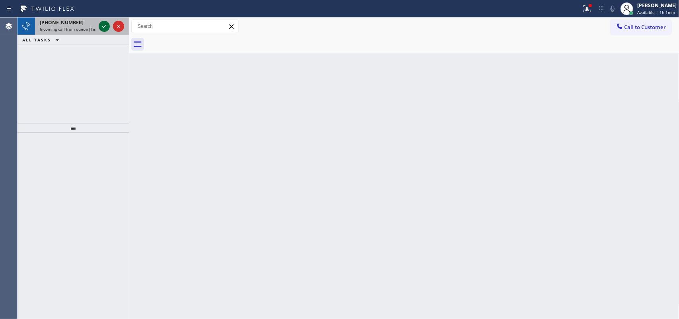
click at [103, 27] on icon at bounding box center [104, 26] width 4 height 3
click at [104, 25] on icon at bounding box center [104, 26] width 10 height 10
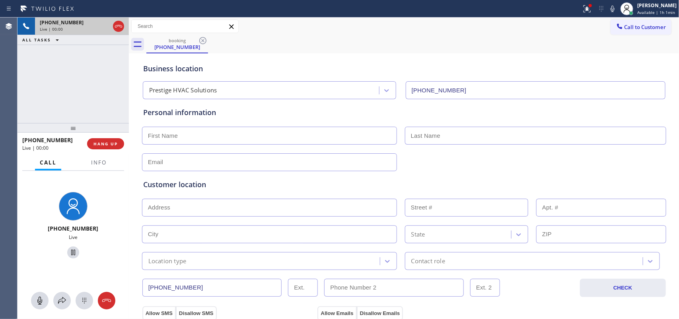
type input "[PHONE_NUMBER]"
click at [100, 144] on span "HANG UP" at bounding box center [106, 144] width 24 height 6
click at [114, 146] on button "HANG UP" at bounding box center [105, 143] width 37 height 11
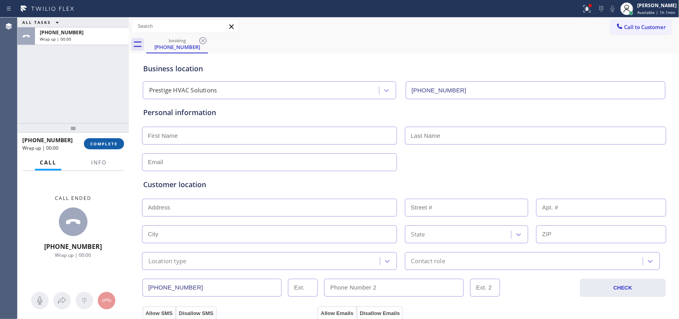
click at [120, 142] on button "COMPLETE" at bounding box center [104, 143] width 40 height 11
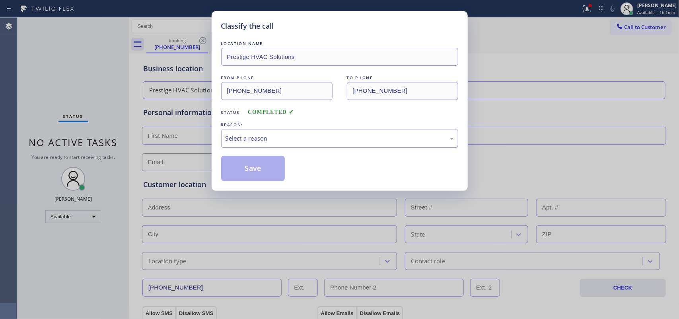
click at [281, 135] on div "Select a reason" at bounding box center [340, 138] width 228 height 9
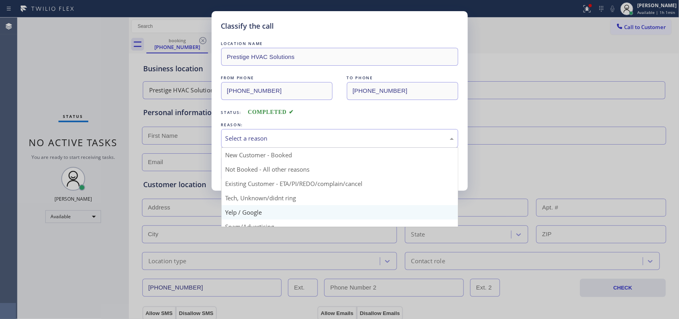
scroll to position [55, 0]
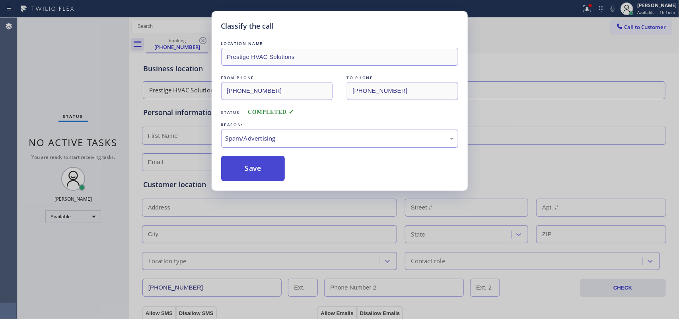
click at [259, 170] on button "Save" at bounding box center [253, 168] width 64 height 25
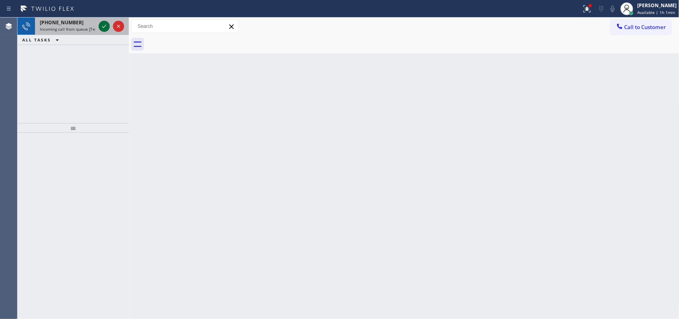
click at [105, 28] on icon at bounding box center [104, 26] width 10 height 10
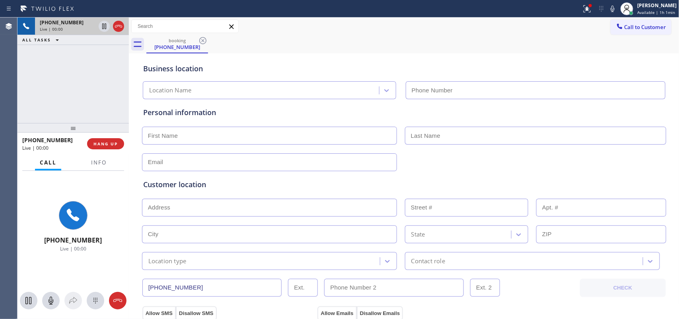
type input "(323) 416-2342"
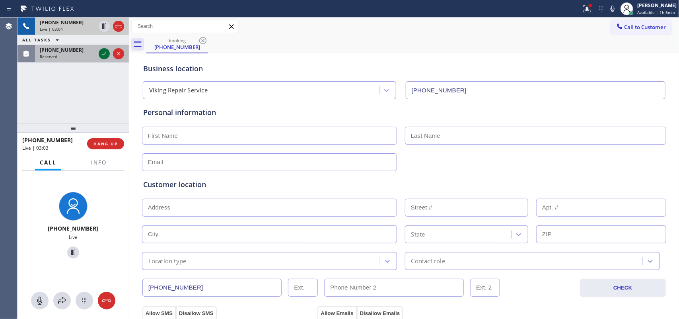
click at [105, 51] on icon at bounding box center [104, 54] width 10 height 10
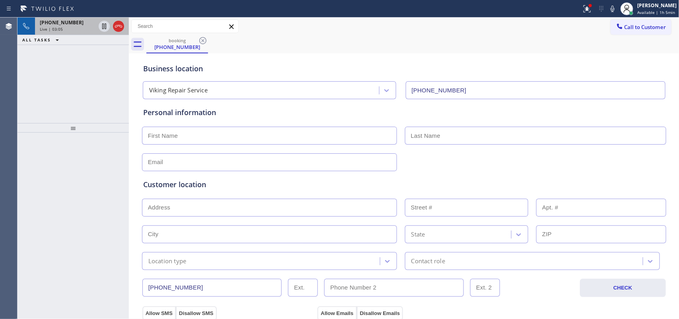
click at [75, 28] on div "Live | 03:05" at bounding box center [68, 29] width 56 height 6
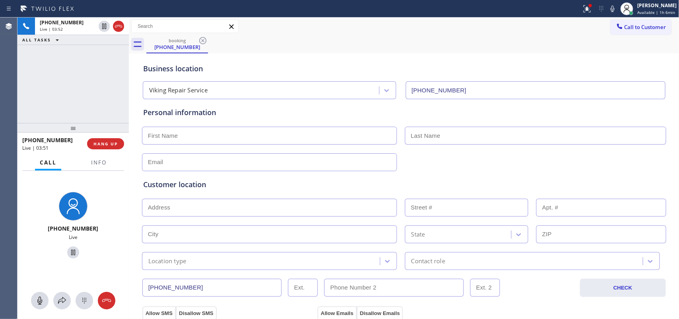
click at [101, 97] on div "+13102456600 Live | 03:52 ALL TASKS ALL TASKS ACTIVE TASKS TASKS IN WRAP UP" at bounding box center [73, 70] width 111 height 105
click at [114, 148] on button "HANG UP" at bounding box center [105, 143] width 37 height 11
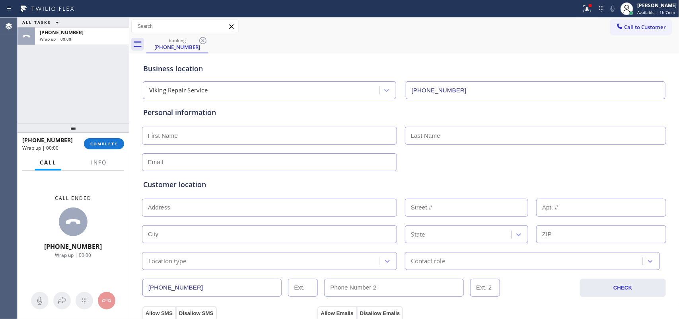
click at [170, 137] on input "text" at bounding box center [269, 136] width 255 height 18
paste input "Julie Cohen"
type input "Julie Cohen"
click at [450, 138] on input "text" at bounding box center [535, 136] width 261 height 18
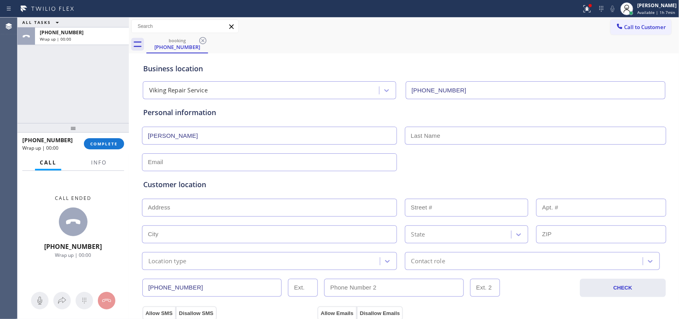
paste input "Julie Cohen"
drag, startPoint x: 422, startPoint y: 134, endPoint x: 385, endPoint y: 128, distance: 37.5
click at [385, 128] on div "Julie Cohen Julie Cohen" at bounding box center [404, 134] width 526 height 19
type input "Cohen"
drag, startPoint x: 154, startPoint y: 134, endPoint x: 204, endPoint y: 135, distance: 49.4
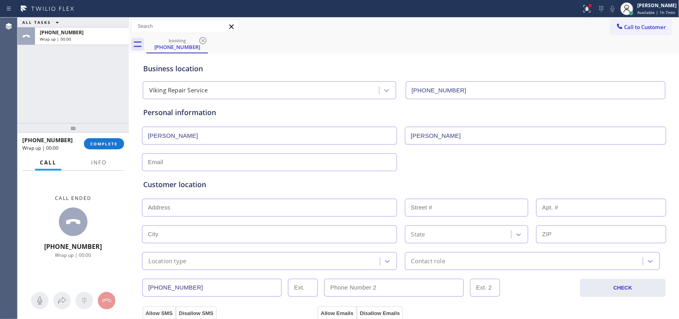
click at [204, 135] on input "Julie Cohen" at bounding box center [269, 136] width 255 height 18
type input "Julie"
click at [194, 166] on input "text" at bounding box center [269, 162] width 255 height 18
click at [176, 162] on input "text" at bounding box center [269, 162] width 255 height 18
paste input "juliebenco@gmail.com"
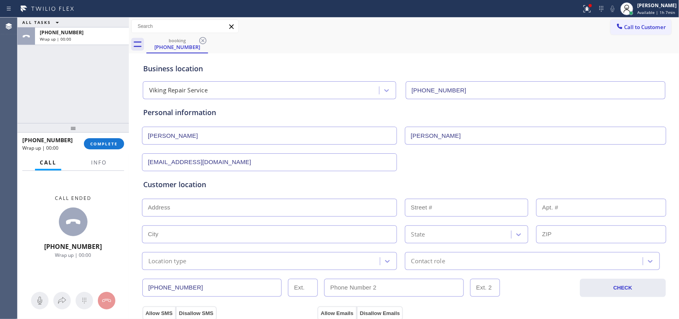
scroll to position [149, 0]
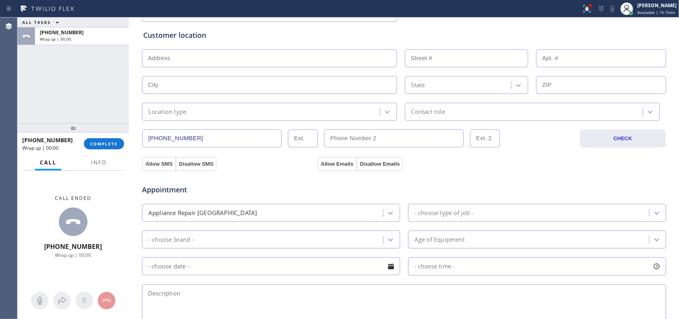
type input "juliebenco@gmail.com"
click at [244, 23] on div "Customer location >> ADD NEW ADDRESS << + NEW ADDRESS State Location type Conta…" at bounding box center [404, 71] width 525 height 99
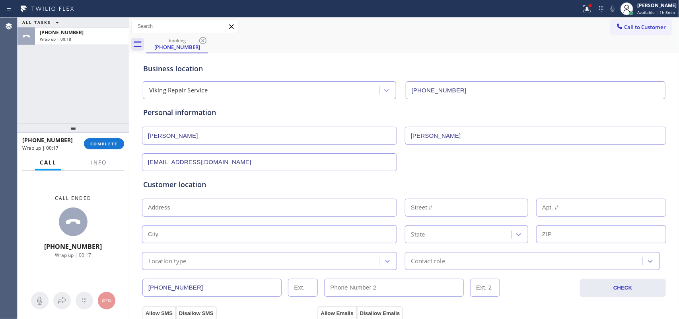
click at [170, 211] on input "text" at bounding box center [269, 208] width 255 height 18
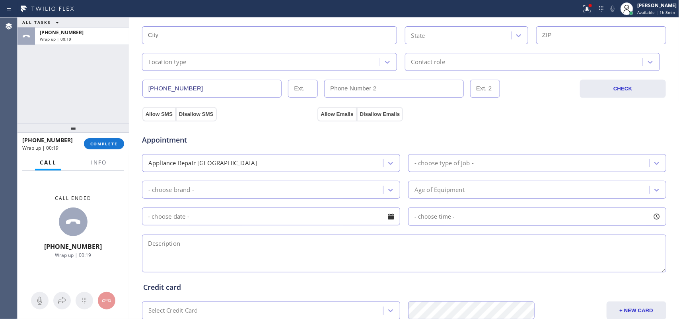
click at [311, 243] on textarea at bounding box center [404, 253] width 524 height 38
paste textarea "2-5/ no scf/Viking Range stove oven / 10-15 yo/over heating and turns off itsel…"
type textarea "2-5/ no scf/Viking Range stove oven / 10-15 yo/over heating and turns off itsel…"
click at [511, 158] on div "- choose type of job -" at bounding box center [530, 163] width 239 height 14
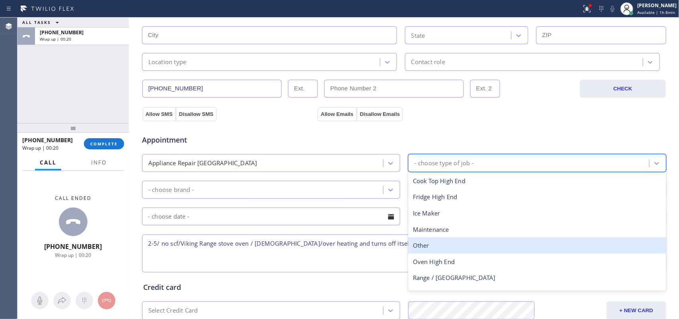
scroll to position [29, 0]
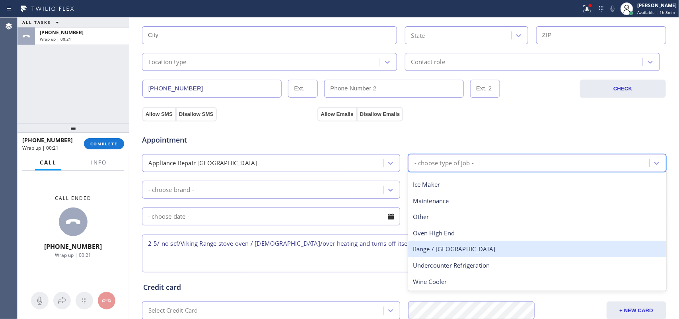
click at [460, 249] on div "Range / [GEOGRAPHIC_DATA]" at bounding box center [537, 249] width 258 height 16
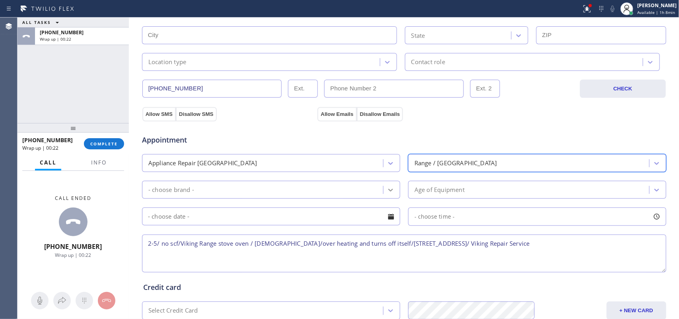
click at [387, 189] on icon at bounding box center [391, 190] width 8 height 8
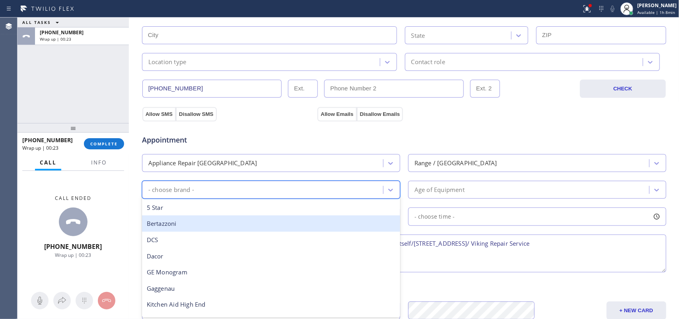
scroll to position [110, 0]
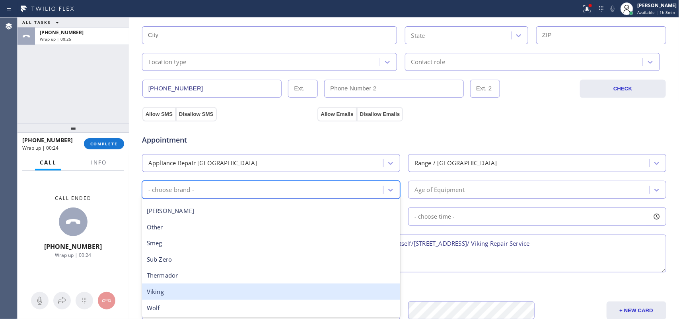
click at [224, 293] on div "Viking" at bounding box center [271, 291] width 258 height 16
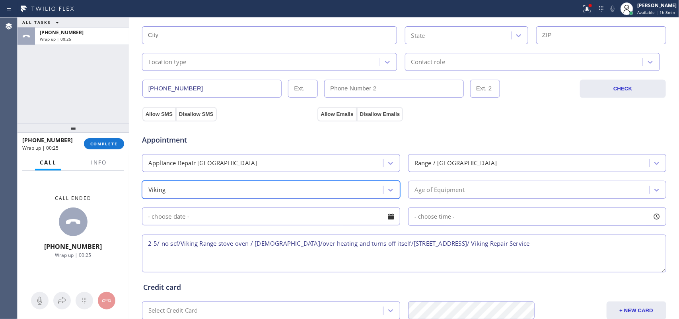
click at [465, 193] on div "Age of Equipment" at bounding box center [530, 190] width 239 height 14
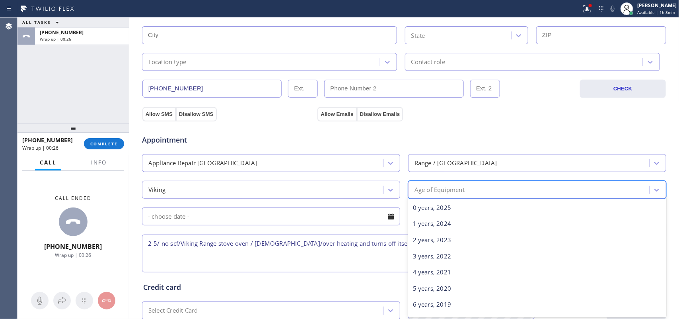
scroll to position [149, 0]
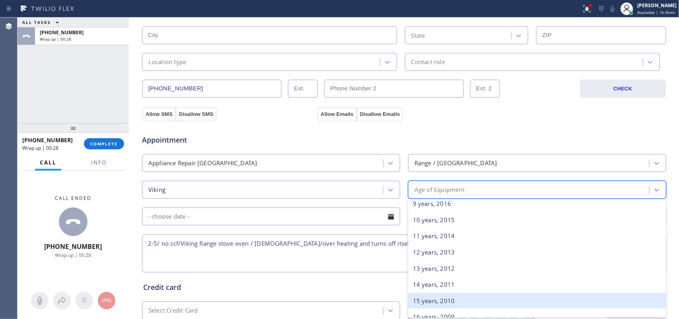
click at [472, 297] on div "15 years, 2010" at bounding box center [537, 300] width 258 height 16
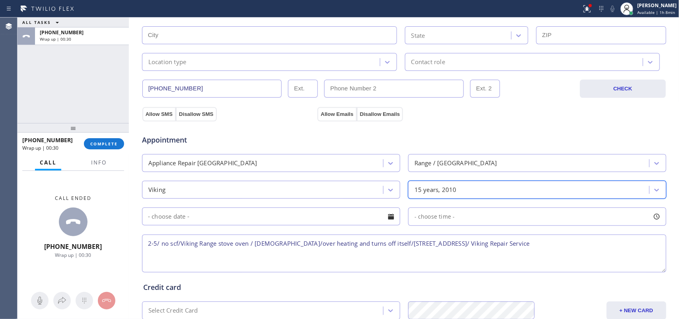
click at [331, 219] on input "text" at bounding box center [271, 216] width 258 height 18
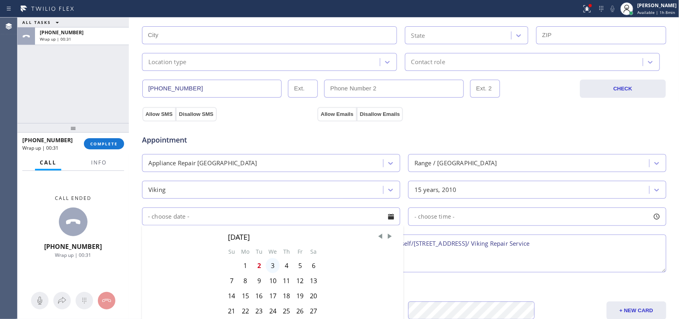
click at [269, 266] on div "3" at bounding box center [273, 265] width 14 height 15
type input "09/03/2025"
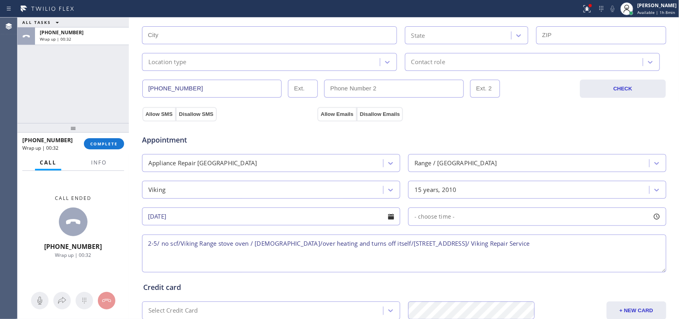
click at [655, 219] on div at bounding box center [657, 217] width 14 height 14
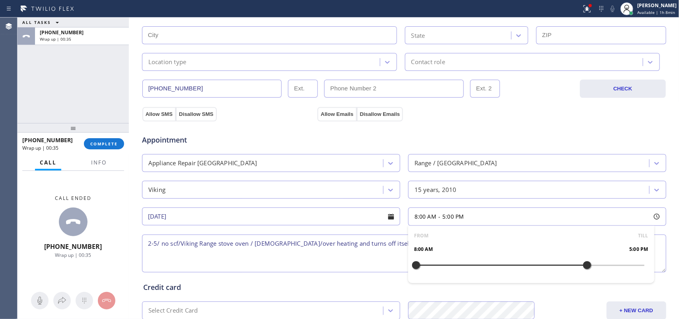
drag, startPoint x: 413, startPoint y: 265, endPoint x: 582, endPoint y: 269, distance: 169.6
click at [583, 269] on div at bounding box center [588, 265] width 10 height 17
drag, startPoint x: 413, startPoint y: 267, endPoint x: 531, endPoint y: 273, distance: 118.7
click at [531, 273] on div at bounding box center [531, 265] width 10 height 17
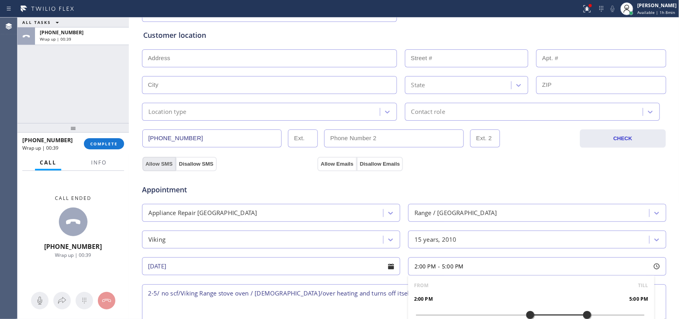
drag, startPoint x: 158, startPoint y: 162, endPoint x: 194, endPoint y: 168, distance: 37.2
click at [158, 162] on button "Allow SMS" at bounding box center [158, 164] width 33 height 14
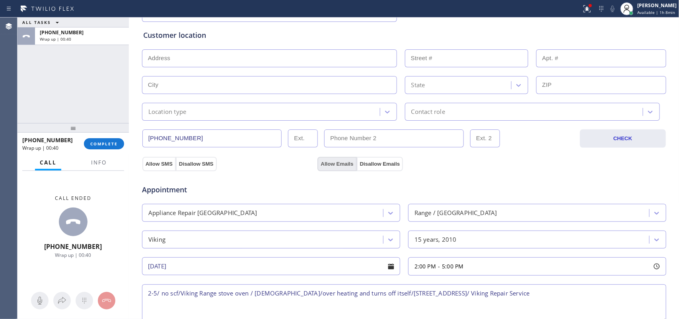
click at [337, 166] on button "Allow Emails" at bounding box center [337, 164] width 39 height 14
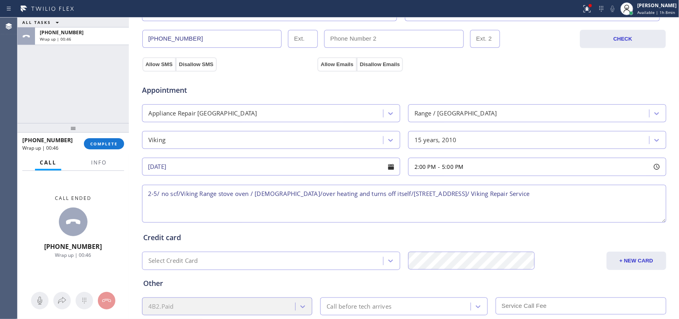
click at [487, 218] on textarea "2-5/ no scf/Viking Range stove oven / 10-15 yo/over heating and turns off itsel…" at bounding box center [404, 204] width 524 height 38
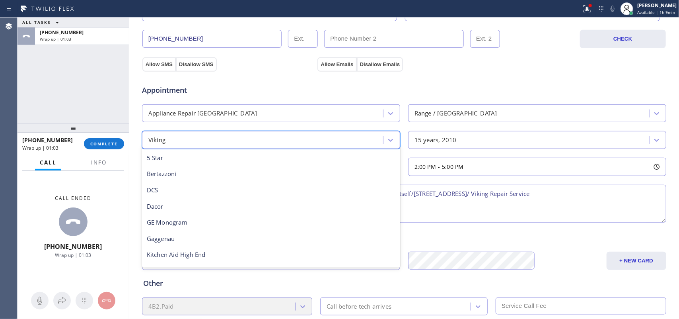
click at [178, 145] on div "Viking" at bounding box center [263, 140] width 239 height 14
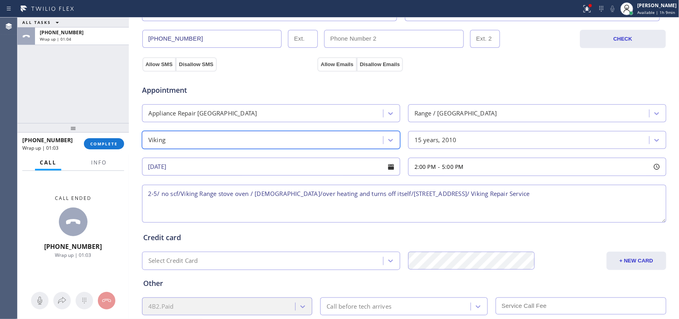
click at [243, 142] on div "Viking" at bounding box center [263, 140] width 239 height 14
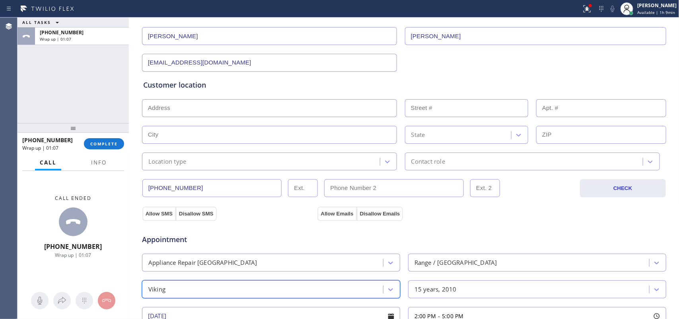
click at [237, 108] on input "text" at bounding box center [269, 108] width 255 height 18
paste input "/"
drag, startPoint x: 237, startPoint y: 108, endPoint x: 134, endPoint y: 104, distance: 103.1
click at [134, 104] on div "Business location Viking Repair Service (323) 416-2342 Personal information Jul…" at bounding box center [404, 228] width 547 height 544
paste input "text"
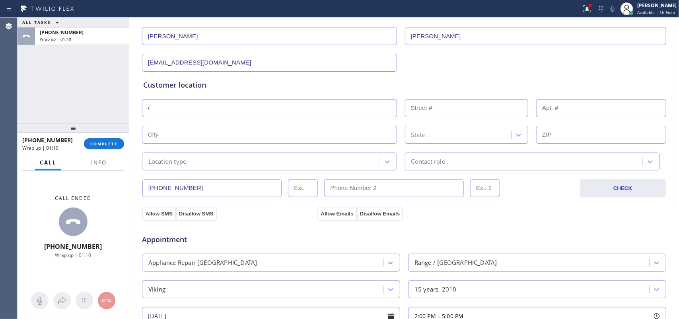
type input "/"
paste input "/"
type input "/"
click at [217, 111] on input "text" at bounding box center [269, 108] width 255 height 18
paste input "130 S Westgate AveLos Angeles, CA 90049"
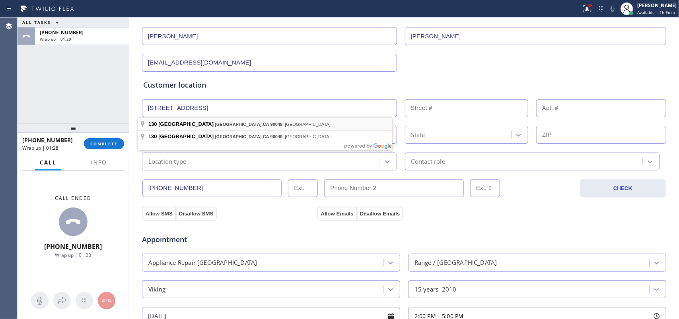
type input "130 S Westgate Ave"
type input "130"
type input "[GEOGRAPHIC_DATA]"
type input "90049"
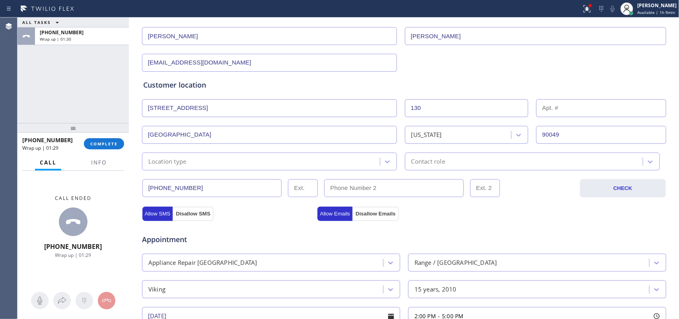
click at [271, 165] on div "Location type" at bounding box center [262, 161] width 236 height 14
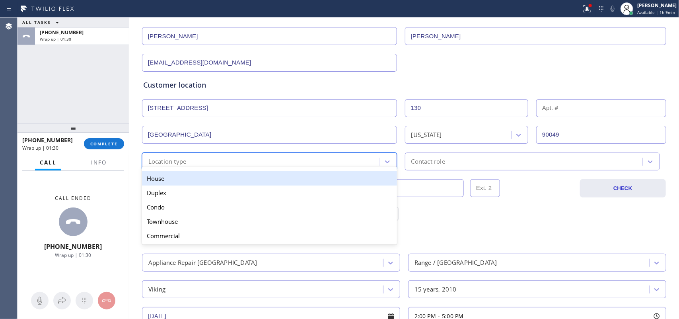
click at [269, 180] on div "House" at bounding box center [269, 178] width 255 height 14
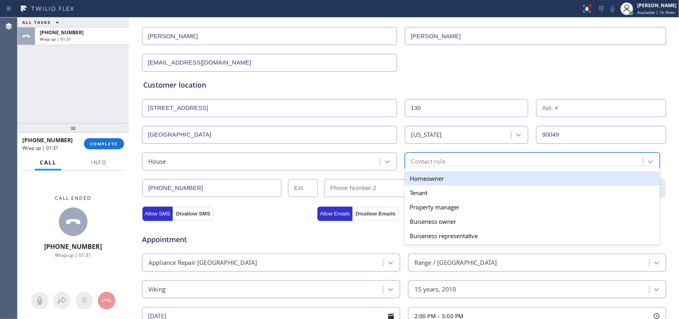
click at [462, 165] on div "Contact role" at bounding box center [525, 161] width 236 height 14
click at [459, 178] on div "Homeowner" at bounding box center [532, 178] width 255 height 14
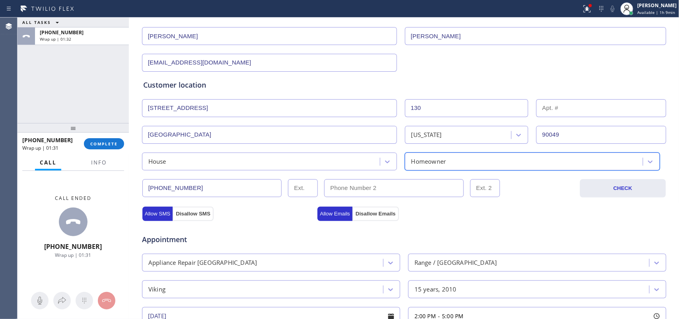
scroll to position [299, 0]
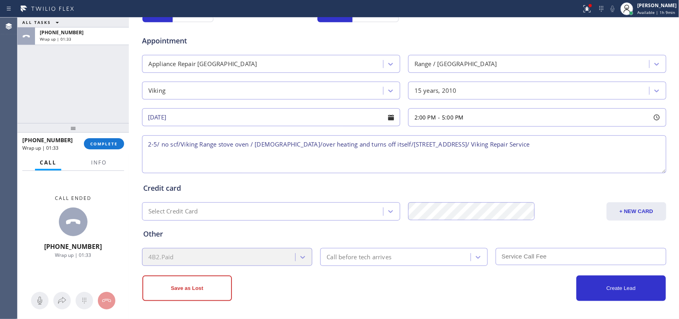
click at [585, 148] on textarea "2-5/ no scf/Viking Range stove oven / 10-15 yo/over heating and turns off itsel…" at bounding box center [404, 154] width 524 height 38
type textarea "2-5/ no scf/Viking Range stove oven / 10-15 yo/over heating and turns off itsel…"
click at [363, 263] on div "Call before tech arrives" at bounding box center [397, 257] width 148 height 14
click at [383, 255] on div "Call before tech arrives" at bounding box center [359, 256] width 65 height 9
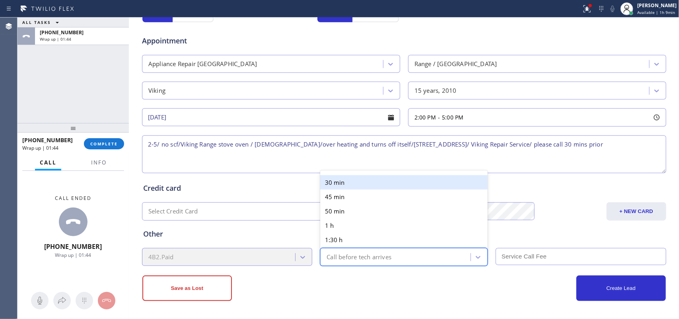
click at [361, 182] on div "30 min" at bounding box center [404, 182] width 168 height 14
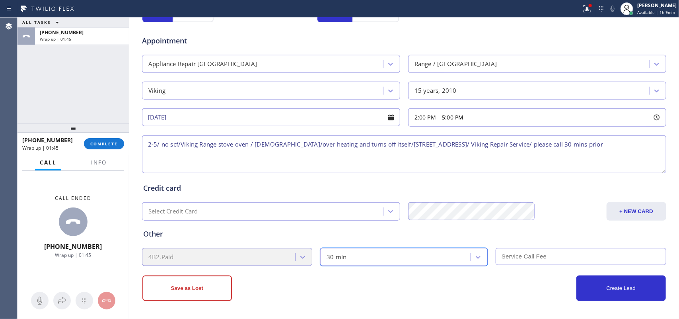
click at [507, 251] on input "text" at bounding box center [581, 256] width 171 height 17
type input "0"
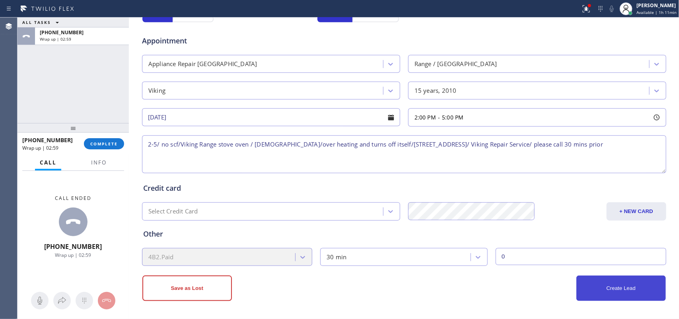
click at [590, 283] on button "Create Lead" at bounding box center [622, 287] width 90 height 25
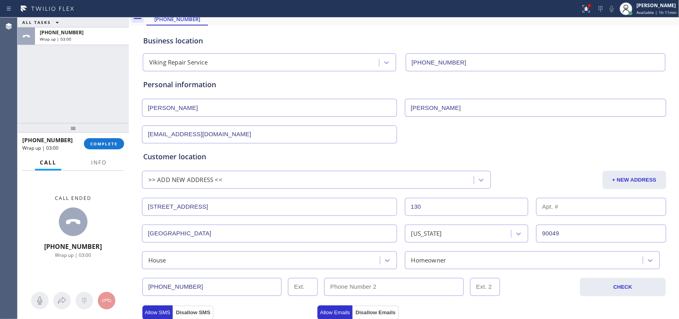
scroll to position [0, 0]
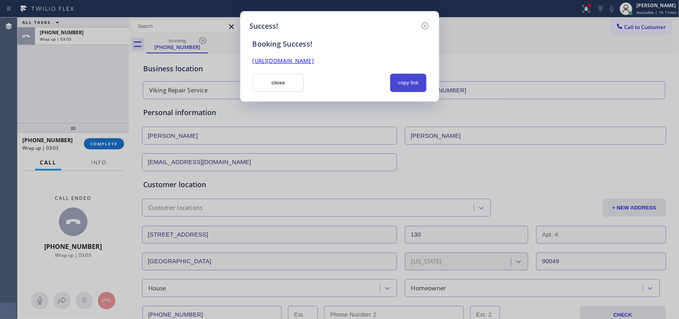
click at [411, 74] on button "copy link" at bounding box center [408, 83] width 37 height 18
click at [314, 62] on link "https://erp.apollosoft.co/customer/760545#portlet_lead" at bounding box center [283, 61] width 61 height 8
click at [407, 82] on button "copy link" at bounding box center [408, 83] width 37 height 18
click at [273, 61] on link "https://erp.apollosoft.co/customer/760545#portlet_lead" at bounding box center [283, 61] width 61 height 8
click at [287, 87] on button "close" at bounding box center [279, 83] width 52 height 18
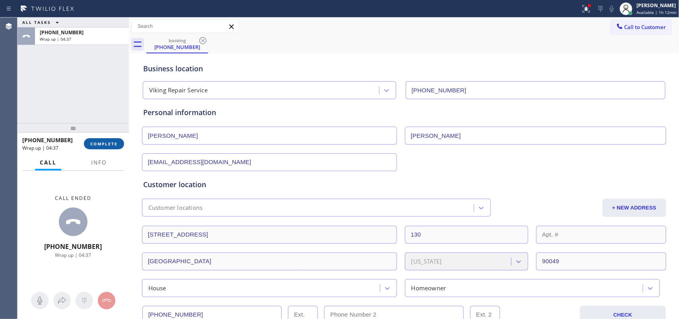
click at [108, 144] on span "COMPLETE" at bounding box center [103, 144] width 27 height 6
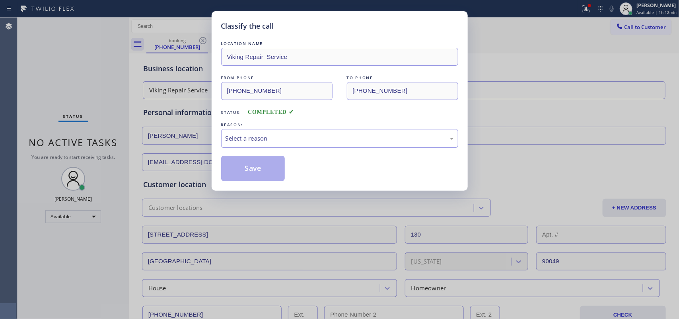
click at [306, 135] on div "Select a reason" at bounding box center [340, 138] width 228 height 9
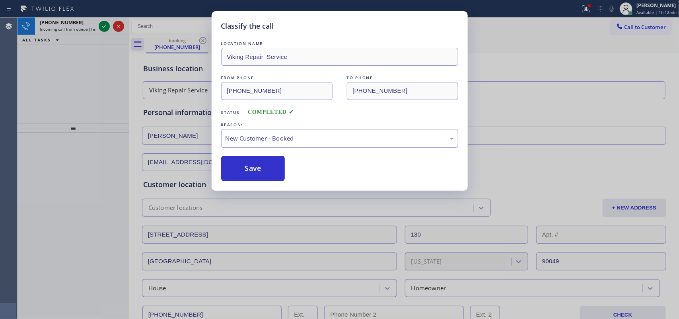
drag, startPoint x: 275, startPoint y: 166, endPoint x: 250, endPoint y: 140, distance: 35.5
click at [275, 166] on button "Save" at bounding box center [253, 168] width 64 height 25
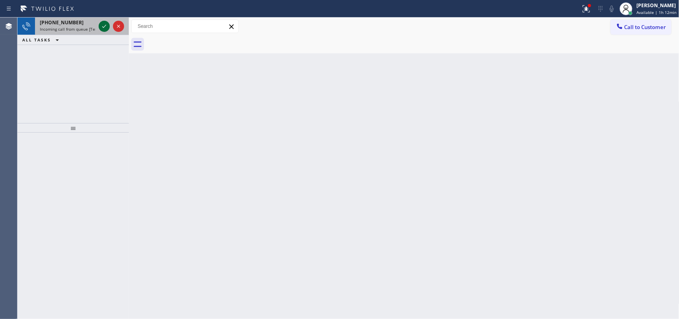
click at [104, 25] on icon at bounding box center [104, 26] width 10 height 10
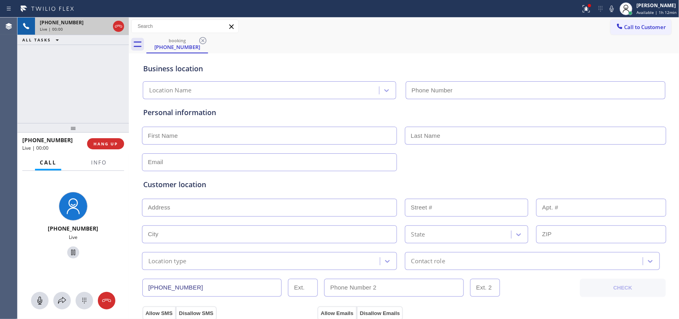
type input "(650) 750-1757"
click at [112, 139] on button "HANG UP" at bounding box center [105, 143] width 37 height 11
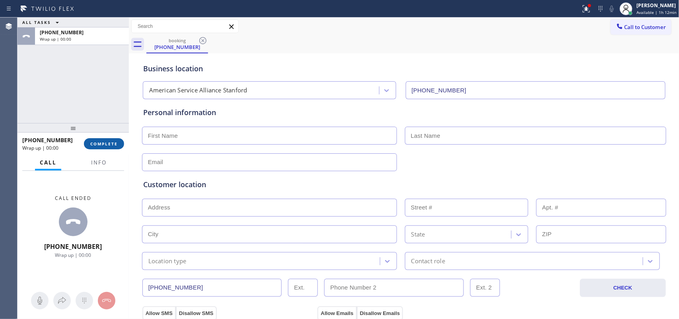
click at [111, 139] on button "COMPLETE" at bounding box center [104, 143] width 40 height 11
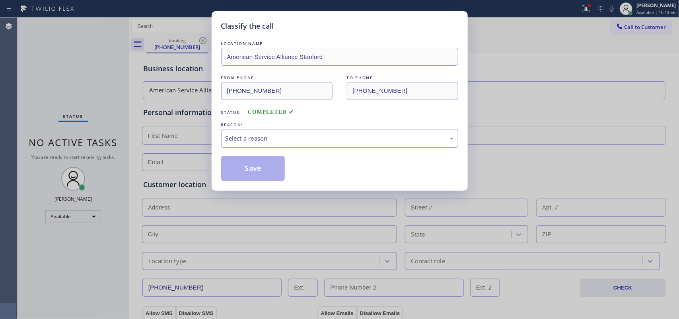
click at [343, 138] on div "Select a reason" at bounding box center [340, 138] width 228 height 9
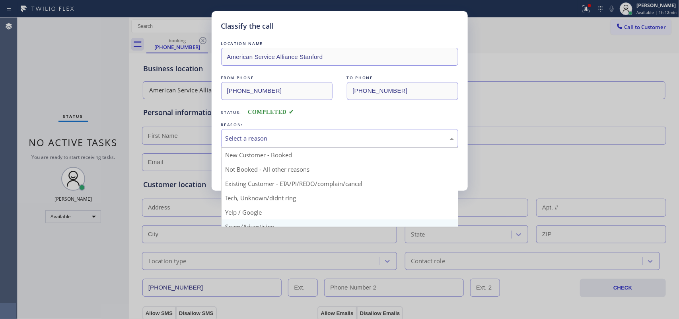
scroll to position [55, 0]
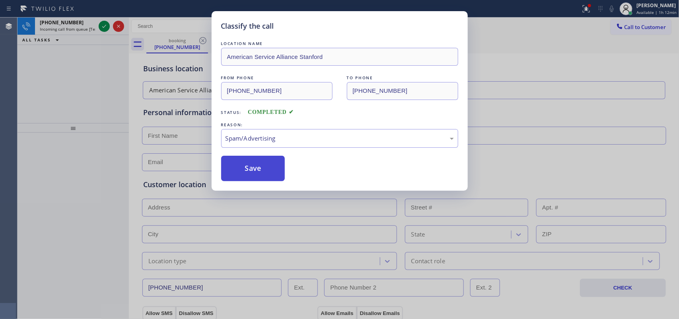
click at [265, 169] on button "Save" at bounding box center [253, 168] width 64 height 25
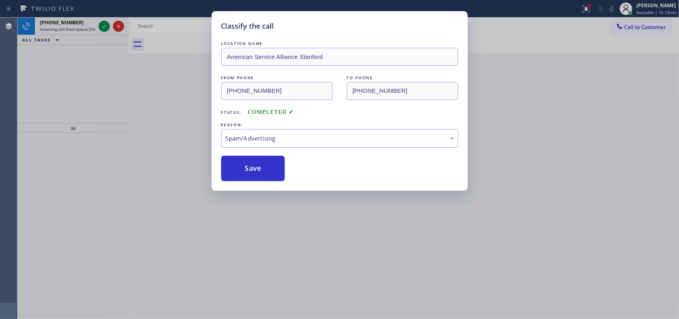
click at [108, 28] on div "Classify the call LOCATION NAME Modern Family Air Conditioning and Heating San …" at bounding box center [349, 168] width 662 height 301
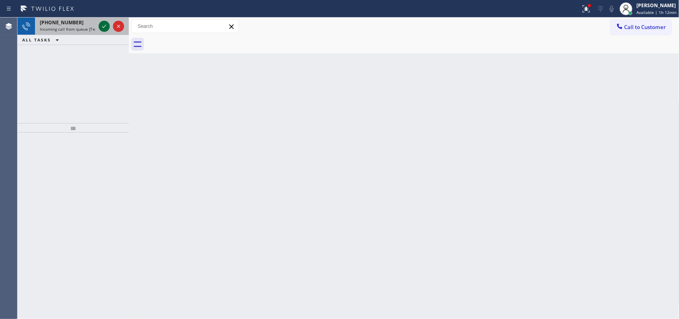
click at [105, 28] on icon at bounding box center [104, 26] width 10 height 10
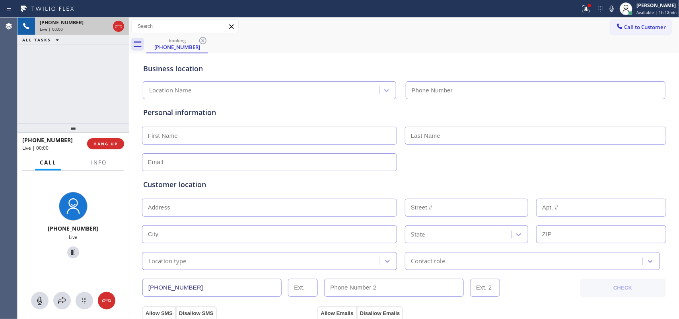
type input "(760) 377-6169"
click at [203, 132] on input "text" at bounding box center [269, 136] width 255 height 18
type input "Peter"
drag, startPoint x: 223, startPoint y: 138, endPoint x: 227, endPoint y: 136, distance: 4.2
click at [223, 138] on input "Peter" at bounding box center [269, 136] width 255 height 18
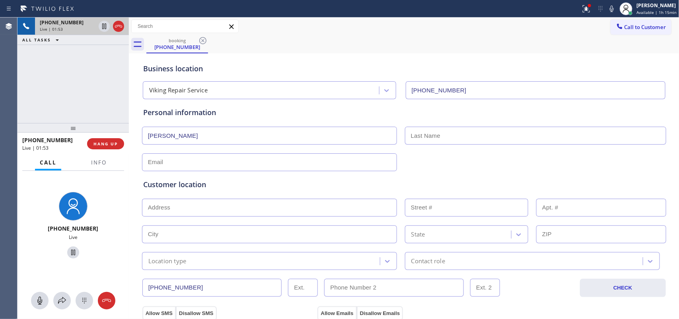
click at [430, 131] on input "text" at bounding box center [535, 136] width 261 height 18
paste input "kreklow"
drag, startPoint x: 409, startPoint y: 134, endPoint x: 400, endPoint y: 134, distance: 8.8
click at [404, 134] on div "kreklow" at bounding box center [535, 136] width 263 height 18
type input "eklow"
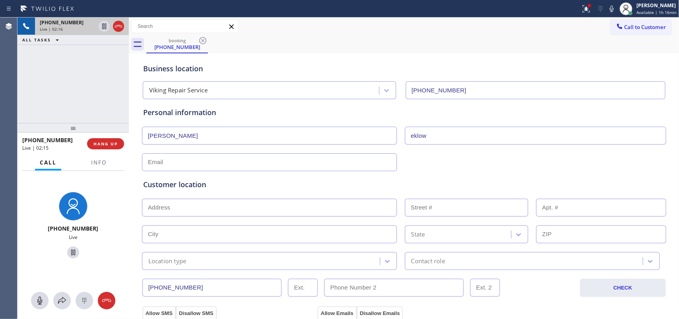
click at [190, 162] on input "text" at bounding box center [269, 162] width 255 height 18
paste input "grip@cox.net"
type input "grip@cox.net"
click at [436, 136] on input "eklow" at bounding box center [535, 136] width 261 height 18
click at [405, 134] on input "eklow" at bounding box center [535, 136] width 261 height 18
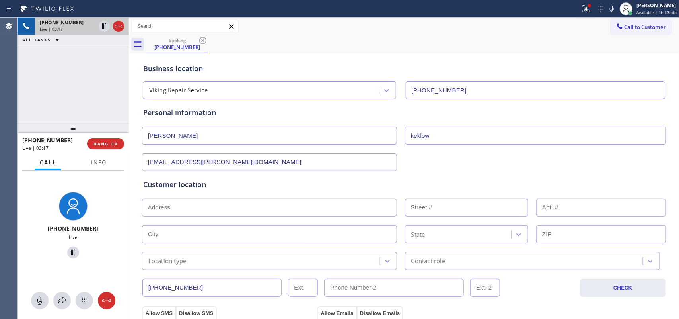
click at [209, 139] on input "Peter" at bounding box center [269, 136] width 255 height 18
click at [228, 137] on input "Peter" at bounding box center [269, 136] width 255 height 18
drag, startPoint x: 411, startPoint y: 137, endPoint x: 405, endPoint y: 137, distance: 6.4
click at [405, 137] on input "keklow" at bounding box center [535, 136] width 261 height 18
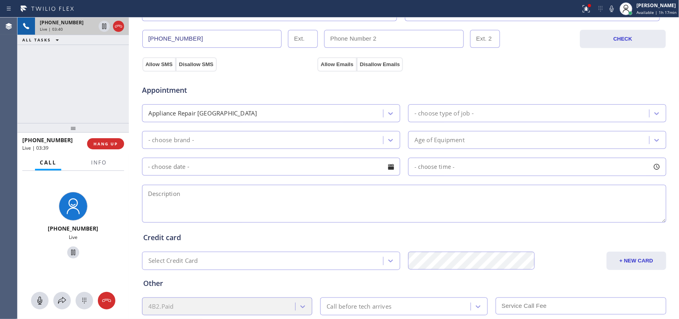
scroll to position [99, 0]
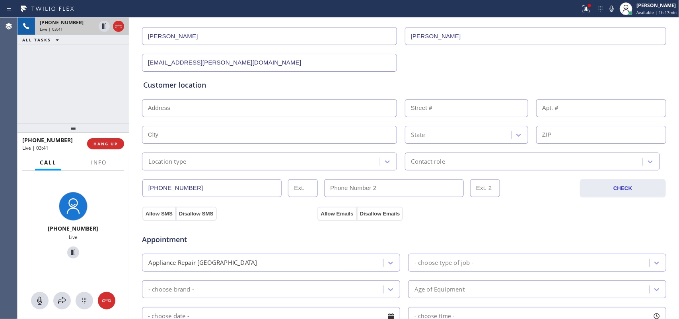
type input "Kreklow"
click at [350, 111] on input "text" at bounding box center [269, 108] width 255 height 18
click at [240, 105] on input "text" at bounding box center [269, 108] width 255 height 18
paste input "1825 Eucalyptus AveEncinitas, CA 92024,"
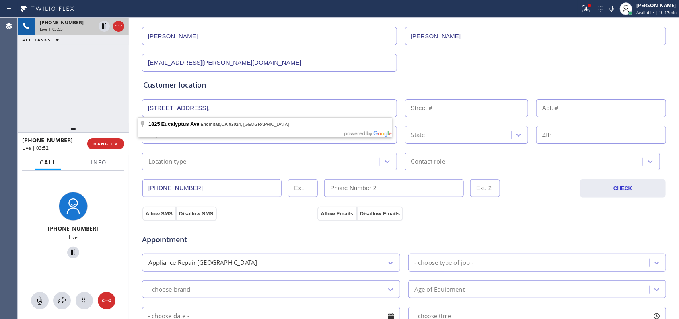
click at [201, 107] on input "1825 Eucalyptus AveEncinitas, CA 92024," at bounding box center [269, 108] width 255 height 18
click at [524, 221] on div "Appointment Appliance Repair High End - choose type of job - - choose brand - A…" at bounding box center [404, 296] width 525 height 153
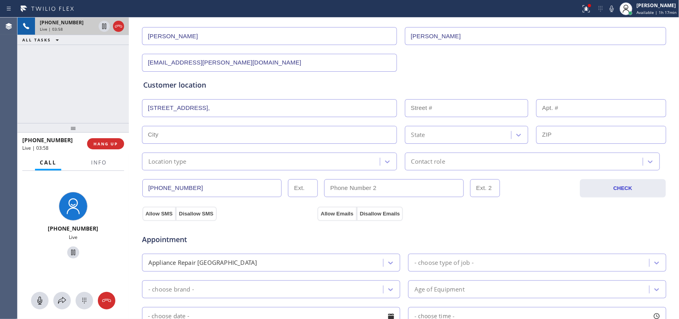
click at [434, 112] on input "text" at bounding box center [467, 108] width 124 height 18
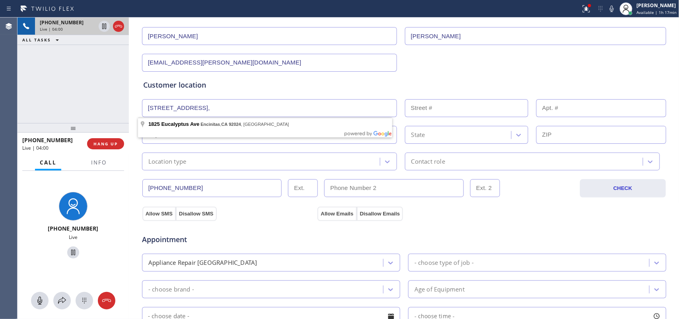
click at [289, 107] on input "1825 Eucalyptus Ave Encinitas, CA 92024," at bounding box center [269, 108] width 255 height 18
type input "1825 Eucalyptus Ave"
type input "1825"
type input "Encinitas"
type input "92024"
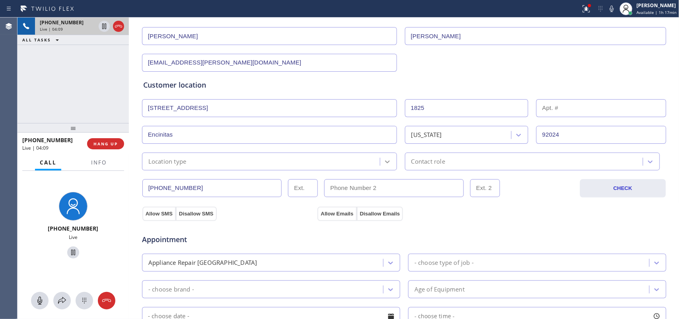
click at [383, 166] on div at bounding box center [387, 161] width 14 height 14
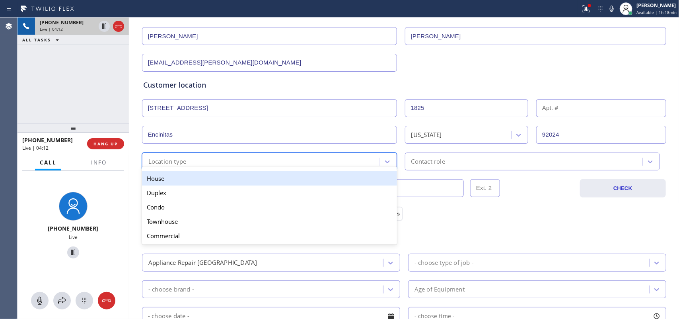
click at [190, 179] on div "House" at bounding box center [269, 178] width 255 height 14
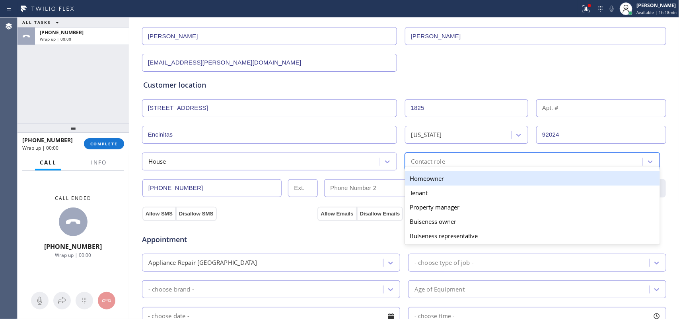
click at [493, 170] on div "option Homeowner focused, 1 of 5. 5 results available. Use Up and Down to choos…" at bounding box center [532, 161] width 255 height 18
click at [485, 182] on div "Homeowner" at bounding box center [532, 178] width 255 height 14
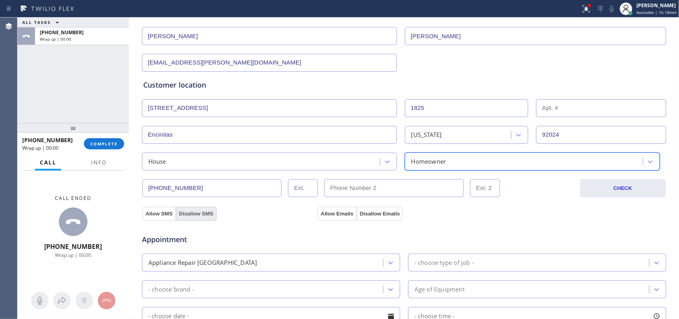
drag, startPoint x: 150, startPoint y: 213, endPoint x: 176, endPoint y: 213, distance: 26.3
click at [152, 213] on button "Allow SMS" at bounding box center [158, 214] width 33 height 14
click at [333, 212] on button "Allow Emails" at bounding box center [337, 214] width 39 height 14
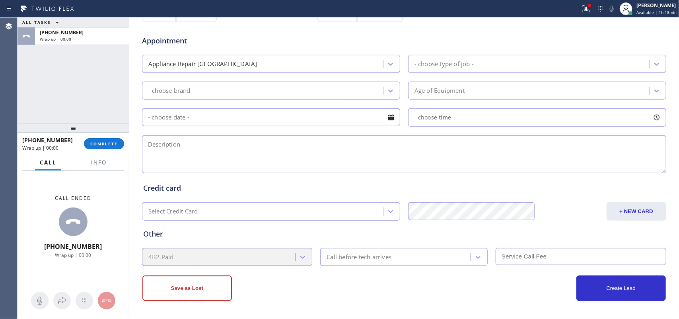
click at [464, 64] on div "- choose type of job -" at bounding box center [444, 63] width 59 height 9
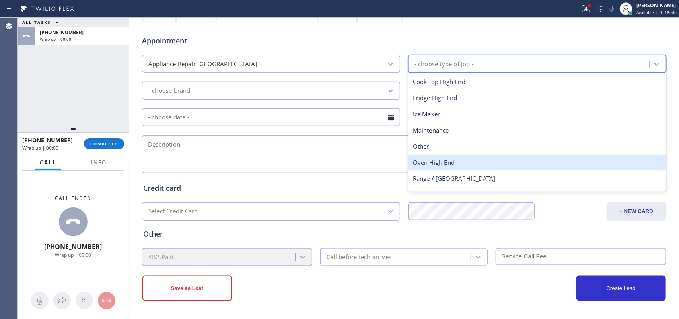
scroll to position [29, 0]
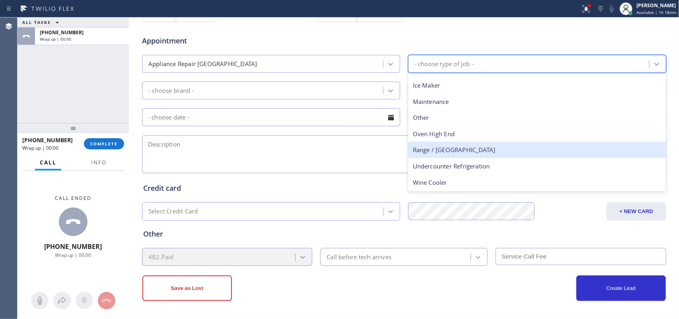
click at [466, 152] on div "Range / [GEOGRAPHIC_DATA]" at bounding box center [537, 150] width 258 height 16
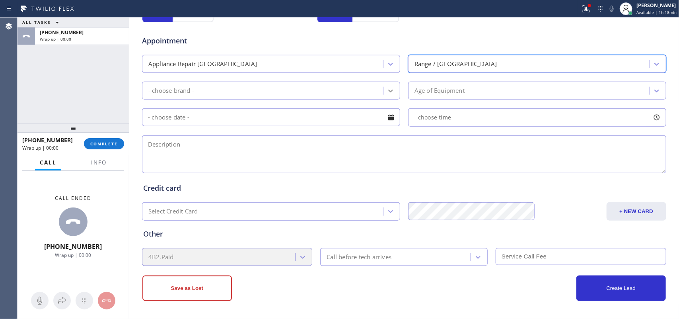
click at [387, 90] on icon at bounding box center [391, 91] width 8 height 8
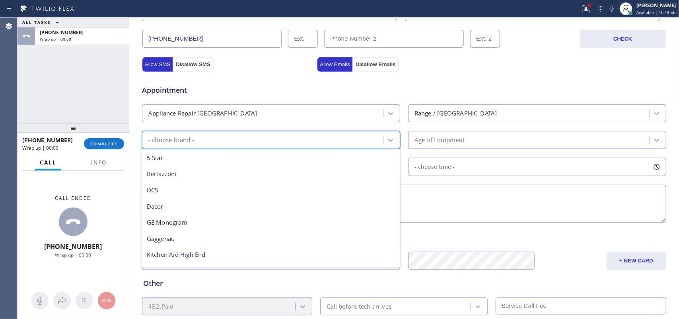
scroll to position [110, 0]
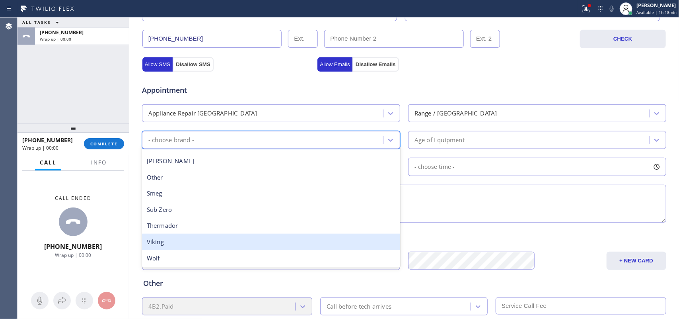
click at [257, 234] on div "Viking" at bounding box center [271, 242] width 258 height 16
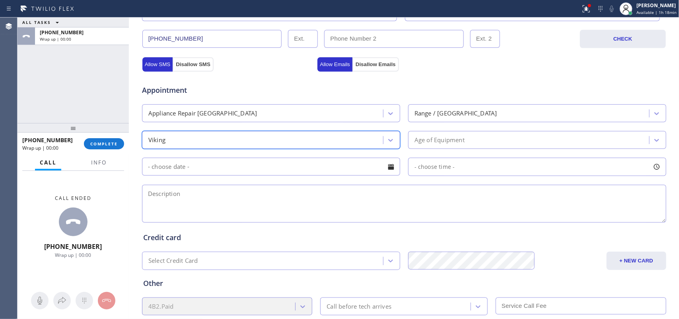
click at [496, 139] on div "Age of Equipment" at bounding box center [530, 140] width 239 height 14
click at [225, 168] on input "text" at bounding box center [271, 167] width 258 height 18
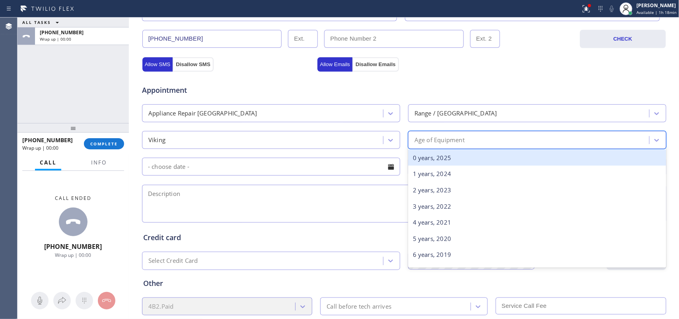
click at [550, 140] on div "Age of Equipment" at bounding box center [530, 140] width 239 height 14
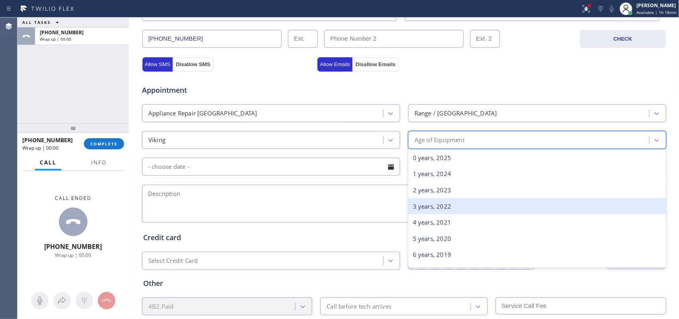
scroll to position [298, 0]
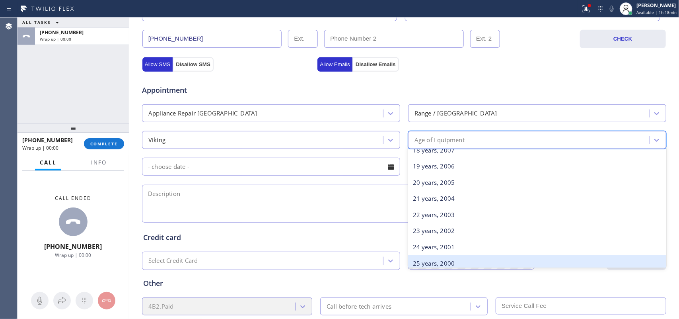
click at [489, 259] on div "25 years, 2000" at bounding box center [537, 263] width 258 height 16
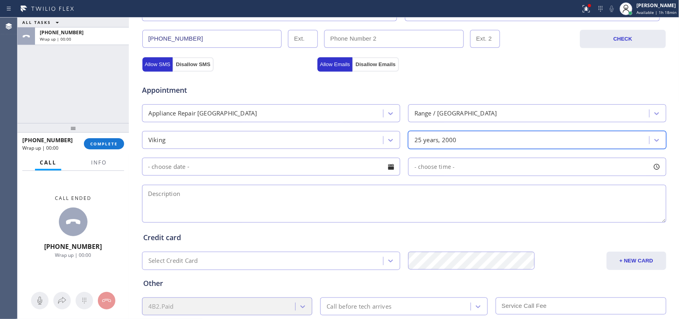
click at [384, 168] on div at bounding box center [391, 167] width 14 height 14
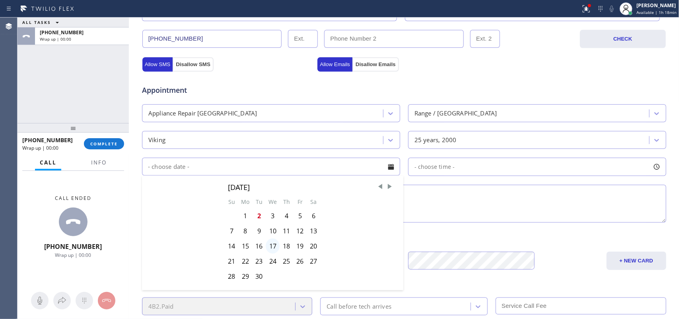
scroll to position [299, 0]
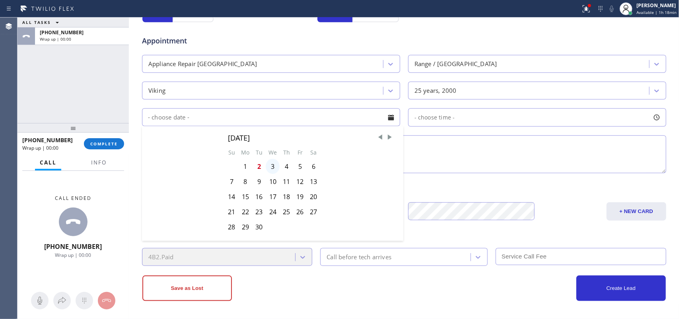
click at [268, 166] on div "3" at bounding box center [273, 166] width 14 height 15
type input "09/03/2025"
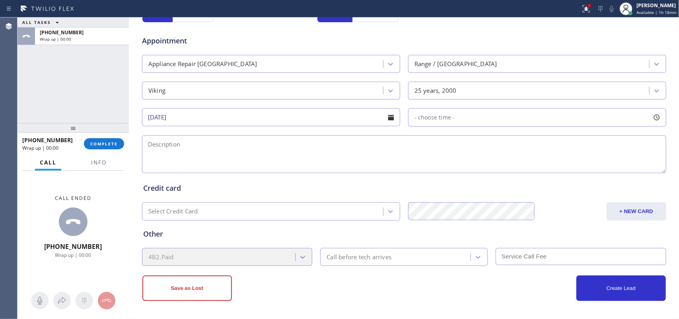
click at [653, 118] on div at bounding box center [657, 118] width 14 height 14
drag, startPoint x: 412, startPoint y: 164, endPoint x: 604, endPoint y: 167, distance: 192.2
click at [604, 167] on div at bounding box center [607, 166] width 10 height 17
drag, startPoint x: 604, startPoint y: 167, endPoint x: 572, endPoint y: 160, distance: 32.7
click at [604, 167] on div at bounding box center [607, 166] width 10 height 17
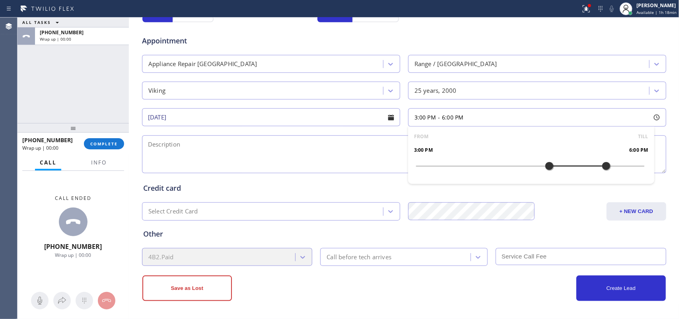
drag, startPoint x: 409, startPoint y: 166, endPoint x: 550, endPoint y: 171, distance: 140.9
click at [550, 171] on div at bounding box center [550, 166] width 10 height 17
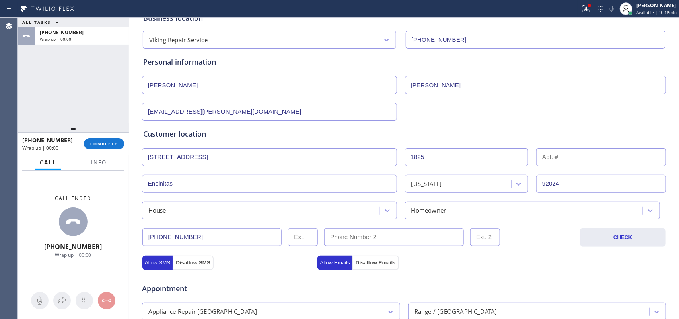
scroll to position [249, 0]
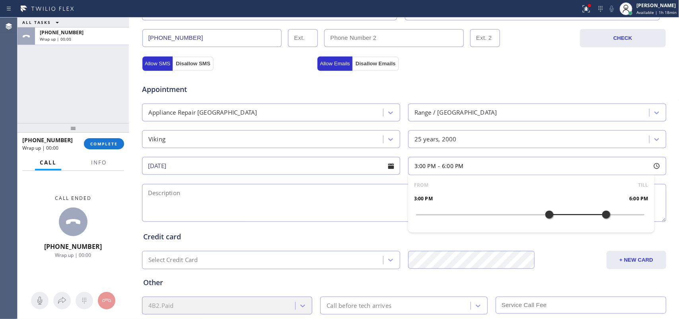
click at [565, 82] on div "Appointment" at bounding box center [404, 84] width 526 height 20
click at [102, 160] on span "Info" at bounding box center [99, 162] width 16 height 7
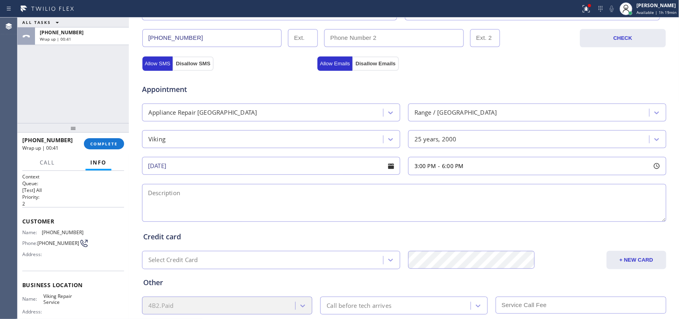
scroll to position [82, 0]
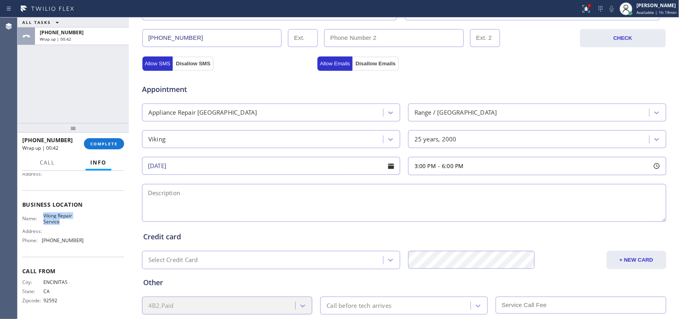
drag, startPoint x: 64, startPoint y: 222, endPoint x: 41, endPoint y: 213, distance: 25.1
click at [41, 213] on div "Name: Viking Repair Service" at bounding box center [52, 218] width 61 height 12
copy span "Viking Repair Service"
click at [193, 196] on textarea at bounding box center [404, 203] width 524 height 38
paste textarea "3-6/ no scf/Viking Range Stove/ 25 yo/ the iginition module is out / started a …"
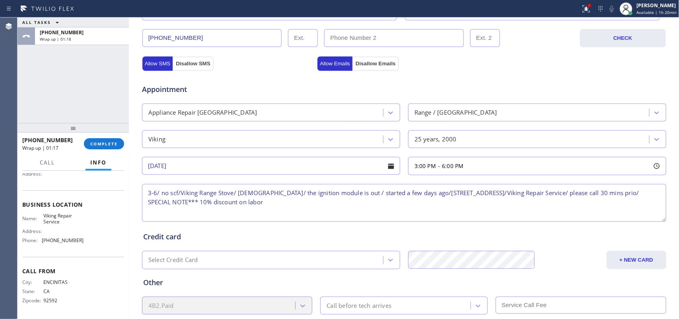
click at [458, 193] on textarea "3-6/ no scf/Viking Range Stove/ 25 yo/ the ignition module is out / started a f…" at bounding box center [404, 203] width 524 height 38
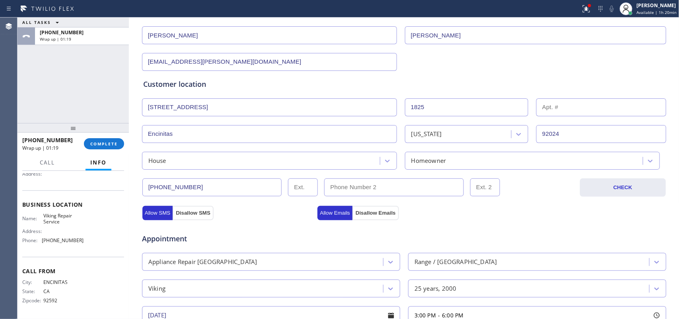
scroll to position [299, 0]
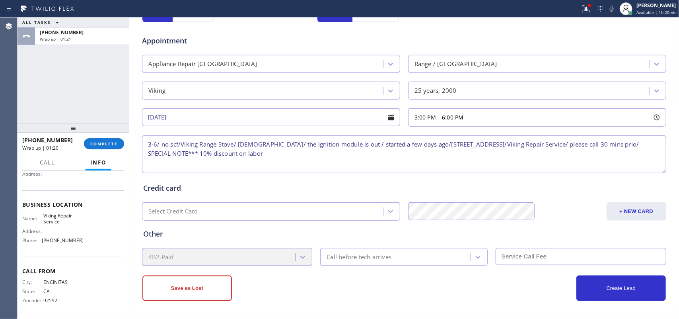
type textarea "3-6/ no scf/Viking Range Stove/ 25 yo/ the ignition module is out / started a f…"
click at [342, 255] on div "Call before tech arrives" at bounding box center [359, 256] width 65 height 9
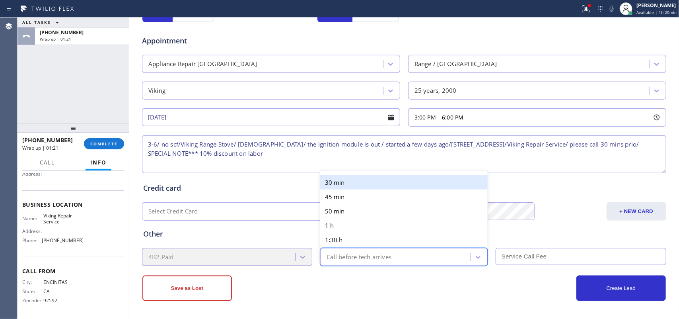
click at [351, 178] on div "30 min" at bounding box center [404, 182] width 168 height 14
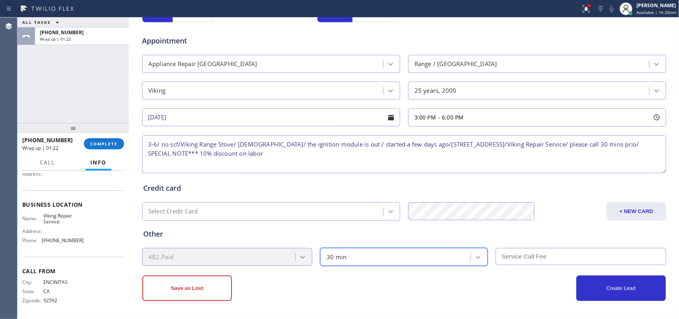
click at [516, 260] on input "text" at bounding box center [581, 256] width 171 height 17
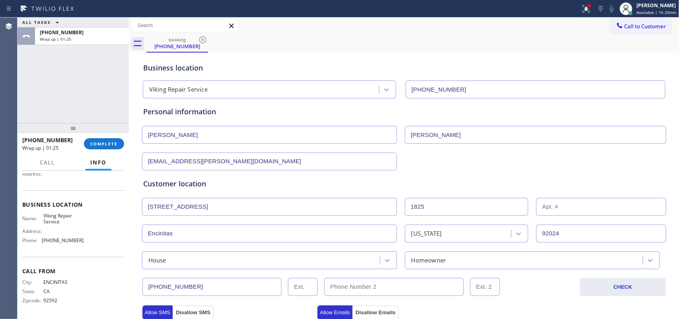
scroll to position [0, 0]
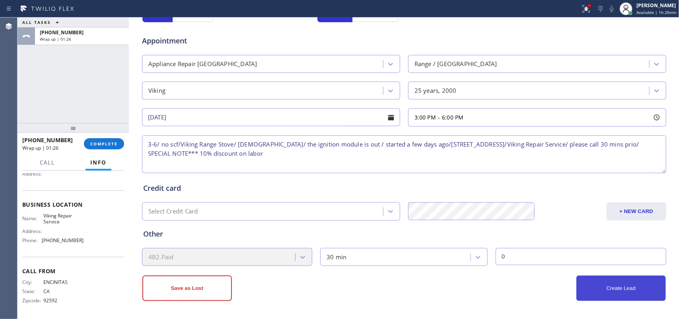
type input "0"
click at [645, 294] on button "Create Lead" at bounding box center [622, 287] width 90 height 25
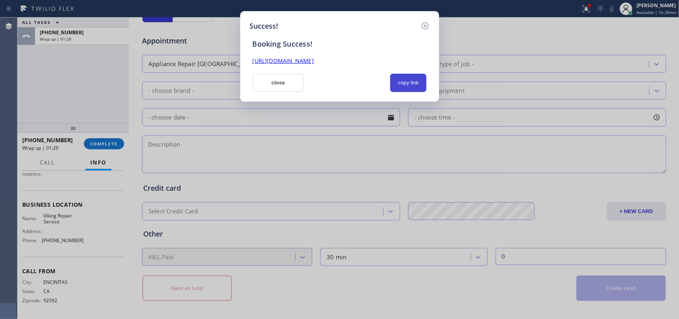
click at [405, 82] on button "copy link" at bounding box center [408, 83] width 37 height 18
click at [314, 60] on link "https://erp.apollosoft.co/customer/760550#portlet_lead" at bounding box center [283, 61] width 61 height 8
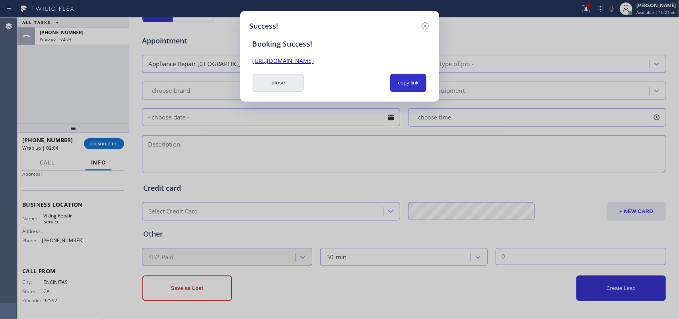
click at [287, 80] on button "close" at bounding box center [279, 83] width 52 height 18
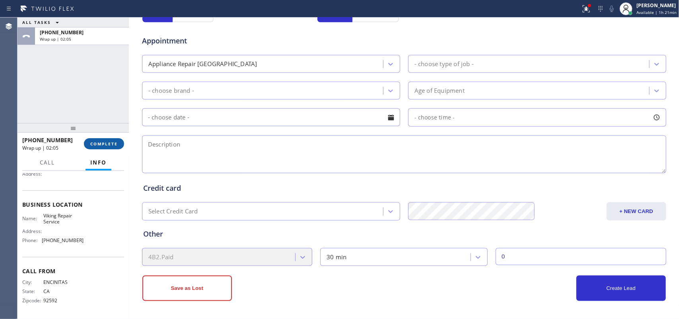
click at [99, 141] on span "COMPLETE" at bounding box center [103, 144] width 27 height 6
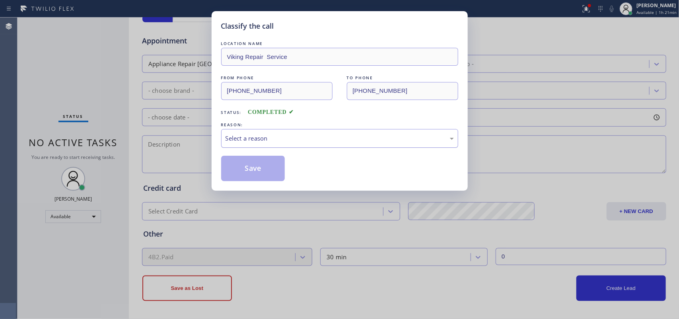
click at [326, 134] on div "Select a reason" at bounding box center [340, 138] width 228 height 9
click at [260, 173] on button "Save" at bounding box center [253, 168] width 64 height 25
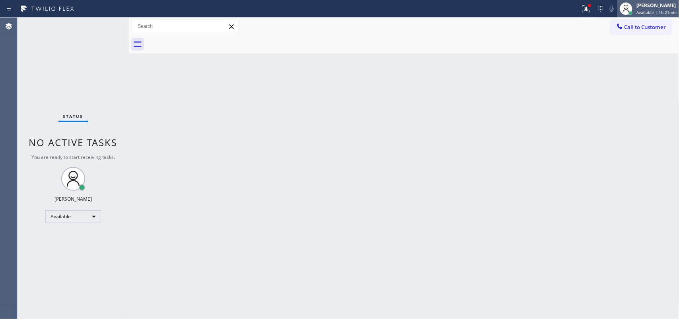
click at [659, 12] on span "Available | 1h 21min" at bounding box center [657, 13] width 40 height 6
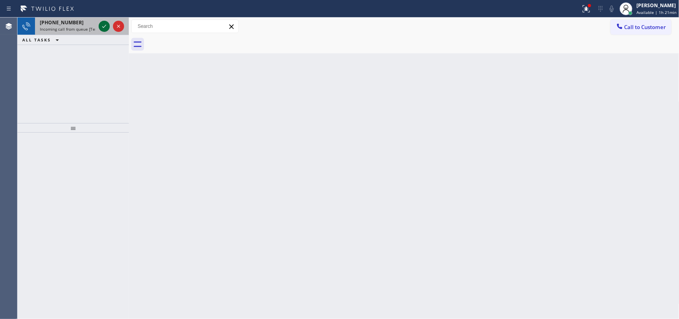
click at [105, 29] on icon at bounding box center [104, 26] width 10 height 10
click at [104, 26] on icon at bounding box center [104, 26] width 10 height 10
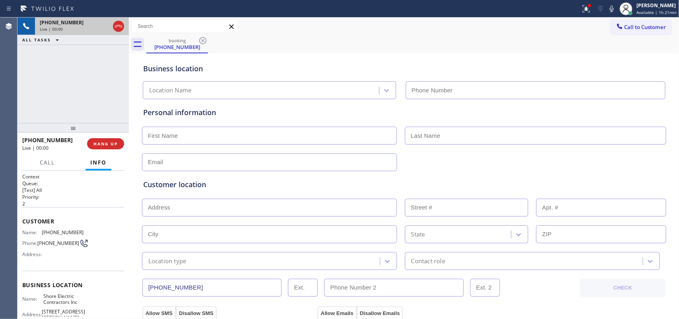
type input "(848) 331-2674"
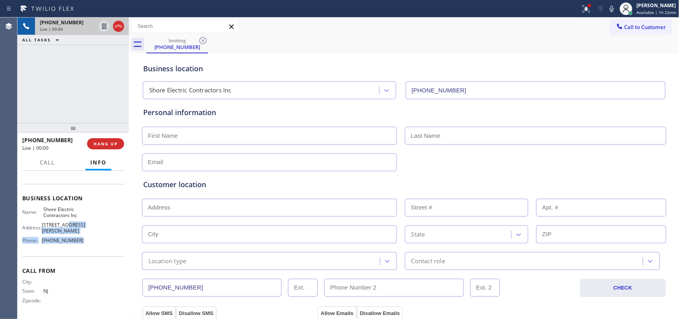
drag, startPoint x: 84, startPoint y: 251, endPoint x: 65, endPoint y: 178, distance: 75.7
click at [72, 206] on div "Name: Shore Electric Contractors Inc Address: 722 McLean Ave, Point Pleasant Be…" at bounding box center [73, 226] width 102 height 40
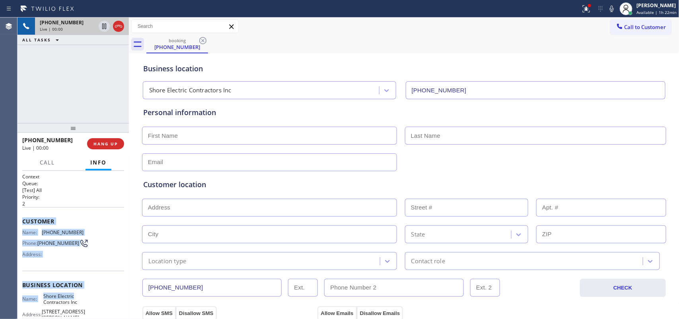
drag, startPoint x: 65, startPoint y: 178, endPoint x: 24, endPoint y: 216, distance: 55.8
click at [24, 216] on div "Context Queue: [Test] All Priority: 2 Customer Name: (848) 352-6533 Phone: (848…" at bounding box center [73, 288] width 102 height 230
copy div "Customer Name: (848) 352-6533 Phone: (848) 352-6533 Address: Business location …"
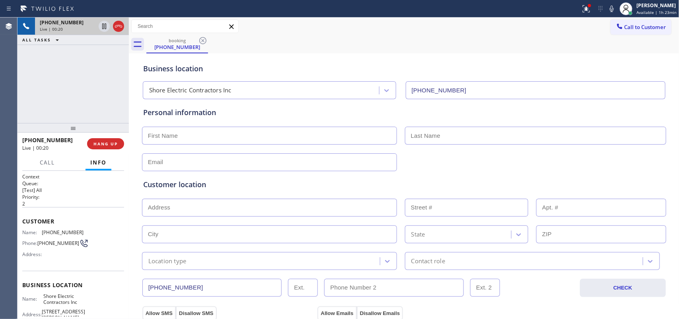
click at [85, 85] on div "+18483526533 Live | 00:20 ALL TASKS ALL TASKS ACTIVE TASKS TASKS IN WRAP UP" at bounding box center [73, 70] width 111 height 105
click at [103, 144] on span "HANG UP" at bounding box center [106, 144] width 24 height 6
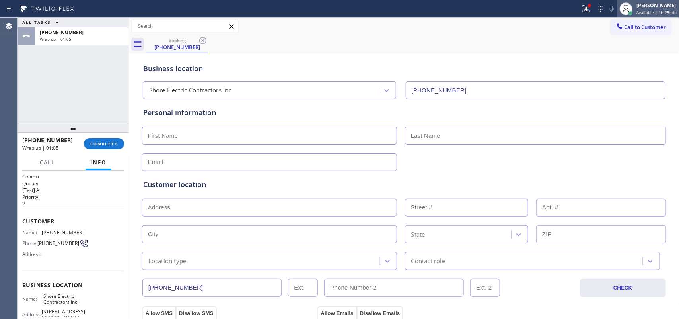
click at [659, 12] on span "Available | 1h 25min" at bounding box center [657, 13] width 40 height 6
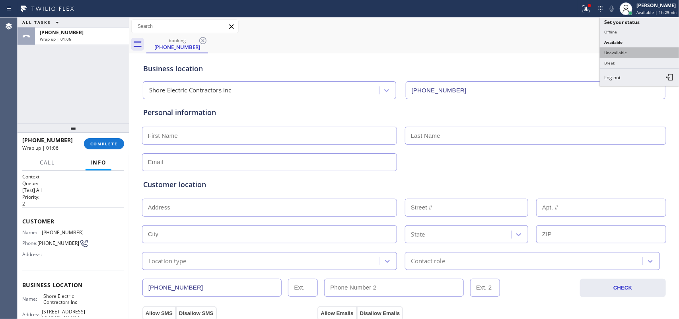
click at [615, 52] on button "Unavailable" at bounding box center [640, 52] width 80 height 10
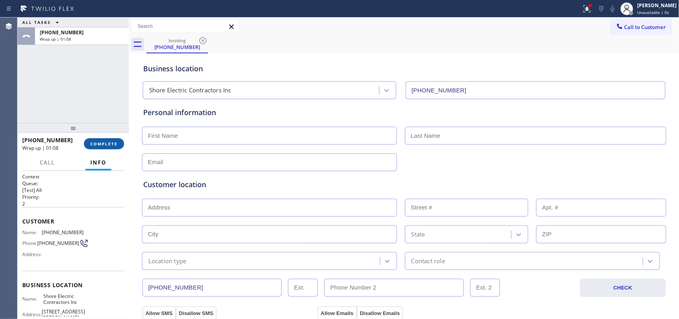
click at [113, 144] on span "COMPLETE" at bounding box center [103, 144] width 27 height 6
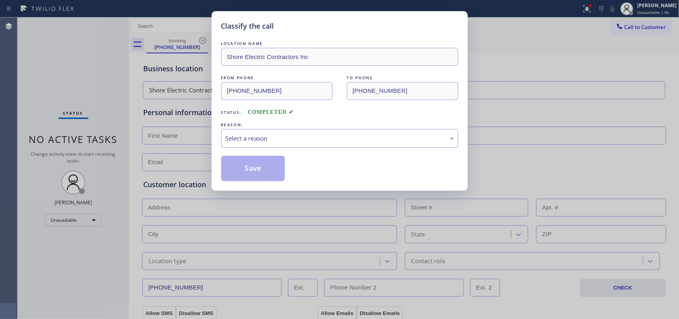
click at [345, 142] on div "Select a reason" at bounding box center [340, 138] width 228 height 9
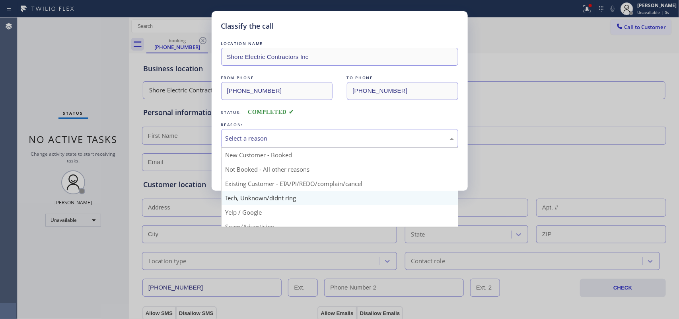
scroll to position [55, 0]
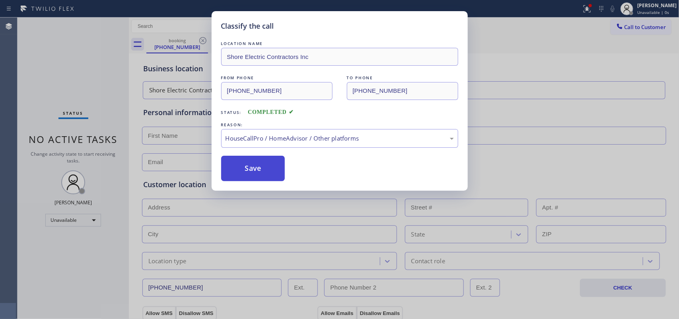
click at [256, 166] on button "Save" at bounding box center [253, 168] width 64 height 25
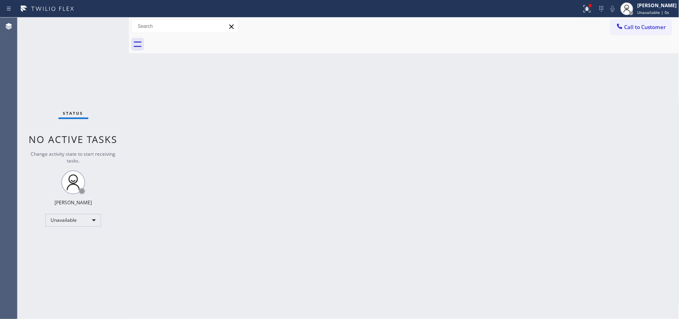
click at [661, 10] on span "Unavailable | 0s" at bounding box center [653, 13] width 32 height 6
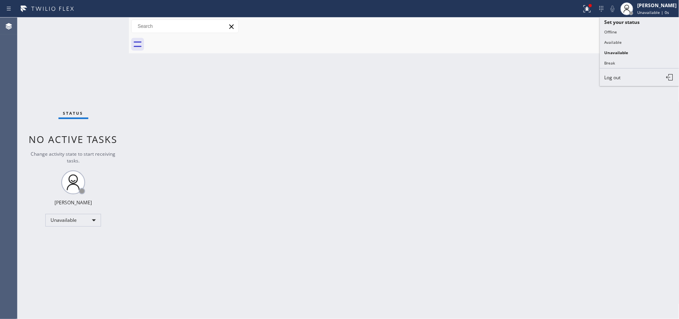
click at [661, 10] on span "Unavailable | 0s" at bounding box center [653, 13] width 32 height 6
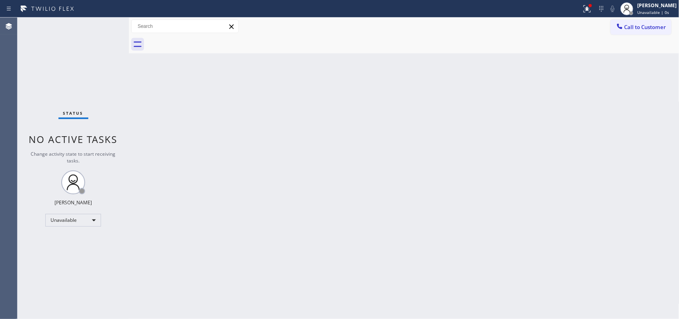
click at [661, 10] on span "Unavailable | 0s" at bounding box center [653, 13] width 32 height 6
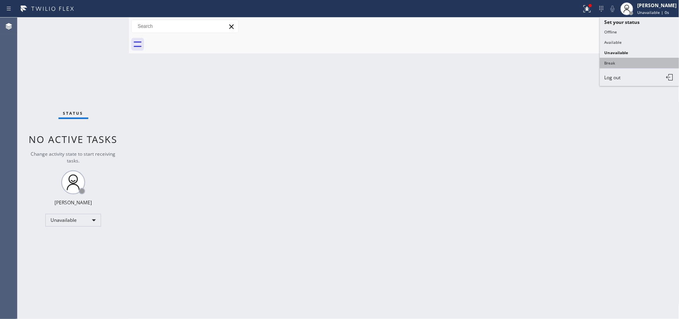
click at [629, 62] on button "Break" at bounding box center [640, 63] width 80 height 10
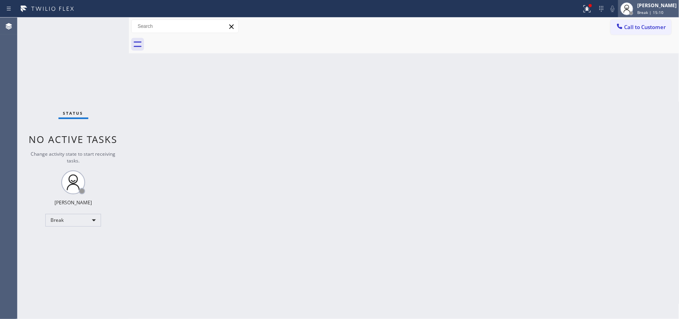
click at [664, 10] on span "Break | 15:10" at bounding box center [650, 13] width 26 height 6
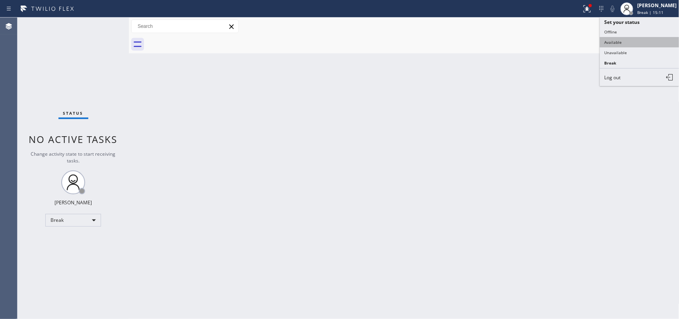
click at [643, 46] on button "Available" at bounding box center [640, 42] width 80 height 10
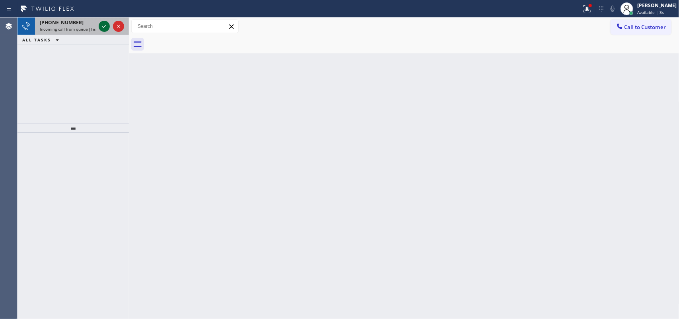
click at [102, 23] on icon at bounding box center [104, 26] width 10 height 10
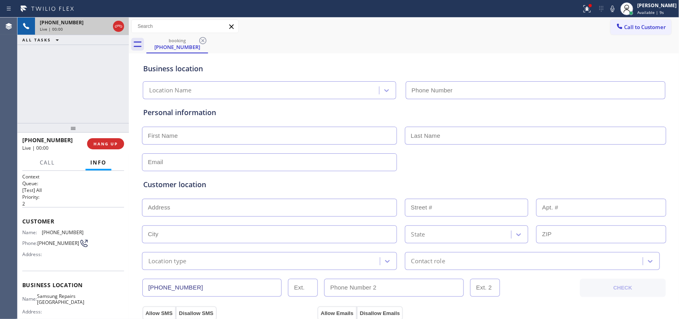
type input "(415) 687-2389"
click at [119, 146] on button "HANG UP" at bounding box center [105, 143] width 37 height 11
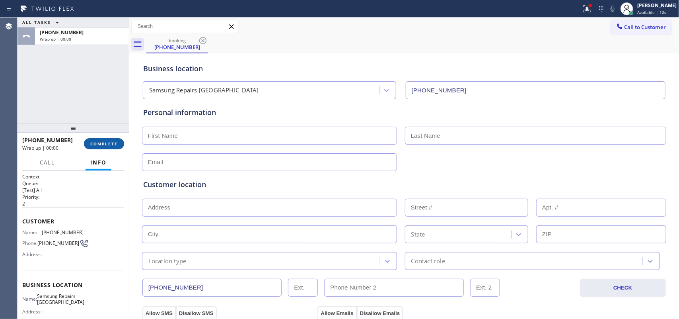
click at [118, 146] on button "COMPLETE" at bounding box center [104, 143] width 40 height 11
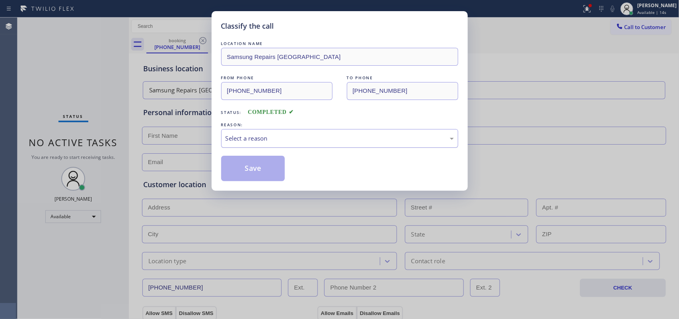
click at [250, 138] on div "Select a reason" at bounding box center [340, 138] width 228 height 9
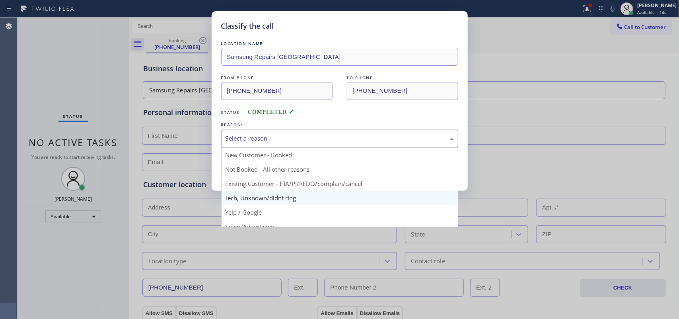
scroll to position [55, 0]
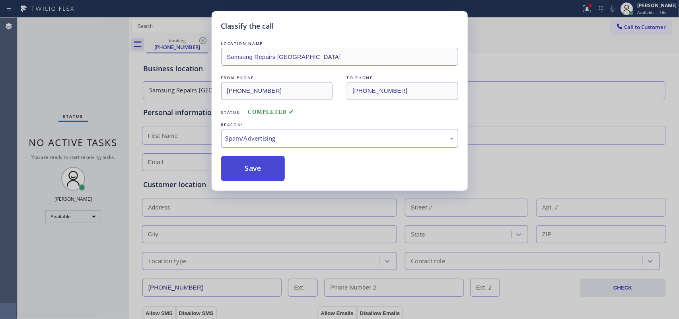
click at [257, 172] on button "Save" at bounding box center [253, 168] width 64 height 25
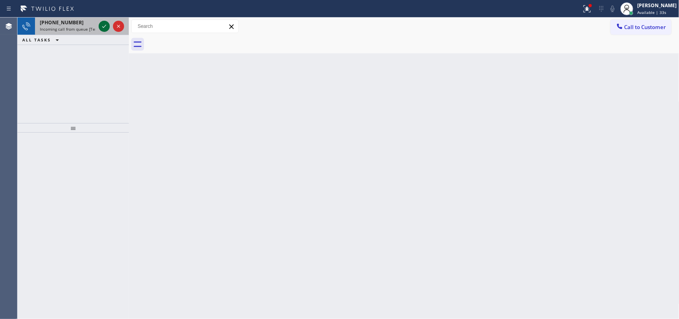
click at [100, 23] on icon at bounding box center [104, 26] width 10 height 10
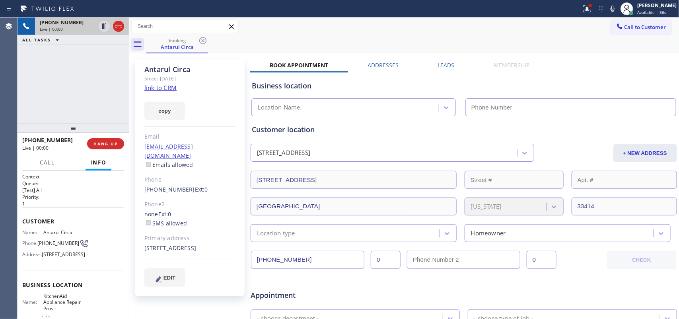
type input "(855) 213-9318"
click at [170, 85] on link "link to CRM" at bounding box center [160, 88] width 32 height 8
click at [53, 164] on span "Call" at bounding box center [47, 162] width 15 height 7
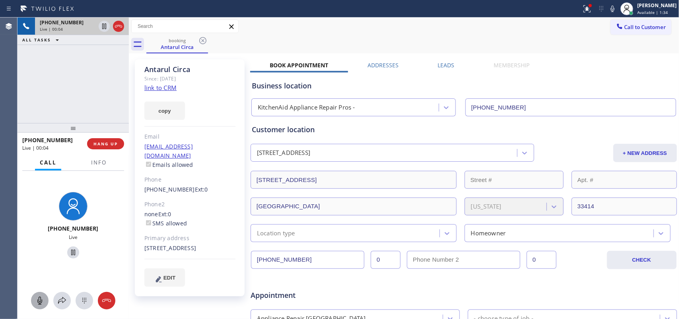
click at [37, 298] on icon at bounding box center [40, 301] width 10 height 10
click at [68, 251] on icon at bounding box center [73, 252] width 10 height 10
drag, startPoint x: 41, startPoint y: 297, endPoint x: 65, endPoint y: 261, distance: 43.6
click at [41, 296] on icon at bounding box center [40, 301] width 10 height 10
click at [71, 250] on icon at bounding box center [73, 252] width 6 height 6
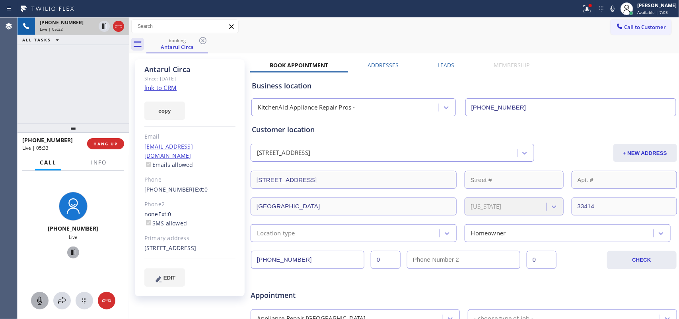
click at [38, 302] on icon at bounding box center [40, 301] width 10 height 10
click at [68, 251] on icon at bounding box center [73, 252] width 10 height 10
click at [38, 299] on icon at bounding box center [40, 301] width 10 height 10
click at [72, 251] on icon at bounding box center [73, 252] width 10 height 10
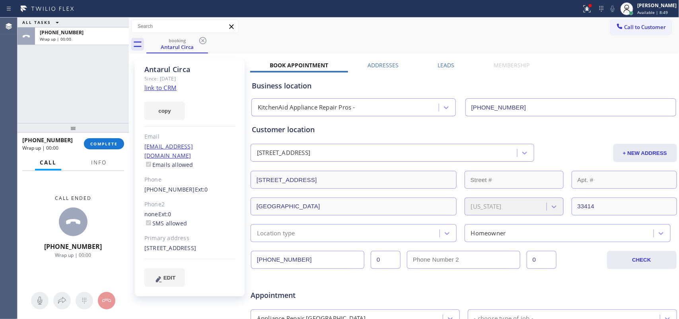
drag, startPoint x: 118, startPoint y: 147, endPoint x: 154, endPoint y: 198, distance: 62.3
click at [154, 198] on div "ALL TASKS ALL TASKS ACTIVE TASKS TASKS IN WRAP UP +17183096174 Wrap up | 00:00 …" at bounding box center [349, 168] width 662 height 301
click at [163, 188] on div "Antarul Circa Since: 20 may 2020 link to CRM copy Email rexregis13@hotmail.com …" at bounding box center [190, 177] width 110 height 237
click at [108, 146] on span "COMPLETE" at bounding box center [103, 144] width 27 height 6
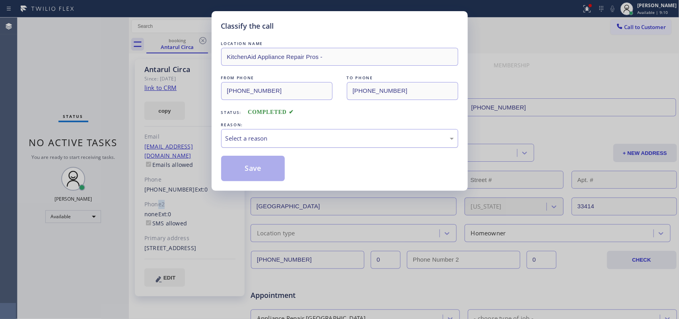
click at [325, 140] on div "Select a reason" at bounding box center [340, 138] width 228 height 9
click at [257, 177] on button "Save" at bounding box center [253, 168] width 64 height 25
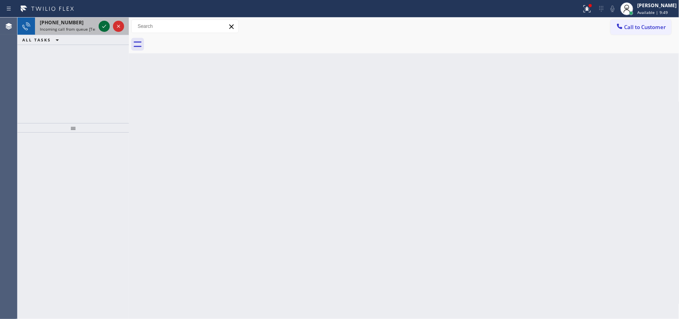
click at [106, 23] on icon at bounding box center [104, 26] width 10 height 10
click at [104, 32] on div at bounding box center [111, 27] width 29 height 18
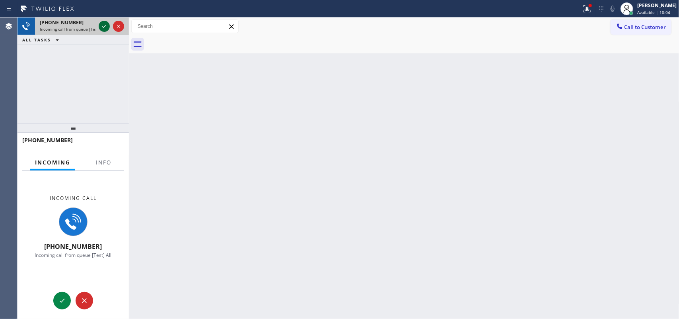
click at [105, 23] on icon at bounding box center [104, 26] width 10 height 10
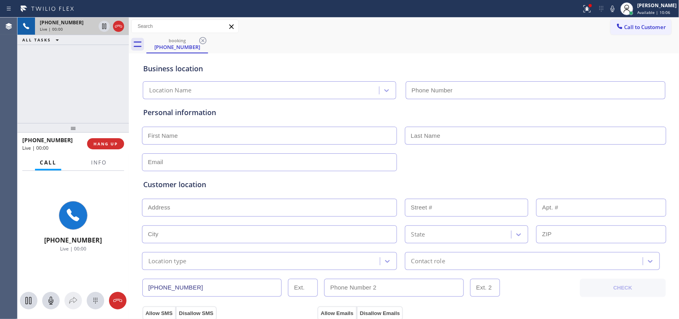
type input "(650) 770-1909"
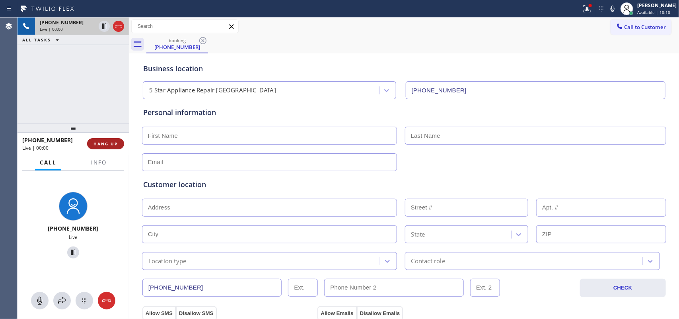
click at [102, 142] on span "HANG UP" at bounding box center [106, 144] width 24 height 6
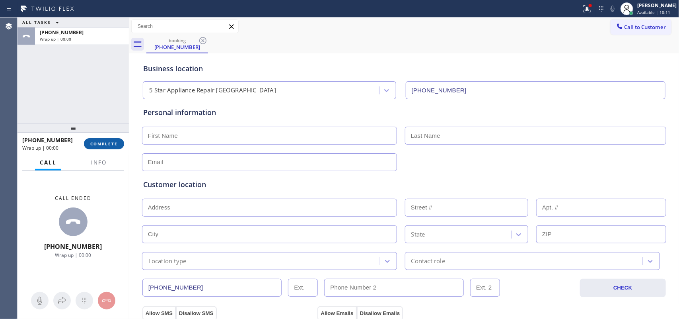
click at [102, 142] on span "COMPLETE" at bounding box center [103, 144] width 27 height 6
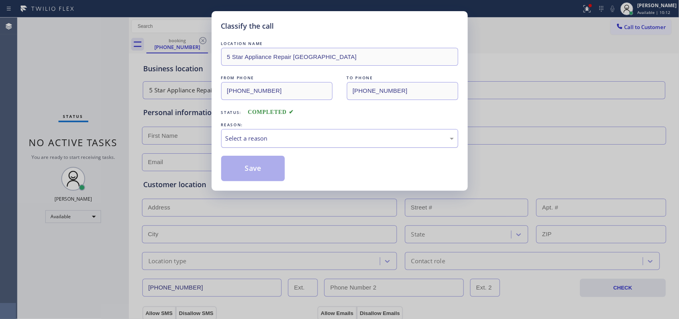
click at [281, 145] on div "Select a reason" at bounding box center [339, 138] width 237 height 19
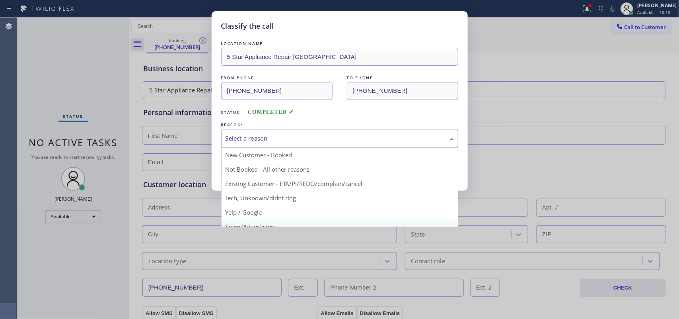
scroll to position [55, 0]
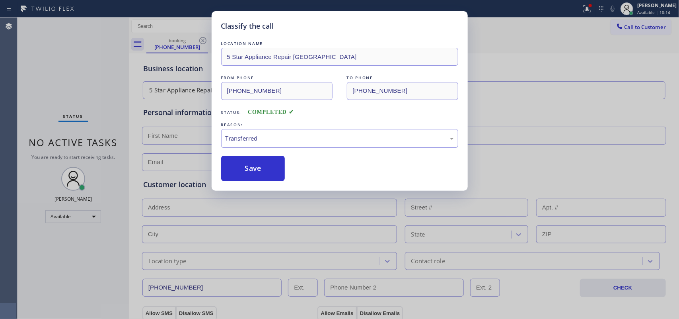
click at [283, 144] on div "Transferred" at bounding box center [339, 138] width 237 height 19
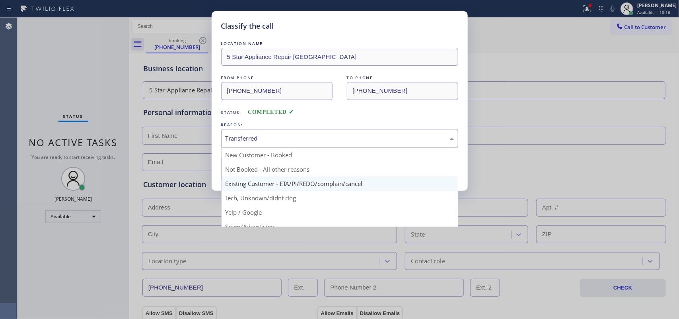
scroll to position [50, 0]
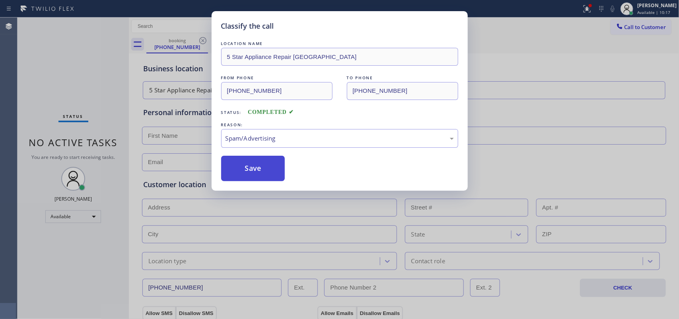
click at [269, 162] on button "Save" at bounding box center [253, 168] width 64 height 25
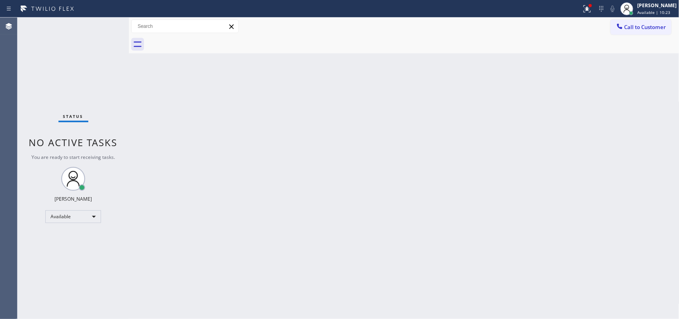
click at [103, 29] on div "Status No active tasks You are ready to start receiving tasks. [PERSON_NAME] Av…" at bounding box center [73, 168] width 111 height 301
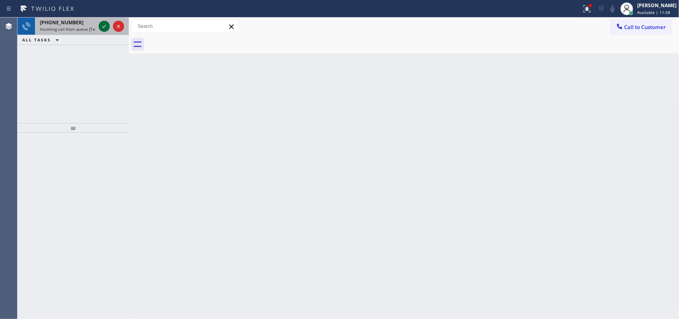
click at [100, 25] on icon at bounding box center [104, 26] width 10 height 10
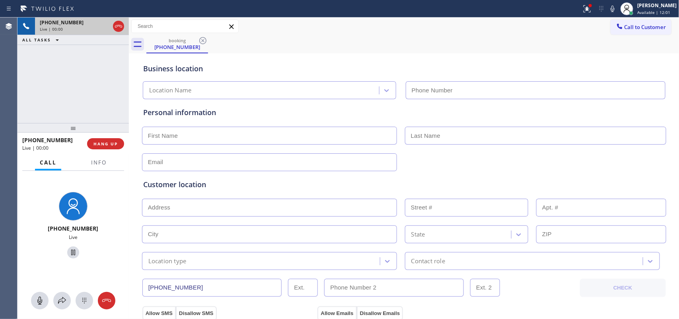
type input "(360) 205-1831"
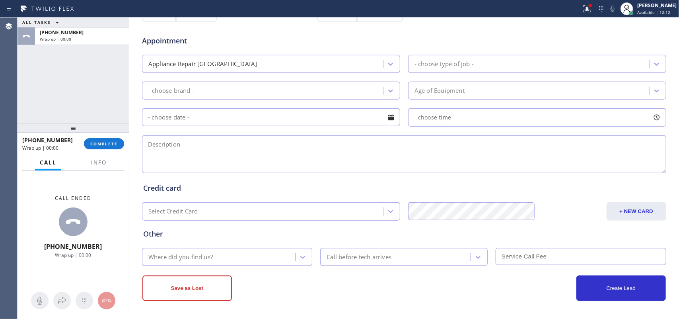
click at [113, 124] on div at bounding box center [73, 128] width 111 height 10
click at [120, 145] on button "COMPLETE" at bounding box center [104, 143] width 40 height 11
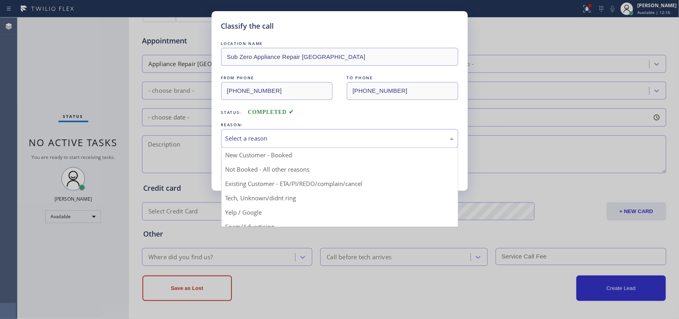
click at [283, 138] on div "Select a reason" at bounding box center [340, 138] width 228 height 9
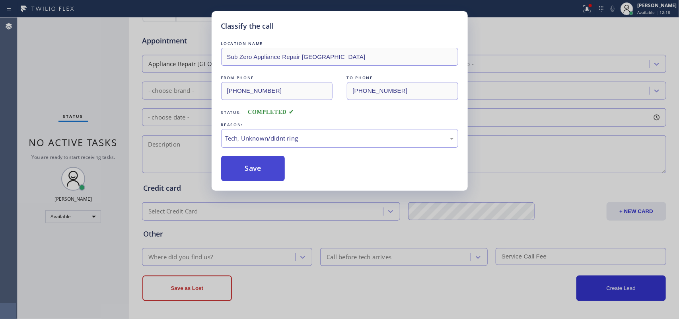
click at [257, 166] on button "Save" at bounding box center [253, 168] width 64 height 25
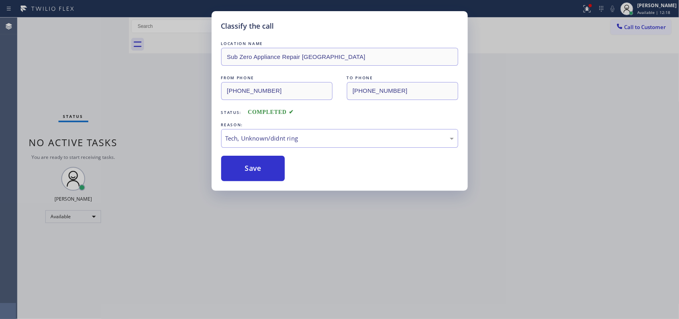
scroll to position [0, 0]
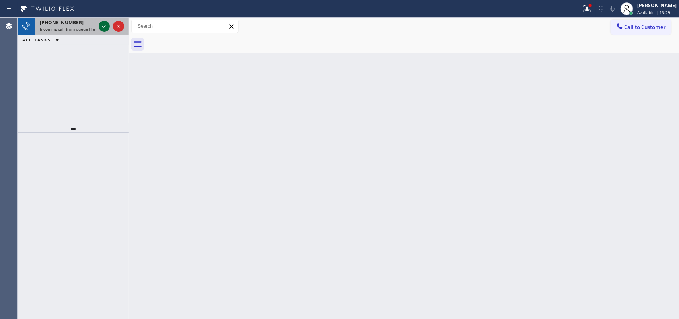
click at [105, 24] on icon at bounding box center [104, 26] width 10 height 10
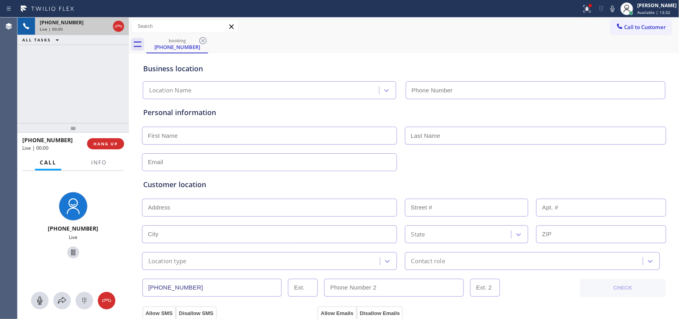
type input "(866) 934-3013"
click at [205, 129] on input "text" at bounding box center [269, 136] width 255 height 18
type input "Mr."
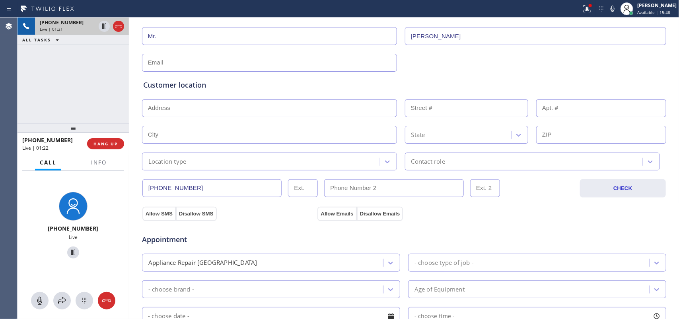
type input "Carson"
click at [220, 64] on input "text" at bounding box center [269, 63] width 255 height 18
type input "[EMAIL_ADDRESS][DOMAIN_NAME]"
click at [42, 299] on icon at bounding box center [40, 301] width 10 height 10
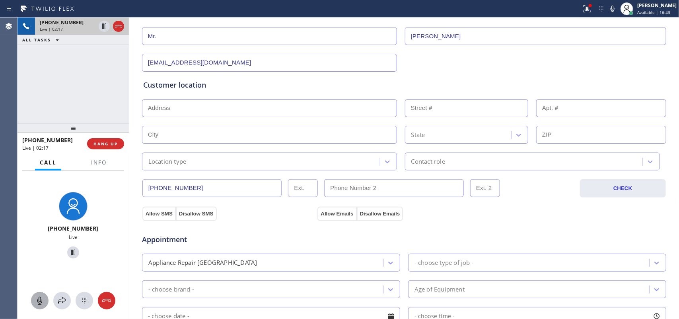
click at [37, 303] on icon at bounding box center [40, 301] width 10 height 10
click at [70, 251] on icon at bounding box center [73, 252] width 10 height 10
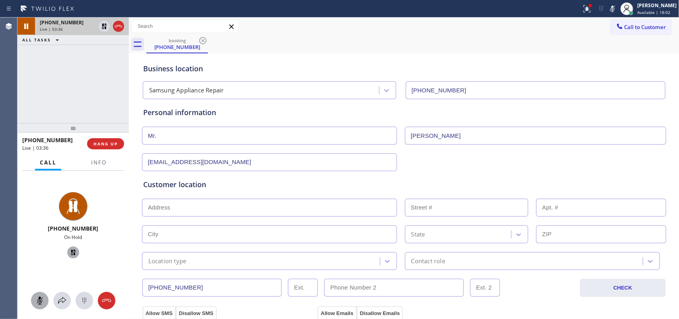
scroll to position [199, 0]
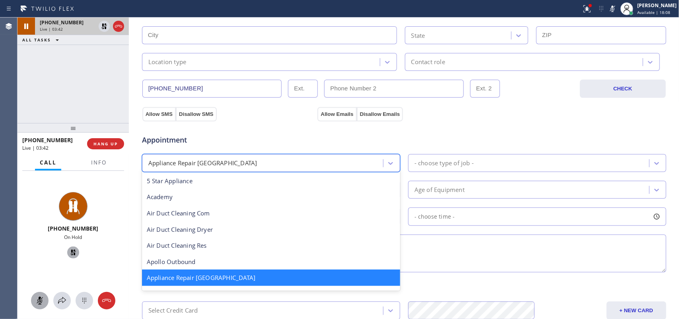
click at [248, 159] on div "Appliance Repair [GEOGRAPHIC_DATA]" at bounding box center [263, 163] width 239 height 14
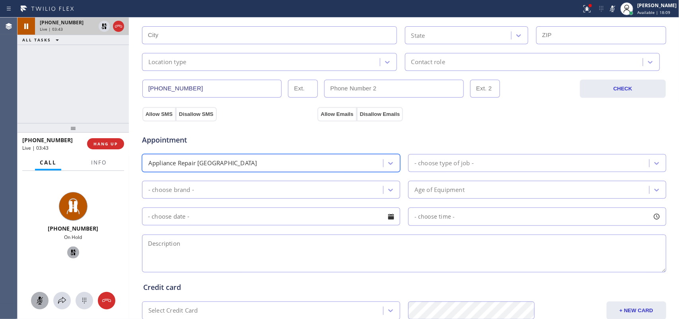
click at [248, 159] on div "Appliance Repair [GEOGRAPHIC_DATA]" at bounding box center [263, 163] width 239 height 14
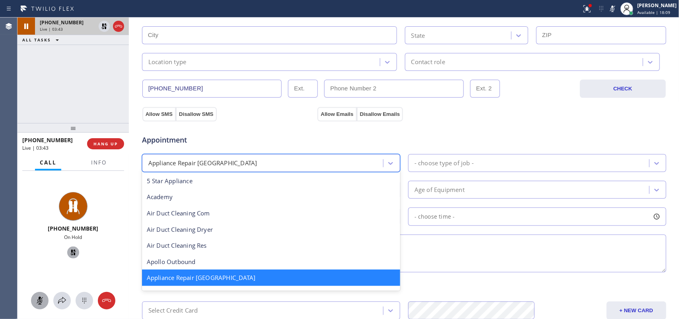
click at [248, 159] on div "Appliance Repair [GEOGRAPHIC_DATA]" at bounding box center [263, 163] width 239 height 14
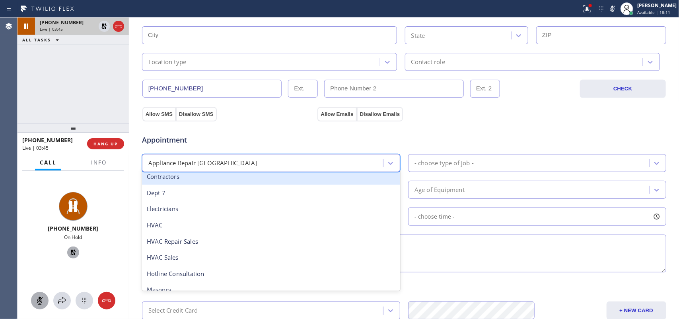
scroll to position [50, 0]
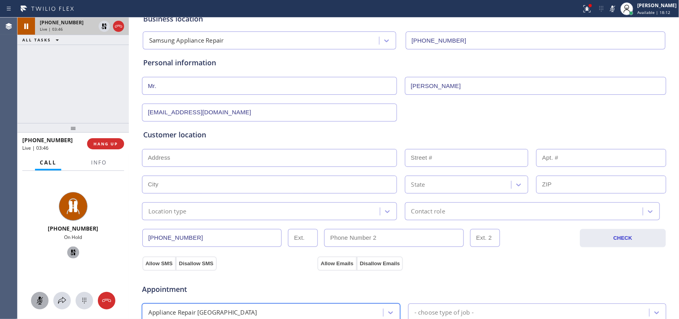
click at [213, 154] on input "text" at bounding box center [269, 158] width 255 height 18
paste input "3433 Chevy Chase CirCrown Point, IN 46307,"
type input "3433 Chevy Chase Cir"
type input "3433"
type input "Crown Point"
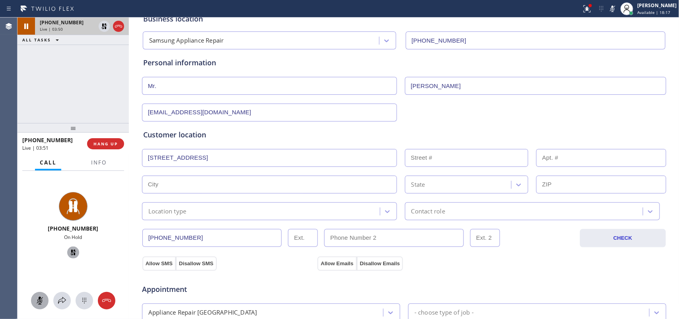
type input "46307"
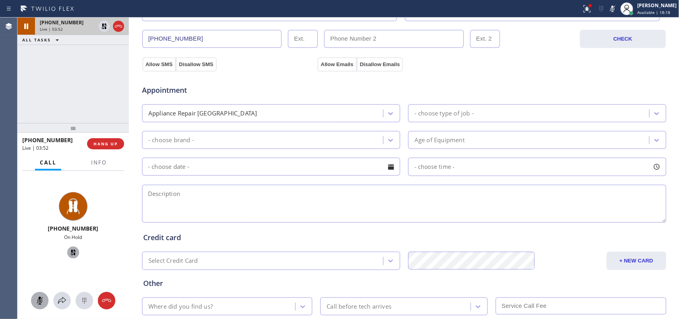
click at [338, 120] on div "Appliance Repair [GEOGRAPHIC_DATA]" at bounding box center [263, 113] width 239 height 14
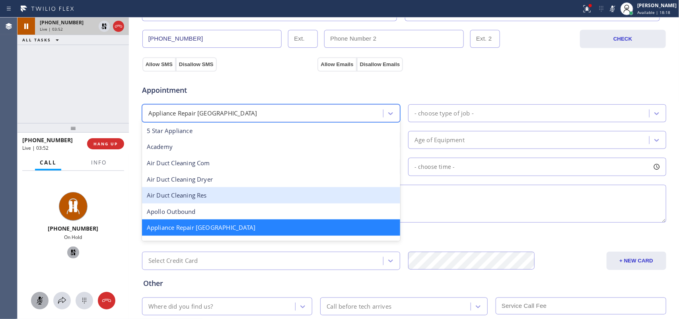
scroll to position [50, 0]
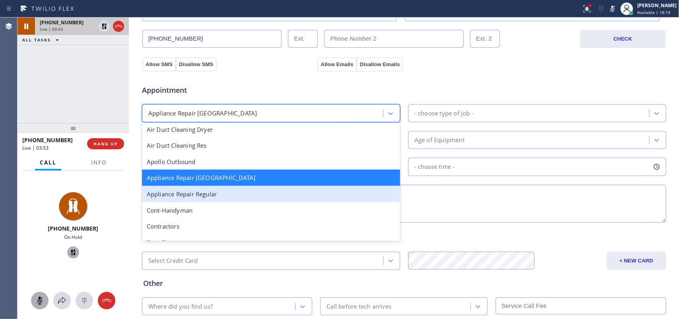
click at [291, 194] on div "Appliance Repair Regular" at bounding box center [271, 194] width 258 height 16
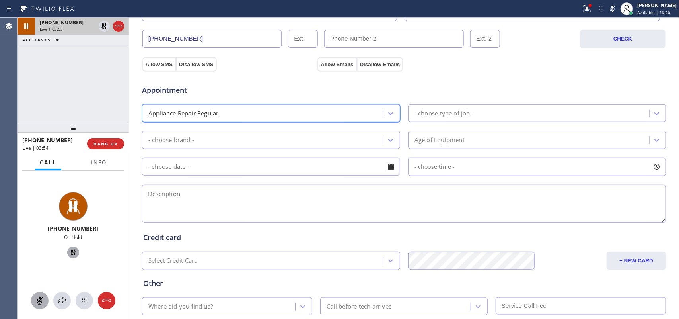
click at [480, 109] on div "- choose type of job -" at bounding box center [530, 113] width 239 height 14
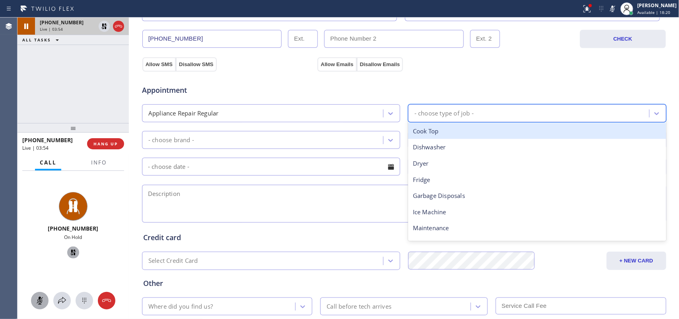
scroll to position [110, 0]
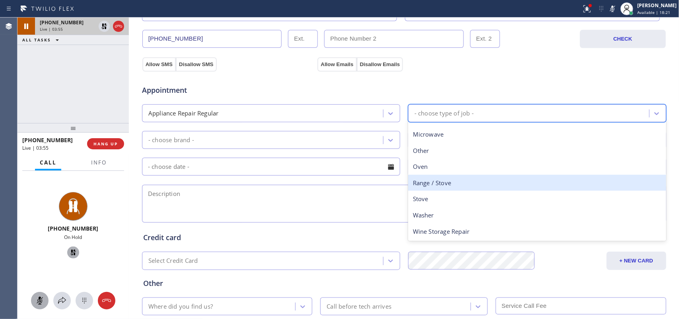
click at [448, 182] on div "Range / Stove" at bounding box center [537, 183] width 258 height 16
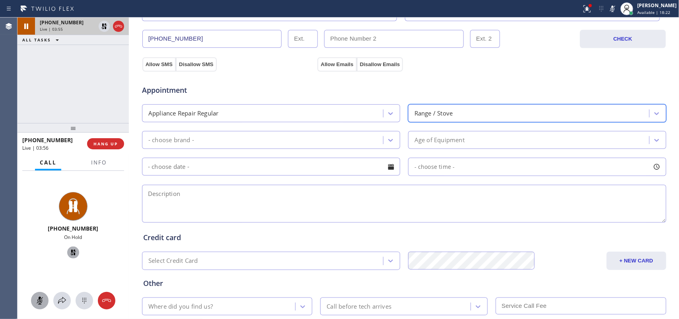
click at [353, 144] on div "- choose brand -" at bounding box center [263, 140] width 239 height 14
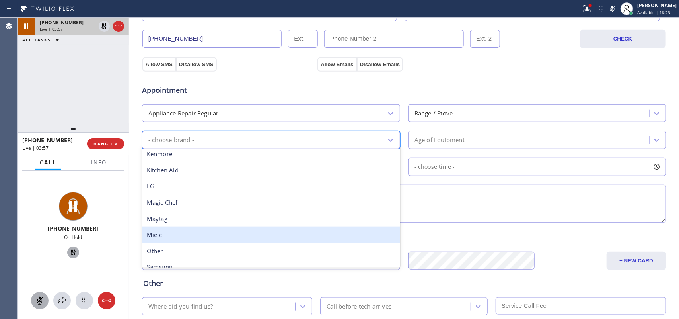
scroll to position [174, 0]
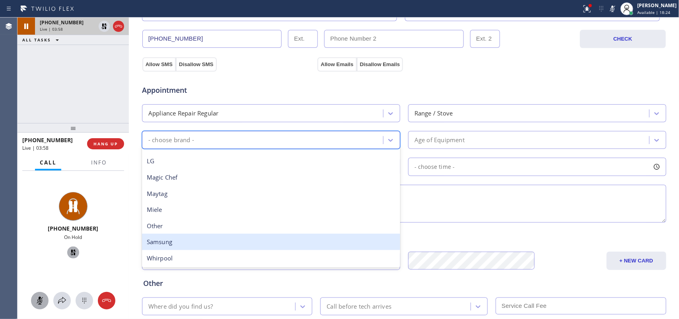
click at [256, 237] on div "Samsung" at bounding box center [271, 242] width 258 height 16
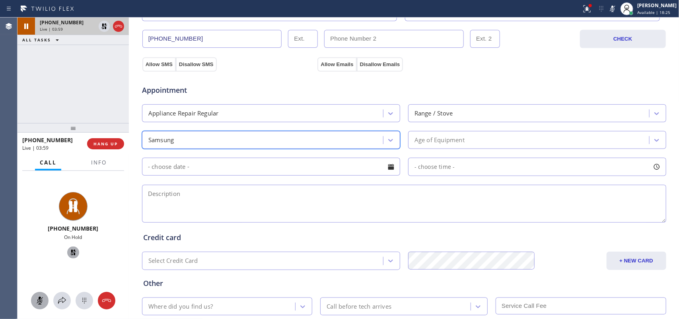
click at [480, 143] on div "Age of Equipment" at bounding box center [530, 140] width 239 height 14
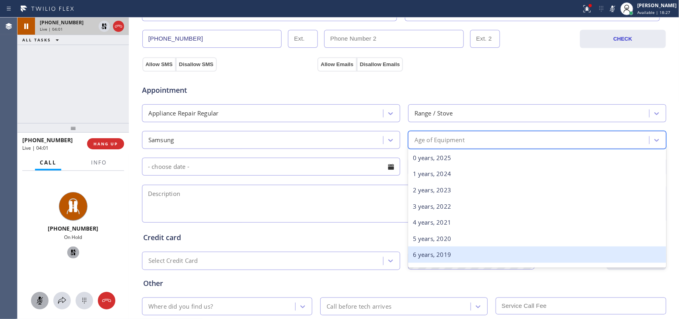
scroll to position [50, 0]
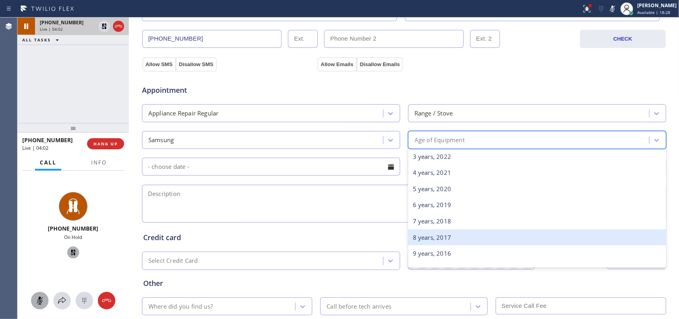
click at [482, 240] on div "8 years, 2017" at bounding box center [537, 237] width 258 height 16
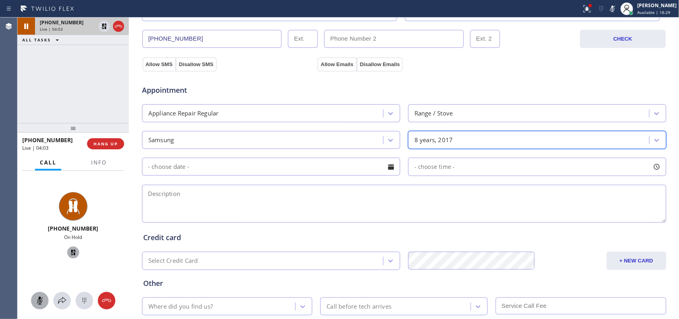
scroll to position [299, 0]
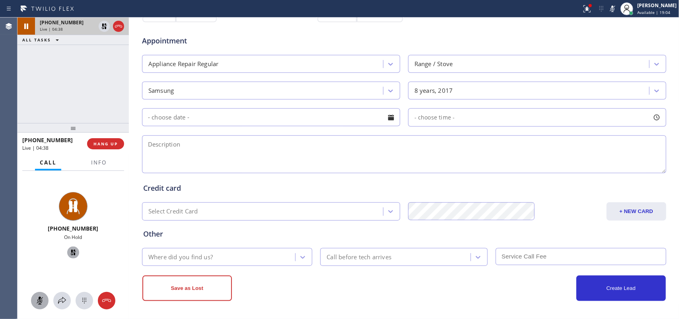
click at [43, 299] on icon at bounding box center [40, 301] width 10 height 10
click at [70, 251] on icon at bounding box center [73, 252] width 10 height 10
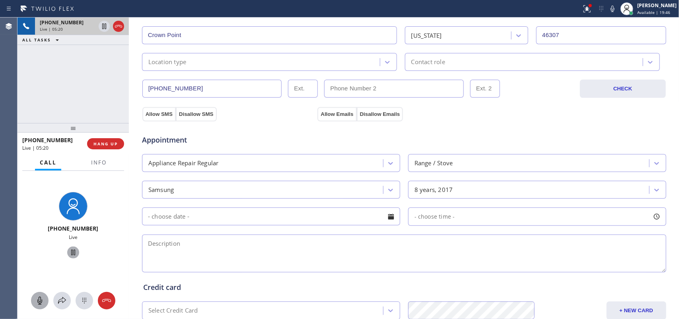
scroll to position [298, 0]
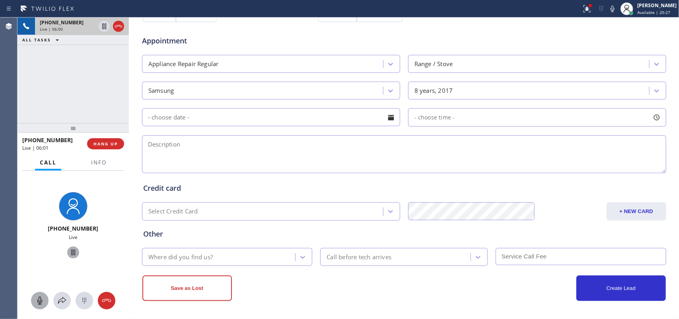
click at [172, 124] on input "text" at bounding box center [271, 117] width 258 height 18
click at [454, 141] on textarea at bounding box center [404, 154] width 524 height 38
click at [437, 158] on textarea at bounding box center [404, 154] width 524 height 38
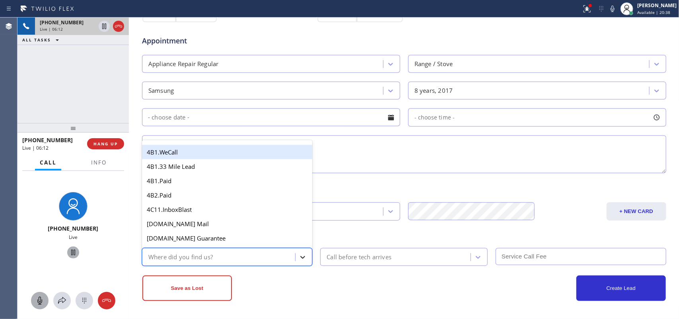
click at [299, 261] on icon at bounding box center [303, 257] width 8 height 8
type input "g"
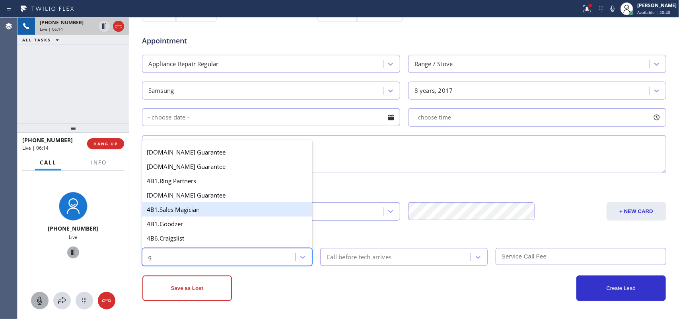
scroll to position [150, 0]
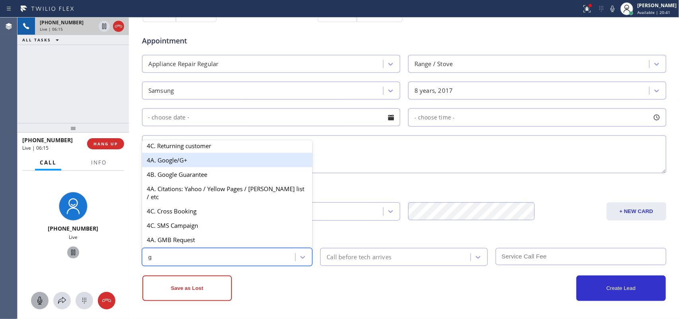
click at [205, 166] on div "4A. Google/G+" at bounding box center [227, 160] width 171 height 14
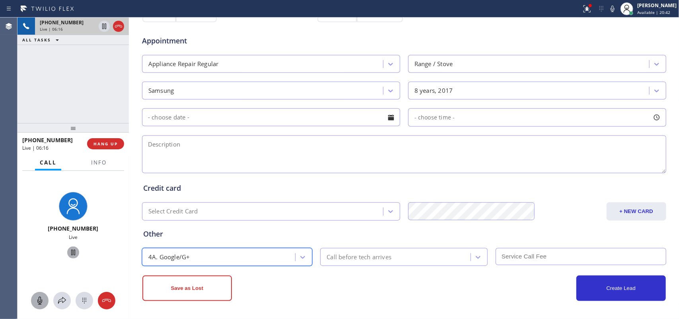
click at [426, 259] on div "Call before tech arrives" at bounding box center [397, 257] width 148 height 14
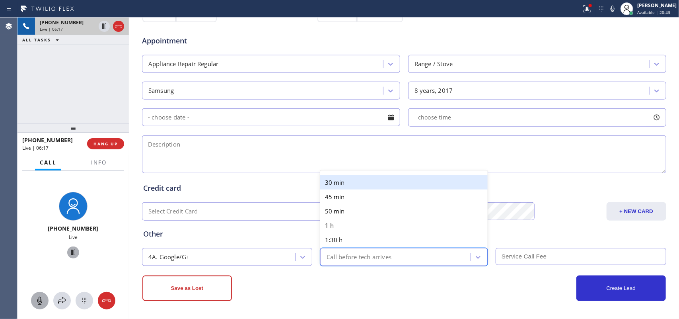
click at [388, 181] on div "30 min" at bounding box center [404, 182] width 168 height 14
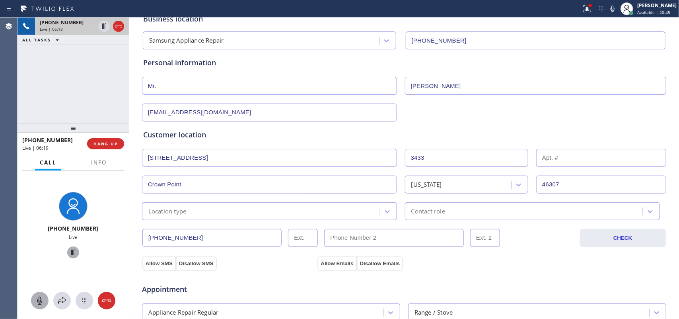
scroll to position [99, 0]
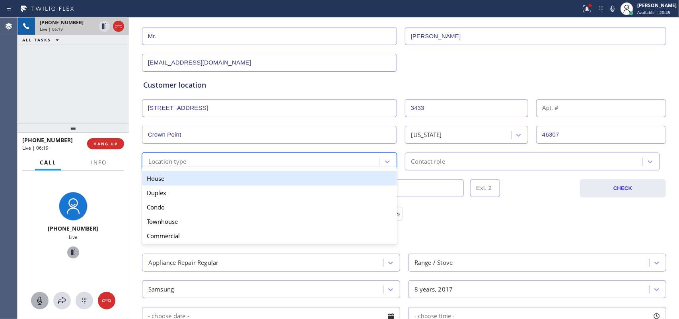
click at [372, 161] on div "Location type" at bounding box center [262, 161] width 236 height 14
click at [288, 175] on div "House" at bounding box center [269, 178] width 255 height 14
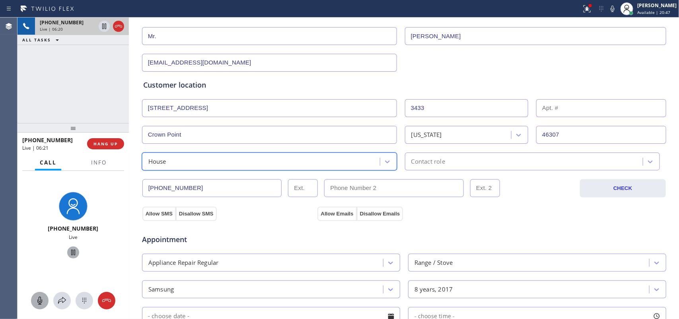
click at [442, 161] on div "Contact role" at bounding box center [525, 161] width 236 height 14
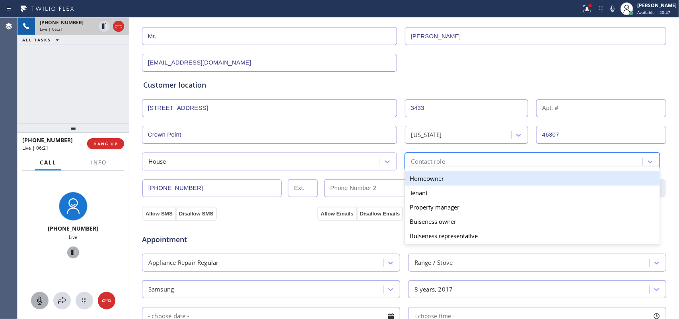
drag, startPoint x: 447, startPoint y: 178, endPoint x: 437, endPoint y: 184, distance: 11.6
click at [448, 179] on div "Homeowner" at bounding box center [532, 178] width 255 height 14
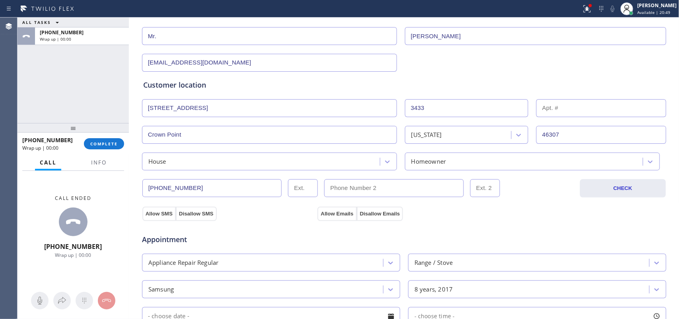
drag, startPoint x: 159, startPoint y: 213, endPoint x: 270, endPoint y: 214, distance: 110.6
click at [172, 214] on div "Allow SMS Disallow SMS" at bounding box center [179, 213] width 75 height 14
click at [327, 214] on button "Allow Emails" at bounding box center [337, 214] width 39 height 14
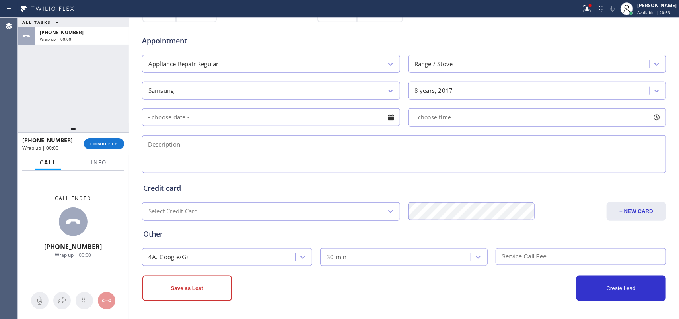
click at [409, 160] on textarea at bounding box center [404, 154] width 524 height 38
click at [189, 162] on textarea at bounding box center [404, 154] width 524 height 38
paste textarea "Samsung oven/ maintenance/ 2017/ 3433 Chevy Chase CirCrown Point, IN 46307/"
click at [283, 156] on textarea "Samsung oven/ maintenance/ 2017/ 3433 Chevy Chase CirCrown Point, IN 46307/" at bounding box center [404, 154] width 524 height 38
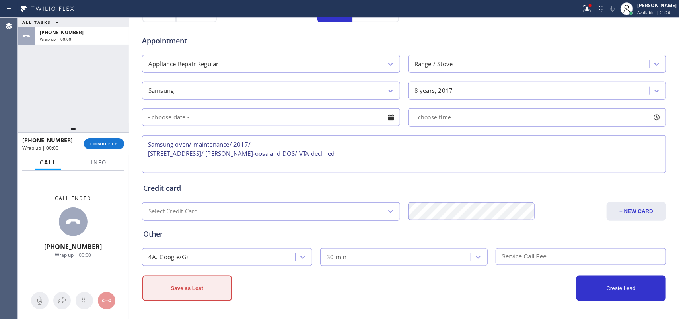
type textarea "Samsung oven/ maintenance/ 2017/ 3433 Chevy Chase CirCrown Point, IN 46307/ SAL…"
click at [192, 285] on button "Save as Lost" at bounding box center [187, 287] width 90 height 25
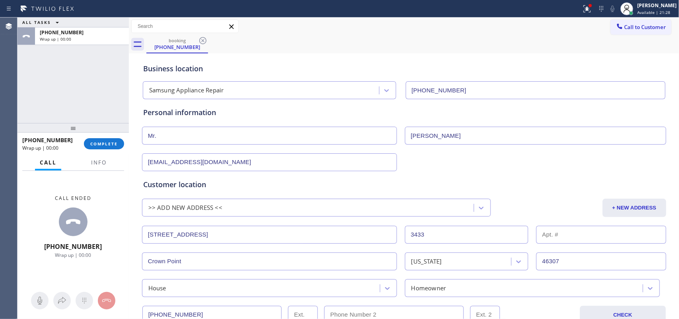
scroll to position [199, 0]
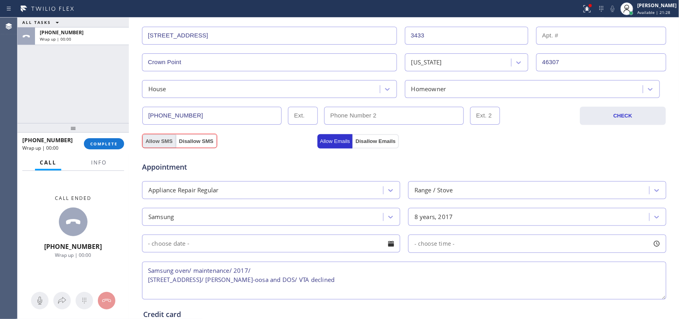
click at [150, 141] on button "Allow SMS" at bounding box center [158, 141] width 33 height 14
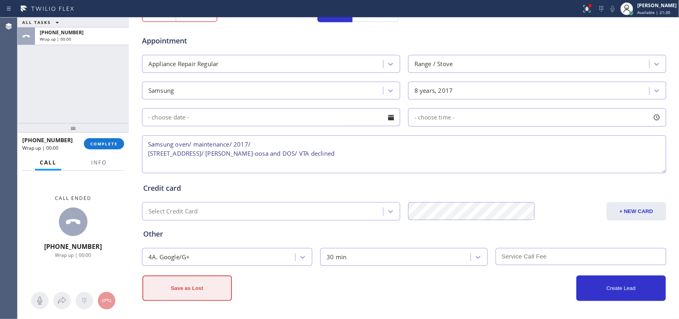
click at [191, 282] on button "Save as Lost" at bounding box center [187, 287] width 90 height 25
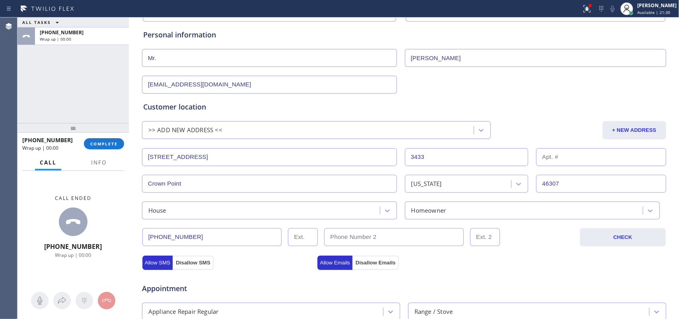
scroll to position [0, 0]
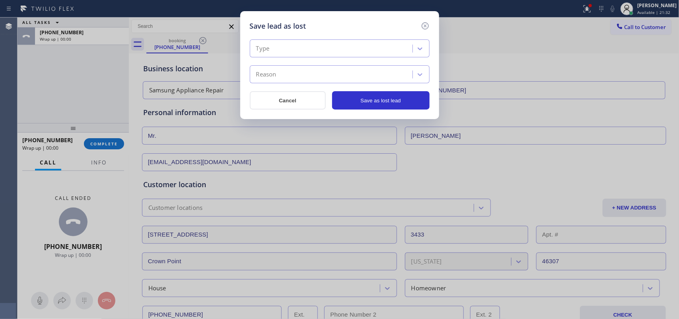
click at [349, 48] on div "Type" at bounding box center [332, 49] width 160 height 14
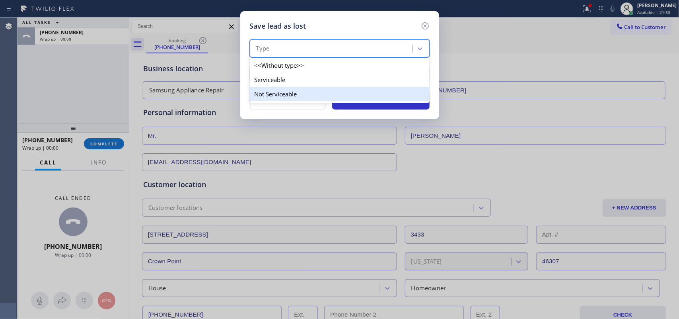
click at [347, 92] on div "Not Serviceable" at bounding box center [340, 94] width 180 height 14
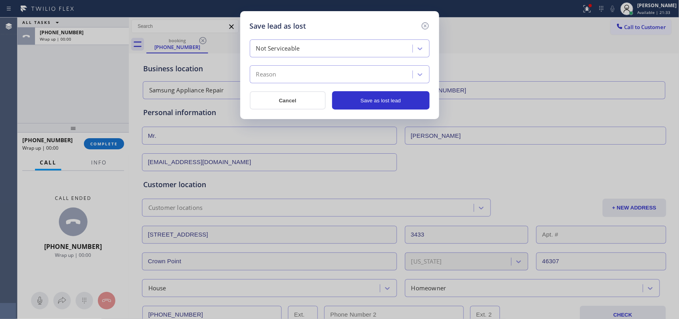
click at [345, 74] on div "Reason" at bounding box center [332, 75] width 160 height 14
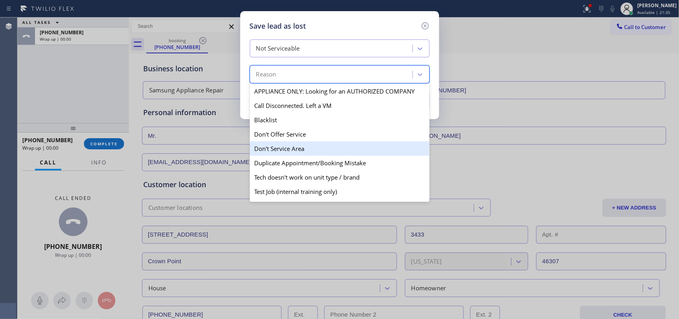
click at [325, 148] on div "Don't Service Area" at bounding box center [340, 148] width 180 height 14
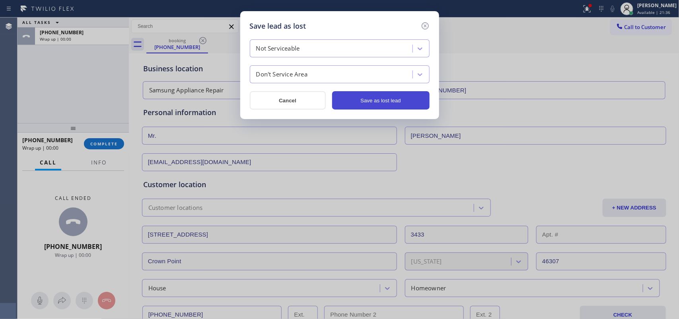
click at [367, 107] on button "Save as lost lead" at bounding box center [380, 100] width 97 height 18
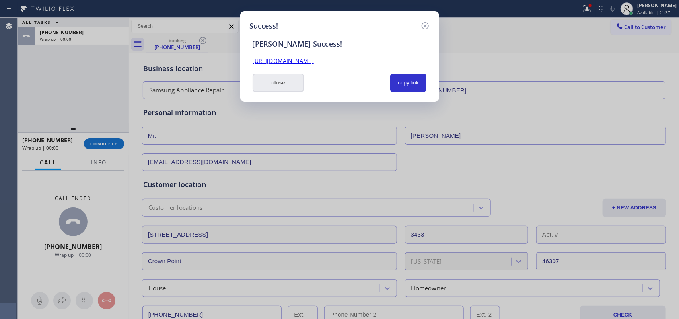
click at [288, 84] on button "close" at bounding box center [279, 83] width 52 height 18
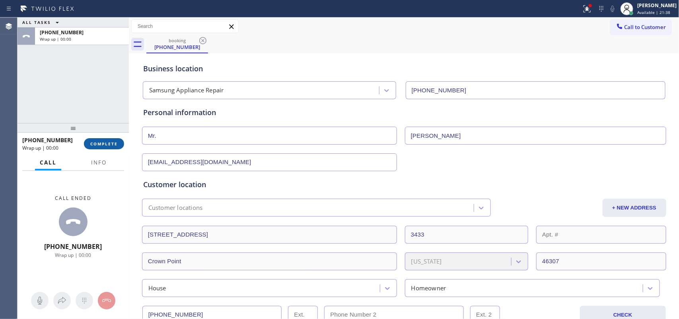
click at [119, 146] on button "COMPLETE" at bounding box center [104, 143] width 40 height 11
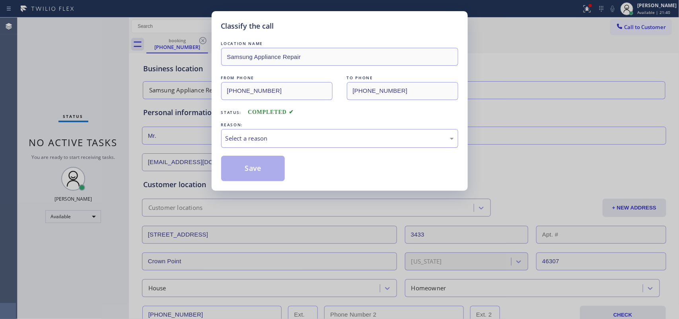
click at [285, 133] on div "Select a reason" at bounding box center [339, 138] width 237 height 19
click at [254, 157] on button "Save" at bounding box center [253, 168] width 64 height 25
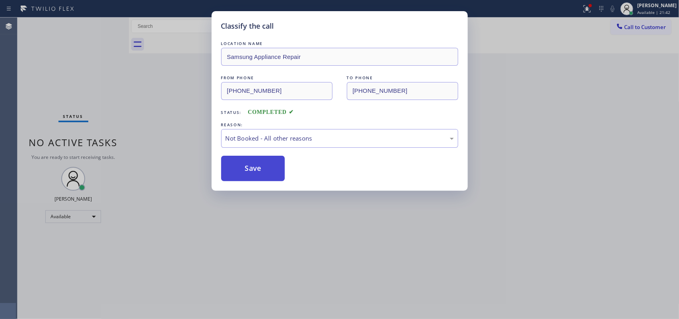
click at [247, 166] on button "Save" at bounding box center [253, 168] width 64 height 25
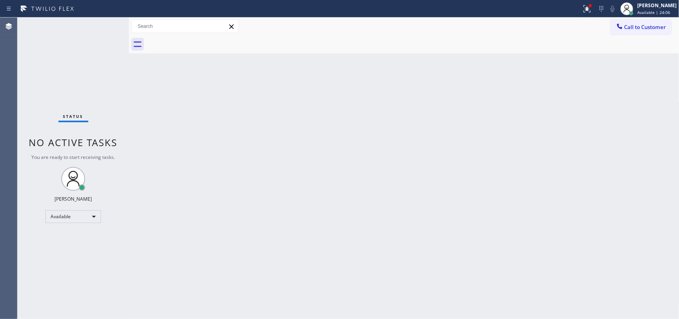
click at [103, 24] on div "Status No active tasks You are ready to start receiving tasks. [PERSON_NAME] Av…" at bounding box center [73, 168] width 111 height 301
click at [103, 26] on div "Status No active tasks You are ready to start receiving tasks. [PERSON_NAME] Av…" at bounding box center [73, 168] width 111 height 301
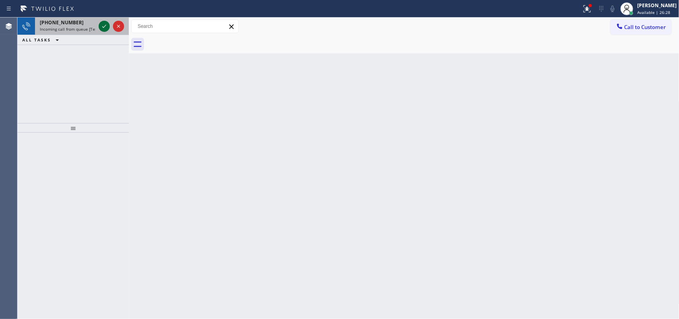
click at [100, 25] on icon at bounding box center [104, 26] width 10 height 10
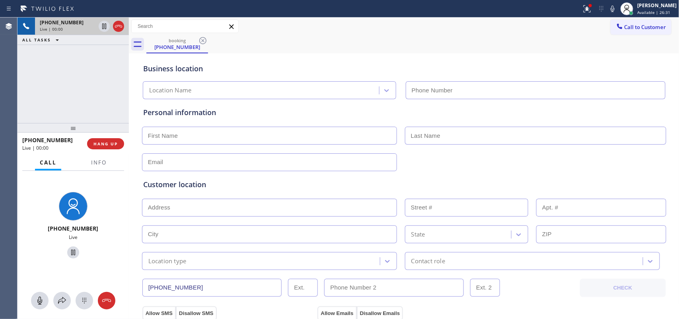
type input "(714) 804-0533"
click at [39, 298] on icon at bounding box center [40, 301] width 10 height 10
click at [45, 297] on div at bounding box center [40, 301] width 18 height 10
click at [41, 296] on icon at bounding box center [40, 301] width 10 height 10
click at [41, 294] on button at bounding box center [40, 301] width 18 height 18
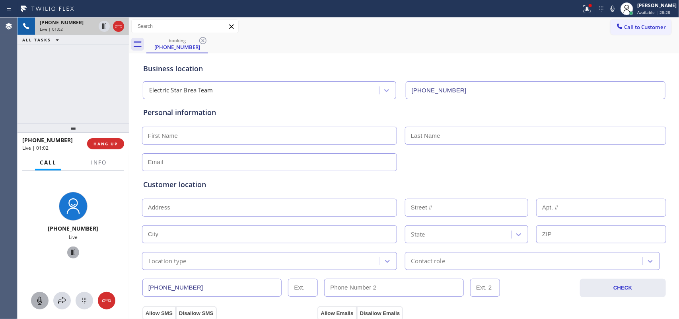
click at [68, 252] on icon at bounding box center [73, 252] width 10 height 10
click at [198, 131] on input "text" at bounding box center [269, 136] width 255 height 18
type input "Howard"
click at [70, 248] on icon at bounding box center [73, 252] width 10 height 10
drag, startPoint x: 557, startPoint y: 318, endPoint x: 253, endPoint y: 127, distance: 359.1
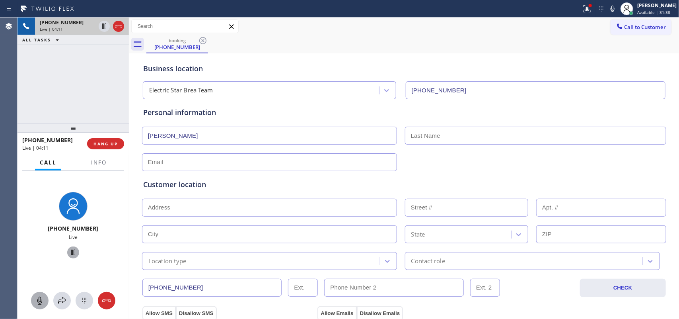
click at [233, 123] on div "Personal information Howard" at bounding box center [404, 139] width 522 height 64
click at [189, 164] on input "text" at bounding box center [269, 162] width 255 height 18
paste input "howchud1@gmail.com"
type input "howchud1@gmail.com"
click at [233, 210] on input "text" at bounding box center [269, 208] width 255 height 18
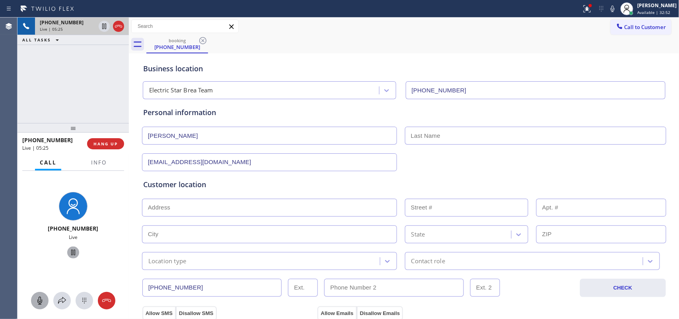
click at [209, 62] on div "Business location Electric Star Brea Team (714) 804-0533" at bounding box center [404, 77] width 525 height 44
click at [434, 136] on input "text" at bounding box center [535, 136] width 261 height 18
paste input "Chudler"
type input "Chudler"
click at [108, 142] on span "HANG UP" at bounding box center [106, 144] width 24 height 6
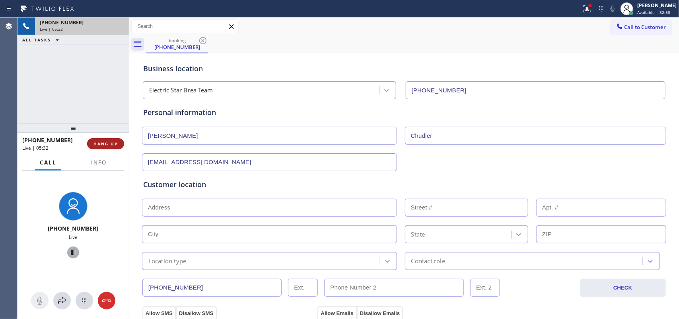
click at [108, 142] on span "HANG UP" at bounding box center [106, 144] width 24 height 6
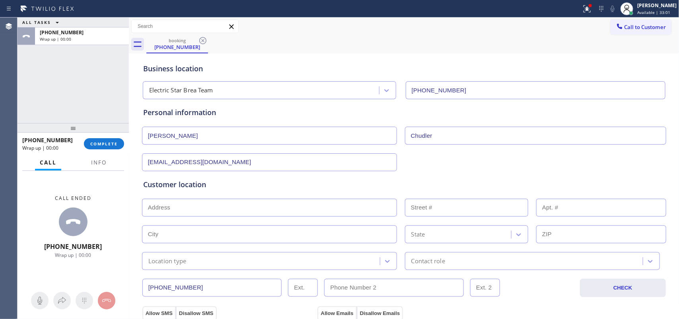
scroll to position [99, 0]
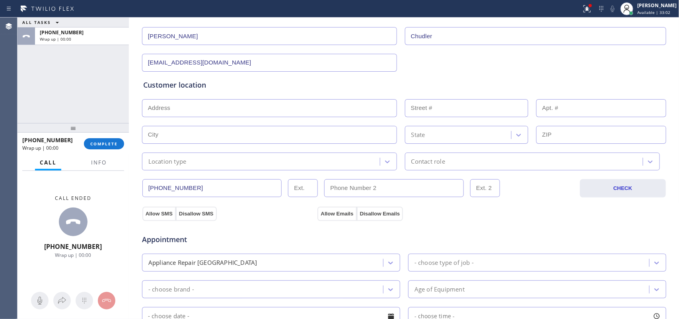
click at [222, 104] on input "text" at bounding box center [269, 108] width 255 height 18
click at [181, 112] on input "text" at bounding box center [269, 108] width 255 height 18
paste input "921 Forbes Dr Brea, CA 92821"
type input "921 Forbes Dr"
type input "921"
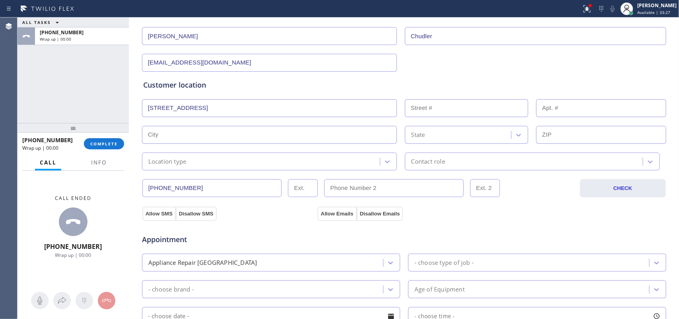
type input "Brea"
type input "92821"
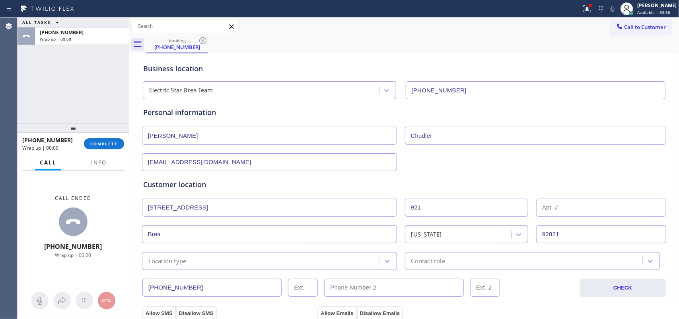
click at [171, 163] on input "howchud1@gmail.com" at bounding box center [269, 162] width 255 height 18
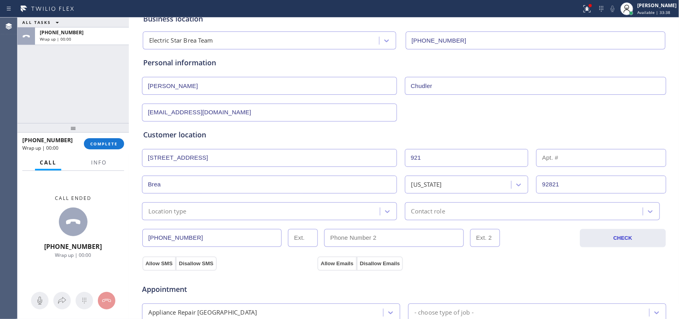
scroll to position [99, 0]
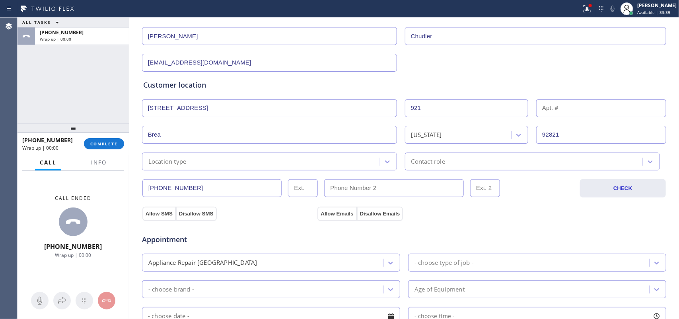
type input "howchud11@gmail.com"
click at [210, 161] on div "Location type" at bounding box center [262, 161] width 236 height 14
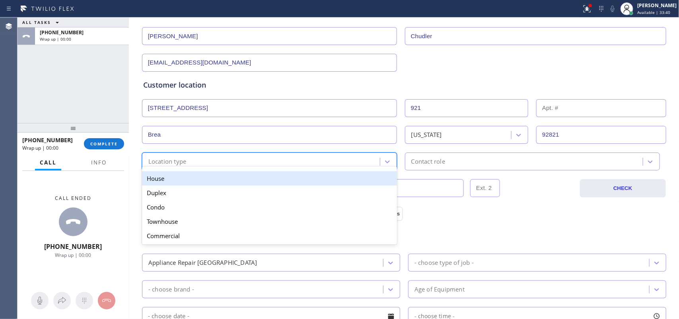
drag, startPoint x: 205, startPoint y: 181, endPoint x: 315, endPoint y: 177, distance: 109.9
click at [205, 180] on div "House" at bounding box center [269, 178] width 255 height 14
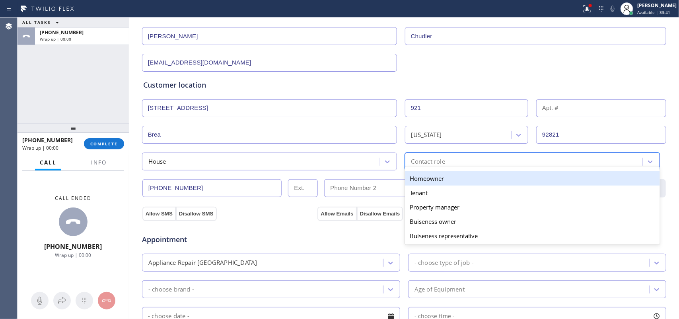
click at [438, 163] on div "Contact role" at bounding box center [428, 161] width 34 height 9
click at [440, 176] on div "Homeowner" at bounding box center [532, 178] width 255 height 14
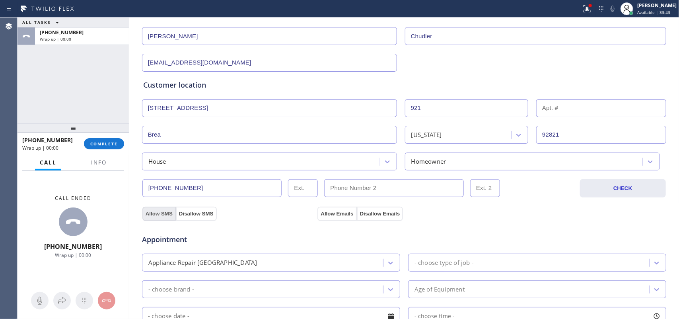
click at [166, 214] on button "Allow SMS" at bounding box center [158, 214] width 33 height 14
click at [322, 211] on button "Allow Emails" at bounding box center [337, 214] width 39 height 14
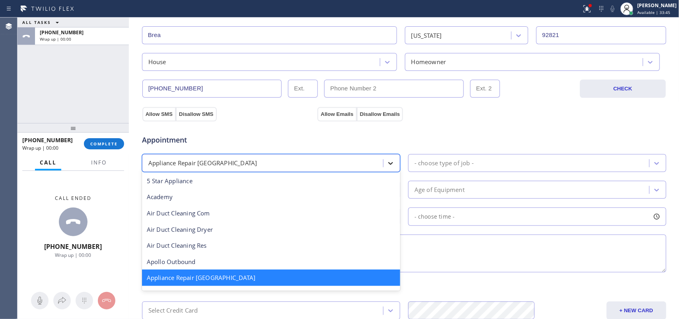
click at [384, 166] on div at bounding box center [391, 163] width 14 height 14
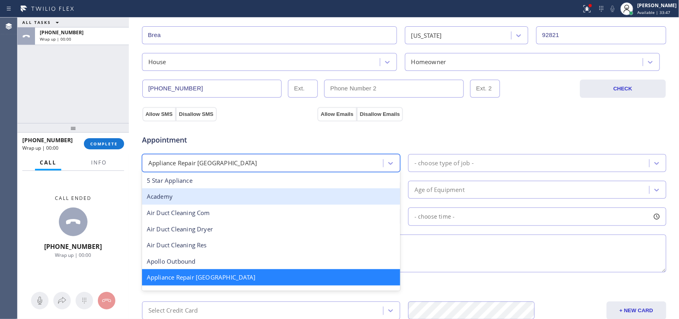
scroll to position [298, 0]
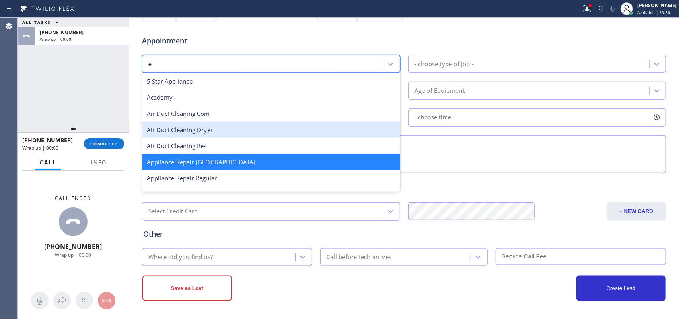
type input "el"
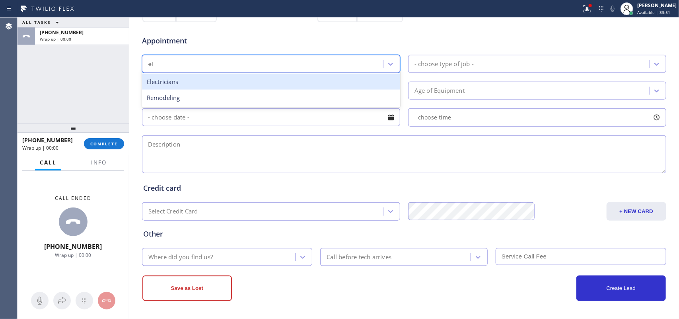
scroll to position [0, 0]
click at [247, 84] on div "Electricians" at bounding box center [271, 82] width 258 height 16
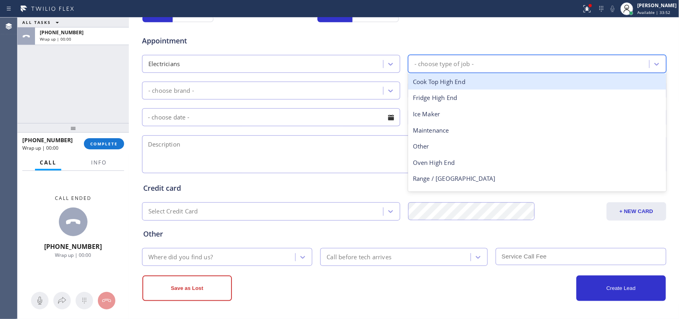
click at [416, 68] on div "- choose type of job -" at bounding box center [444, 63] width 59 height 9
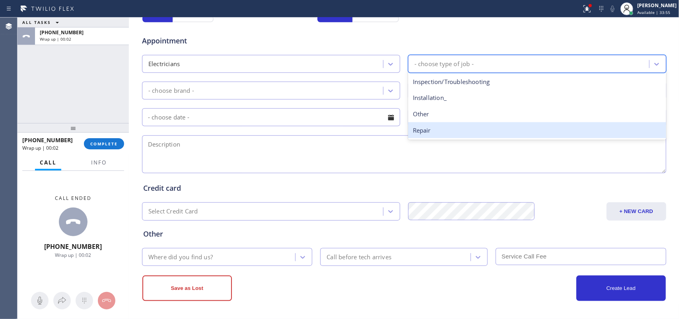
click at [443, 128] on div "Repair" at bounding box center [537, 130] width 258 height 16
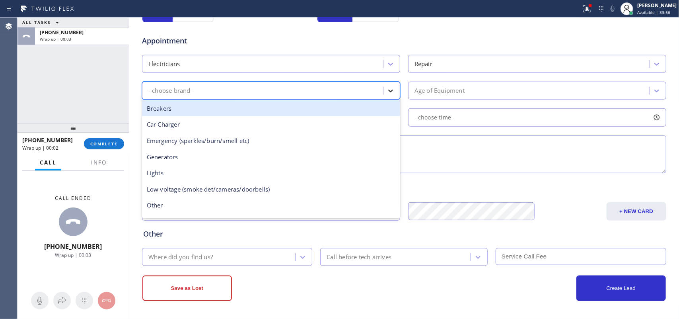
click at [387, 88] on icon at bounding box center [391, 91] width 8 height 8
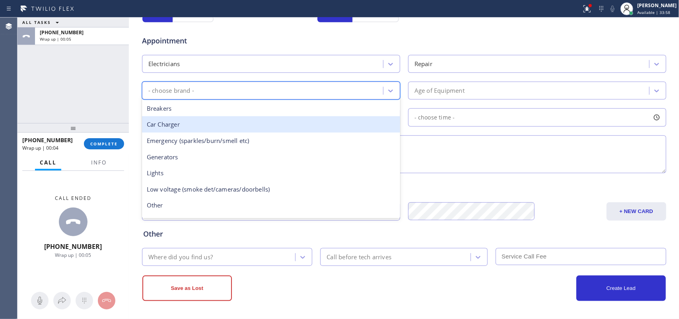
click at [279, 127] on div "Car Charger" at bounding box center [271, 124] width 258 height 16
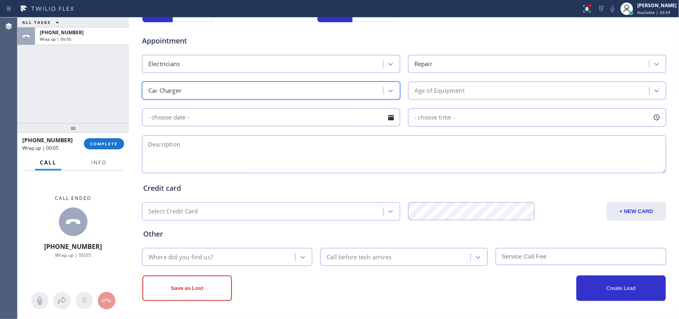
click at [444, 94] on div "Age of Equipment" at bounding box center [440, 90] width 50 height 9
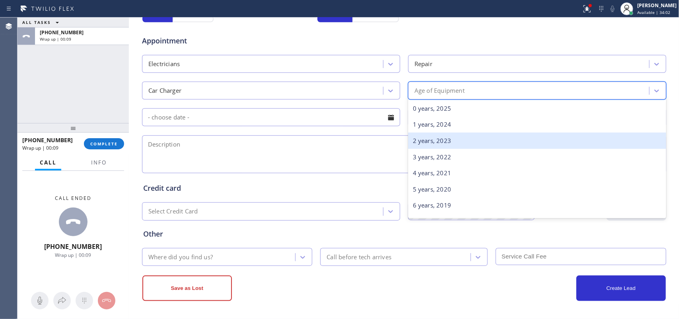
click at [454, 142] on div "2 years, 2023" at bounding box center [537, 141] width 258 height 16
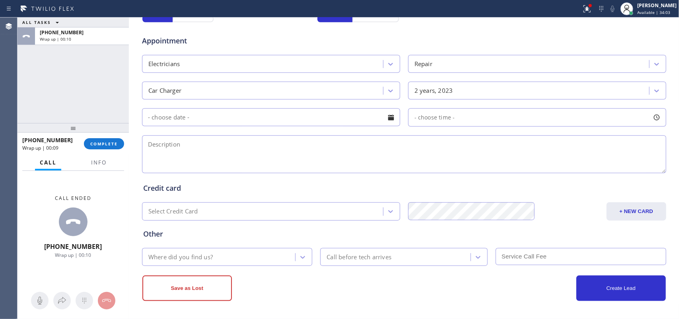
click at [389, 118] on div at bounding box center [391, 118] width 14 height 14
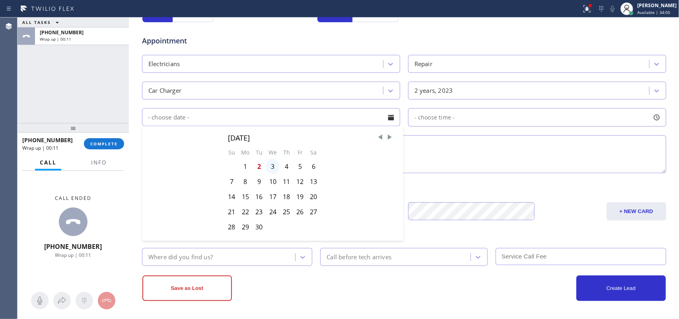
click at [269, 166] on div "3" at bounding box center [273, 166] width 14 height 15
type input "09/03/2025"
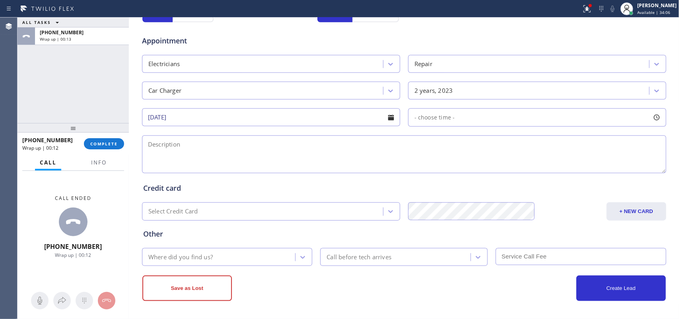
click at [655, 119] on div at bounding box center [657, 118] width 14 height 14
drag, startPoint x: 490, startPoint y: 166, endPoint x: 605, endPoint y: 161, distance: 114.7
click at [602, 162] on div at bounding box center [597, 166] width 10 height 17
click at [606, 160] on div at bounding box center [607, 166] width 10 height 17
drag, startPoint x: 538, startPoint y: 165, endPoint x: 557, endPoint y: 163, distance: 18.8
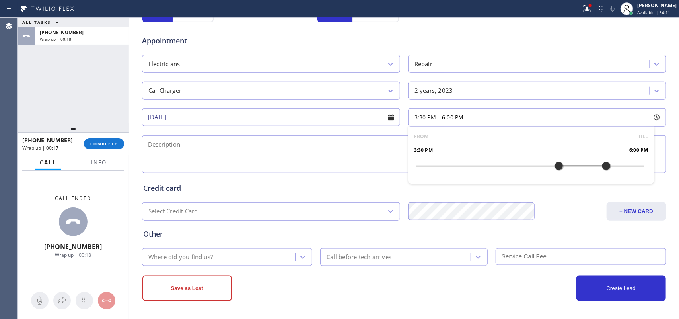
click at [557, 163] on div at bounding box center [559, 166] width 10 height 17
drag, startPoint x: 554, startPoint y: 164, endPoint x: 548, endPoint y: 167, distance: 6.2
click at [548, 167] on div at bounding box center [550, 166] width 10 height 17
click at [324, 174] on div "Credit card Select Credit Card + NEW CARD CANCEL SAVE" at bounding box center [404, 195] width 525 height 49
click at [325, 164] on textarea at bounding box center [404, 154] width 524 height 38
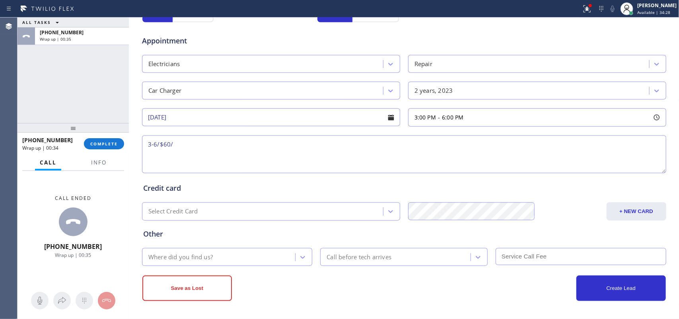
click at [227, 149] on textarea "3-6/$60/" at bounding box center [404, 154] width 524 height 38
paste textarea "house-ho/ EV charger that has installed 2 years ago not working/ 921 Forbes Dr …"
click at [98, 162] on span "Info" at bounding box center [99, 162] width 16 height 7
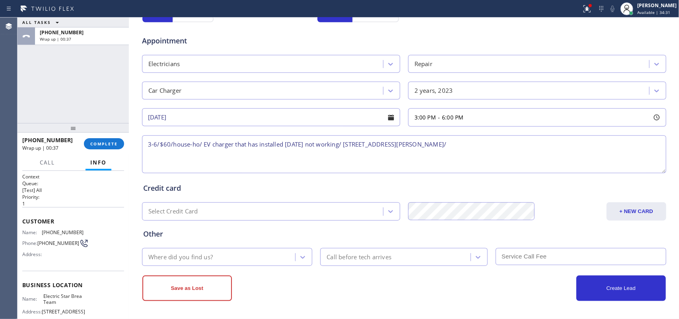
scroll to position [82, 0]
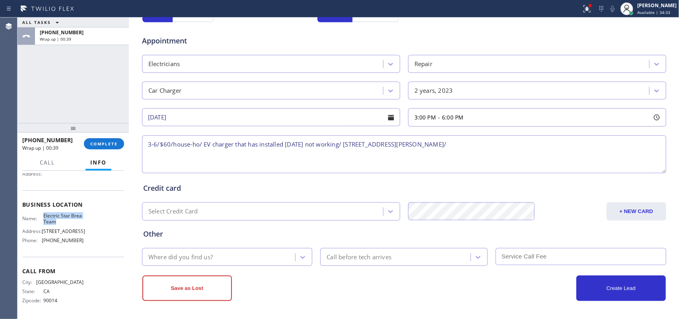
drag, startPoint x: 70, startPoint y: 222, endPoint x: 43, endPoint y: 215, distance: 28.8
click at [43, 215] on span "Electric Star Brea Team" at bounding box center [63, 218] width 40 height 12
copy span "Electric Star Brea Team"
click at [448, 146] on textarea "3-6/$60/house-ho/ EV charger that has installed 2 years ago not working/ 921 Fo…" at bounding box center [404, 154] width 524 height 38
paste textarea "Electric Star Brea Team"
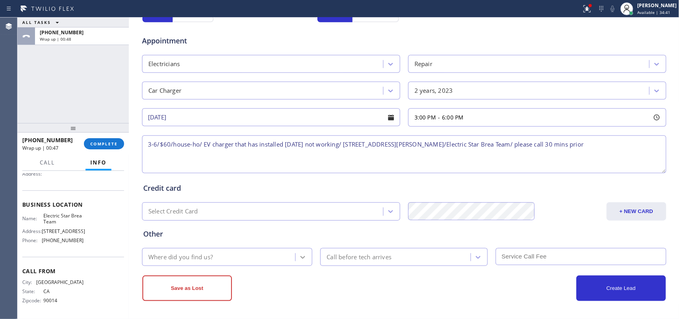
type textarea "3-6/$60/house-ho/ EV charger that has installed 2 years ago not working/ 921 Fo…"
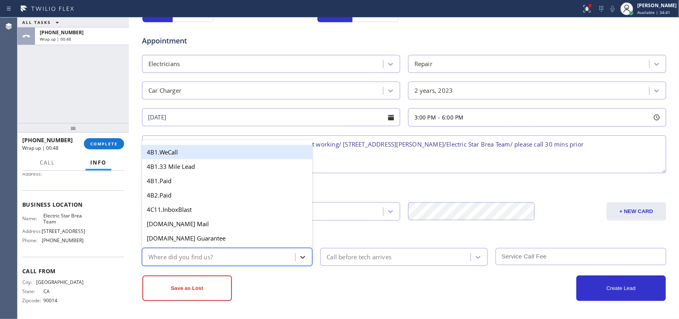
click at [299, 254] on icon at bounding box center [303, 257] width 8 height 8
type input "g"
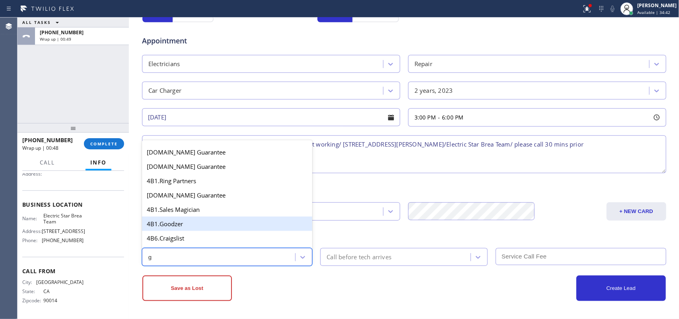
scroll to position [150, 0]
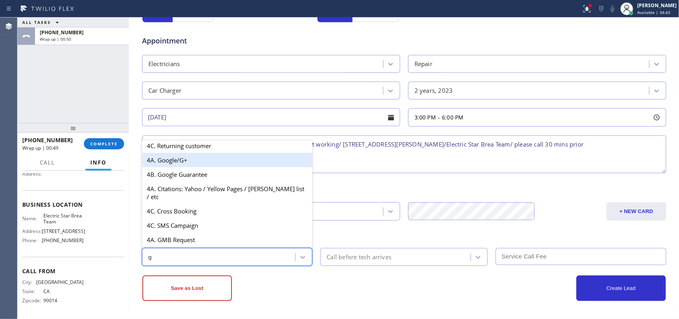
click at [192, 167] on div "4A. Google/G+" at bounding box center [227, 160] width 171 height 14
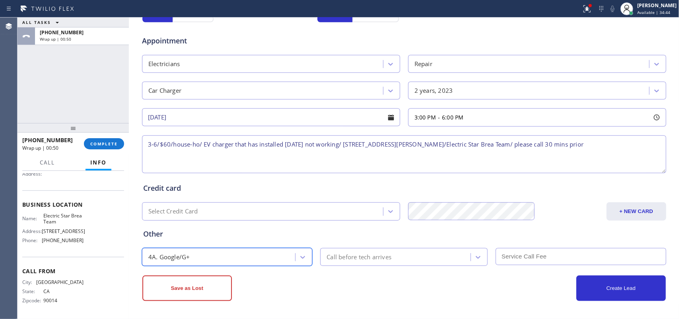
click at [347, 251] on div "Call before tech arrives" at bounding box center [397, 257] width 148 height 14
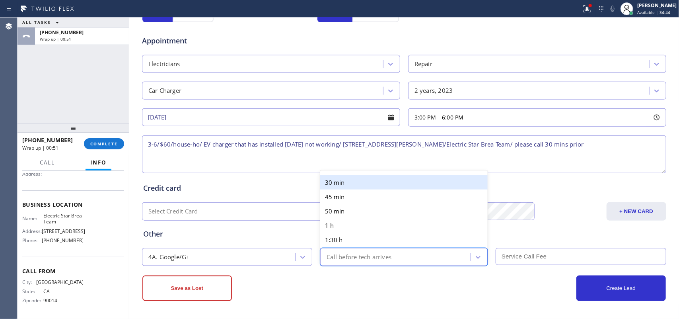
click at [336, 181] on div "30 min" at bounding box center [404, 182] width 168 height 14
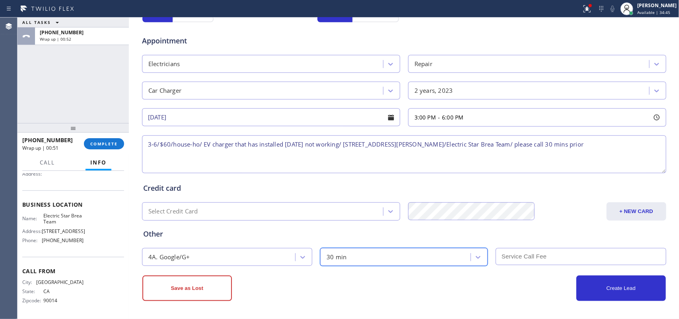
click at [520, 255] on input "text" at bounding box center [581, 256] width 171 height 17
type input "6"
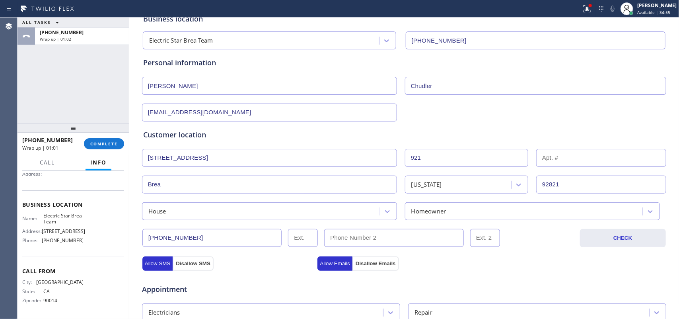
click at [172, 114] on input "howchud11@gmail.com" at bounding box center [269, 112] width 255 height 18
type input "howchud11@gmail.com"
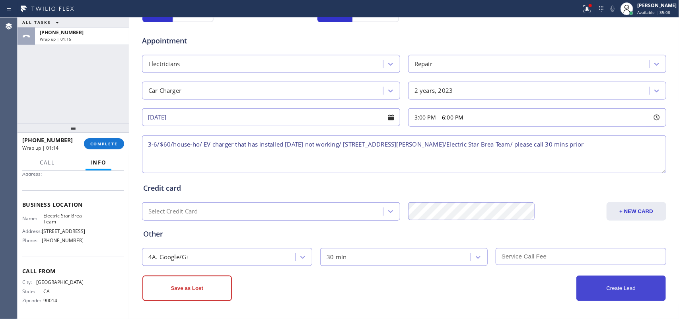
click at [608, 293] on button "Create Lead" at bounding box center [622, 287] width 90 height 25
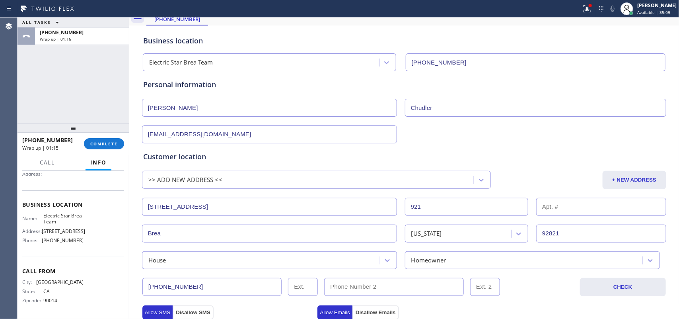
scroll to position [0, 0]
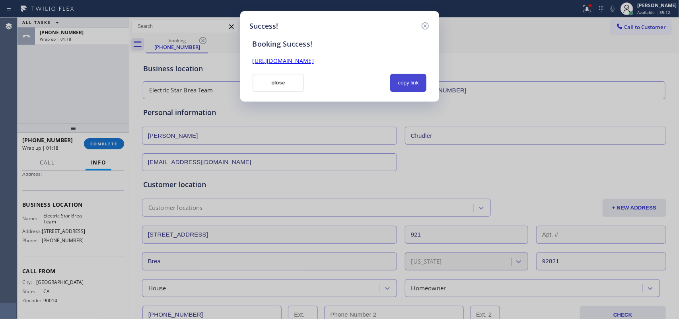
click at [408, 82] on button "copy link" at bounding box center [408, 83] width 37 height 18
click at [314, 58] on link "https://erp.apollosoft.co/customer/760580#portlet_lead" at bounding box center [283, 61] width 61 height 8
click at [279, 84] on button "close" at bounding box center [279, 83] width 52 height 18
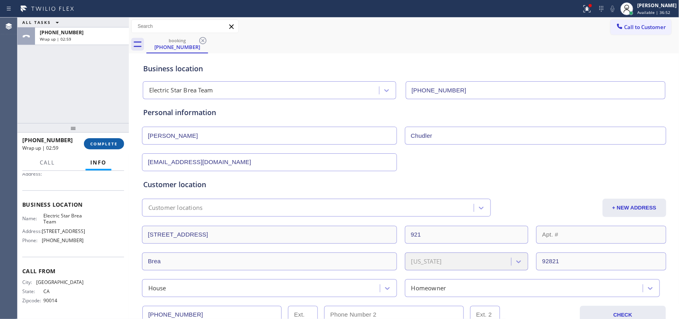
click at [106, 142] on span "COMPLETE" at bounding box center [103, 144] width 27 height 6
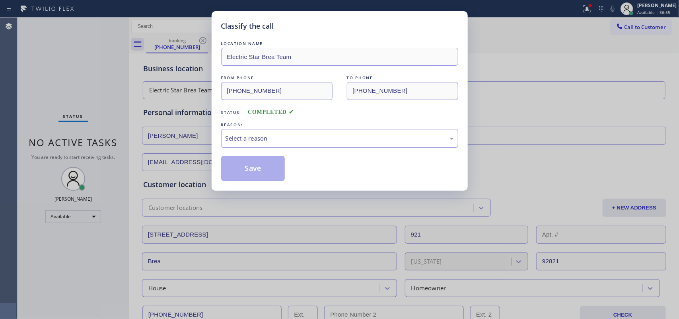
click at [295, 138] on div "Select a reason" at bounding box center [340, 138] width 228 height 9
click at [273, 168] on button "Save" at bounding box center [253, 168] width 64 height 25
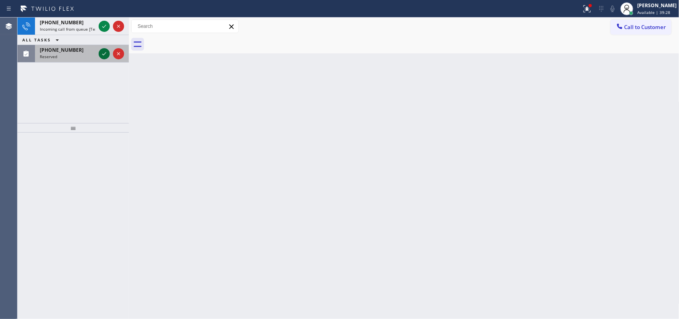
click at [101, 55] on icon at bounding box center [104, 54] width 10 height 10
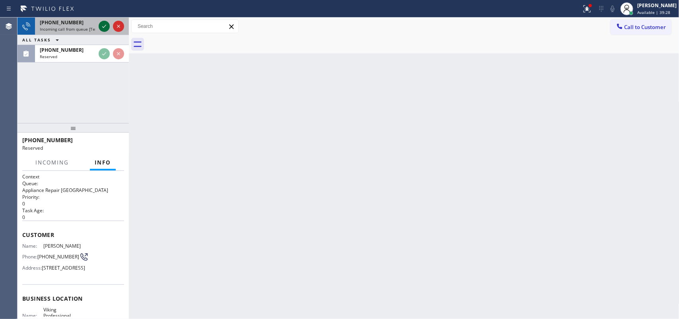
click at [100, 25] on icon at bounding box center [104, 26] width 10 height 10
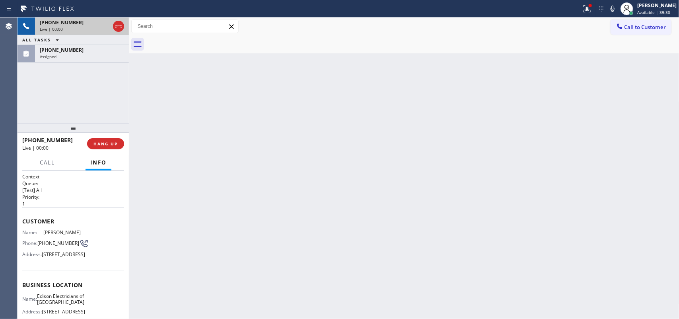
click at [76, 29] on div "Live | 00:00" at bounding box center [75, 29] width 70 height 6
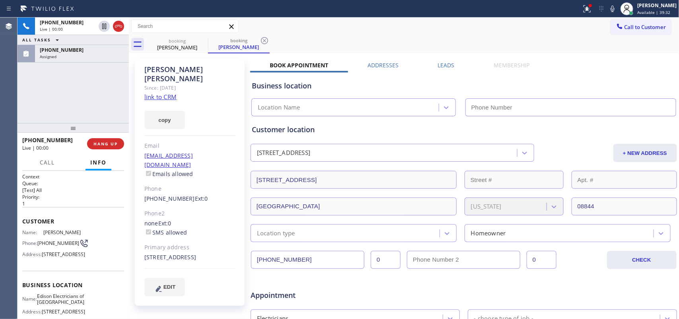
type input "(848) 306-0841"
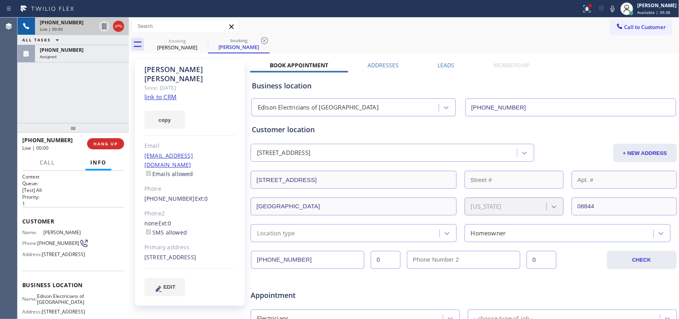
click at [64, 28] on div "Live | 00:00" at bounding box center [68, 29] width 56 height 6
click at [43, 160] on span "Call" at bounding box center [47, 162] width 15 height 7
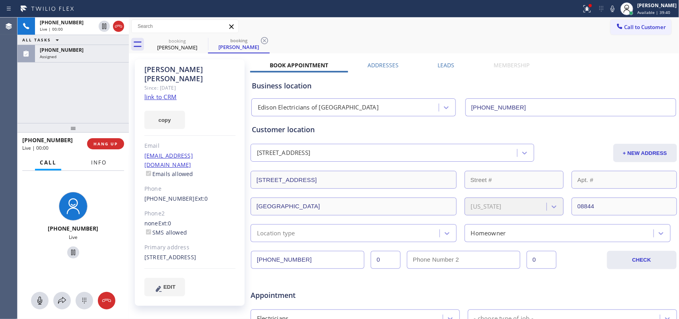
click at [97, 160] on span "Info" at bounding box center [99, 162] width 16 height 7
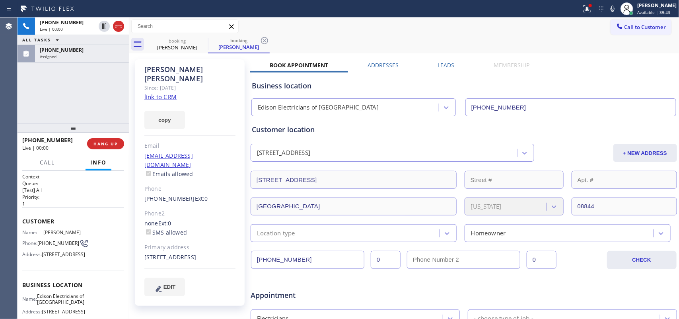
click at [164, 93] on link "link to CRM" at bounding box center [160, 97] width 32 height 8
click at [66, 56] on div "Assigned" at bounding box center [82, 57] width 84 height 6
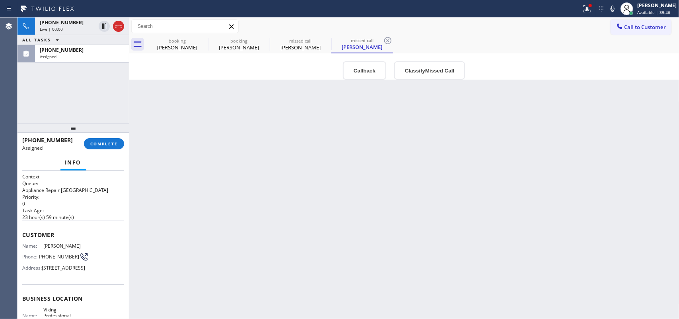
scroll to position [119, 0]
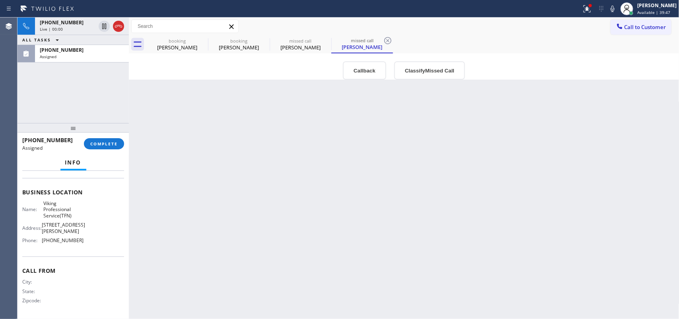
drag, startPoint x: 88, startPoint y: 251, endPoint x: 82, endPoint y: 223, distance: 29.0
click at [82, 230] on div "Business location Name: Viking Professional Service(TFN) Address: 1240 Nadeau S…" at bounding box center [73, 217] width 102 height 79
click at [78, 243] on div "Name: Viking Professional Service(TFN) Address: 1240 Nadeau St Phone: (888) 734…" at bounding box center [52, 223] width 61 height 47
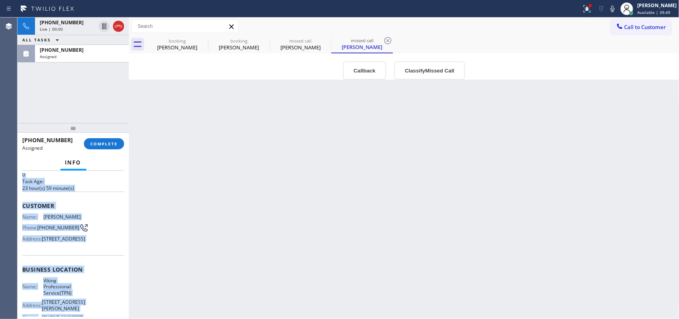
scroll to position [0, 0]
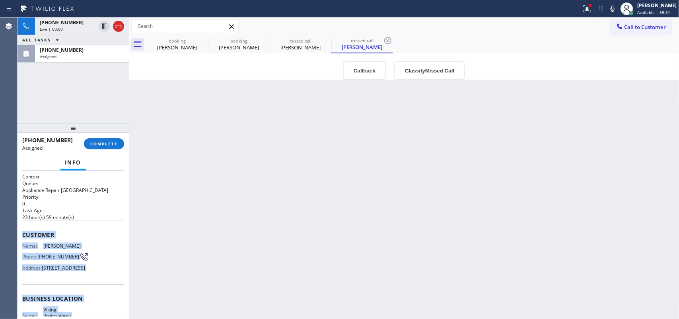
drag, startPoint x: 82, startPoint y: 246, endPoint x: 22, endPoint y: 233, distance: 61.4
click at [22, 233] on div "Context Queue: Appliance Repair High End Priority: 0 Task Age: 23 hour(s) 59 mi…" at bounding box center [73, 298] width 102 height 250
copy div "Customer Name: Allen Smith Phone: (661) 714-6122 Address: 17292 Wareham Ln, Hun…"
click at [432, 73] on button "Classify Missed Call" at bounding box center [429, 70] width 71 height 18
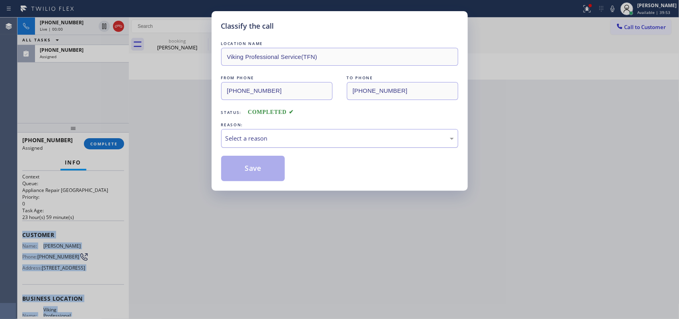
click at [389, 144] on div "Select a reason" at bounding box center [339, 138] width 237 height 19
click at [259, 171] on button "Save" at bounding box center [253, 168] width 64 height 25
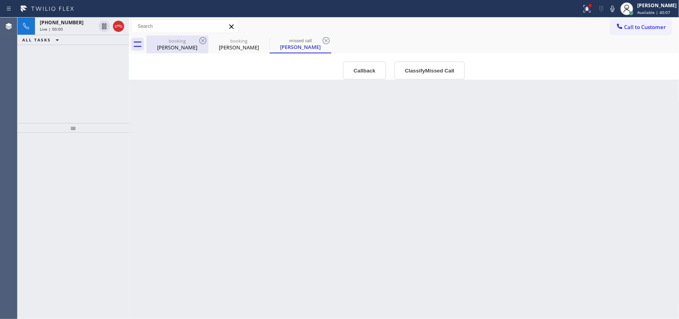
click at [172, 43] on div "booking" at bounding box center [177, 41] width 60 height 6
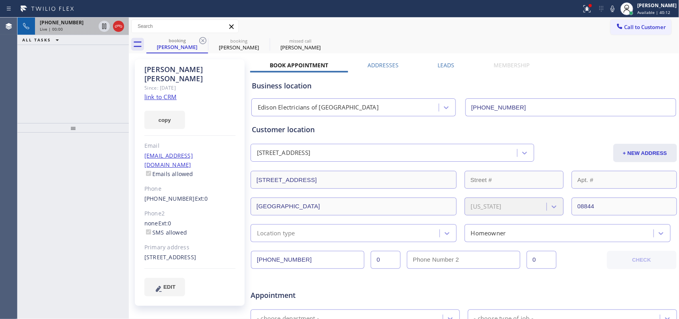
click at [74, 26] on div "Live | 00:00" at bounding box center [68, 29] width 56 height 6
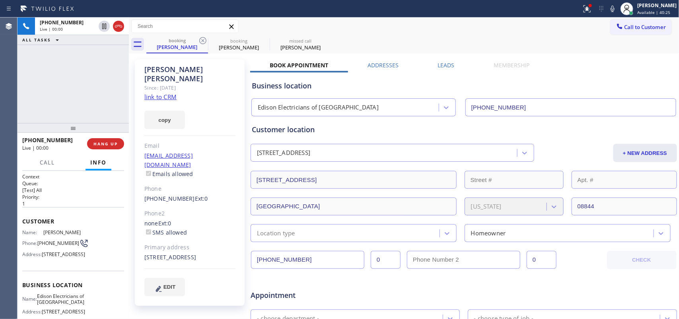
scroll to position [255, 0]
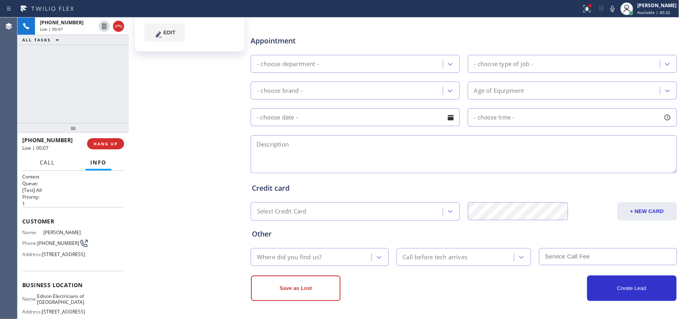
click at [46, 159] on span "Call" at bounding box center [47, 162] width 15 height 7
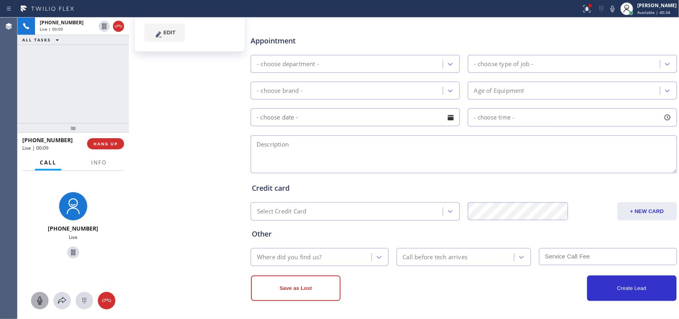
click at [37, 301] on icon at bounding box center [40, 301] width 10 height 10
drag, startPoint x: 72, startPoint y: 252, endPoint x: 84, endPoint y: 152, distance: 100.2
click at [72, 251] on icon at bounding box center [73, 252] width 10 height 10
click at [35, 303] on icon at bounding box center [40, 301] width 10 height 10
click at [70, 253] on icon at bounding box center [73, 252] width 10 height 10
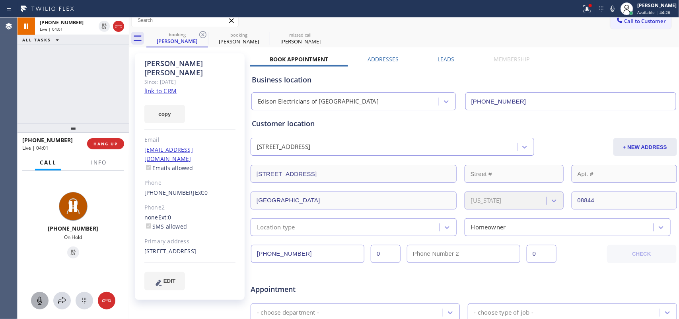
scroll to position [0, 0]
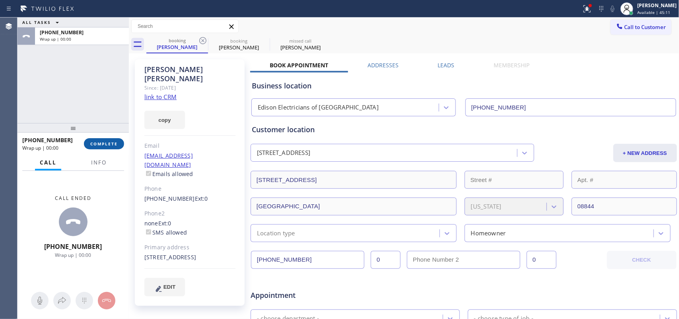
click at [106, 141] on span "COMPLETE" at bounding box center [103, 144] width 27 height 6
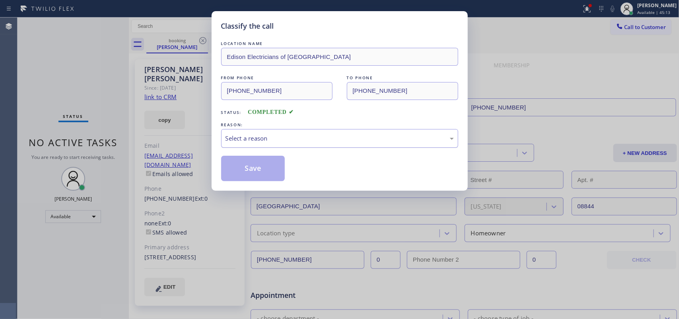
click at [402, 142] on div "Select a reason" at bounding box center [340, 138] width 228 height 9
click at [290, 181] on div "Save" at bounding box center [339, 168] width 237 height 25
click at [267, 167] on button "Save" at bounding box center [253, 168] width 64 height 25
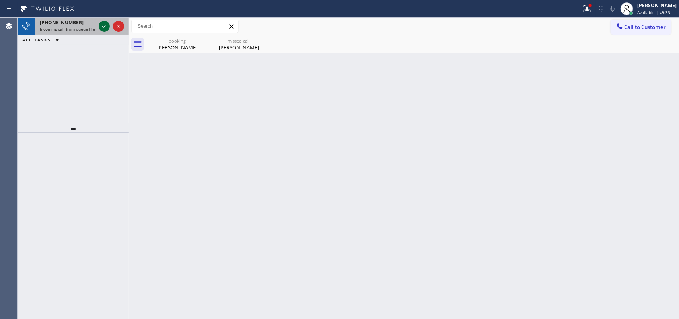
click at [104, 25] on icon at bounding box center [104, 26] width 10 height 10
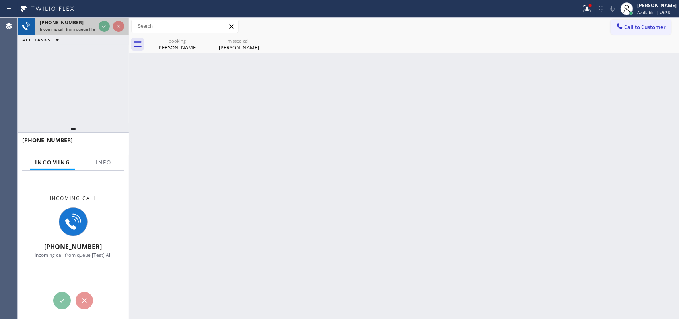
click at [66, 30] on span "Incoming call from queue [Test] All" at bounding box center [73, 29] width 66 height 6
click at [76, 28] on span "Incoming call from queue [Test] All" at bounding box center [73, 29] width 66 height 6
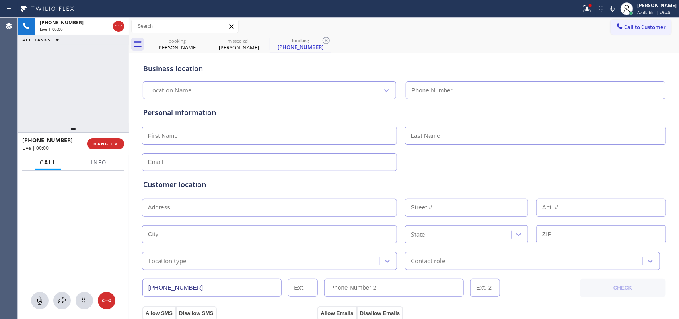
type input "(847) 750-4848"
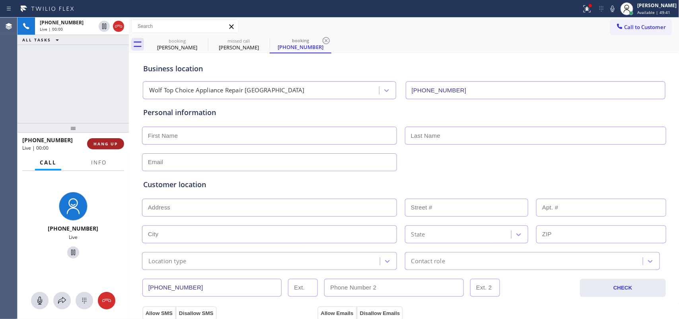
click at [102, 140] on button "HANG UP" at bounding box center [105, 143] width 37 height 11
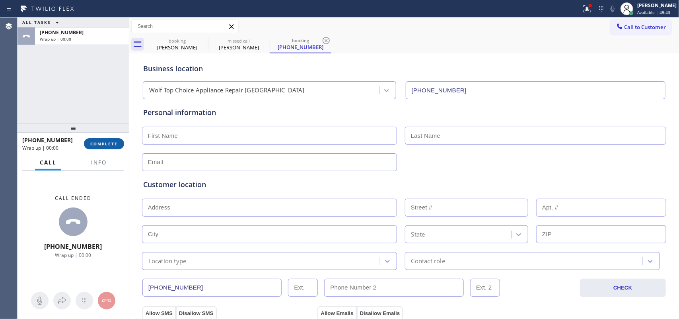
click at [102, 140] on button "COMPLETE" at bounding box center [104, 143] width 40 height 11
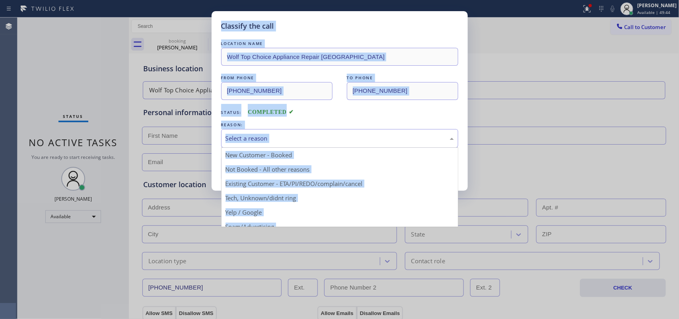
click at [269, 135] on div "Select a reason" at bounding box center [340, 138] width 228 height 9
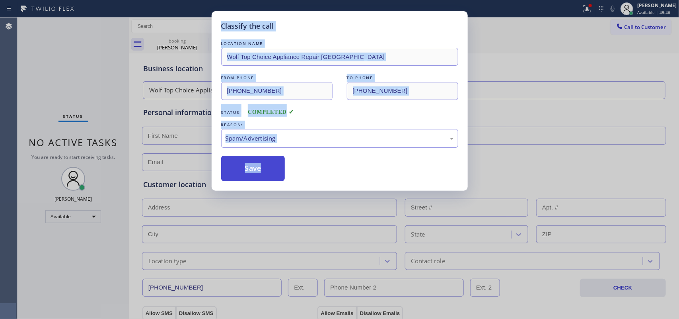
click at [257, 163] on button "Save" at bounding box center [253, 168] width 64 height 25
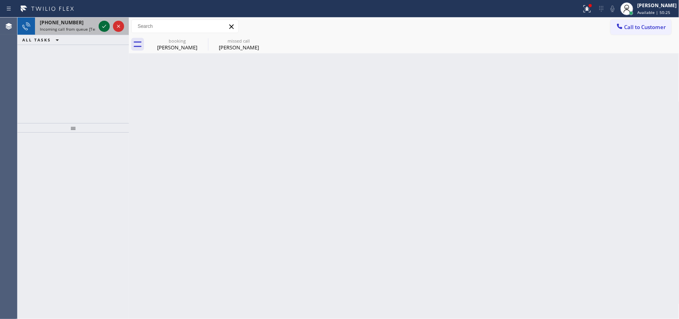
click at [102, 26] on icon at bounding box center [104, 26] width 10 height 10
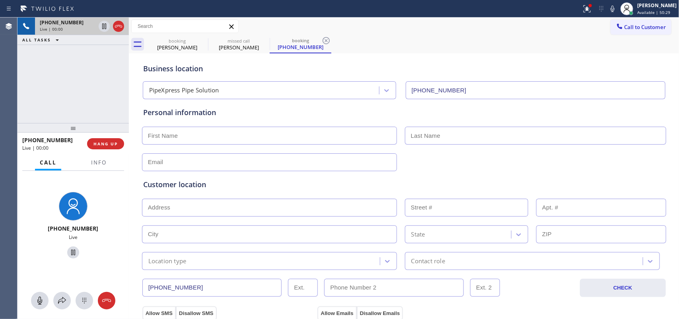
type input "(818) 672-1897"
click at [109, 145] on span "HANG UP" at bounding box center [106, 144] width 24 height 6
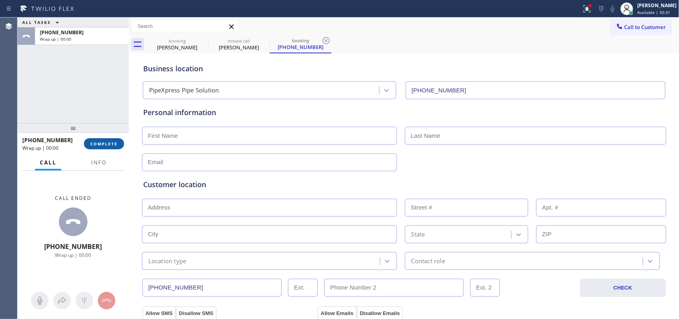
click at [109, 145] on span "COMPLETE" at bounding box center [103, 144] width 27 height 6
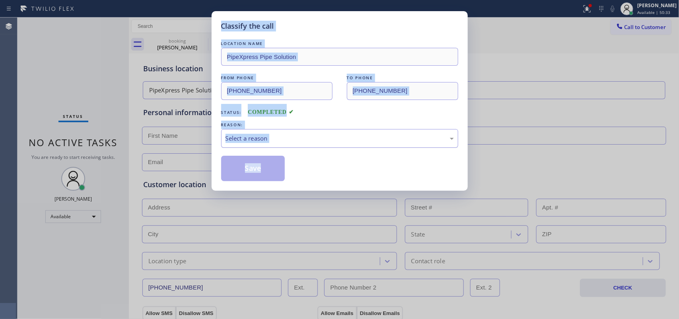
click at [329, 136] on div "Select a reason" at bounding box center [340, 138] width 228 height 9
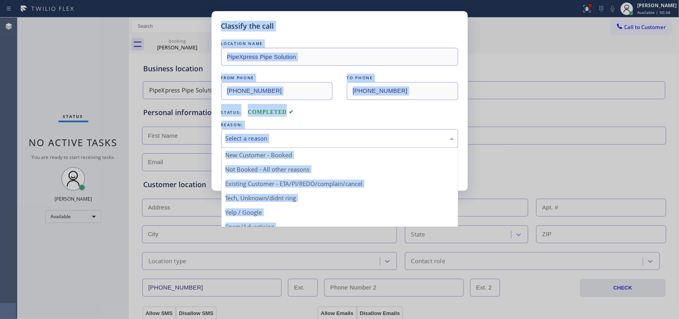
click at [312, 140] on div "Select a reason" at bounding box center [340, 138] width 228 height 9
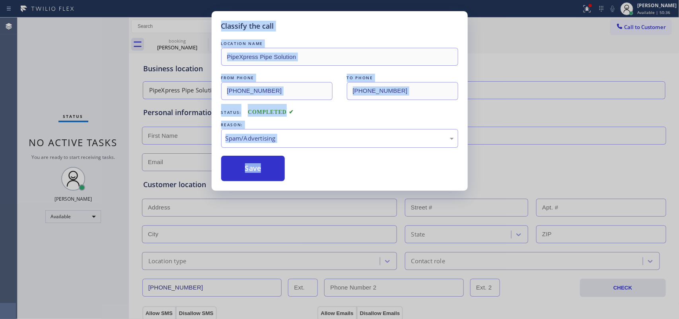
click at [262, 175] on button "Save" at bounding box center [253, 168] width 64 height 25
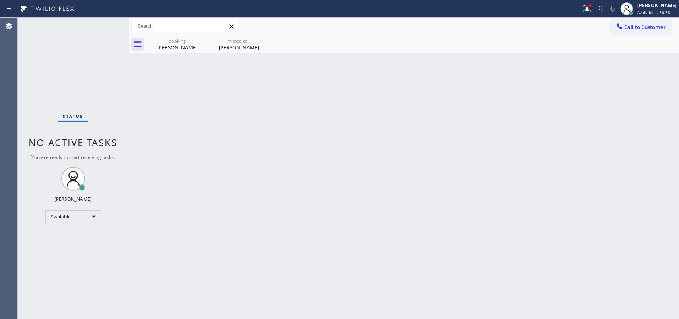
click at [262, 175] on div "Classify the call LOCATION NAME Modern Family Air Conditioning and Heating San …" at bounding box center [349, 168] width 662 height 301
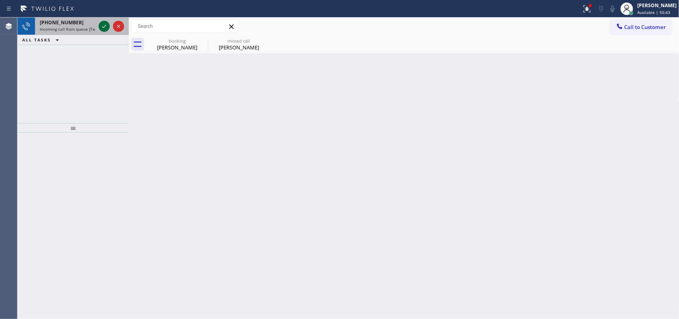
click at [103, 25] on icon at bounding box center [104, 26] width 10 height 10
click at [101, 25] on icon at bounding box center [104, 26] width 10 height 10
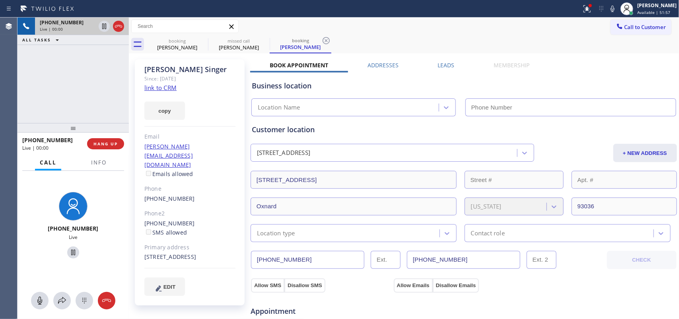
type input "(805) 261-2411"
click at [160, 88] on link "link to CRM" at bounding box center [160, 88] width 32 height 8
click at [41, 298] on icon at bounding box center [40, 301] width 10 height 10
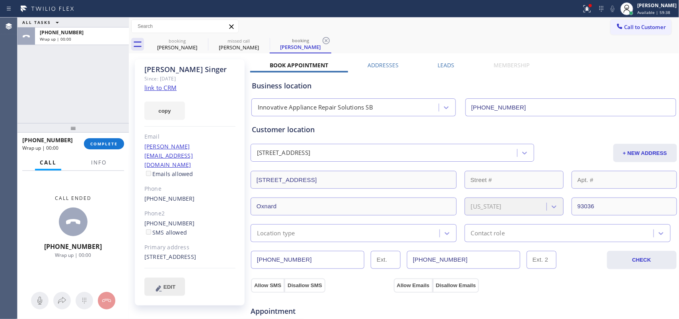
click at [170, 284] on span "EDIT" at bounding box center [170, 287] width 12 height 6
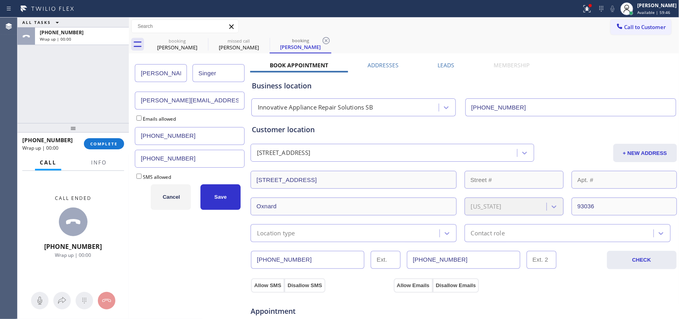
drag, startPoint x: 186, startPoint y: 134, endPoint x: 142, endPoint y: 133, distance: 43.8
click at [142, 133] on input "(805) 819-0911" at bounding box center [190, 136] width 110 height 18
click at [182, 136] on input "(805) 819-0911" at bounding box center [190, 136] width 110 height 18
drag, startPoint x: 183, startPoint y: 135, endPoint x: 133, endPoint y: 136, distance: 50.9
click at [133, 136] on div "Bailey Singer bailey.s@americanstages.com Emails allowed (805) 819-0911 (805) 2…" at bounding box center [190, 321] width 119 height 532
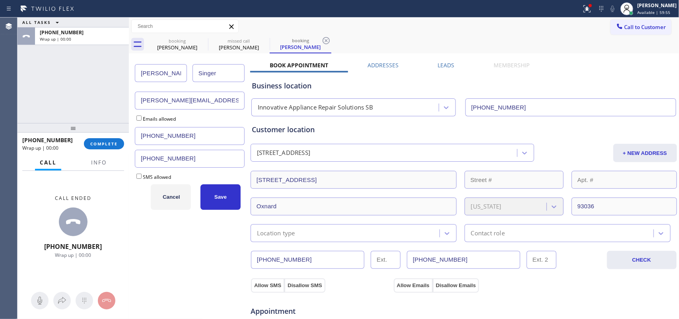
click at [199, 165] on input "(805) 228-1886" at bounding box center [190, 159] width 110 height 18
drag, startPoint x: 199, startPoint y: 165, endPoint x: 133, endPoint y: 164, distance: 66.1
click at [133, 164] on div "Bailey Singer bailey.s@americanstages.com Emails allowed (805) 819-0911 (805) 2…" at bounding box center [190, 321] width 119 height 532
paste input "819-0911"
type input "(805) 819-0911"
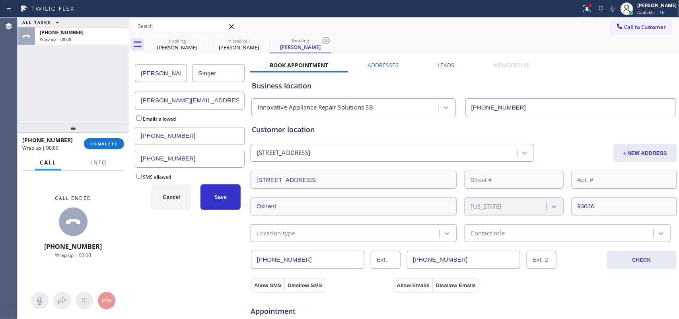
drag, startPoint x: 120, startPoint y: 136, endPoint x: 107, endPoint y: 136, distance: 13.1
click at [107, 136] on div "ALL TASKS ALL TASKS ACTIVE TASKS TASKS IN WRAP UP +18058190911 Wrap up | 00:00 …" at bounding box center [349, 168] width 662 height 301
paste input "92-8108"
type input "(805) 892-8108"
click at [138, 117] on input "Emails allowed" at bounding box center [138, 117] width 5 height 5
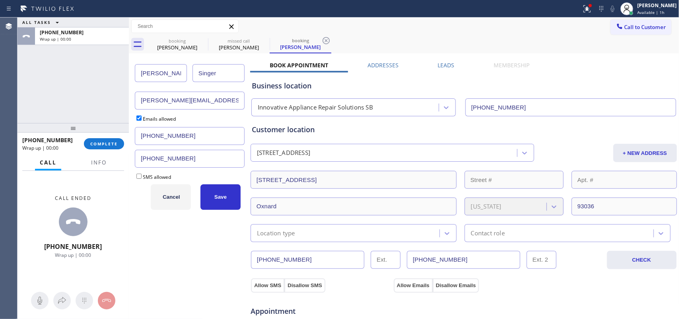
checkbox input "true"
click at [138, 177] on input "SMS allowed" at bounding box center [138, 175] width 5 height 5
checkbox input "true"
drag, startPoint x: 164, startPoint y: 76, endPoint x: 122, endPoint y: 68, distance: 42.1
click at [126, 68] on div "ALL TASKS ALL TASKS ACTIVE TASKS TASKS IN WRAP UP +18058190911 Wrap up | 00:00 …" at bounding box center [349, 168] width 662 height 301
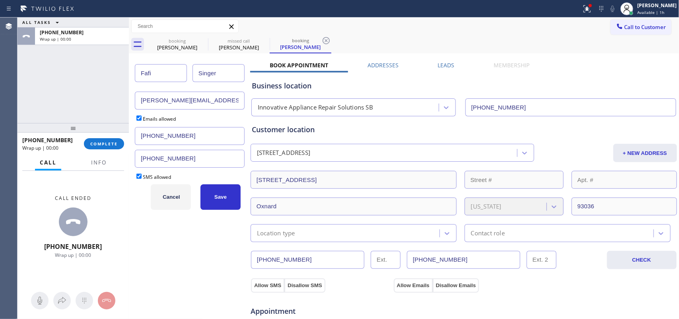
type input "Fafi"
type input "Rojas"
click at [193, 99] on input "bailey.s@americanstages.com" at bounding box center [190, 101] width 110 height 18
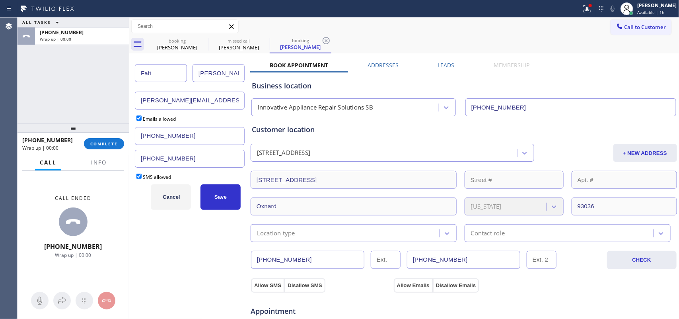
click at [193, 99] on input "bailey.s@americanstages.com" at bounding box center [190, 101] width 110 height 18
paste input "fafi"
type input "fafi@americanstages.com"
click at [218, 204] on button "Save" at bounding box center [221, 196] width 40 height 25
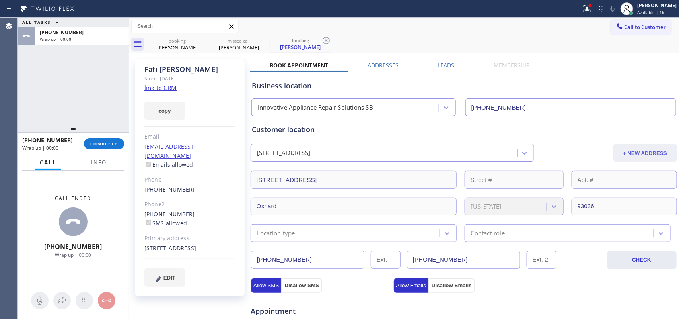
click at [633, 153] on button "+ NEW ADDRESS" at bounding box center [646, 153] width 64 height 18
drag, startPoint x: 383, startPoint y: 184, endPoint x: 247, endPoint y: 175, distance: 136.0
click at [247, 175] on div "Fafi Rojas Since: 20 may 2020 link to CRM copy Email fafi@americanstages.com Em…" at bounding box center [404, 321] width 547 height 532
paste input "2324 Vista MaderaSanta Barbara, CA 93101"
type input "2324 Vista Madera"
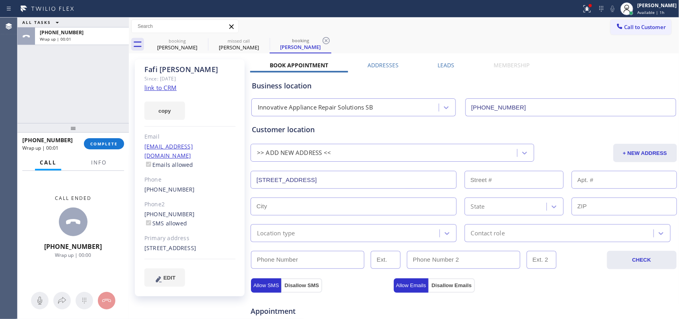
type input "2324"
type input "Santa Barbara"
type input "93101"
click at [334, 236] on div "Location type" at bounding box center [346, 233] width 187 height 14
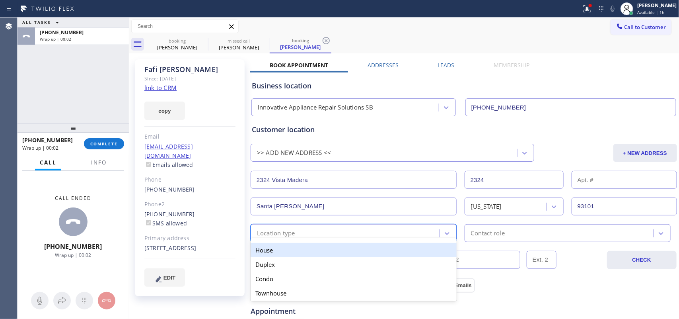
click at [326, 249] on div "House" at bounding box center [354, 250] width 206 height 14
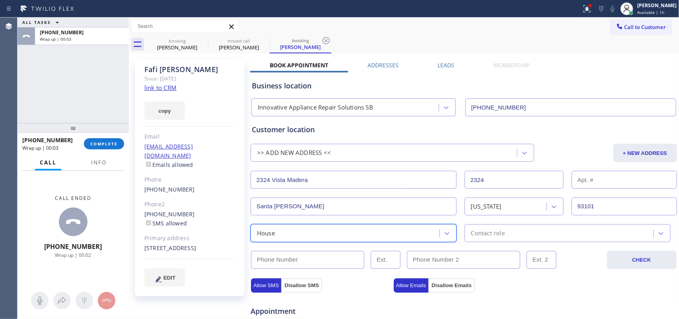
click at [479, 231] on div "Contact role" at bounding box center [488, 232] width 34 height 9
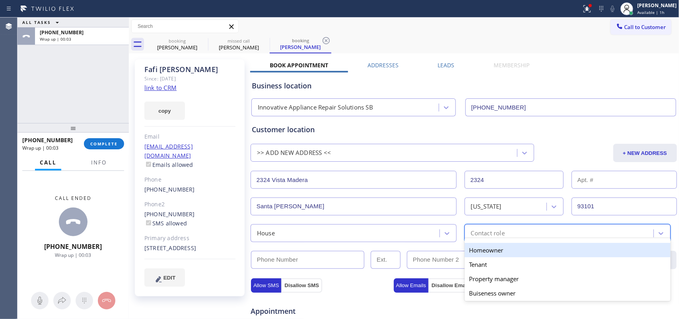
scroll to position [149, 0]
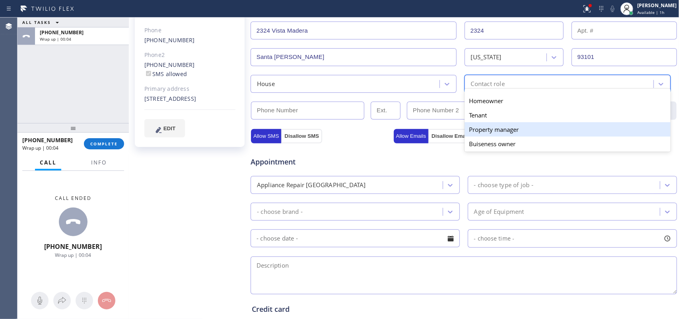
click at [500, 127] on div "Property manager" at bounding box center [568, 129] width 206 height 14
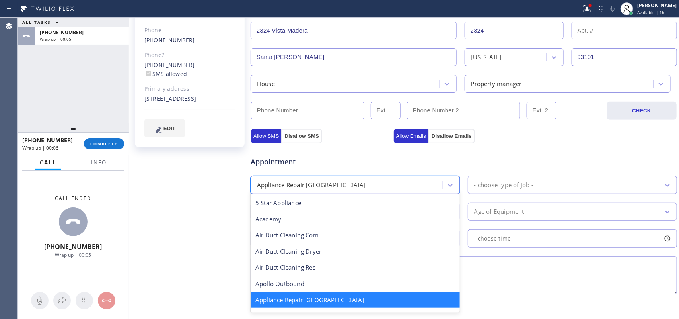
click at [393, 187] on div "Appliance Repair [GEOGRAPHIC_DATA]" at bounding box center [348, 185] width 190 height 14
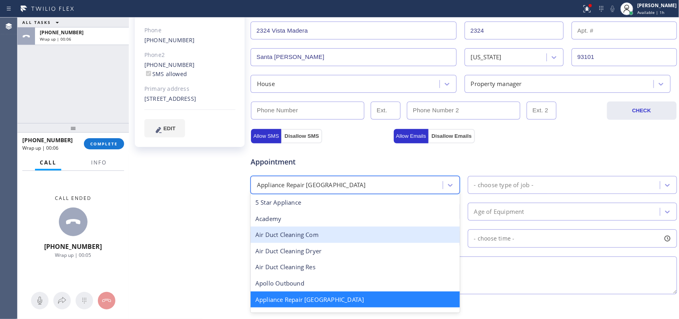
scroll to position [50, 0]
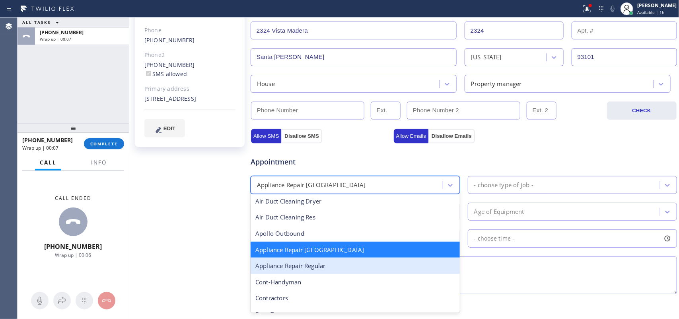
click at [347, 263] on div "Appliance Repair Regular" at bounding box center [355, 265] width 209 height 16
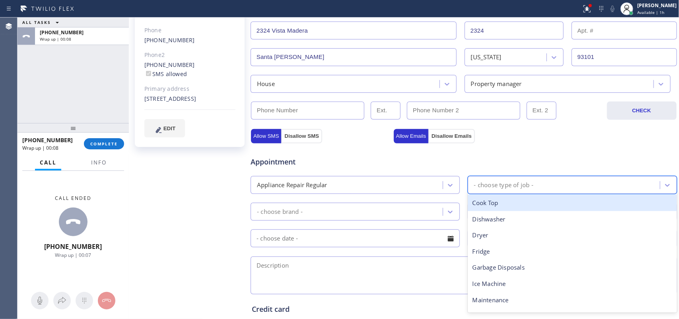
click at [518, 186] on div "- choose type of job -" at bounding box center [503, 184] width 59 height 9
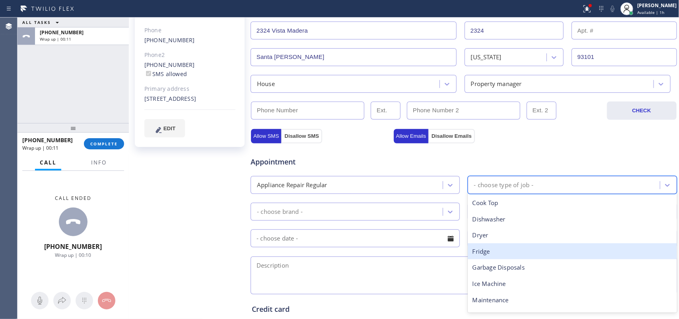
scroll to position [99, 0]
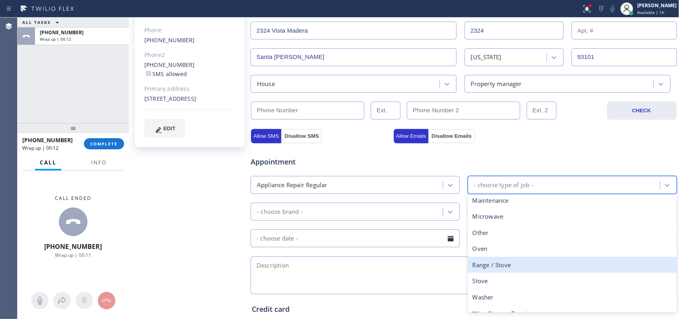
click at [512, 265] on div "Range / Stove" at bounding box center [572, 265] width 209 height 16
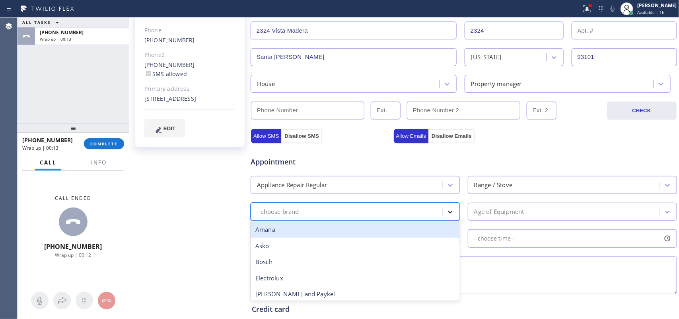
click at [450, 215] on icon at bounding box center [450, 212] width 8 height 8
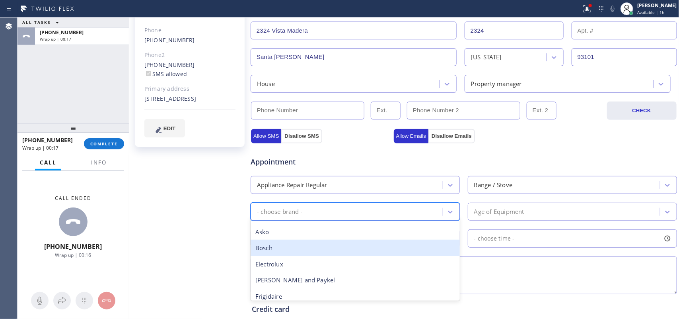
scroll to position [0, 0]
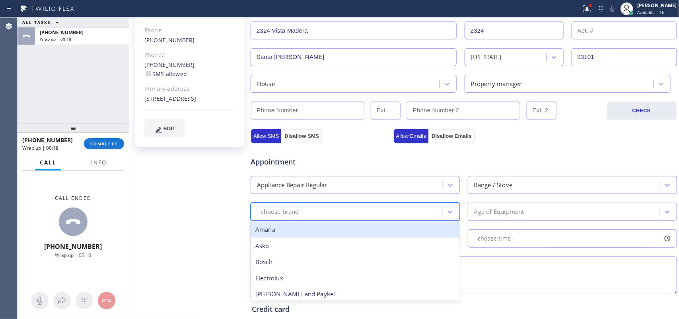
click at [377, 231] on div "Amana" at bounding box center [355, 229] width 209 height 16
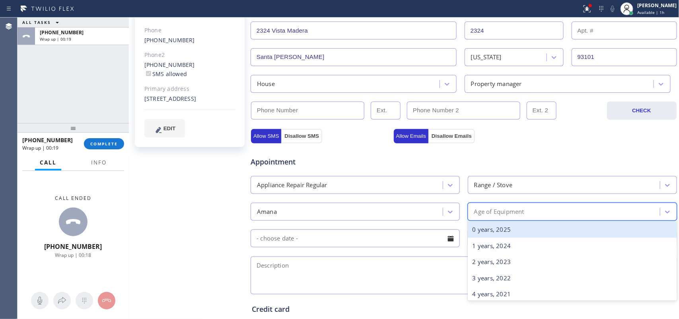
click at [482, 216] on div "Age of Equipment" at bounding box center [499, 211] width 50 height 9
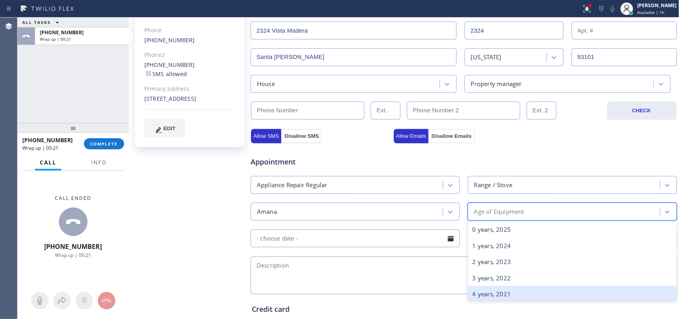
click at [512, 291] on div "4 years, 2021" at bounding box center [572, 294] width 209 height 16
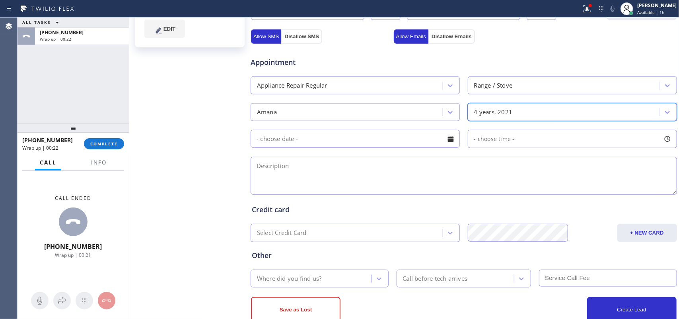
scroll to position [271, 0]
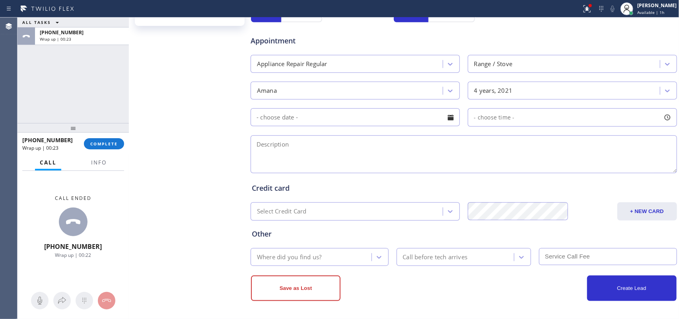
click at [449, 117] on div at bounding box center [451, 118] width 14 height 14
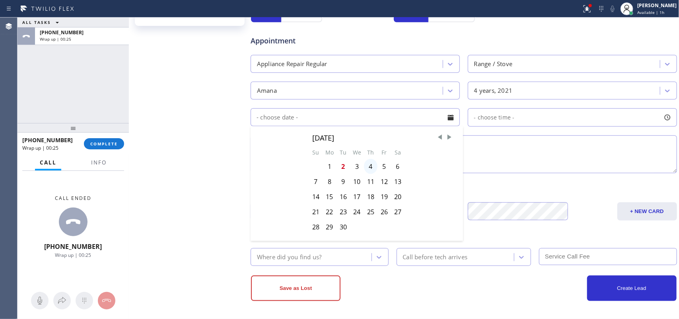
click at [370, 167] on div "4" at bounding box center [371, 166] width 14 height 15
type input "[DATE]"
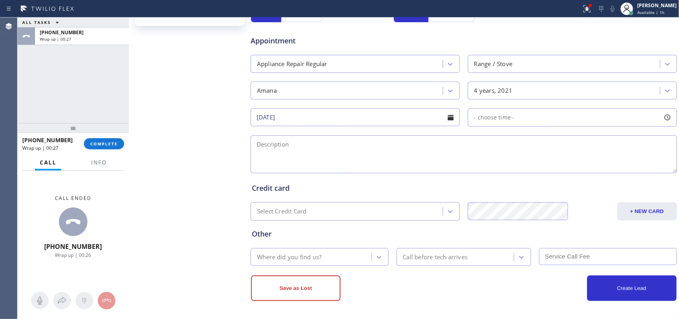
click at [661, 120] on div at bounding box center [668, 118] width 14 height 14
drag, startPoint x: 471, startPoint y: 166, endPoint x: 567, endPoint y: 167, distance: 96.3
click at [540, 165] on div at bounding box center [536, 166] width 10 height 17
drag, startPoint x: 567, startPoint y: 167, endPoint x: 605, endPoint y: 164, distance: 37.9
click at [606, 164] on div at bounding box center [611, 166] width 10 height 17
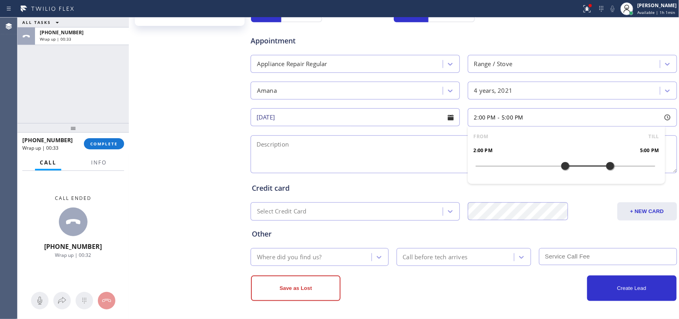
drag, startPoint x: 472, startPoint y: 168, endPoint x: 561, endPoint y: 164, distance: 88.9
click at [561, 164] on div at bounding box center [566, 166] width 10 height 17
click at [101, 157] on button "Info" at bounding box center [98, 163] width 25 height 16
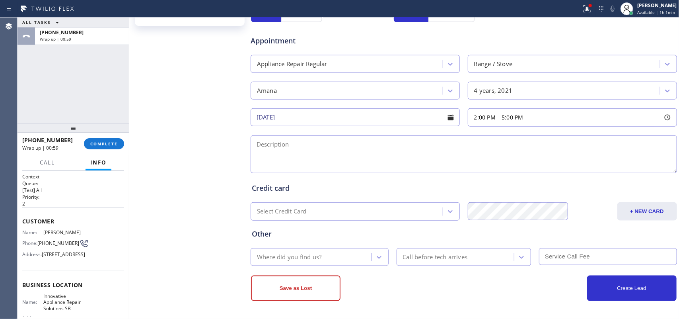
scroll to position [106, 0]
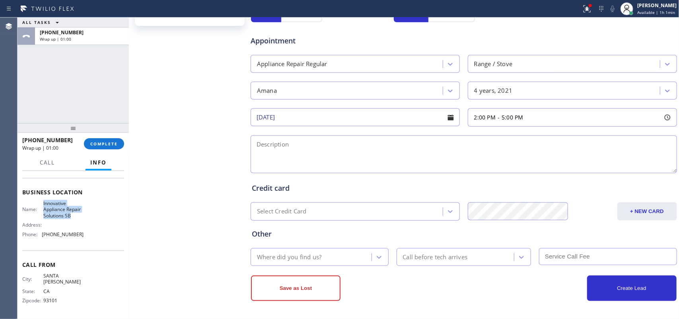
drag, startPoint x: 55, startPoint y: 223, endPoint x: 37, endPoint y: 202, distance: 27.7
click at [37, 204] on div "Name: Innovative Appliance Repair Solutions SB" at bounding box center [52, 209] width 61 height 18
copy div "Innovative Appliance Repair Solutions SB"
click at [197, 119] on div "Fafi Rojas Since: 20 may 2020 link to CRM copy Email fafi@americanstages.com Em…" at bounding box center [190, 51] width 119 height 532
click at [355, 147] on textarea at bounding box center [464, 154] width 427 height 38
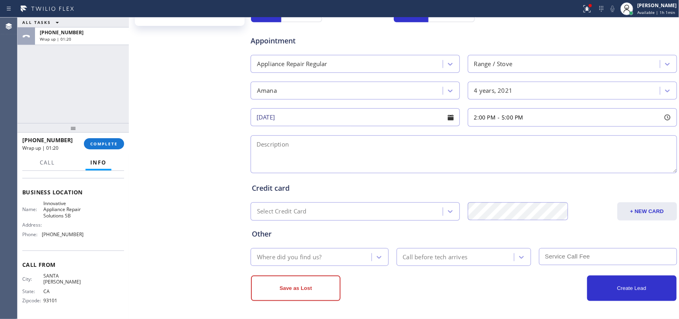
paste textarea "2-5/ no scf/Amana Gas Range Stove/ more than 3 years"
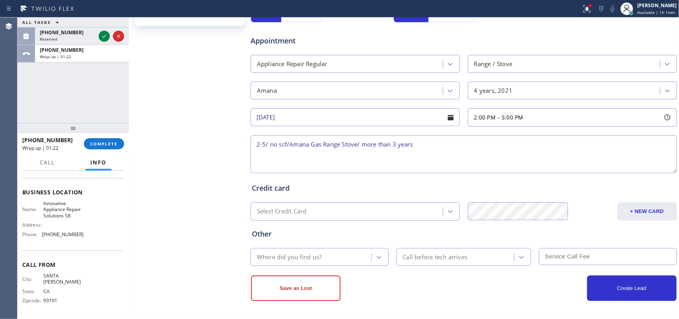
type textarea "2-5/ no scf/Amana Gas Range Stove/ more than 3 years"
click at [102, 35] on icon at bounding box center [104, 36] width 10 height 10
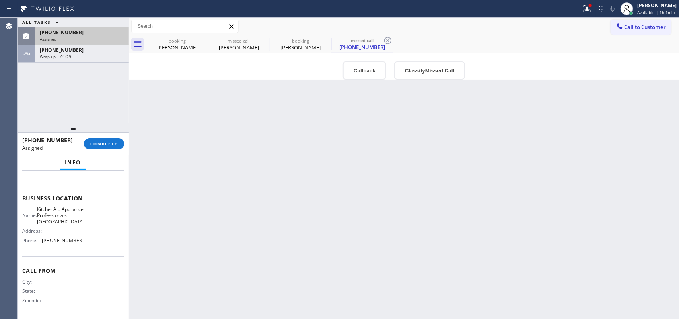
click at [197, 154] on div "Back to Dashboard Change Sender ID Customers Technicians Select a contact Outbo…" at bounding box center [404, 168] width 551 height 301
click at [172, 41] on div "booking" at bounding box center [177, 41] width 60 height 6
type input "(848) 306-0841"
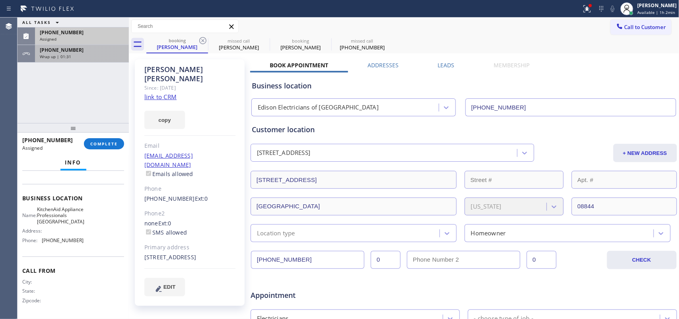
click at [87, 52] on div "+18058190911" at bounding box center [82, 50] width 84 height 7
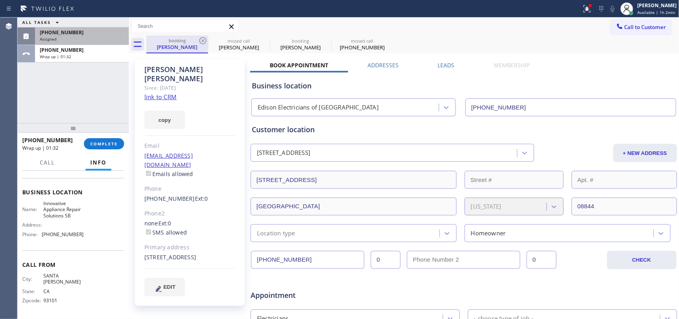
scroll to position [106, 0]
click at [164, 47] on div "Glen Wang" at bounding box center [177, 46] width 60 height 7
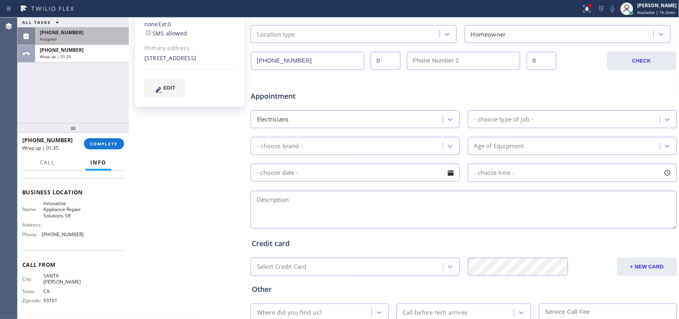
scroll to position [0, 0]
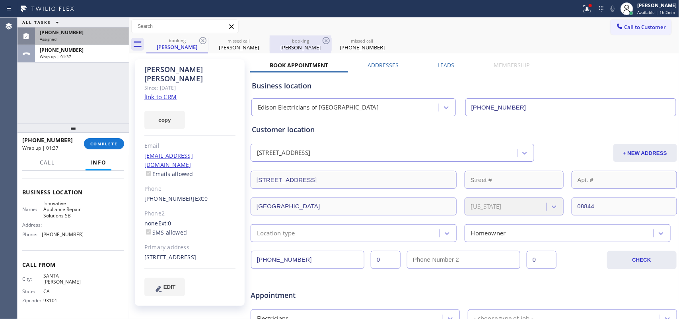
click at [290, 42] on div "booking" at bounding box center [301, 41] width 60 height 6
type input "(805) 261-2411"
type input "[DATE]"
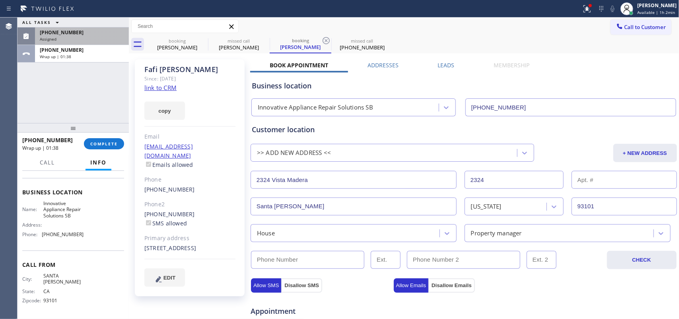
scroll to position [199, 0]
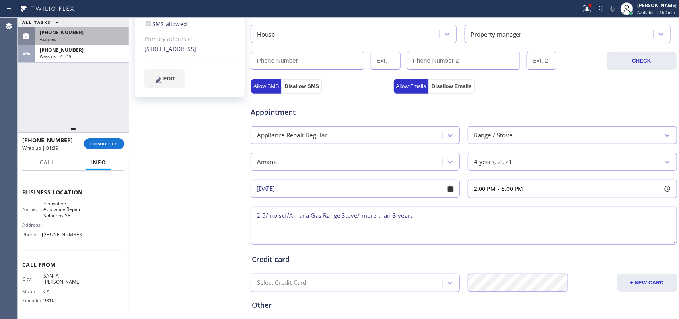
click at [426, 219] on textarea "2-5/ no scf/Amana Gas Range Stove/ more than 3 years" at bounding box center [464, 226] width 427 height 38
paste textarea "old not under warranty/ with error code LOC, the electronic display is not work…"
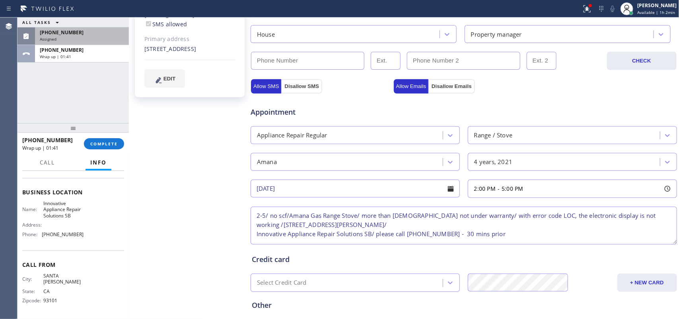
click at [455, 222] on textarea "2-5/ no scf/Amana Gas Range Stove/ more than 3 years old not under warranty/ wi…" at bounding box center [464, 226] width 427 height 38
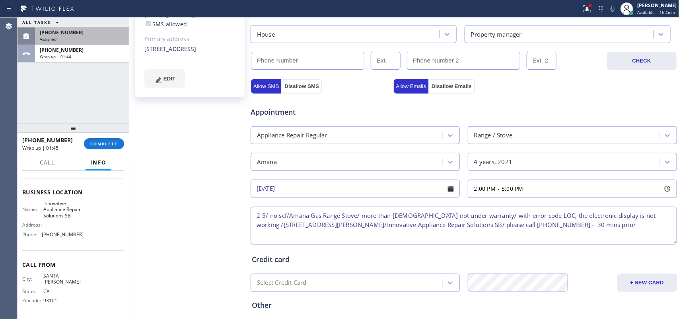
scroll to position [271, 0]
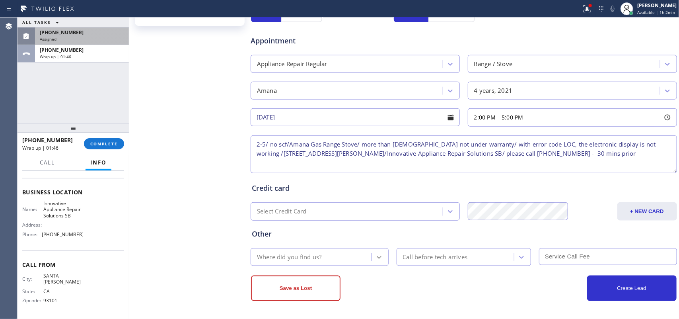
type textarea "2-5/ no scf/Amana Gas Range Stove/ more than 3 years old not under warranty/ wi…"
click at [376, 256] on icon at bounding box center [379, 257] width 8 height 8
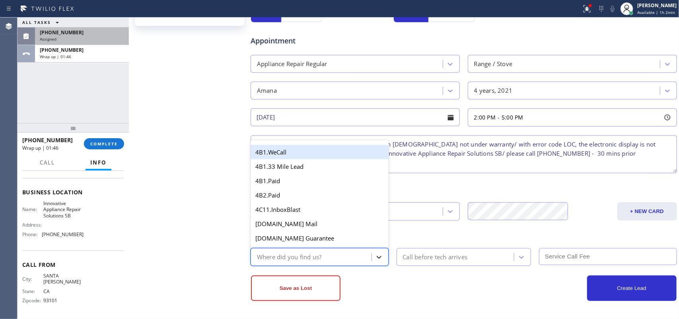
type input "g"
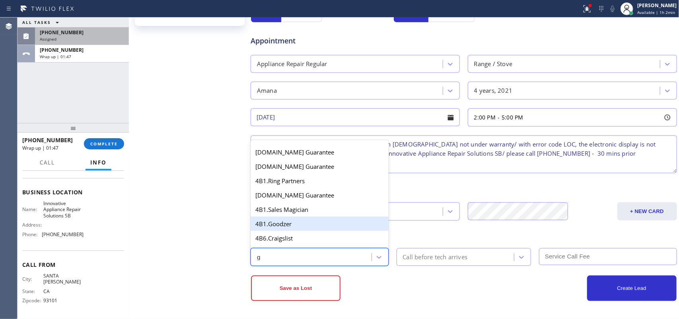
scroll to position [158, 0]
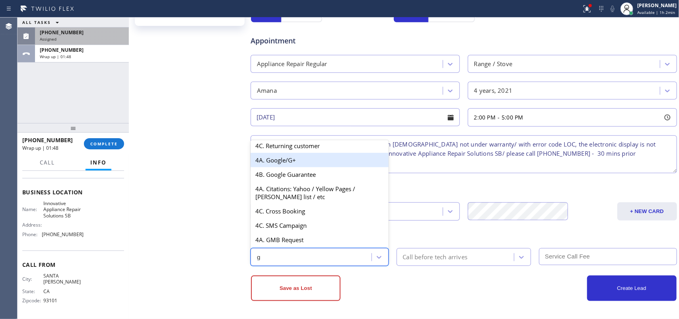
click at [296, 158] on div "4A. Google/G+" at bounding box center [320, 160] width 138 height 14
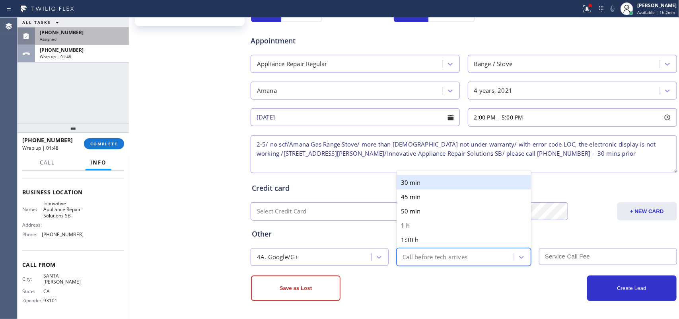
drag, startPoint x: 486, startPoint y: 261, endPoint x: 462, endPoint y: 206, distance: 60.0
click at [486, 261] on div "Call before tech arrives" at bounding box center [456, 257] width 115 height 14
click at [445, 183] on div "30 min" at bounding box center [464, 182] width 135 height 14
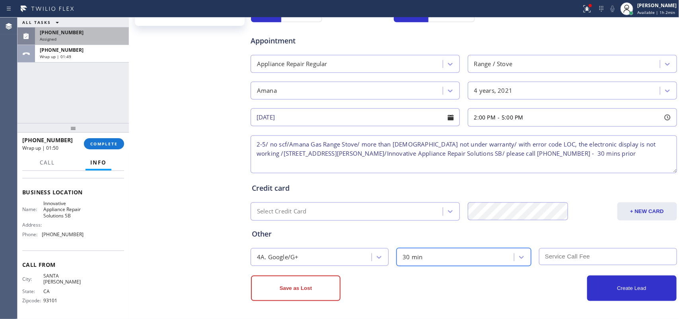
click at [581, 258] on input "text" at bounding box center [608, 256] width 138 height 17
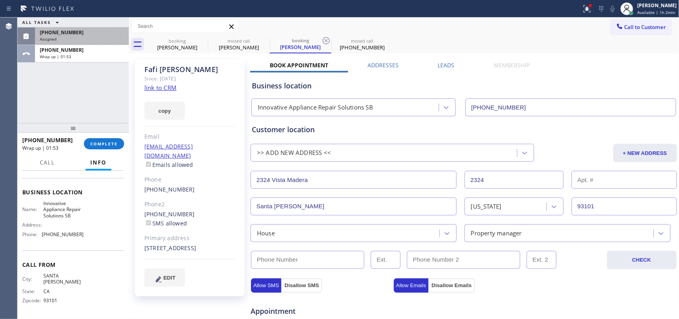
scroll to position [271, 0]
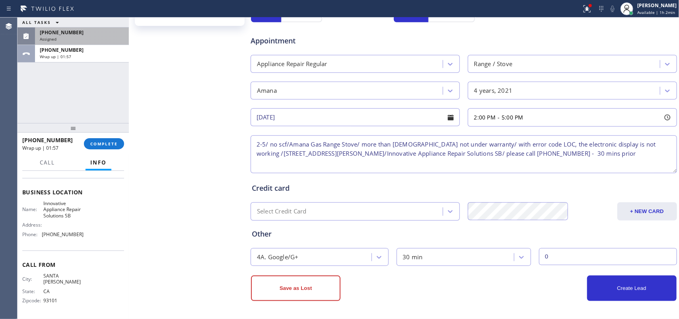
type input "0"
click at [290, 144] on textarea "2-5/ no scf/Amana Gas Range Stove/ more than 3 years old not under warranty/ wi…" at bounding box center [464, 154] width 427 height 38
type textarea "2-5/ no scf/ Amana Gas Range Stove/ more than 3 years old not under warranty/ w…"
click at [639, 291] on button "Create Lead" at bounding box center [632, 287] width 90 height 25
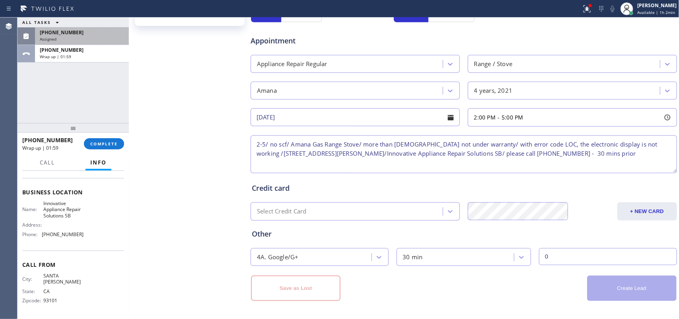
scroll to position [0, 0]
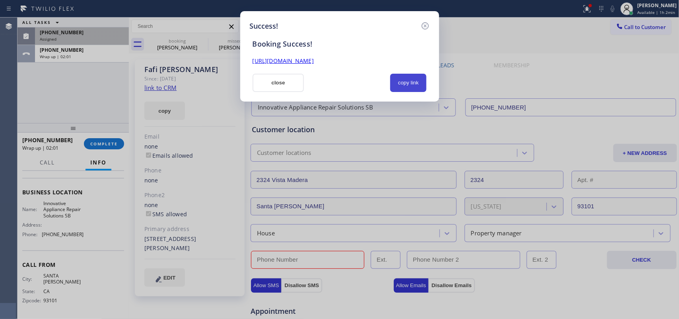
click at [406, 80] on button "copy link" at bounding box center [408, 83] width 37 height 18
click at [314, 60] on link "https://erp.apollosoft.co/customer/667584#portlet_lead" at bounding box center [283, 61] width 61 height 8
click at [283, 87] on button "close" at bounding box center [279, 83] width 52 height 18
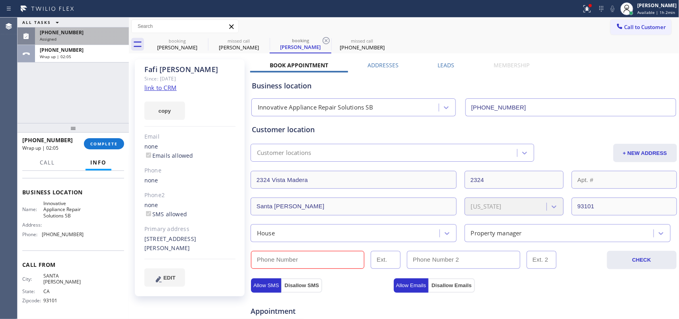
click at [35, 37] on div at bounding box center [27, 36] width 18 height 18
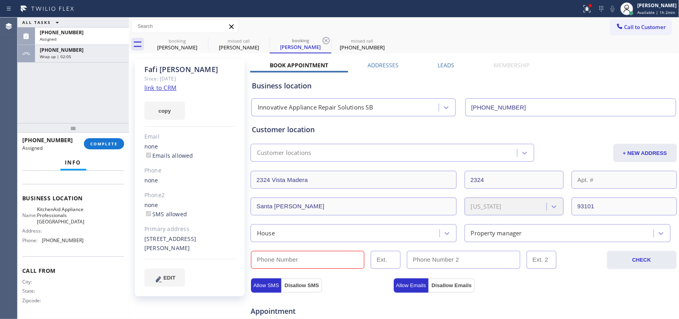
scroll to position [107, 0]
click at [80, 39] on div "Assigned" at bounding box center [82, 39] width 84 height 6
click at [104, 247] on div "Business location Name: KitchenAid Appliance Professionals Brooklyn Address: Ph…" at bounding box center [73, 220] width 102 height 72
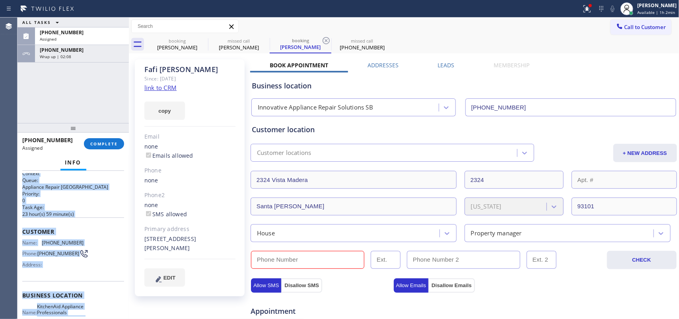
scroll to position [0, 0]
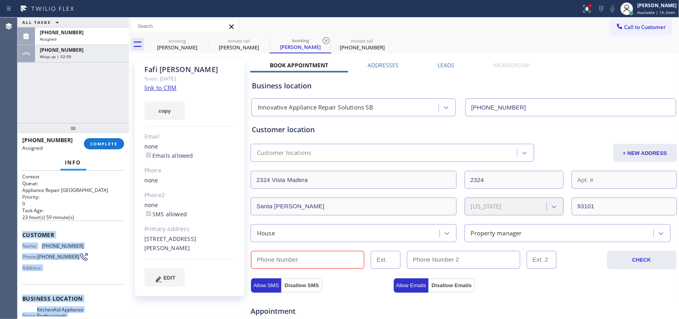
drag, startPoint x: 100, startPoint y: 245, endPoint x: 21, endPoint y: 233, distance: 80.0
click at [21, 233] on div "Context Queue: Appliance Repair High End Priority: 0 Task Age: 23 hour(s) 59 mi…" at bounding box center [73, 245] width 111 height 148
copy div "Customer Name: (718) 466-3000 Phone: (718) 466-3000 Address: Business location …"
click at [103, 146] on button "COMPLETE" at bounding box center [104, 143] width 40 height 11
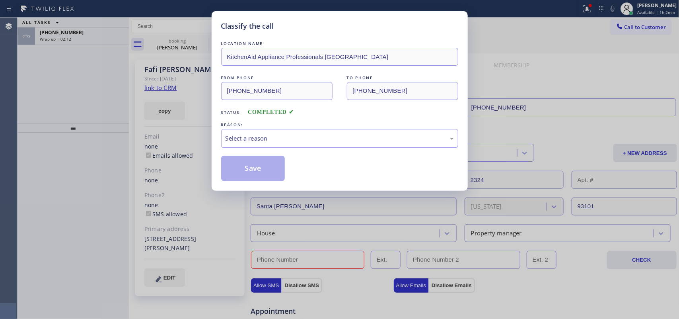
click at [318, 138] on div "Select a reason" at bounding box center [340, 138] width 228 height 9
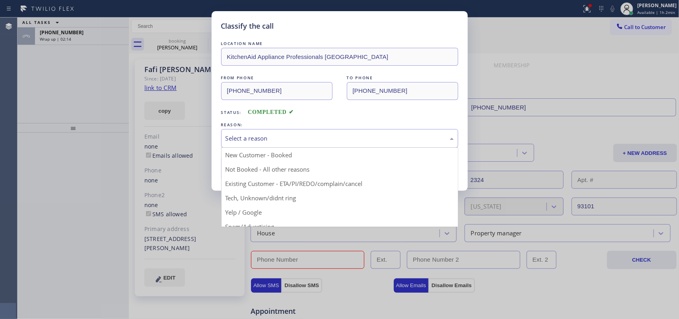
drag, startPoint x: 273, startPoint y: 197, endPoint x: 263, endPoint y: 186, distance: 14.1
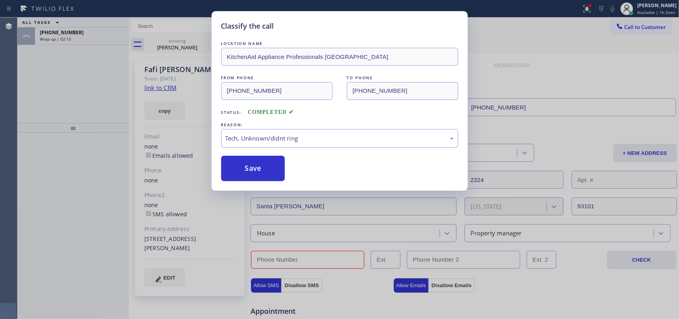
drag, startPoint x: 251, startPoint y: 171, endPoint x: 243, endPoint y: 63, distance: 108.9
click at [251, 170] on button "Save" at bounding box center [253, 168] width 64 height 25
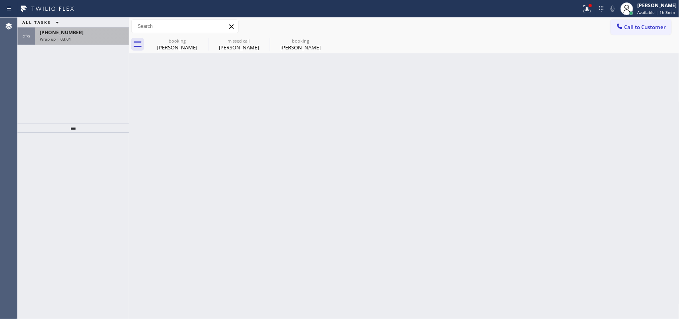
click at [68, 29] on span "+18058190911" at bounding box center [62, 32] width 44 height 7
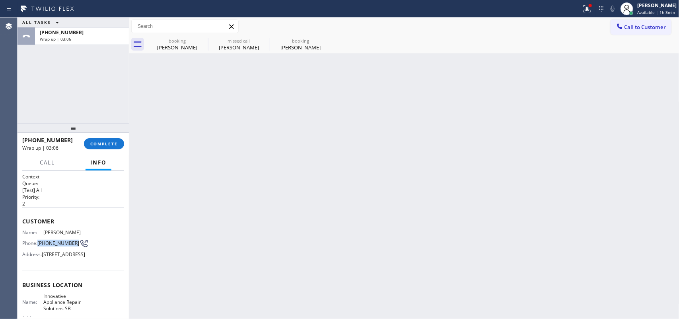
drag, startPoint x: 48, startPoint y: 246, endPoint x: 39, endPoint y: 240, distance: 10.4
click at [39, 240] on span "(805) 819-0911" at bounding box center [58, 243] width 42 height 6
copy span "(805) 819-0911"
click at [103, 144] on span "COMPLETE" at bounding box center [103, 144] width 27 height 6
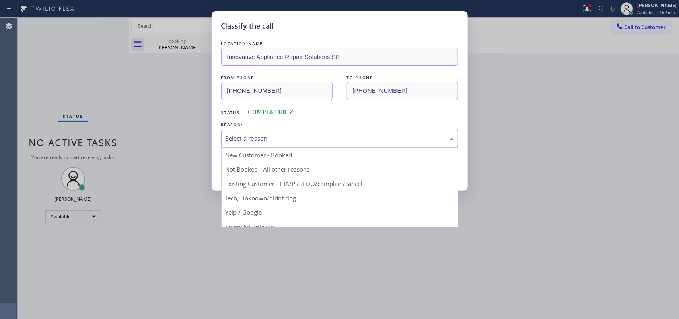
click at [382, 139] on div "Select a reason" at bounding box center [340, 138] width 228 height 9
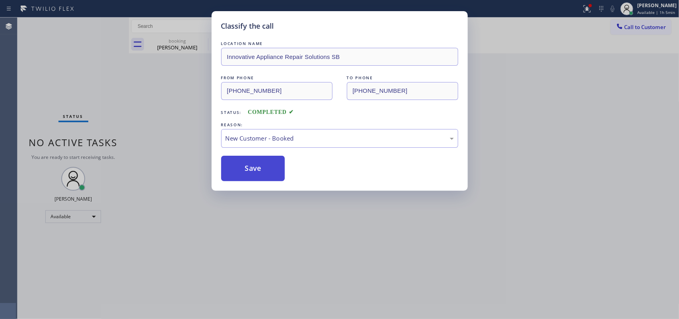
click at [279, 172] on button "Save" at bounding box center [253, 168] width 64 height 25
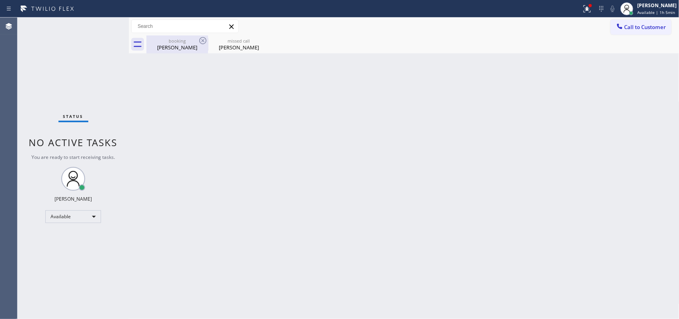
click at [173, 43] on div "booking" at bounding box center [177, 41] width 60 height 6
type input "(848) 306-0841"
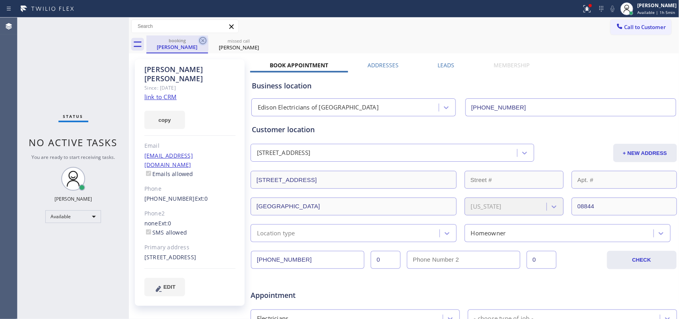
click at [204, 39] on icon at bounding box center [202, 40] width 7 height 7
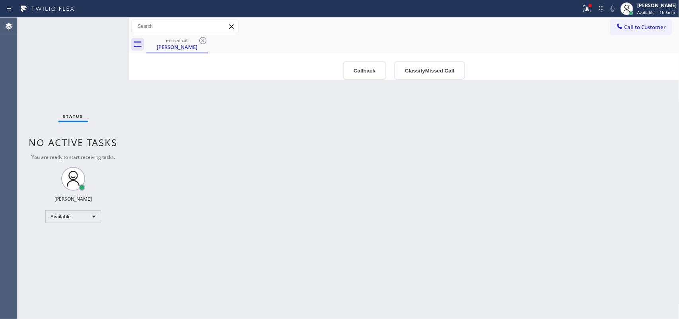
click at [204, 39] on icon at bounding box center [202, 40] width 7 height 7
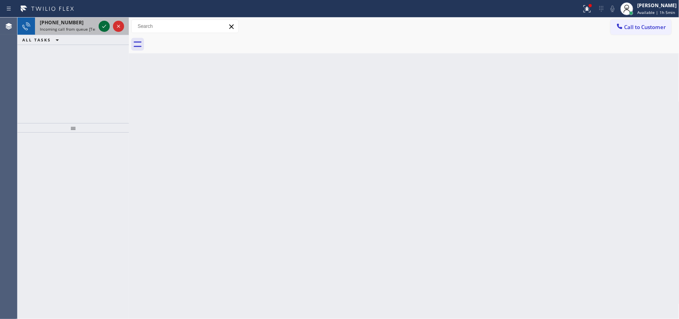
click at [101, 23] on icon at bounding box center [104, 26] width 10 height 10
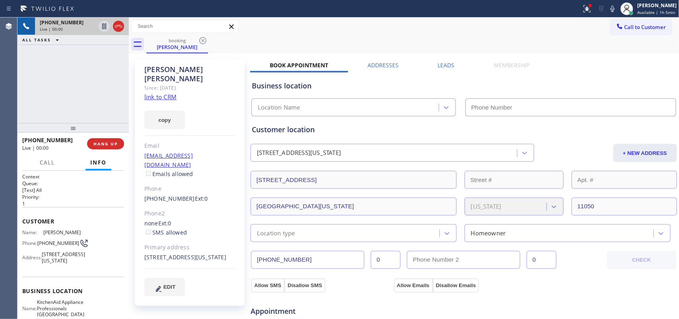
type input "(917) 935-4352"
click at [166, 93] on link "link to CRM" at bounding box center [160, 97] width 32 height 8
click at [46, 163] on span "Call" at bounding box center [47, 162] width 15 height 7
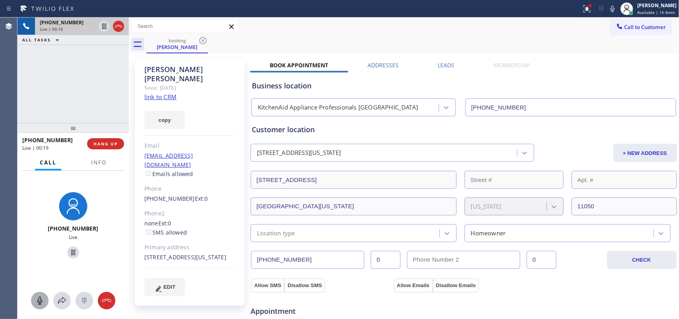
click at [38, 300] on icon at bounding box center [39, 300] width 5 height 8
click at [71, 251] on icon at bounding box center [73, 252] width 4 height 6
drag, startPoint x: 41, startPoint y: 298, endPoint x: 78, endPoint y: 253, distance: 58.0
click at [41, 297] on icon at bounding box center [40, 301] width 10 height 10
click at [68, 253] on icon at bounding box center [73, 252] width 10 height 10
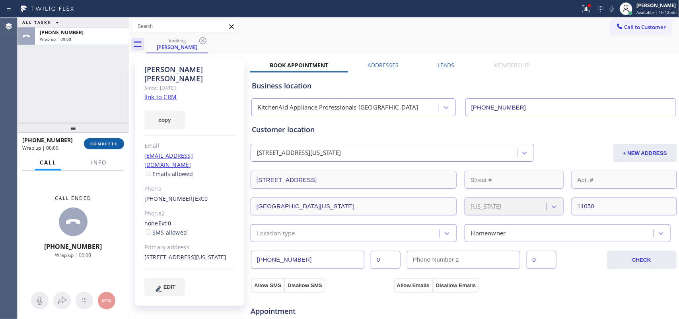
click at [107, 142] on span "COMPLETE" at bounding box center [103, 144] width 27 height 6
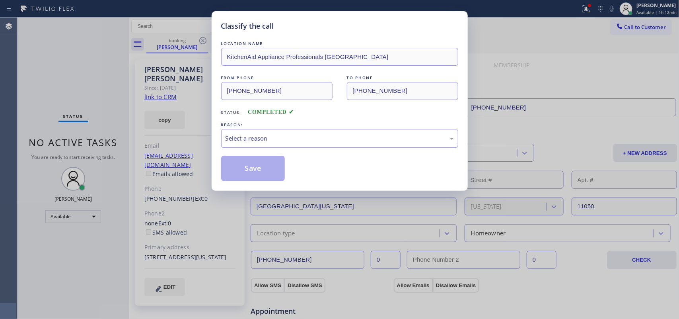
click at [273, 141] on div "Select a reason" at bounding box center [340, 138] width 228 height 9
click at [265, 176] on button "Save" at bounding box center [253, 168] width 64 height 25
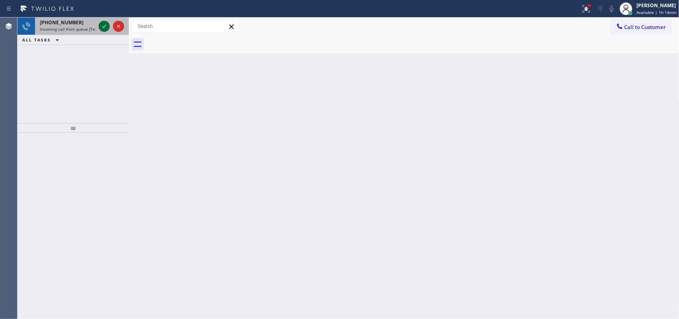
click at [101, 25] on icon at bounding box center [104, 26] width 10 height 10
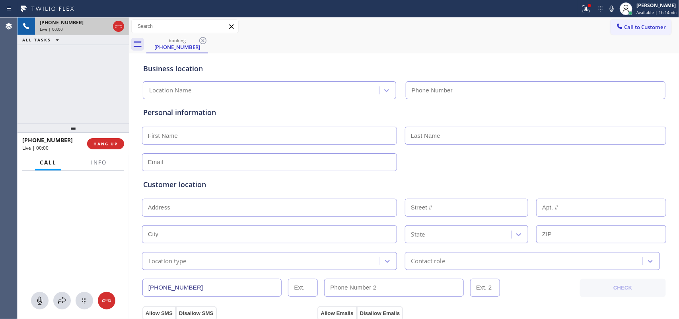
type input "(949) 239-1524"
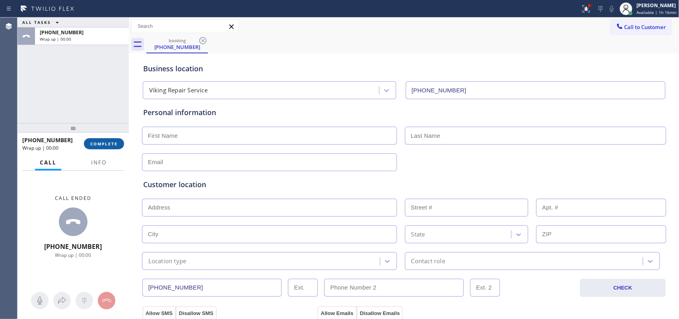
click at [115, 141] on span "COMPLETE" at bounding box center [103, 144] width 27 height 6
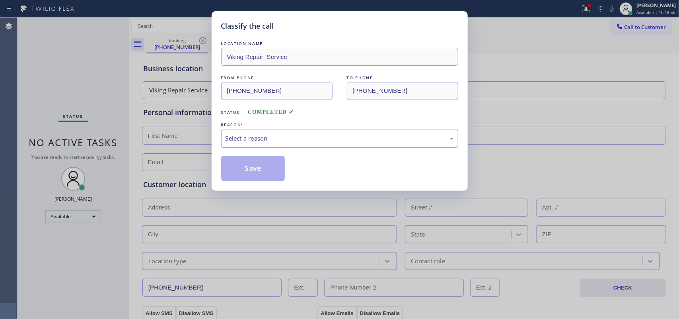
click at [235, 130] on div "Select a reason" at bounding box center [339, 138] width 237 height 19
click at [238, 168] on button "Save" at bounding box center [253, 168] width 64 height 25
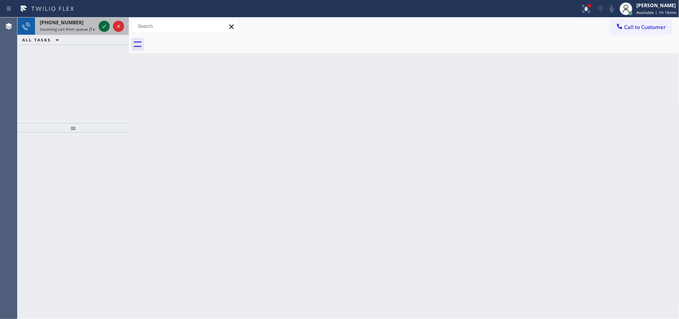
click at [103, 28] on icon at bounding box center [104, 26] width 10 height 10
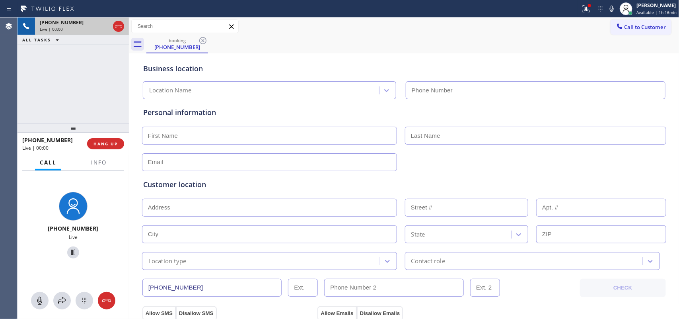
type input "(725) 234-6068"
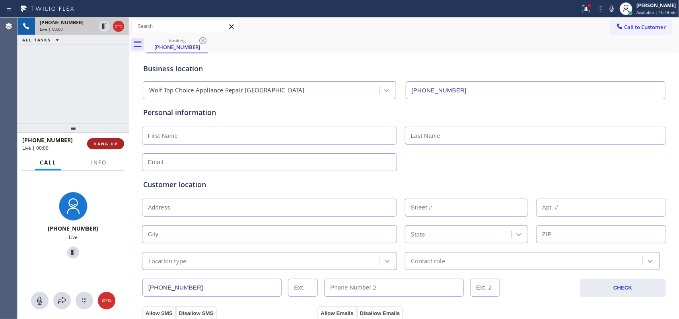
click at [100, 144] on span "HANG UP" at bounding box center [106, 144] width 24 height 6
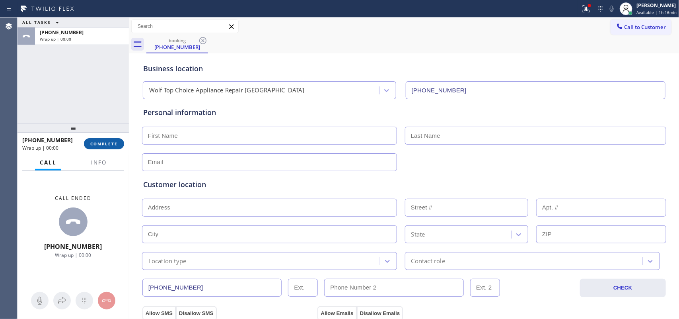
click at [112, 148] on button "COMPLETE" at bounding box center [104, 143] width 40 height 11
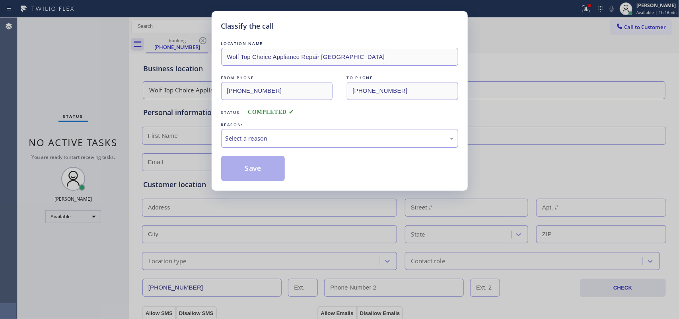
click at [259, 139] on div "Select a reason" at bounding box center [340, 138] width 228 height 9
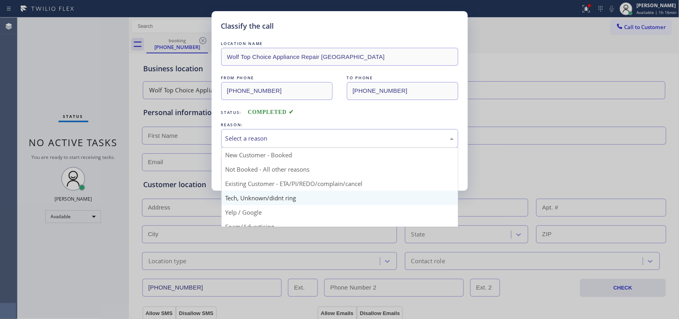
scroll to position [55, 0]
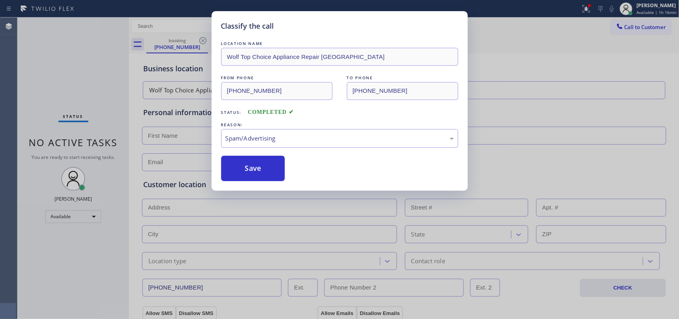
click at [267, 172] on button "Save" at bounding box center [253, 168] width 64 height 25
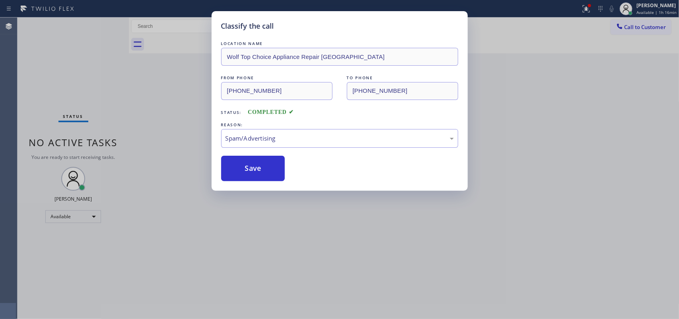
drag, startPoint x: 265, startPoint y: 167, endPoint x: 248, endPoint y: 115, distance: 54.5
click at [264, 164] on button "Save" at bounding box center [253, 168] width 64 height 25
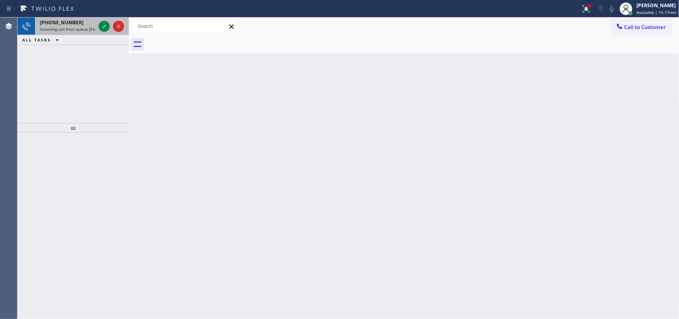
click at [68, 27] on span "Incoming call from queue [Test] All" at bounding box center [73, 29] width 66 height 6
click at [105, 28] on icon at bounding box center [104, 26] width 10 height 10
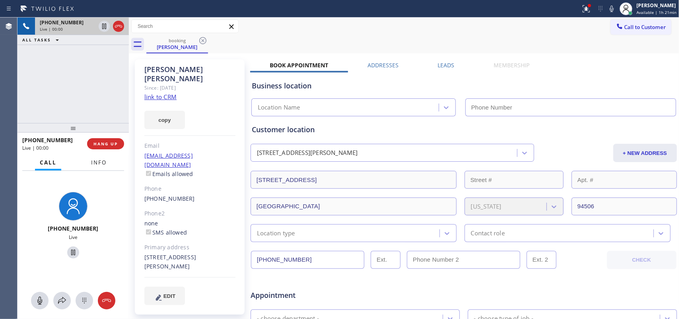
click at [98, 161] on span "Info" at bounding box center [99, 162] width 16 height 7
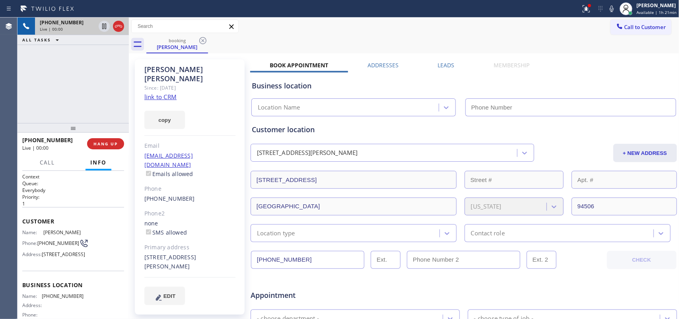
scroll to position [94, 0]
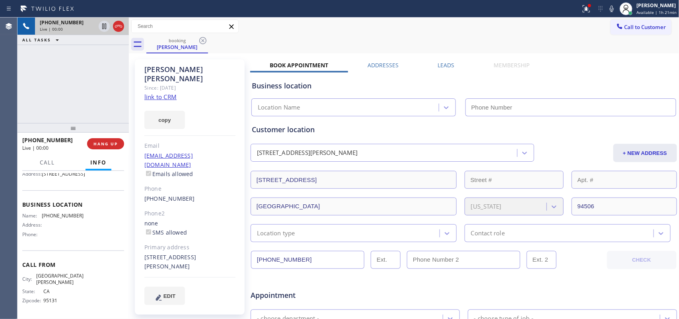
click at [170, 93] on link "link to CRM" at bounding box center [160, 97] width 32 height 8
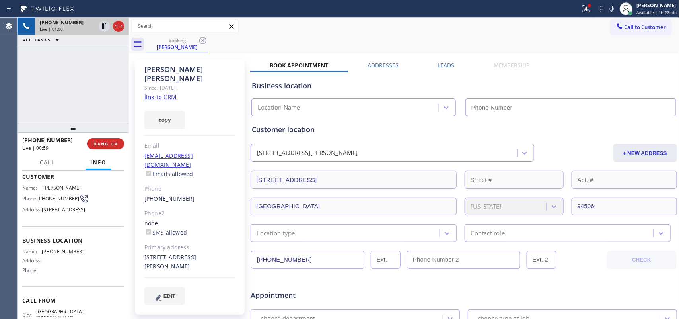
scroll to position [0, 0]
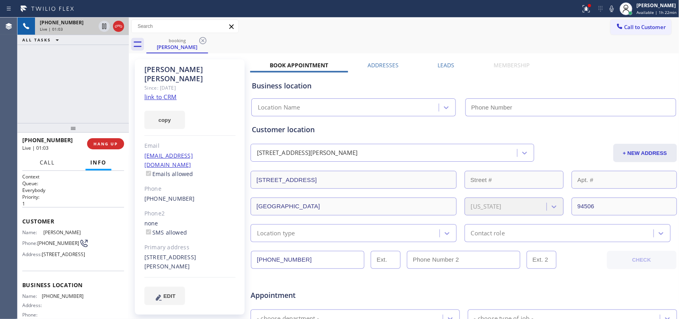
click at [41, 159] on span "Call" at bounding box center [47, 162] width 15 height 7
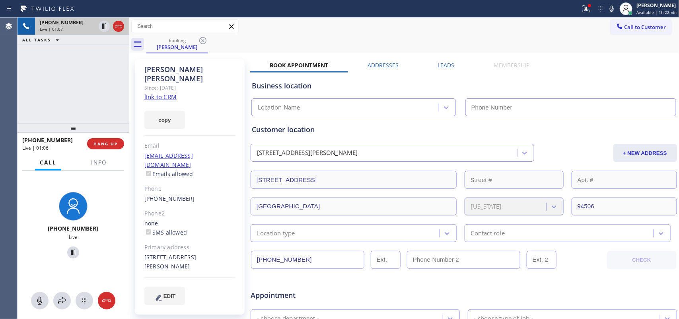
drag, startPoint x: 36, startPoint y: 302, endPoint x: 47, endPoint y: 290, distance: 15.2
click at [37, 301] on icon at bounding box center [40, 301] width 10 height 10
click at [68, 253] on icon at bounding box center [73, 252] width 10 height 10
click at [40, 298] on icon at bounding box center [39, 300] width 5 height 8
click at [71, 251] on icon at bounding box center [73, 252] width 10 height 10
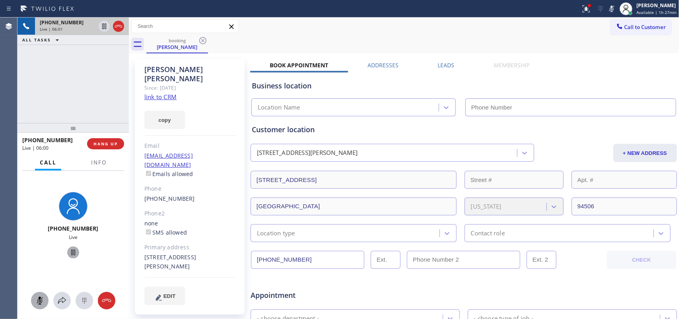
click at [43, 303] on icon at bounding box center [40, 301] width 10 height 10
click at [40, 301] on icon at bounding box center [40, 301] width 10 height 10
click at [38, 298] on icon at bounding box center [40, 301] width 10 height 10
click at [71, 251] on icon at bounding box center [73, 252] width 4 height 6
click at [39, 297] on icon at bounding box center [39, 300] width 5 height 8
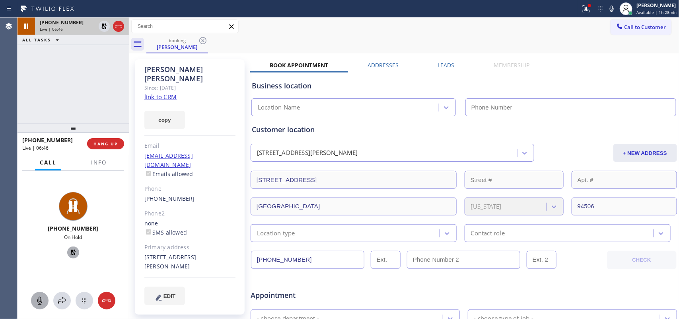
click at [70, 251] on icon at bounding box center [73, 252] width 10 height 10
click at [121, 142] on button "HANG UP" at bounding box center [105, 143] width 37 height 11
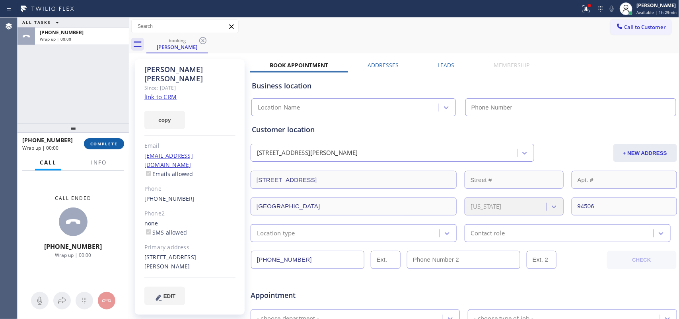
click at [120, 142] on button "COMPLETE" at bounding box center [104, 143] width 40 height 11
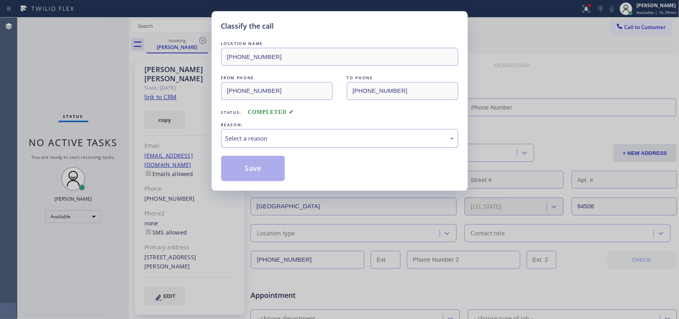
click at [263, 136] on div "Select a reason" at bounding box center [340, 138] width 228 height 9
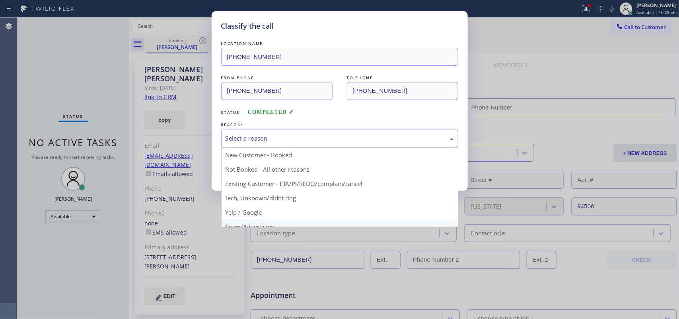
scroll to position [55, 0]
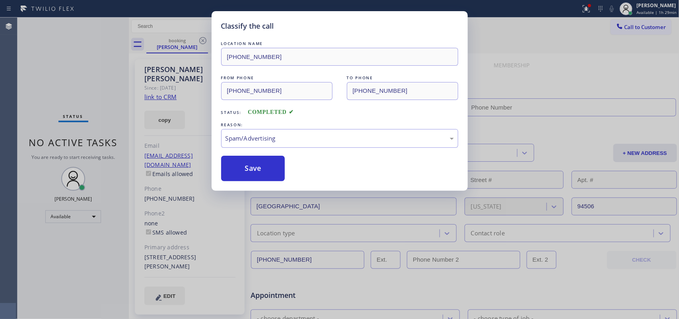
click at [262, 168] on button "Save" at bounding box center [253, 168] width 64 height 25
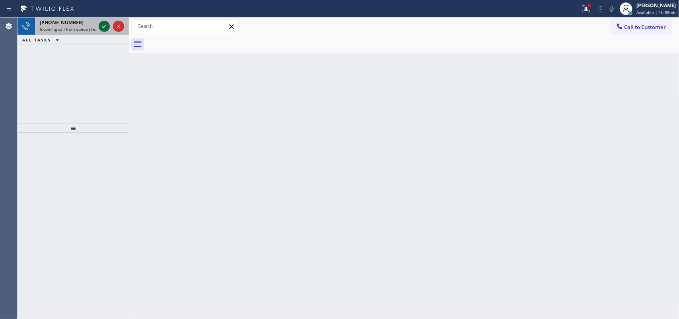
click at [104, 23] on icon at bounding box center [104, 26] width 10 height 10
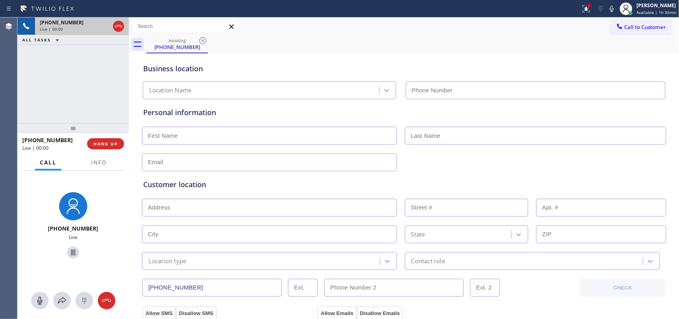
type input "(805) 360-3320"
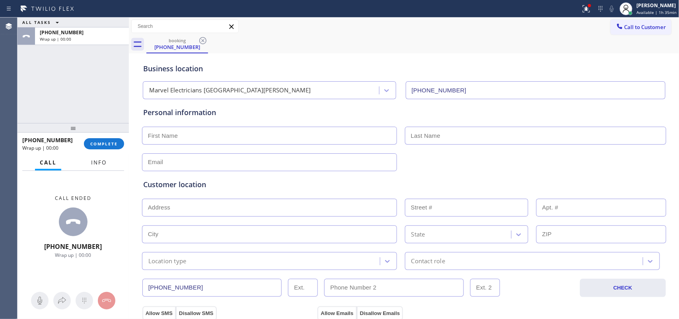
click at [98, 160] on span "Info" at bounding box center [99, 162] width 16 height 7
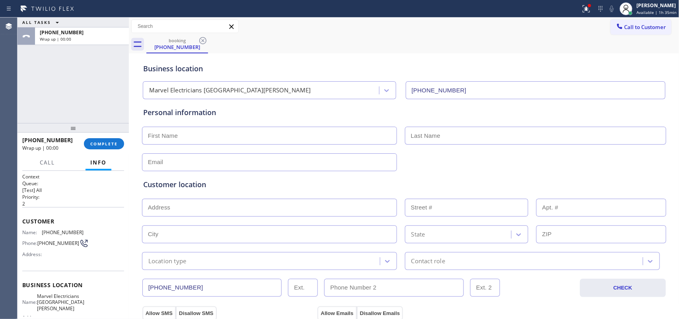
scroll to position [88, 0]
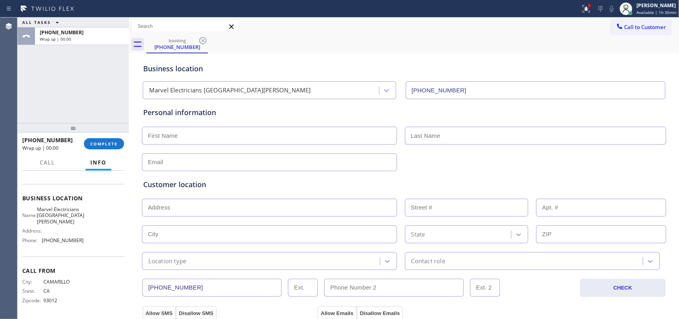
drag, startPoint x: 82, startPoint y: 245, endPoint x: 67, endPoint y: 190, distance: 56.7
click at [74, 216] on div "Name: Marvel Electricians Santa Barbara Address: Phone: (805) 360-3320" at bounding box center [73, 226] width 102 height 40
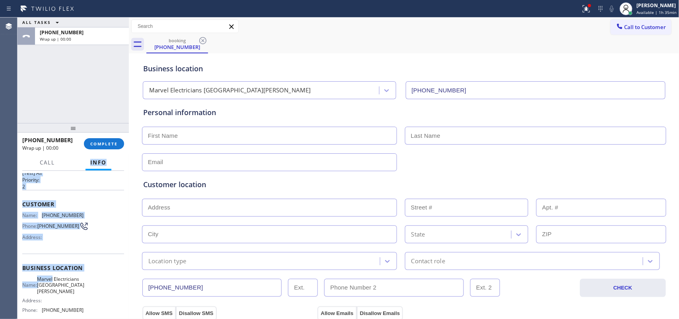
scroll to position [0, 0]
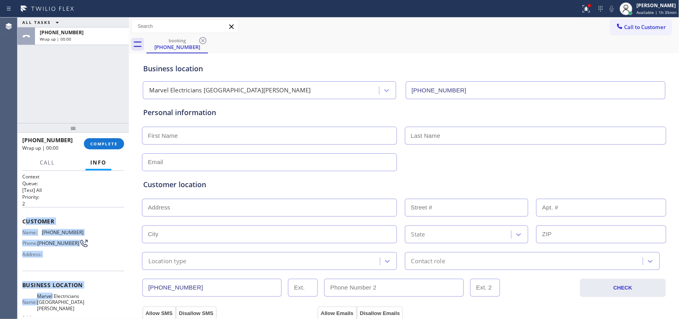
drag, startPoint x: 67, startPoint y: 190, endPoint x: 25, endPoint y: 213, distance: 48.1
click at [25, 214] on div "Context Queue: [Test] All Priority: 2 Customer Name: (805) 603-3720 Phone: (805…" at bounding box center [73, 288] width 102 height 230
click at [89, 219] on span "Customer" at bounding box center [73, 221] width 102 height 8
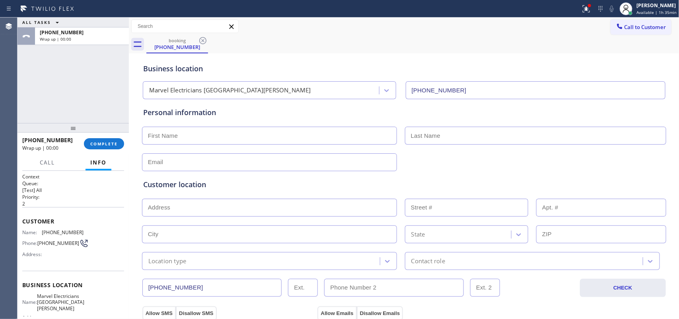
drag, startPoint x: 109, startPoint y: 207, endPoint x: 257, endPoint y: 56, distance: 211.9
click at [257, 56] on div "Business location Marvel Electricians Santa Barbara (805) 360-3320" at bounding box center [404, 77] width 525 height 44
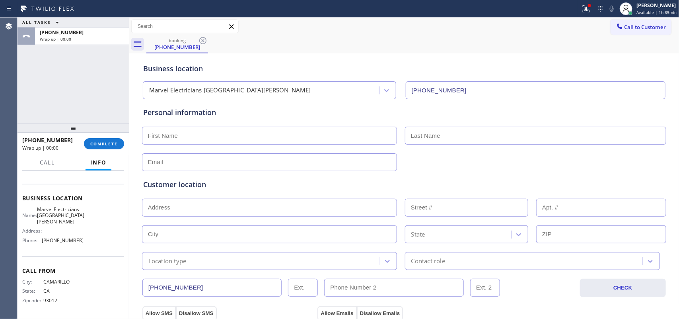
click at [93, 259] on div "Call From City: CAMARILLO State: CA Zipcode: 93012" at bounding box center [73, 286] width 102 height 60
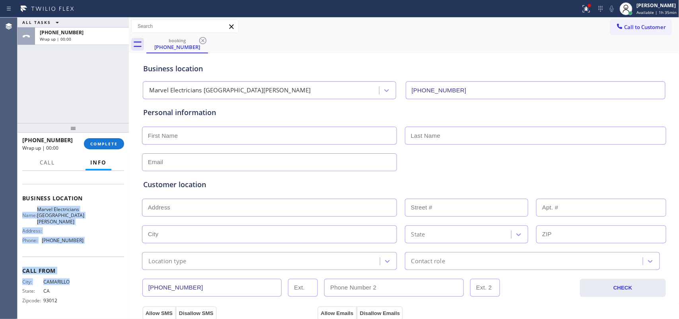
drag, startPoint x: 96, startPoint y: 283, endPoint x: 88, endPoint y: 192, distance: 91.9
click at [88, 192] on div "Context Queue: [Test] All Priority: 2 Customer Name: (805) 603-3720 Phone: (805…" at bounding box center [73, 201] width 102 height 230
click at [78, 253] on div "Business location Name: Marvel Electricians Santa Barbara Address: Phone: (805)…" at bounding box center [73, 220] width 102 height 72
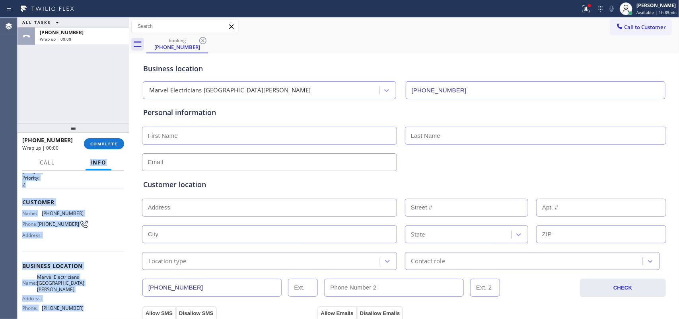
scroll to position [0, 0]
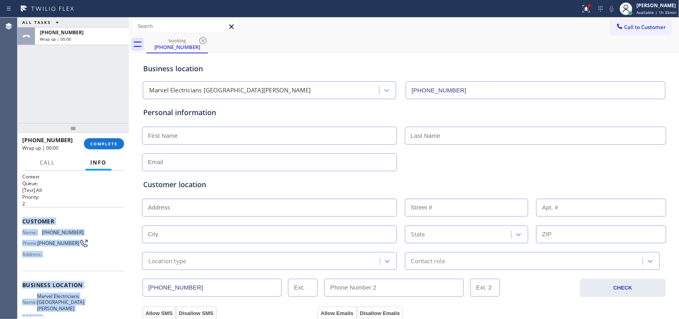
drag, startPoint x: 83, startPoint y: 243, endPoint x: 23, endPoint y: 222, distance: 63.5
click at [23, 222] on div "Context Queue: [Test] All Priority: 2 Customer Name: (805) 603-3720 Phone: (805…" at bounding box center [73, 288] width 102 height 230
copy div "Customer Name: (805) 603-3720 Phone: (805) 603-3720 Address: Business location …"
click at [112, 146] on span "COMPLETE" at bounding box center [103, 144] width 27 height 6
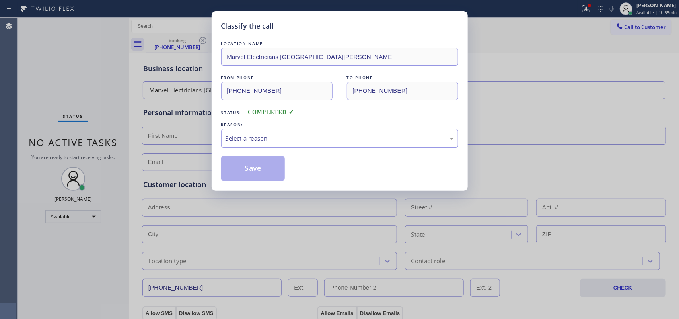
drag, startPoint x: 281, startPoint y: 129, endPoint x: 281, endPoint y: 134, distance: 6.0
click at [281, 128] on div "REASON:" at bounding box center [339, 125] width 237 height 8
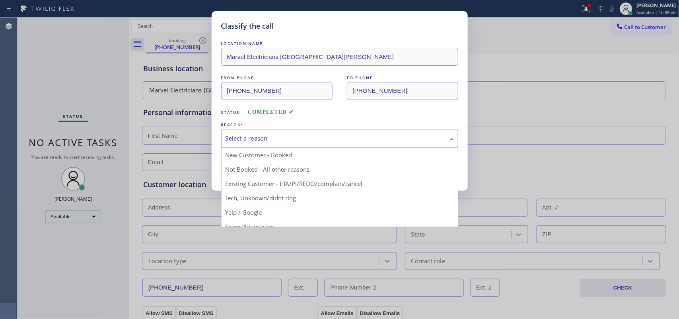
click at [275, 134] on div "Select a reason" at bounding box center [340, 138] width 228 height 9
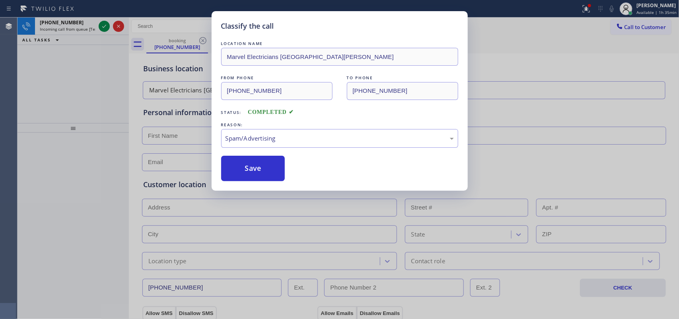
drag, startPoint x: 247, startPoint y: 172, endPoint x: 166, endPoint y: 68, distance: 131.5
click at [247, 170] on button "Save" at bounding box center [253, 168] width 64 height 25
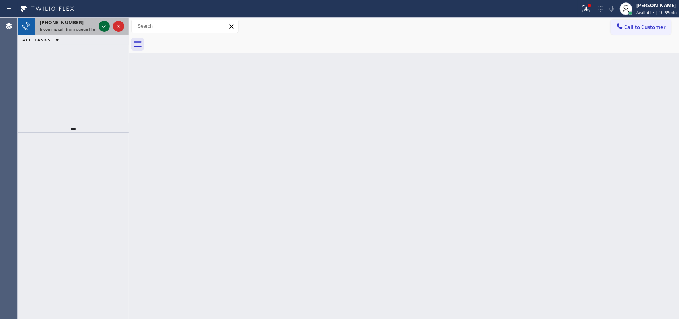
click at [102, 26] on icon at bounding box center [104, 26] width 10 height 10
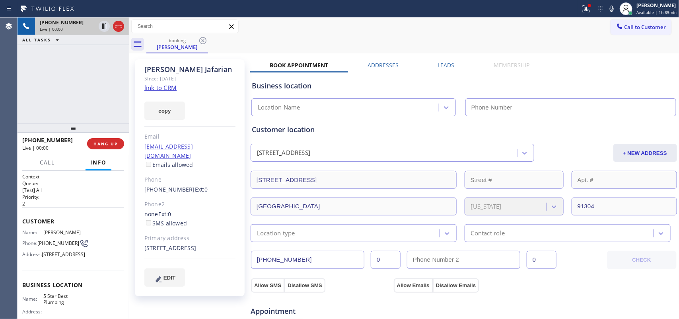
type input "(866) 702-1734"
click at [156, 87] on link "link to CRM" at bounding box center [160, 88] width 32 height 8
click at [51, 162] on span "Call" at bounding box center [47, 162] width 15 height 7
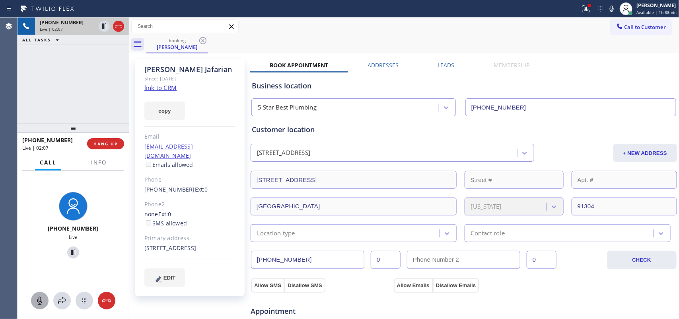
click at [41, 297] on icon at bounding box center [40, 301] width 10 height 10
click at [68, 252] on icon at bounding box center [73, 252] width 10 height 10
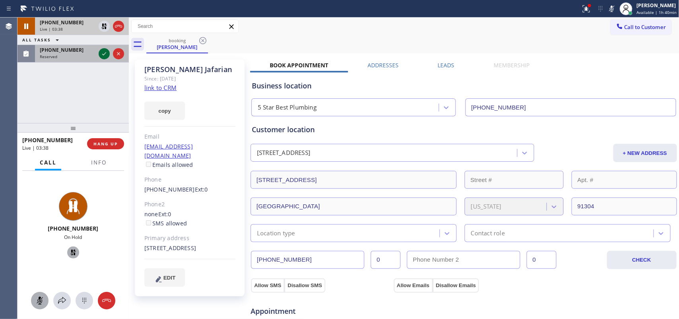
click at [103, 53] on icon at bounding box center [104, 54] width 10 height 10
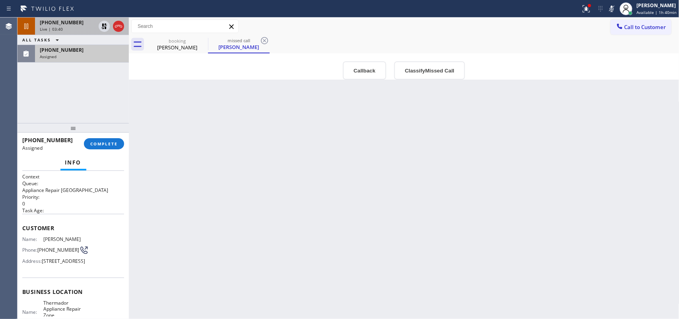
click at [90, 267] on div "Name: Maria Stavros Phone: (617) 869-1807 Address: 2742 W Monterey Pl, Chandler…" at bounding box center [73, 251] width 102 height 31
drag, startPoint x: 88, startPoint y: 284, endPoint x: 88, endPoint y: 218, distance: 65.7
click at [76, 164] on div "Info Context Queue: Appliance Repair High End Priority: 0 Task Age: Customer Na…" at bounding box center [73, 237] width 111 height 164
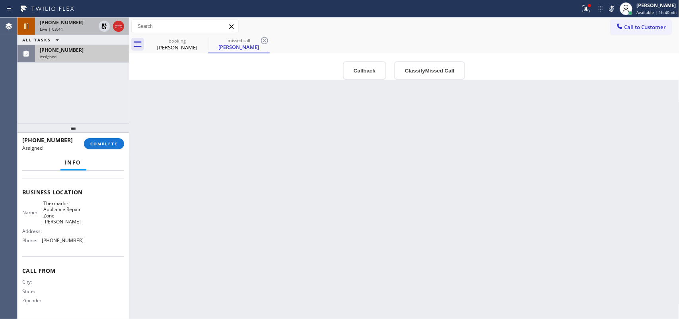
click at [82, 240] on div "Name: Thermador Appliance Repair Zone Chandler Address: Phone: (480) 680-9844" at bounding box center [73, 223] width 102 height 47
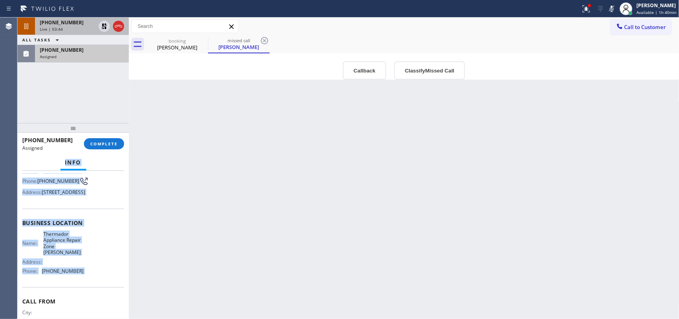
scroll to position [0, 0]
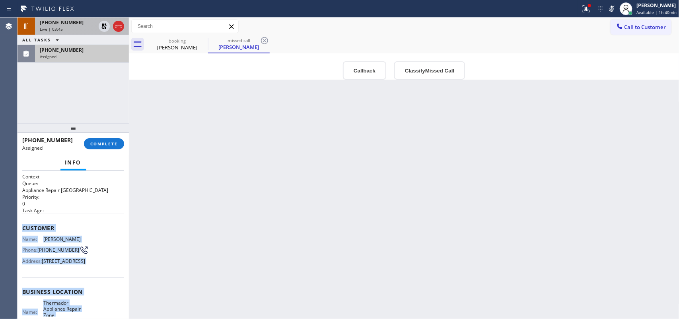
drag, startPoint x: 82, startPoint y: 240, endPoint x: 24, endPoint y: 225, distance: 60.3
click at [24, 225] on div "Context Queue: Appliance Repair High End Priority: 0 Task Age: Customer Name: M…" at bounding box center [73, 294] width 102 height 243
copy div "Customer Name: Maria Stavros Phone: (617) 869-1807 Address: 2742 W Monterey Pl,…"
click at [435, 66] on button "Classify Missed Call" at bounding box center [429, 70] width 71 height 18
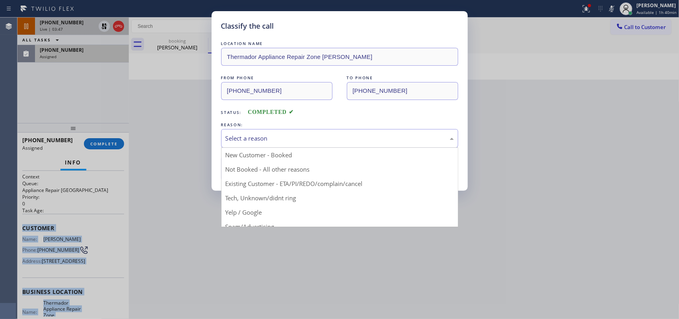
click at [377, 140] on div "Select a reason" at bounding box center [340, 138] width 228 height 9
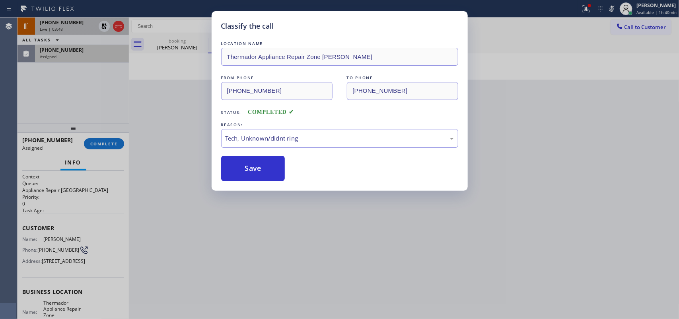
drag, startPoint x: 251, startPoint y: 164, endPoint x: 259, endPoint y: 101, distance: 63.4
click at [251, 164] on button "Save" at bounding box center [253, 168] width 64 height 25
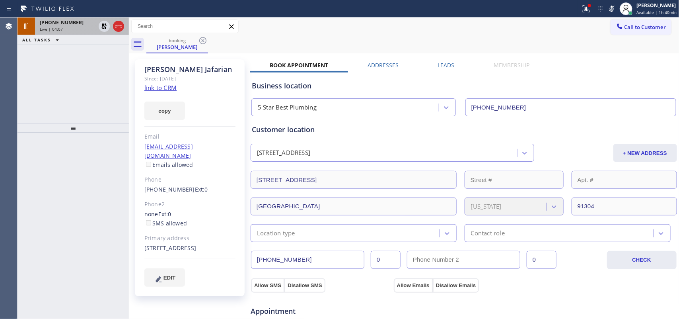
click at [76, 24] on div "+19803186422" at bounding box center [68, 22] width 56 height 7
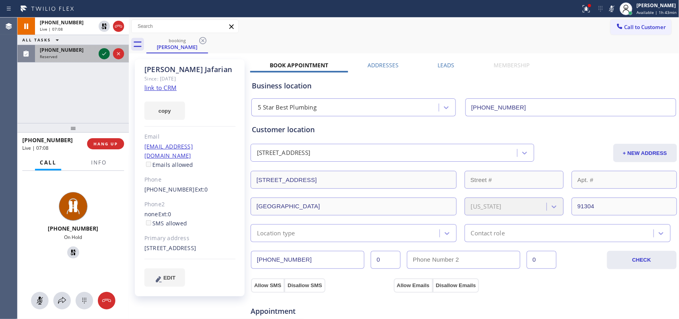
click at [103, 55] on icon at bounding box center [104, 54] width 10 height 10
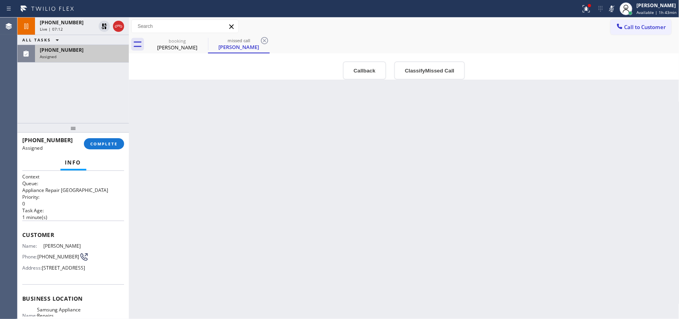
scroll to position [126, 0]
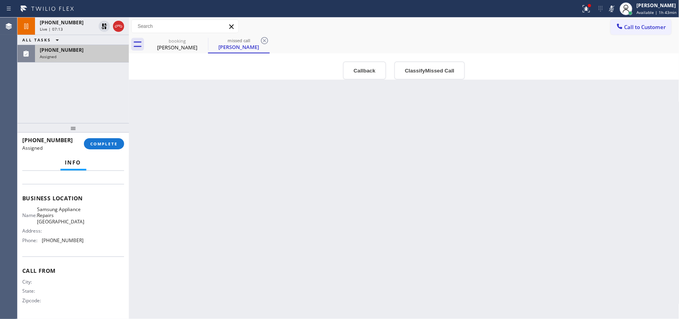
click at [86, 246] on div "Name: Samsung Appliance Repairs San Francisco Address: Phone: (415) 480-7108" at bounding box center [73, 226] width 102 height 40
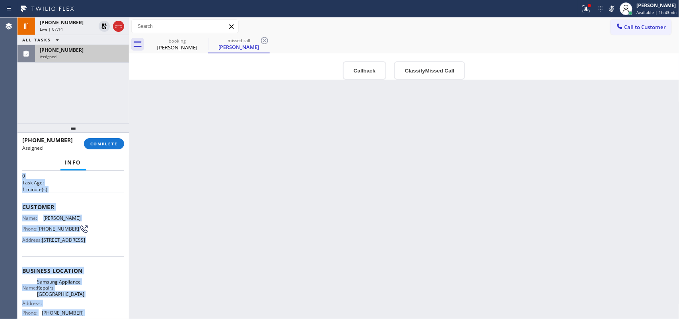
scroll to position [0, 0]
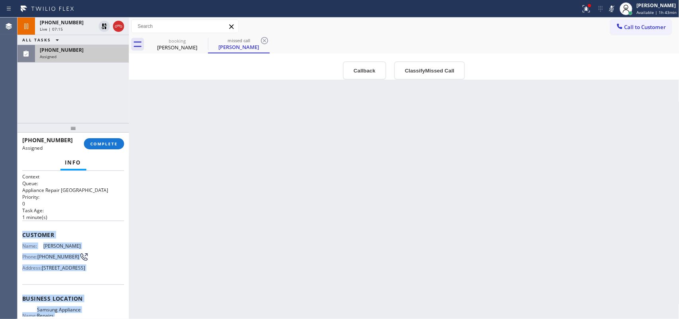
drag, startPoint x: 85, startPoint y: 243, endPoint x: 25, endPoint y: 232, distance: 61.2
click at [25, 232] on div "Context Queue: Appliance Repair High End Priority: 0 Task Age: 1 minute(s) Cust…" at bounding box center [73, 295] width 102 height 244
copy div "Customer Name: Mickey Uyemura Phone: (415) 505-1593 Address: 1800 39th Ave #4, …"
click at [417, 70] on button "Classify Missed Call" at bounding box center [429, 70] width 71 height 18
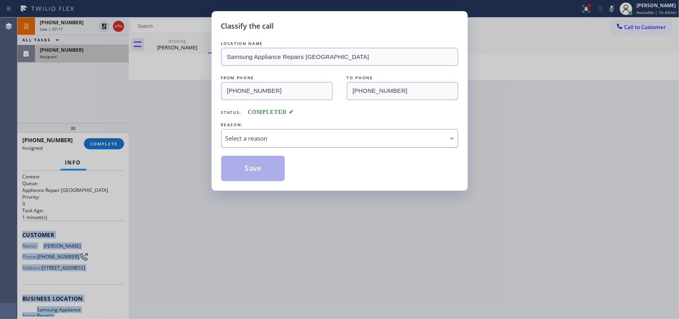
click at [353, 140] on div "Select a reason" at bounding box center [340, 138] width 228 height 9
click at [257, 171] on button "Save" at bounding box center [253, 168] width 64 height 25
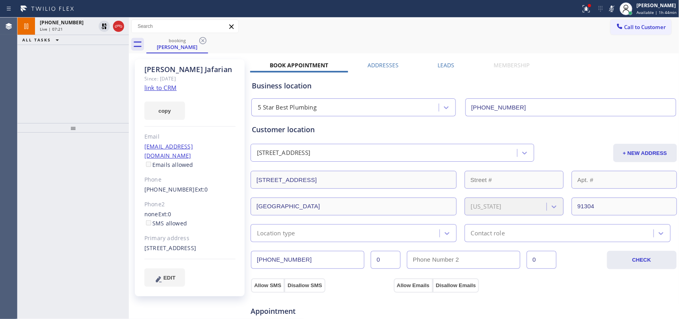
click at [72, 32] on div "+19803186422 Live | 07:21" at bounding box center [66, 27] width 62 height 18
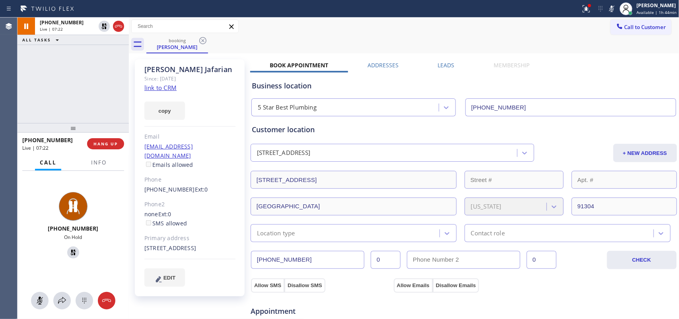
drag, startPoint x: 43, startPoint y: 299, endPoint x: 49, endPoint y: 288, distance: 12.1
click at [43, 298] on icon at bounding box center [40, 301] width 10 height 10
click at [70, 252] on icon at bounding box center [73, 252] width 6 height 6
click at [240, 45] on div "booking Hamid Jafarian" at bounding box center [412, 44] width 533 height 18
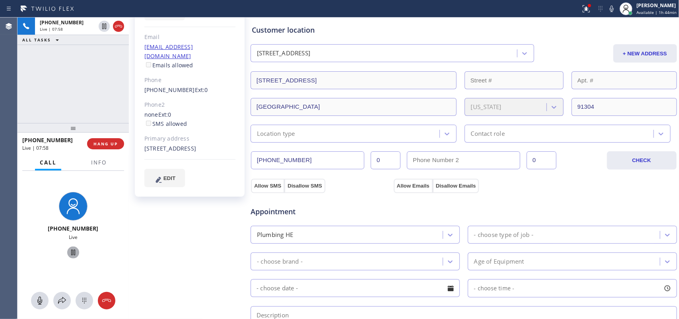
scroll to position [50, 0]
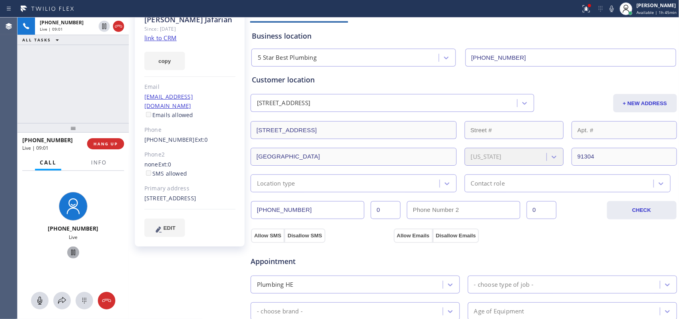
click at [176, 261] on div "Hamid Jafarian Since: 20 may 2020 link to CRM copy Email hamidreza.jafarian83@g…" at bounding box center [190, 272] width 119 height 532
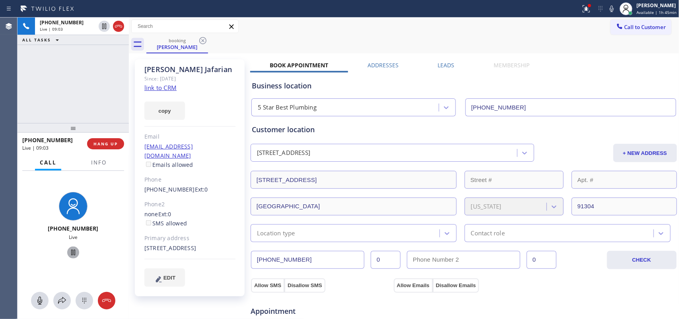
scroll to position [249, 0]
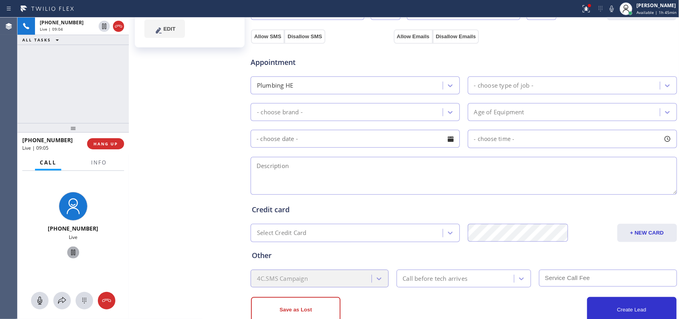
click at [494, 86] on div "- choose type of job -" at bounding box center [503, 85] width 59 height 9
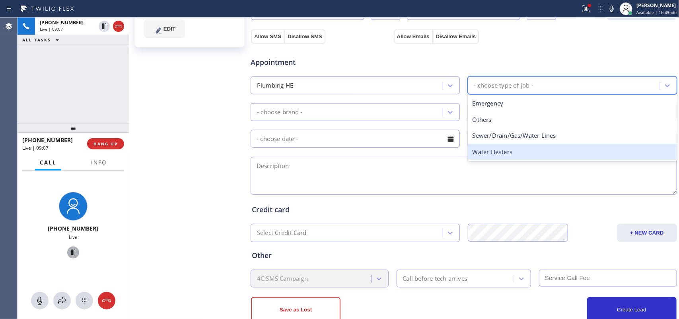
click at [510, 146] on div "Water Heaters" at bounding box center [572, 152] width 209 height 16
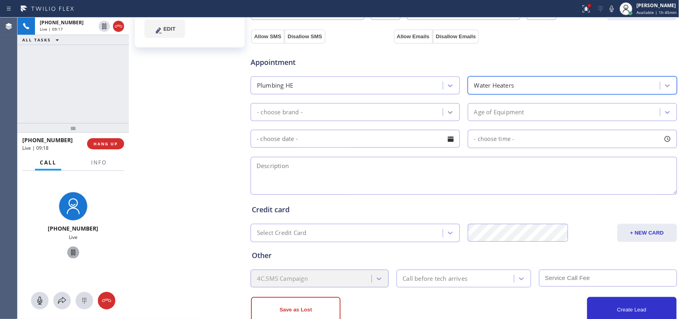
click at [450, 114] on icon at bounding box center [450, 112] width 8 height 8
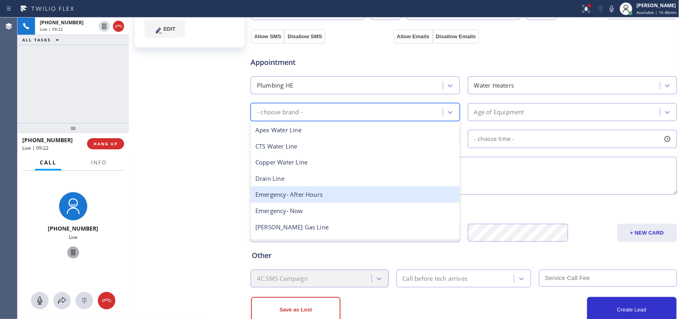
scroll to position [126, 0]
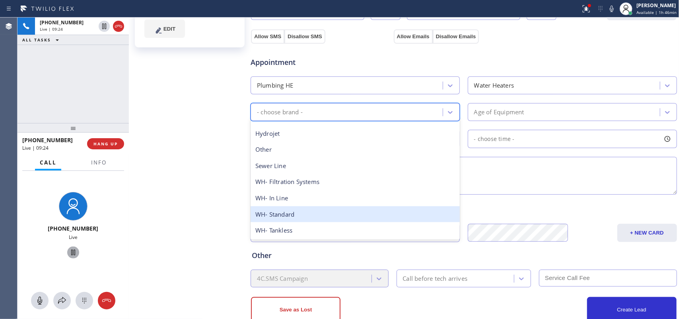
click at [337, 215] on div "WH- Standard" at bounding box center [355, 214] width 209 height 16
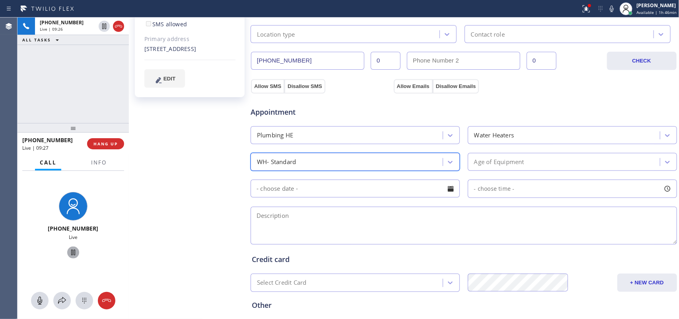
scroll to position [249, 0]
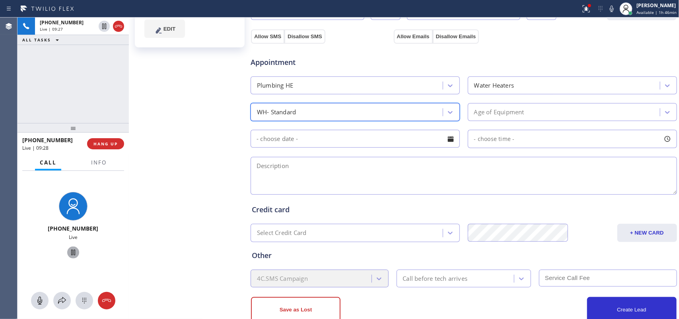
click at [537, 111] on div "Age of Equipment" at bounding box center [565, 112] width 190 height 14
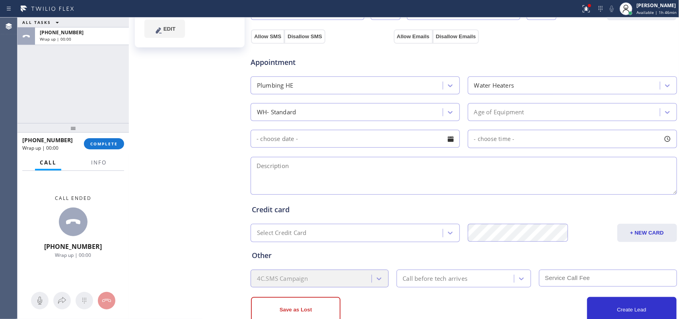
click at [207, 147] on div "Hamid Jafarian Since: 20 may 2020 link to CRM copy Email hamidreza.jafarian83@g…" at bounding box center [190, 73] width 119 height 532
click at [546, 113] on div "Age of Equipment" at bounding box center [565, 112] width 190 height 14
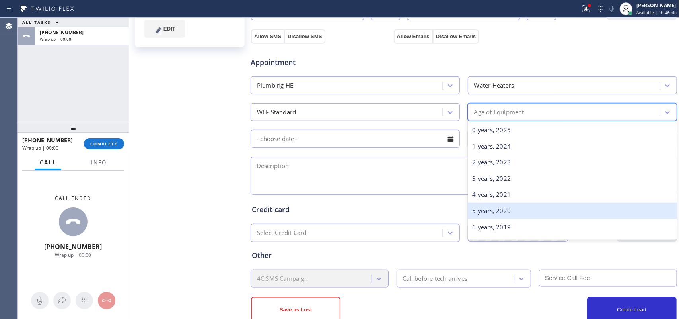
scroll to position [99, 0]
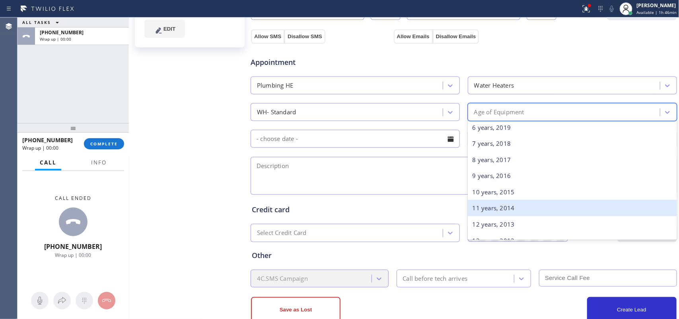
click at [509, 205] on div "11 years, 2014" at bounding box center [572, 208] width 209 height 16
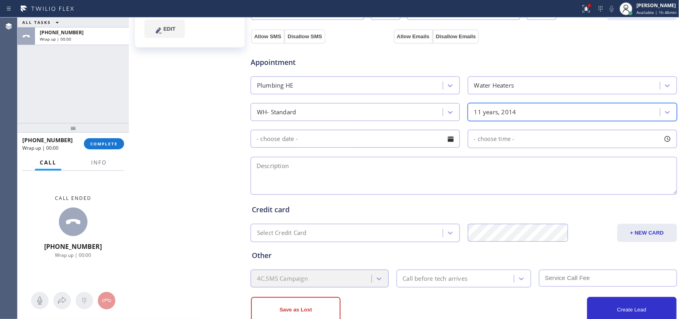
click at [452, 138] on div at bounding box center [451, 139] width 14 height 14
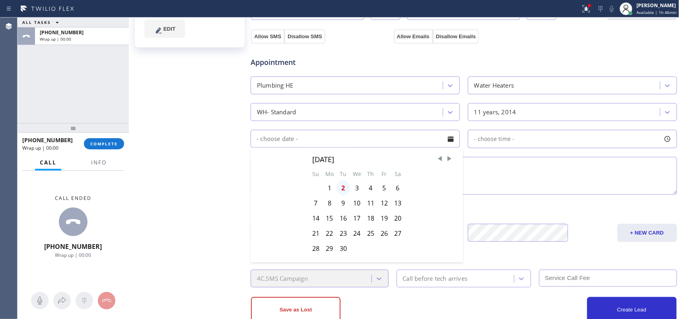
click at [343, 189] on div "2" at bounding box center [344, 187] width 14 height 15
type input "[DATE]"
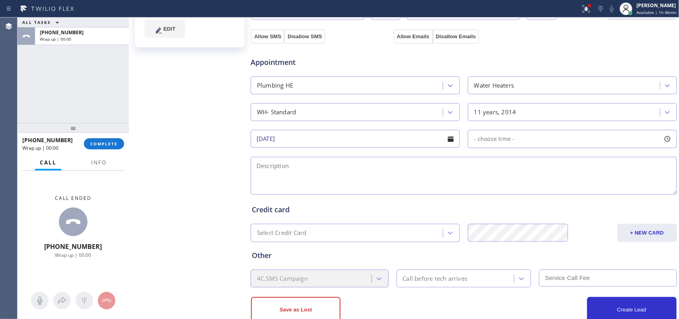
click at [661, 138] on div at bounding box center [668, 139] width 14 height 14
drag, startPoint x: 471, startPoint y: 187, endPoint x: 608, endPoint y: 186, distance: 136.9
click at [613, 186] on div at bounding box center [618, 187] width 10 height 17
drag, startPoint x: 608, startPoint y: 186, endPoint x: 603, endPoint y: 186, distance: 4.4
click at [606, 186] on div at bounding box center [611, 187] width 10 height 17
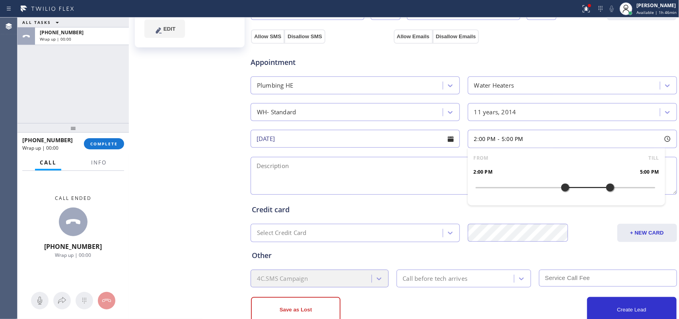
drag, startPoint x: 473, startPoint y: 186, endPoint x: 563, endPoint y: 186, distance: 90.3
click at [563, 186] on div at bounding box center [566, 187] width 10 height 17
click at [389, 176] on textarea at bounding box center [464, 176] width 427 height 38
click at [439, 283] on div "Call before tech arrives" at bounding box center [435, 278] width 65 height 9
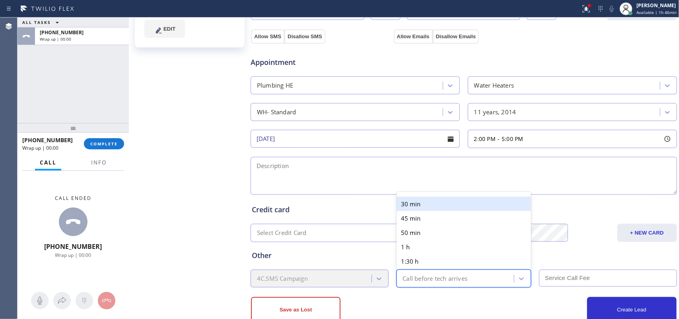
click at [425, 202] on div "30 min" at bounding box center [464, 204] width 135 height 14
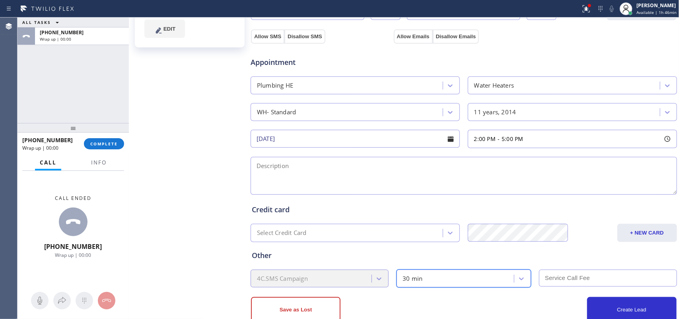
click at [566, 281] on input "text" at bounding box center [608, 277] width 138 height 17
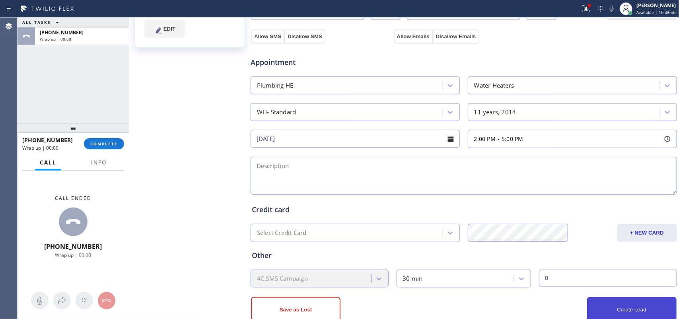
type input "0"
click at [94, 163] on span "Info" at bounding box center [99, 162] width 16 height 7
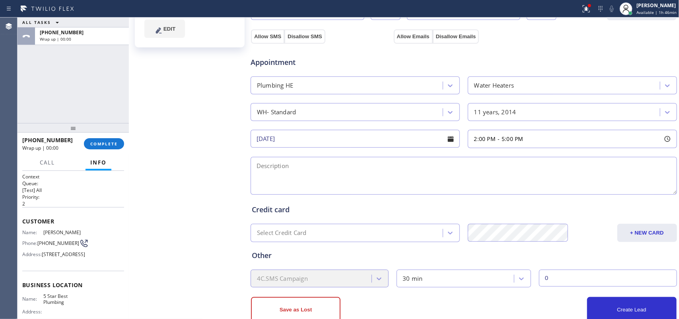
scroll to position [50, 0]
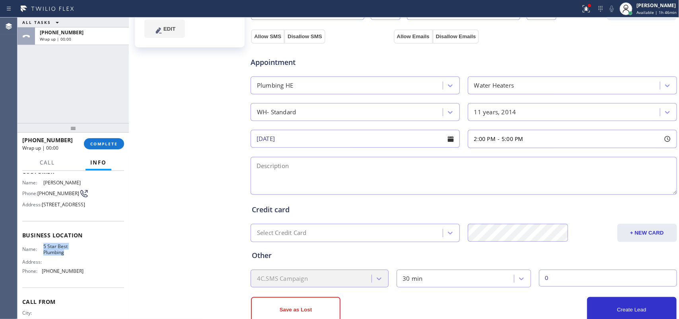
drag, startPoint x: 58, startPoint y: 263, endPoint x: 40, endPoint y: 257, distance: 19.3
click at [40, 257] on div "Name: 5 Star Best Plumbing Address: Phone: (866) 702-1734" at bounding box center [52, 260] width 61 height 34
click at [187, 138] on div "Hamid Jafarian Since: 20 may 2020 link to CRM copy Email hamidreza.jafarian83@g…" at bounding box center [190, 73] width 119 height 532
click at [303, 177] on textarea at bounding box center [464, 176] width 427 height 38
paste textarea "Gas water heart / since 2014/ water heater turns off on it's on, thinks it's ga…"
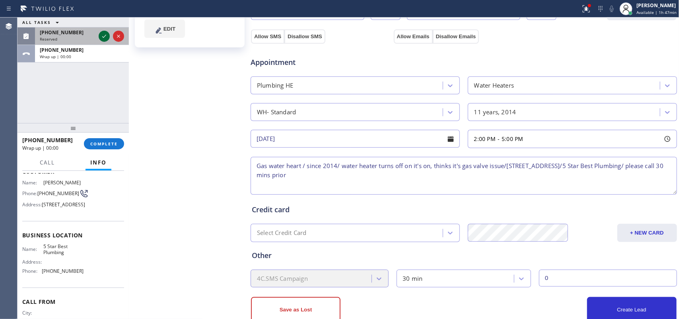
type textarea "Gas water heart / since 2014/ water heater turns off on it's on, thinks it's ga…"
click at [102, 34] on icon at bounding box center [104, 36] width 10 height 10
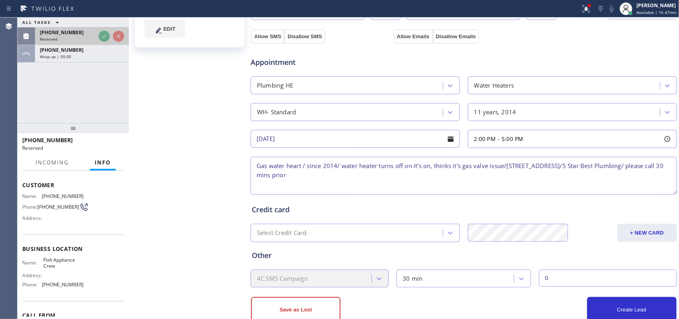
scroll to position [62, 0]
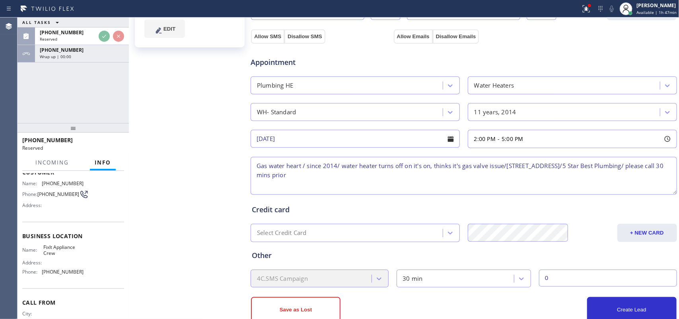
click at [313, 176] on textarea "Gas water heart / since 2014/ water heater turns off on it's on, thinks it's ga…" at bounding box center [464, 176] width 427 height 38
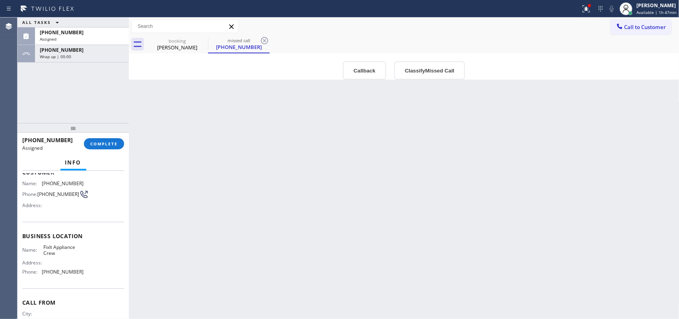
scroll to position [0, 0]
click at [172, 42] on div "booking" at bounding box center [177, 41] width 60 height 6
type input "[DATE]"
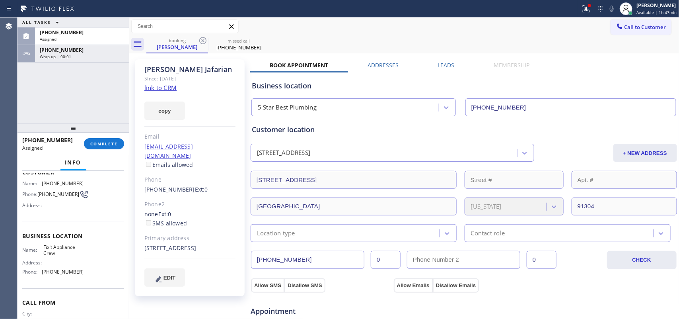
scroll to position [271, 0]
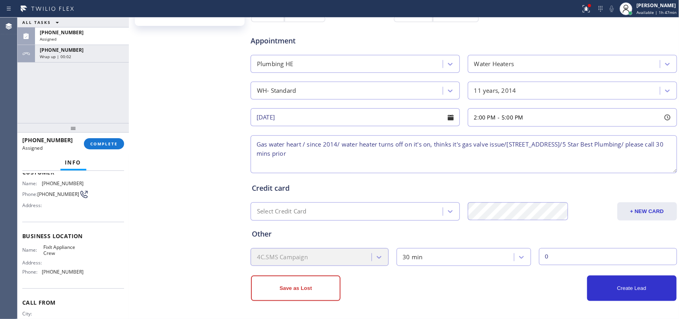
click at [256, 144] on textarea "Gas water heart / since 2014/ water heater turns off on it's on, thinks it's ga…" at bounding box center [464, 154] width 427 height 38
type textarea "3-5/ no scf/ Gas water heart / since 2014/ water heater turns off on it's on, t…"
click at [661, 117] on div at bounding box center [668, 118] width 14 height 14
drag, startPoint x: 557, startPoint y: 164, endPoint x: 574, endPoint y: 165, distance: 16.7
click at [576, 165] on div at bounding box center [581, 166] width 10 height 17
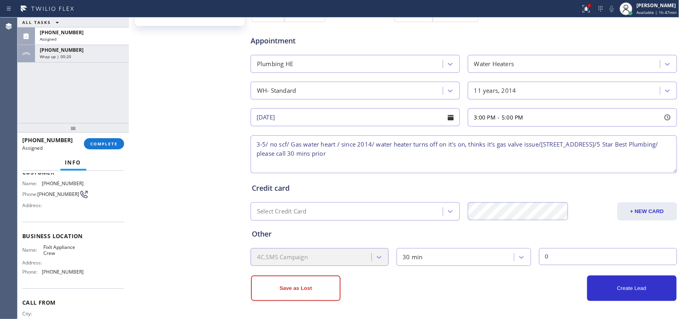
click at [231, 171] on div "Hamid Jafarian Since: 20 may 2020 link to CRM copy Email hamidreza.jafarian83@g…" at bounding box center [190, 51] width 119 height 532
click at [624, 294] on button "Create Lead" at bounding box center [632, 287] width 90 height 25
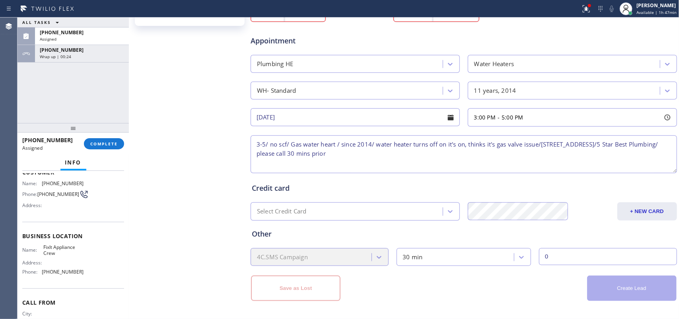
scroll to position [0, 0]
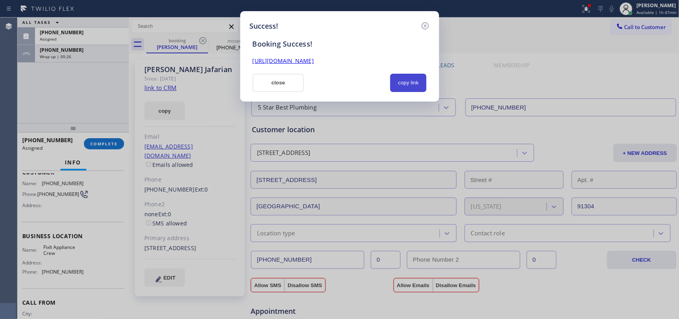
click at [407, 88] on button "copy link" at bounding box center [408, 83] width 37 height 18
click at [314, 60] on link "https://erp.apollosoft.co/customer/488422#portlet_lead" at bounding box center [283, 61] width 61 height 8
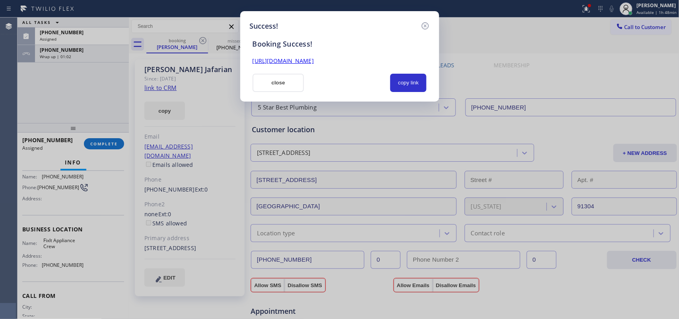
scroll to position [56, 0]
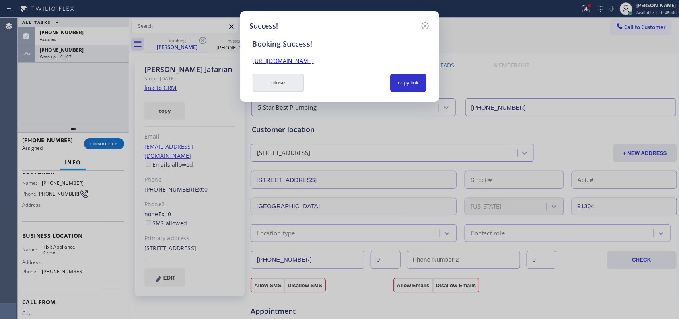
click at [286, 80] on button "close" at bounding box center [279, 83] width 52 height 18
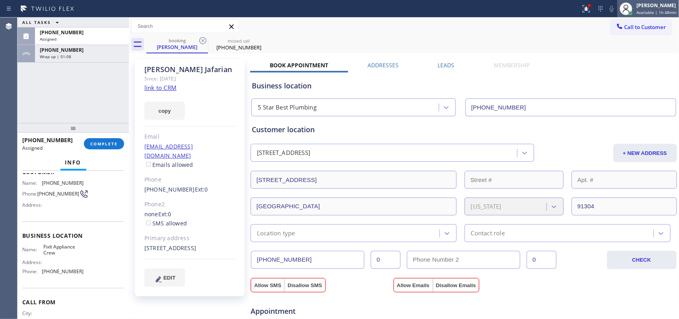
click at [652, 10] on span "Available | 1h 48min" at bounding box center [657, 13] width 40 height 6
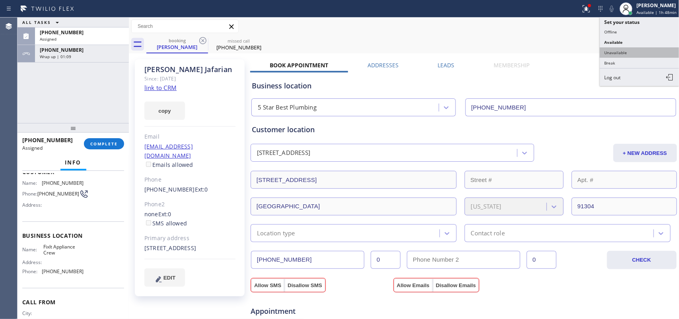
click at [638, 52] on button "Unavailable" at bounding box center [640, 52] width 80 height 10
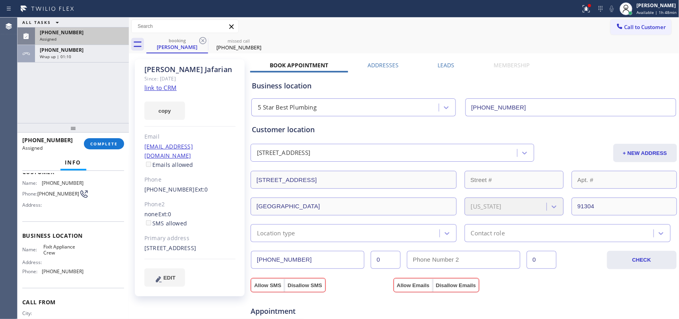
click at [94, 38] on div "Assigned" at bounding box center [82, 39] width 84 height 6
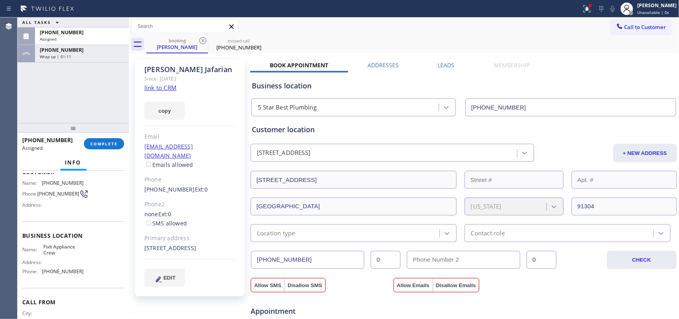
scroll to position [88, 0]
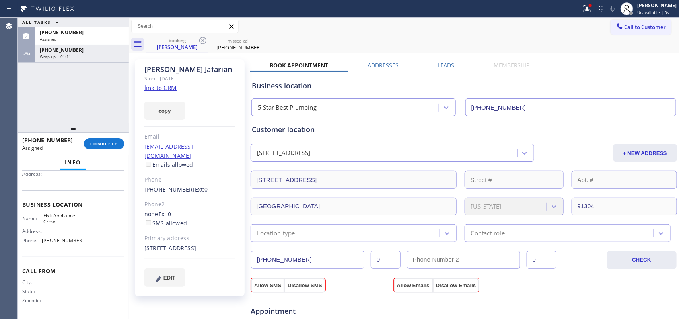
click at [88, 244] on div "Name: FixIt Appliance Crew Address: Phone: (516) 430-7756" at bounding box center [73, 229] width 102 height 34
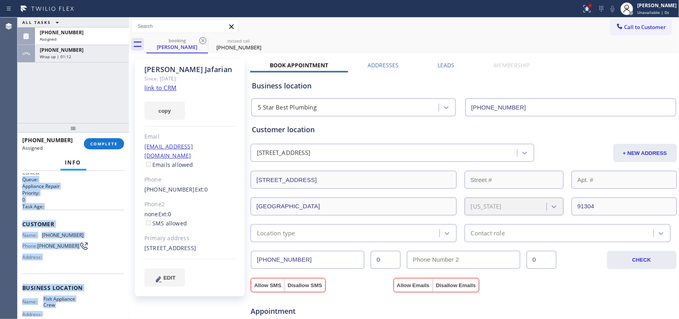
scroll to position [0, 0]
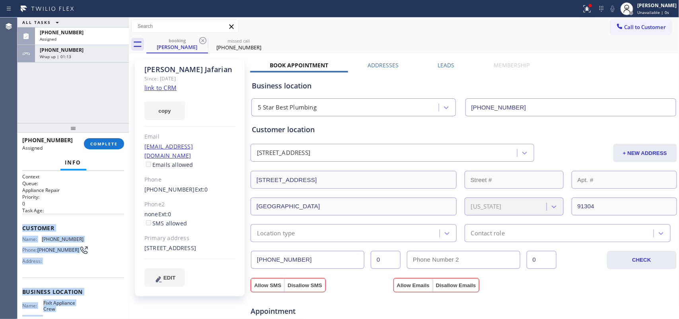
drag, startPoint x: 88, startPoint y: 243, endPoint x: 21, endPoint y: 225, distance: 68.9
click at [21, 225] on div "Context Queue: Appliance Repair Priority: 0 Task Age: Customer Name: (917) 575-…" at bounding box center [73, 245] width 111 height 148
drag, startPoint x: 110, startPoint y: 143, endPoint x: 221, endPoint y: 135, distance: 111.3
click at [110, 143] on span "COMPLETE" at bounding box center [103, 144] width 27 height 6
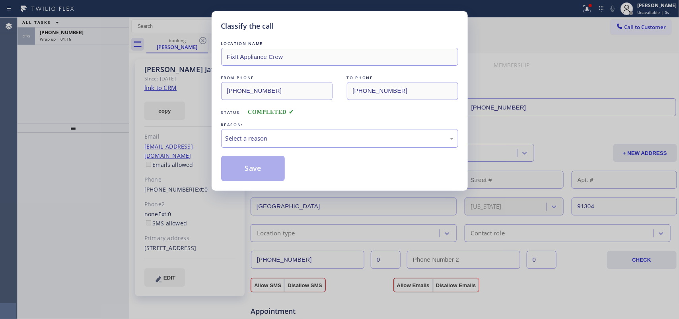
click at [237, 128] on div "REASON:" at bounding box center [339, 125] width 237 height 8
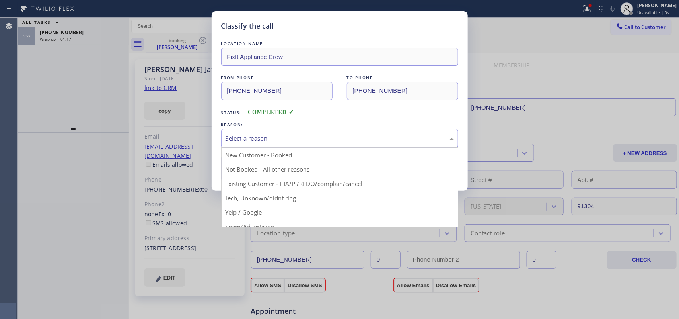
click at [285, 134] on div "Select a reason" at bounding box center [340, 138] width 228 height 9
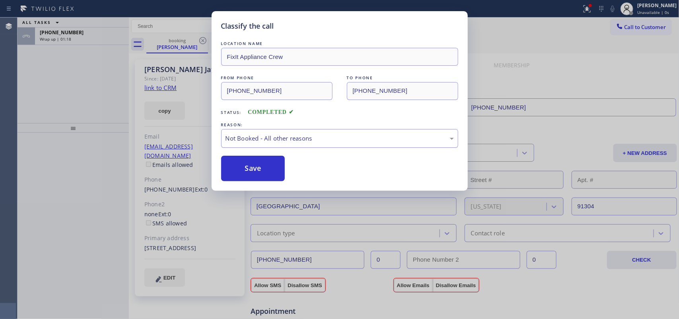
click at [289, 134] on div "Not Booked - All other reasons" at bounding box center [340, 138] width 228 height 9
click at [259, 170] on button "Save" at bounding box center [253, 168] width 64 height 25
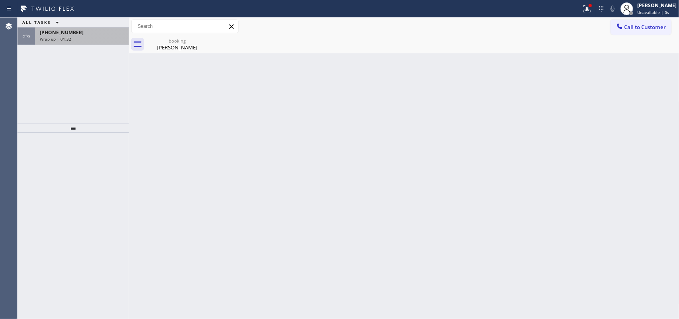
click at [80, 39] on div "Wrap up | 01:32" at bounding box center [82, 39] width 84 height 6
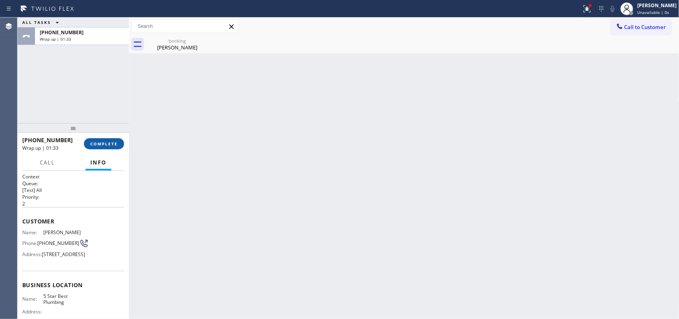
click at [99, 141] on span "COMPLETE" at bounding box center [103, 144] width 27 height 6
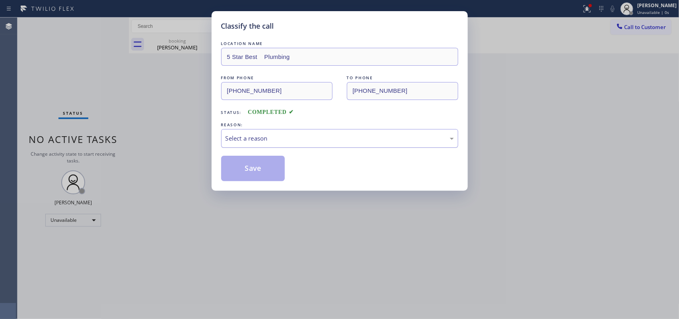
click at [361, 146] on div "Select a reason" at bounding box center [339, 138] width 237 height 19
click at [261, 171] on button "Save" at bounding box center [253, 168] width 64 height 25
drag, startPoint x: 261, startPoint y: 171, endPoint x: 248, endPoint y: 140, distance: 33.5
click at [261, 171] on button "Save" at bounding box center [253, 168] width 64 height 25
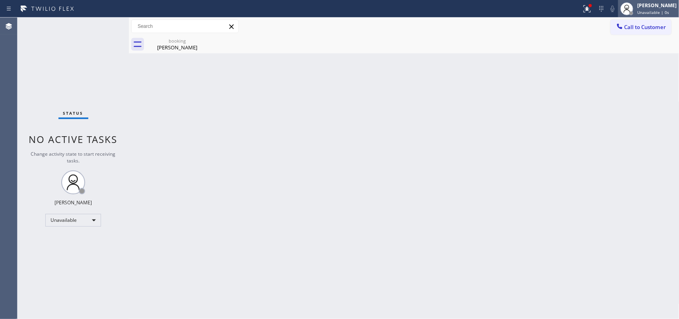
click at [669, 10] on span "Unavailable | 0s" at bounding box center [653, 13] width 32 height 6
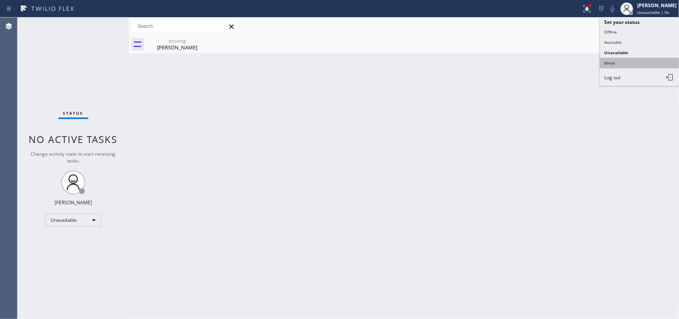
click at [644, 58] on button "Break" at bounding box center [640, 63] width 80 height 10
